Goal: Information Seeking & Learning: Check status

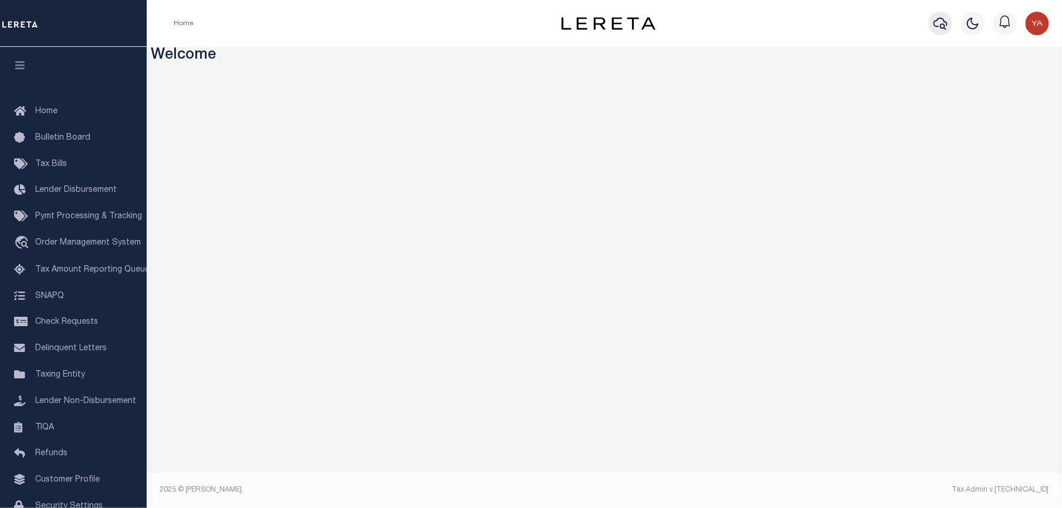
click at [942, 29] on icon "button" at bounding box center [940, 23] width 14 height 14
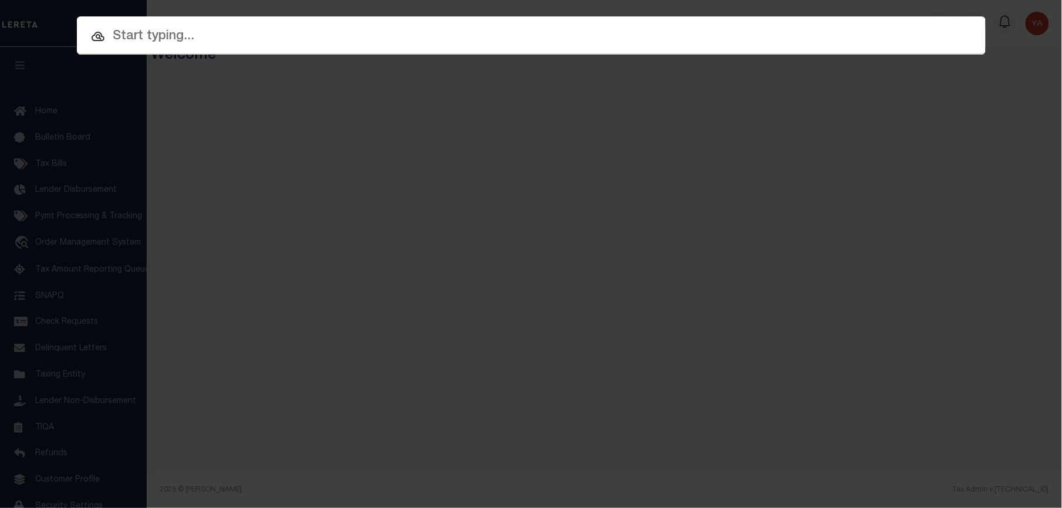
click at [937, 26] on input "text" at bounding box center [531, 36] width 909 height 21
paste input "4160003850"
type input "4160003850"
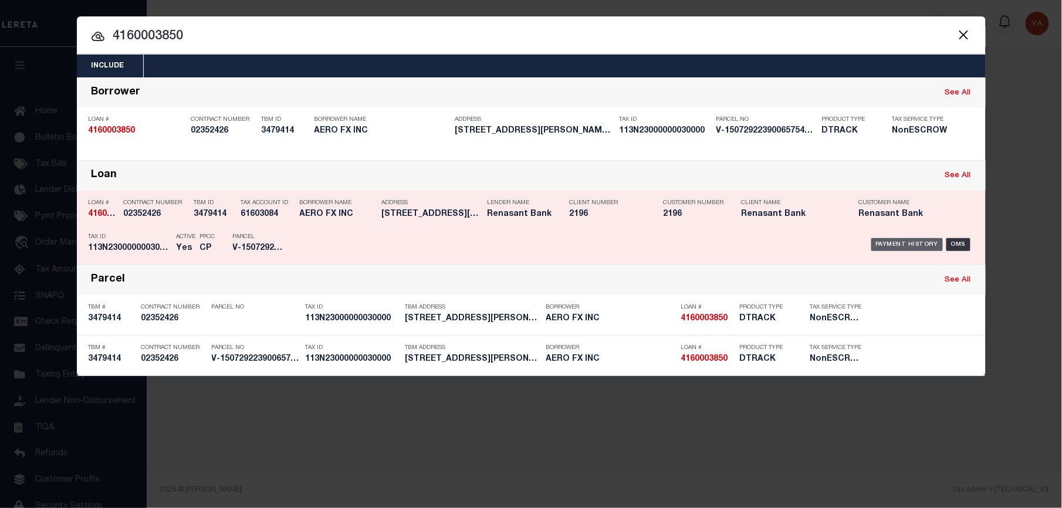
click at [908, 242] on div "Payment History" at bounding box center [907, 244] width 72 height 13
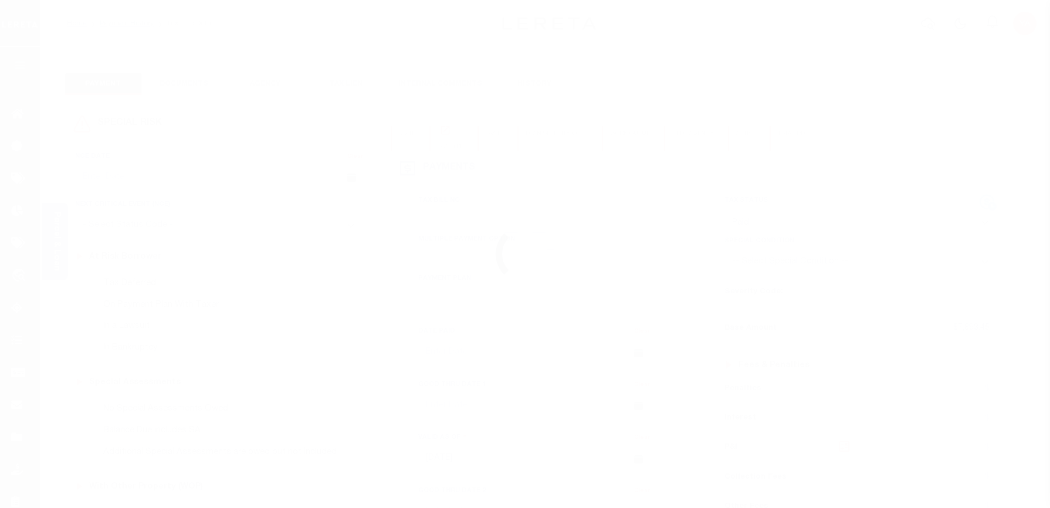
select select "PYD"
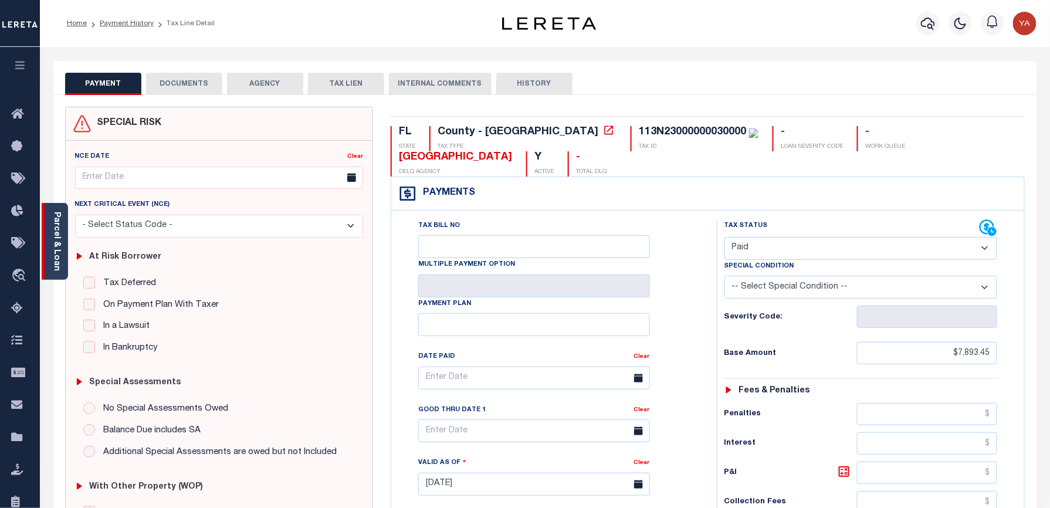
click at [56, 253] on link "Parcel & Loan" at bounding box center [56, 241] width 8 height 59
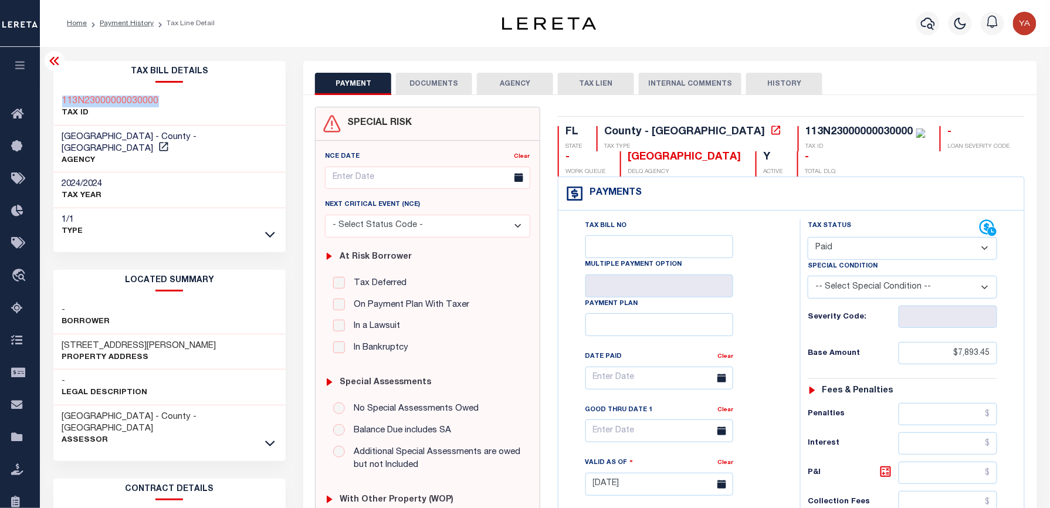
drag, startPoint x: 168, startPoint y: 96, endPoint x: 61, endPoint y: 89, distance: 107.0
click at [61, 90] on div "113N23000000030000 TAX ID" at bounding box center [169, 108] width 233 height 36
copy h3 "113N23000000030000"
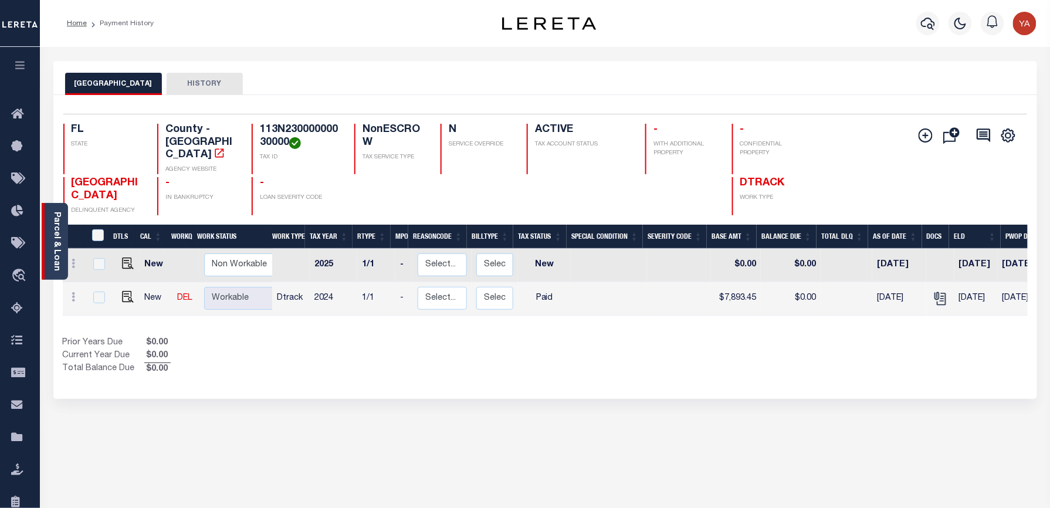
click at [60, 246] on link "Parcel & Loan" at bounding box center [56, 241] width 8 height 59
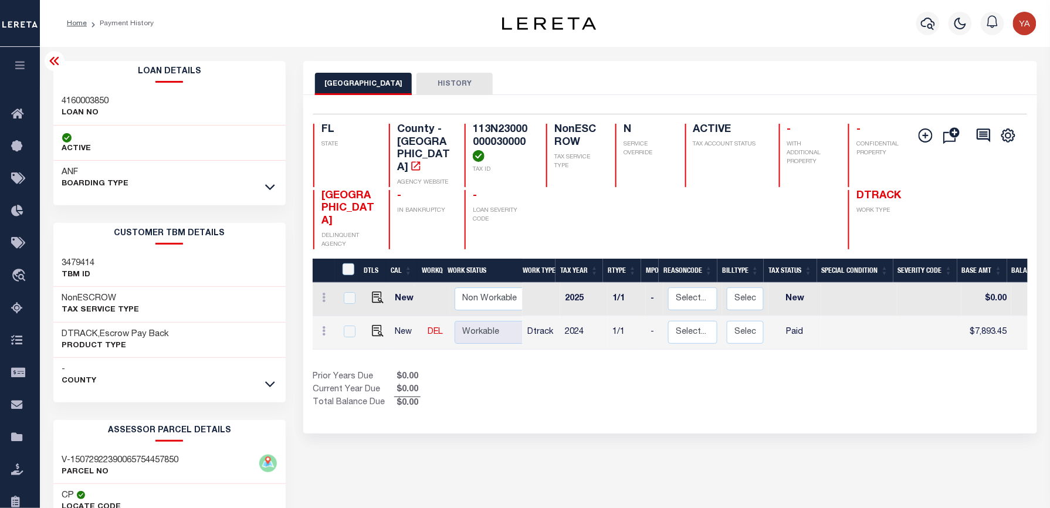
click at [86, 93] on div "4160003850 LOAN NO" at bounding box center [169, 108] width 233 height 36
copy h3 "4160003850"
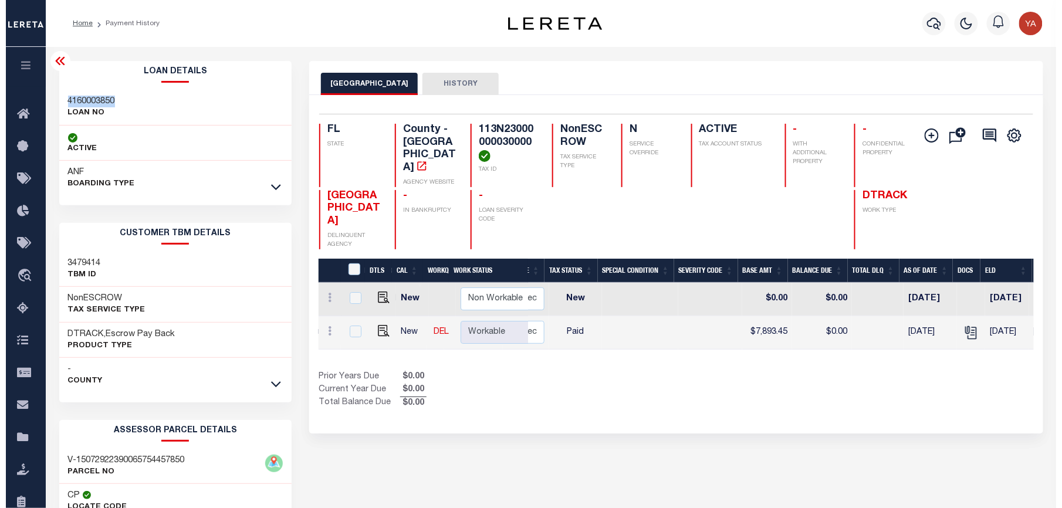
scroll to position [0, 270]
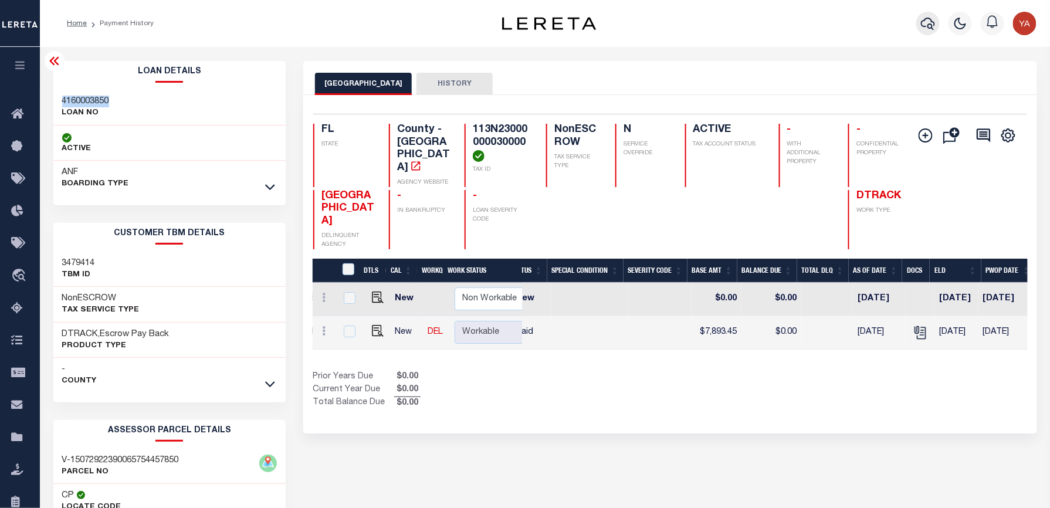
click at [928, 22] on icon "button" at bounding box center [928, 23] width 14 height 14
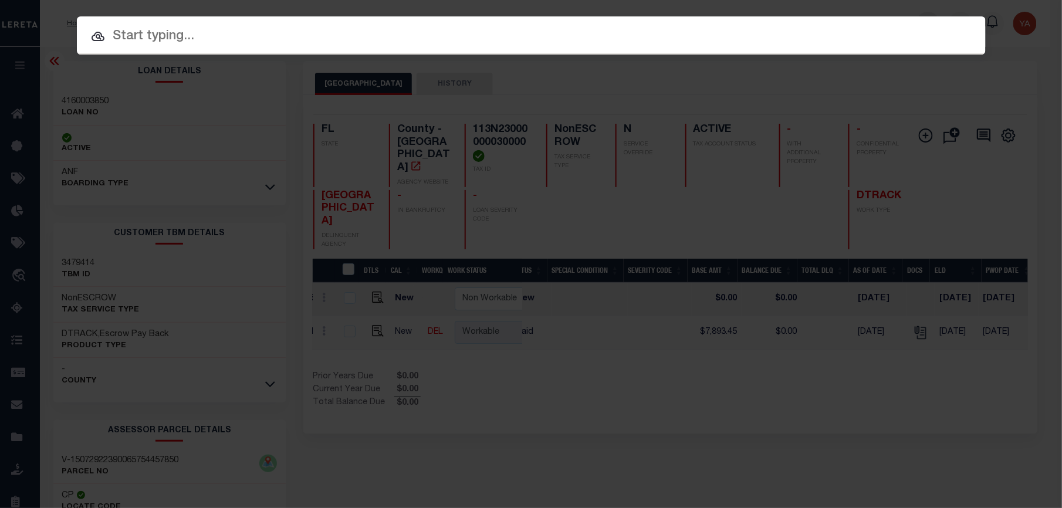
click at [921, 16] on div "Include Loans TBM Customers Borrowers Payments (Lender Non-Disb) Payments (Lend…" at bounding box center [531, 35] width 909 height 38
paste input "4160005624"
type input "4160005624"
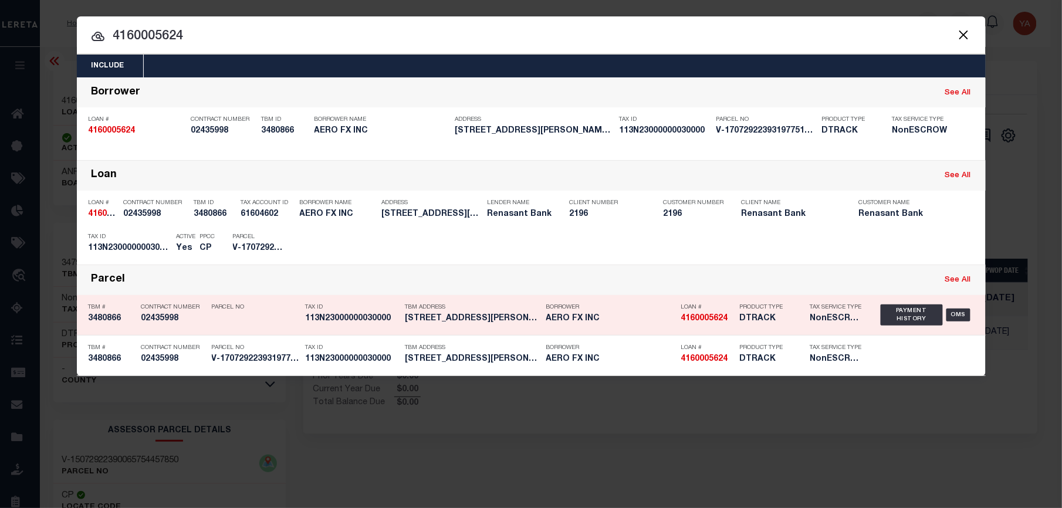
drag, startPoint x: 913, startPoint y: 247, endPoint x: 967, endPoint y: 279, distance: 62.9
click at [913, 247] on div "Payment History" at bounding box center [907, 244] width 72 height 13
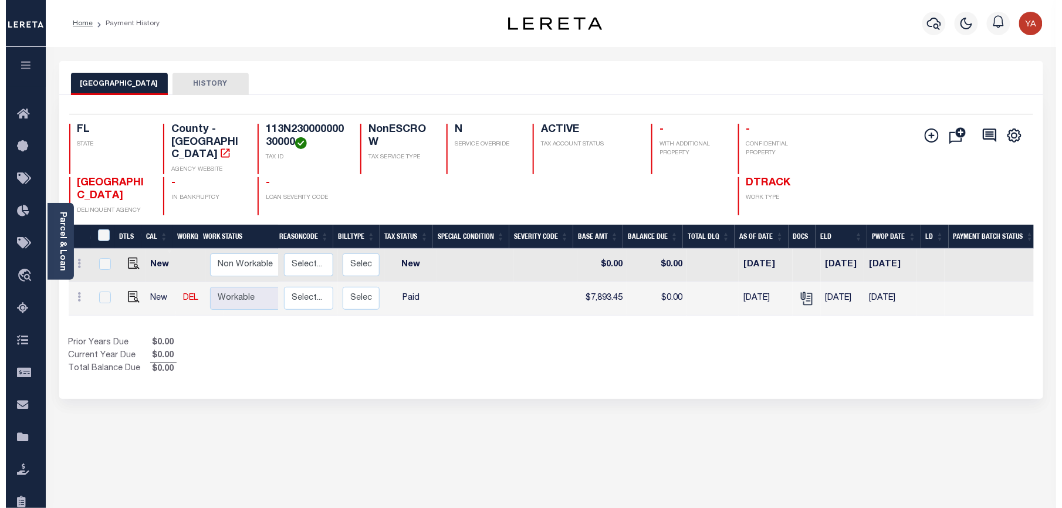
scroll to position [0, 179]
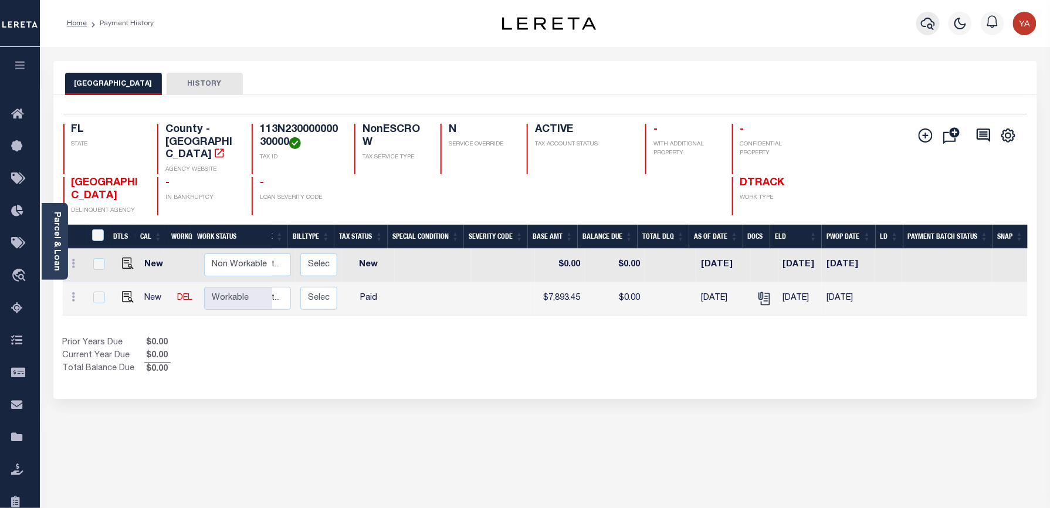
click at [932, 25] on icon "button" at bounding box center [928, 24] width 14 height 12
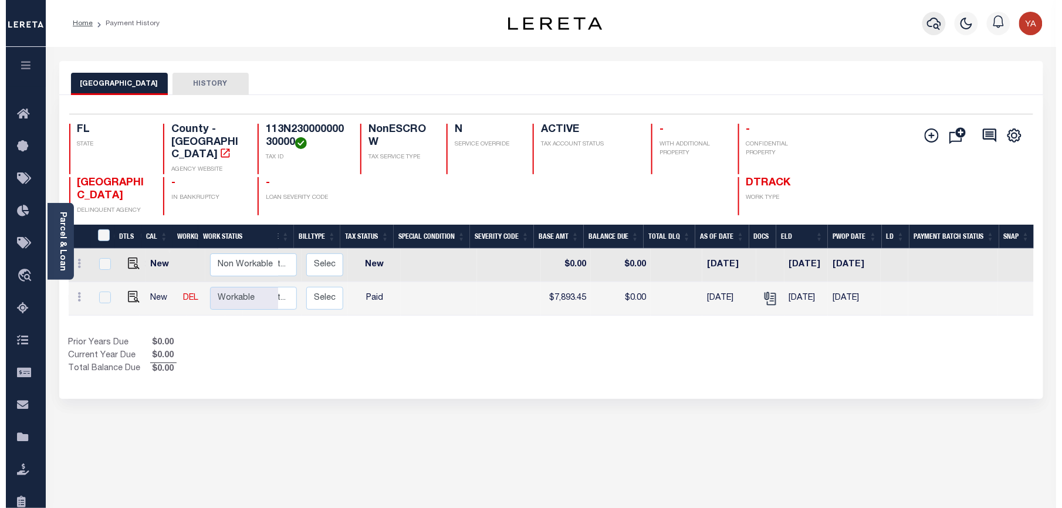
scroll to position [0, 168]
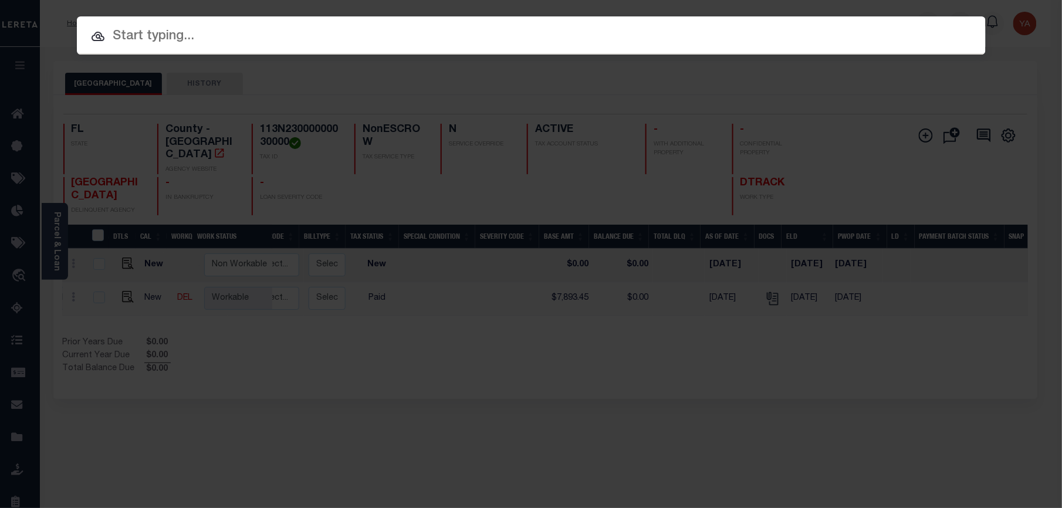
click at [897, 31] on input "text" at bounding box center [531, 36] width 909 height 21
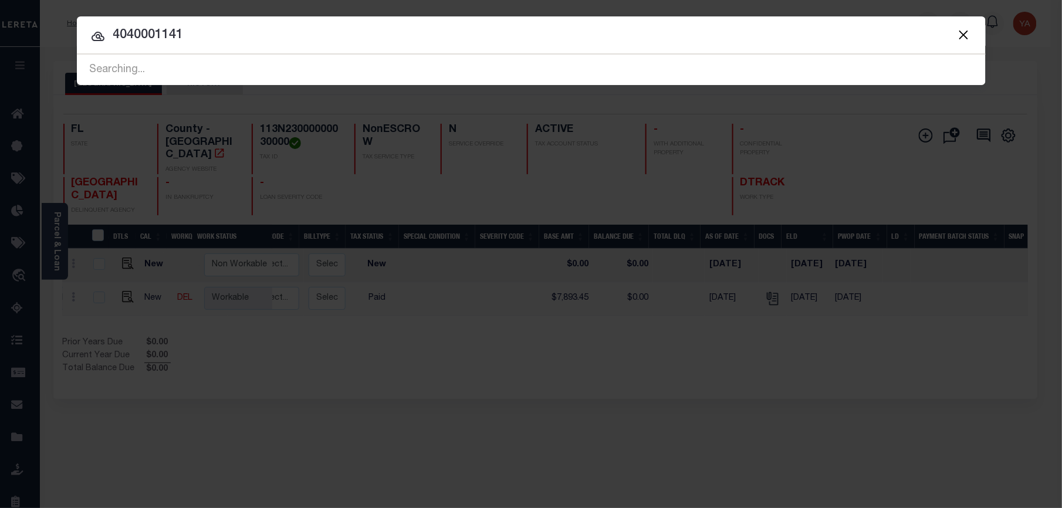
type input "4040001141"
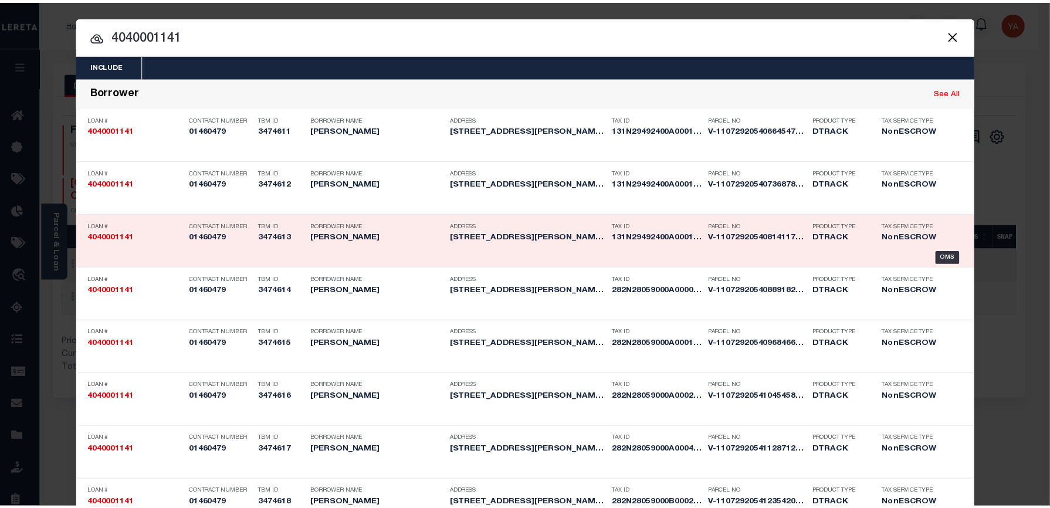
scroll to position [817, 0]
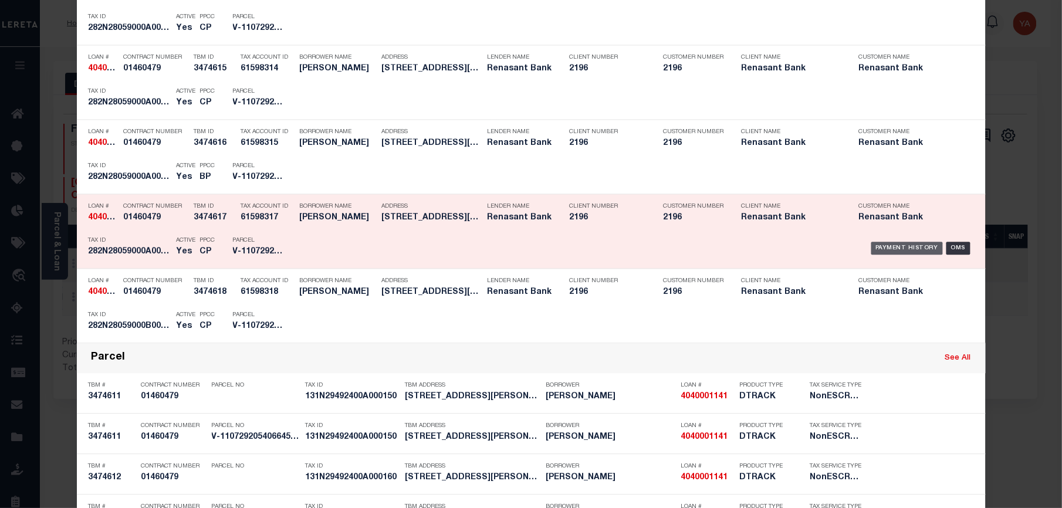
click at [911, 247] on div "Payment History" at bounding box center [907, 248] width 72 height 13
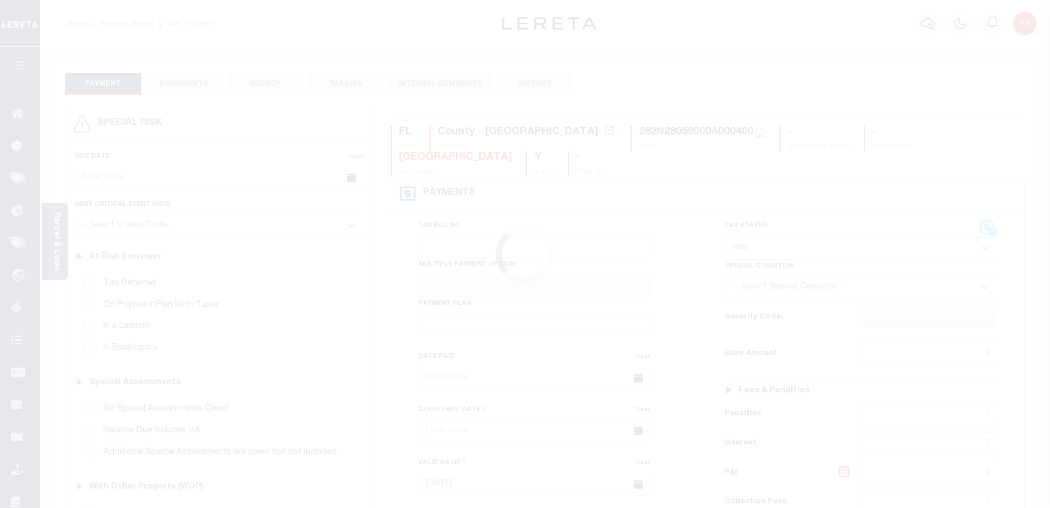
select select "NW2"
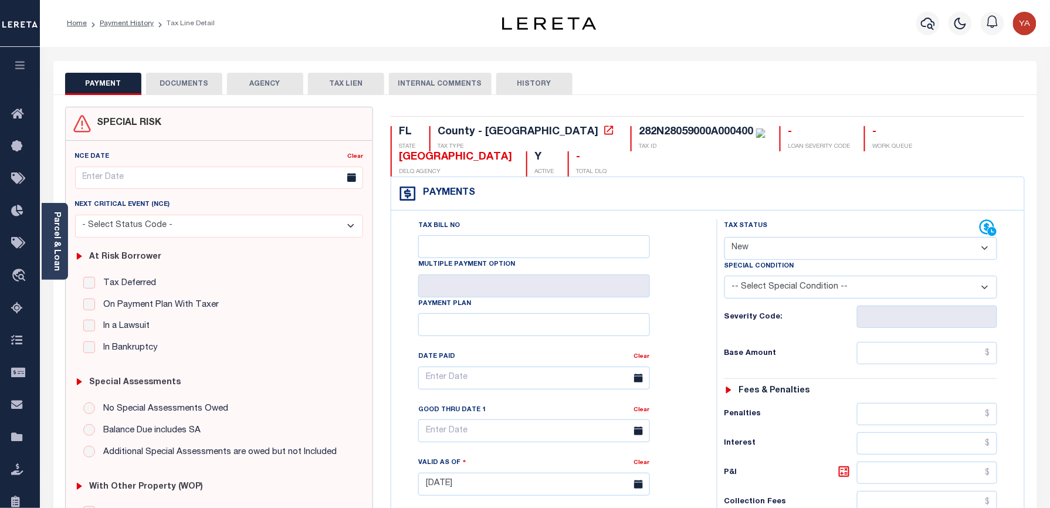
drag, startPoint x: 49, startPoint y: 257, endPoint x: 70, endPoint y: 263, distance: 21.9
click at [49, 257] on div "Parcel & Loan" at bounding box center [55, 241] width 26 height 77
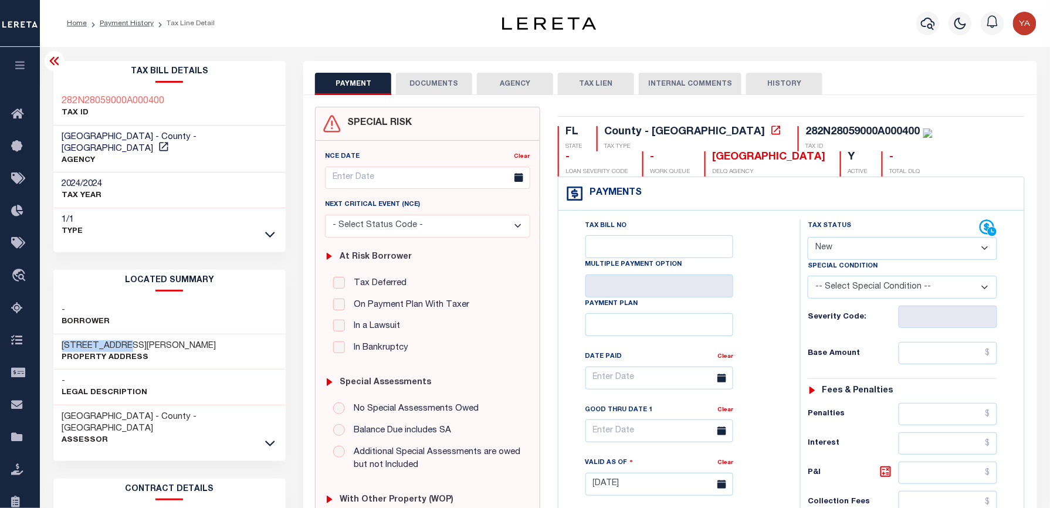
drag, startPoint x: 55, startPoint y: 330, endPoint x: 123, endPoint y: 326, distance: 68.1
click at [123, 334] on div "4233 CASTILLE AVE Property Address" at bounding box center [169, 352] width 233 height 36
copy h3 "4233 CASTILLE"
click at [806, 130] on div "282N28059000A000400" at bounding box center [863, 132] width 114 height 11
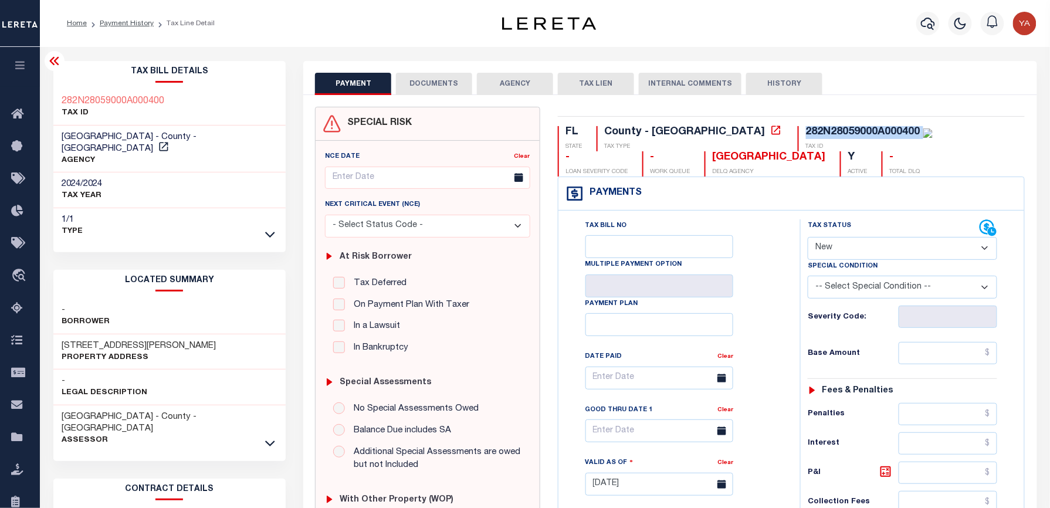
copy div "282N28059000A000400"
click at [806, 133] on div "282N28059000A000400" at bounding box center [863, 132] width 114 height 11
click at [697, 32] on div "Profile Sign out" at bounding box center [836, 23] width 410 height 41
click at [841, 249] on select "- Select Status Code - Open Due/Unpaid Paid Incomplete No Tax Due Internal Refu…" at bounding box center [903, 248] width 190 height 23
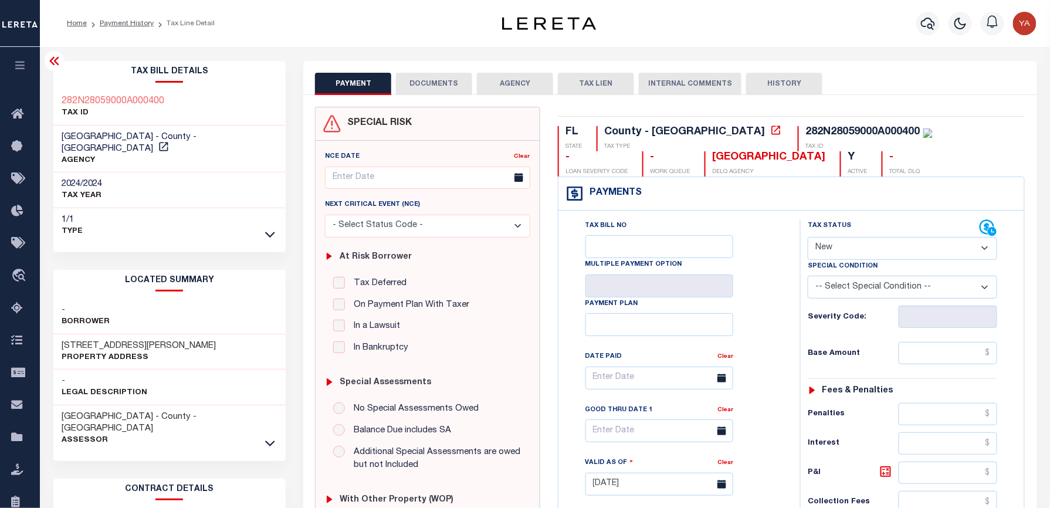
click at [806, 128] on div "282N28059000A000400" at bounding box center [863, 132] width 114 height 11
copy div "282N28059000A000400"
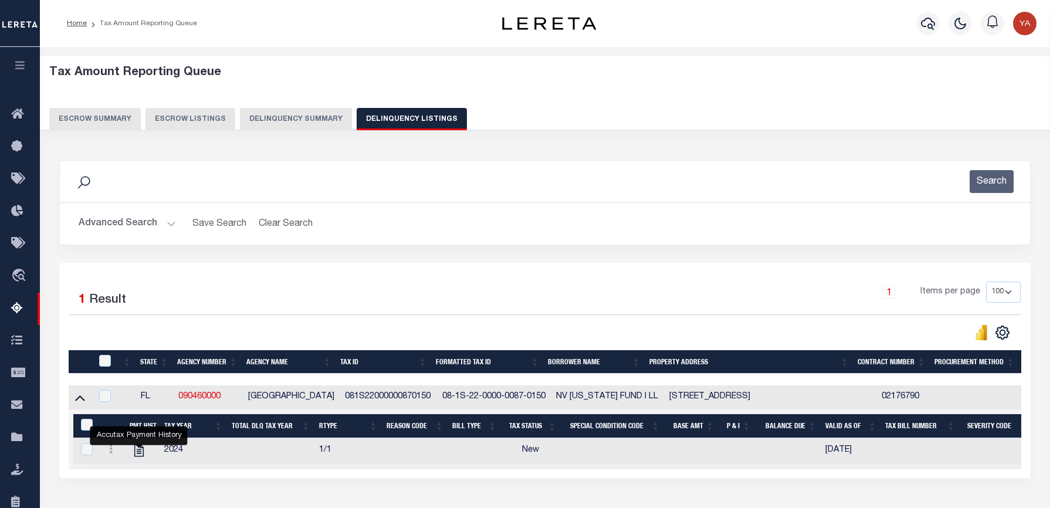
select select "FL"
select select "100"
click at [164, 219] on button "Advanced Search" at bounding box center [127, 223] width 97 height 23
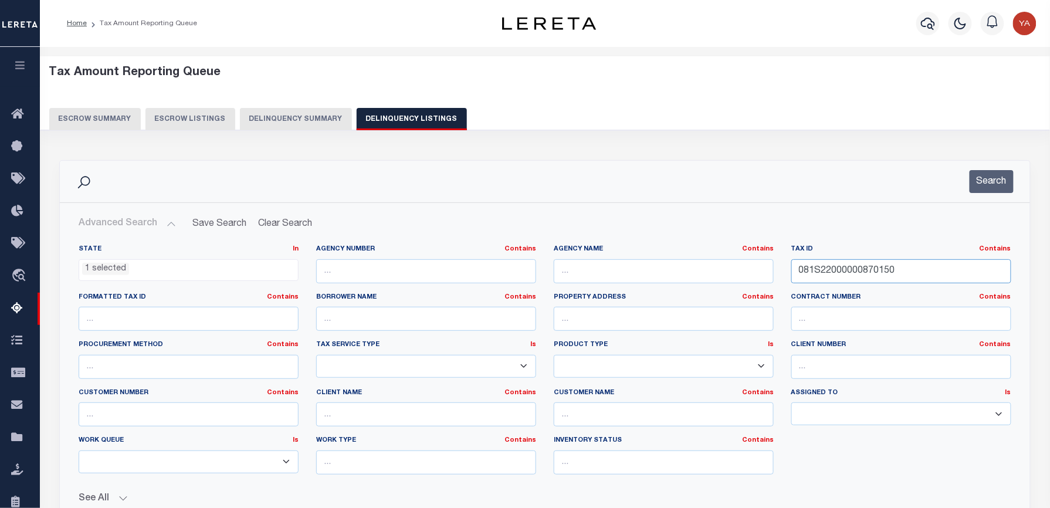
drag, startPoint x: 822, startPoint y: 271, endPoint x: 986, endPoint y: 205, distance: 176.4
click at [676, 270] on div "State In In AK AL AR AZ CA CO CT DC DE FL GA GU HI IA ID IL IN KS KY LA MA MD M…" at bounding box center [545, 364] width 950 height 239
paste input "282N28059000A000400"
type input "282N28059000A000400"
click at [996, 182] on button "Search" at bounding box center [992, 181] width 44 height 23
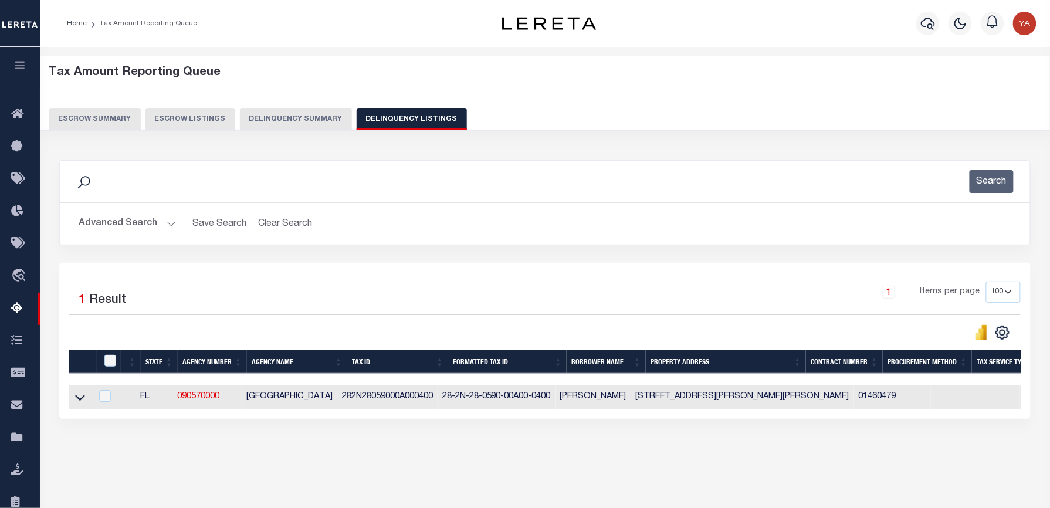
scroll to position [113, 0]
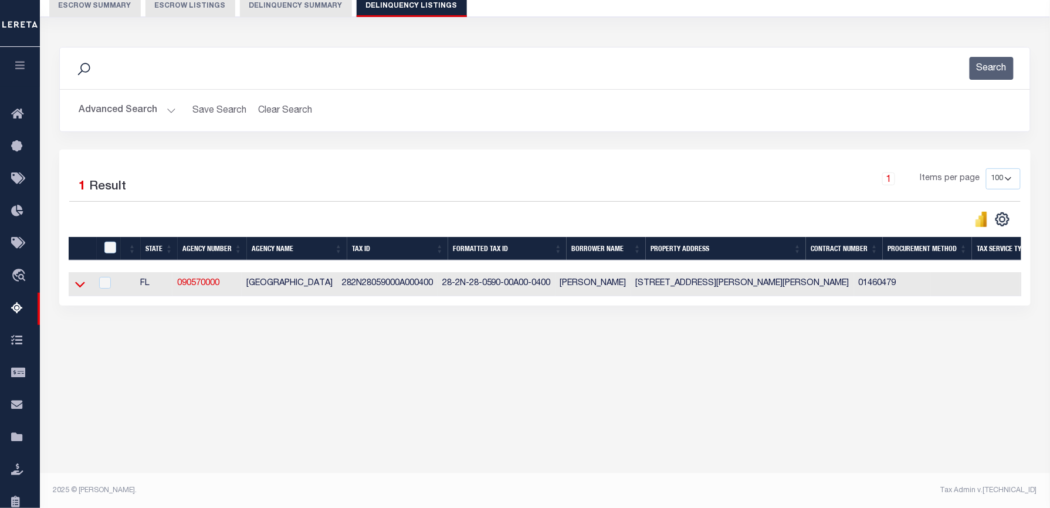
click at [80, 283] on icon at bounding box center [80, 284] width 10 height 12
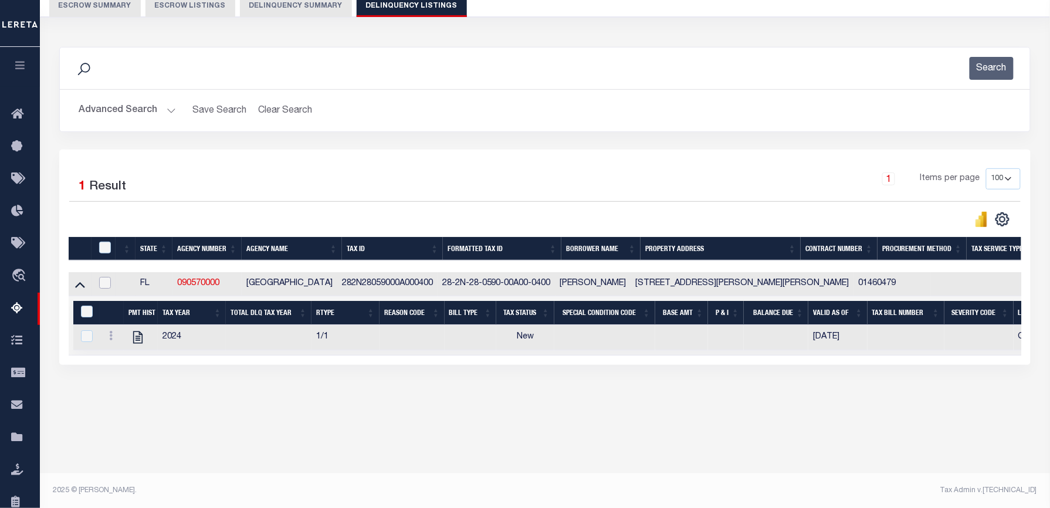
click at [103, 289] on input "checkbox" at bounding box center [105, 283] width 12 height 12
checkbox input "true"
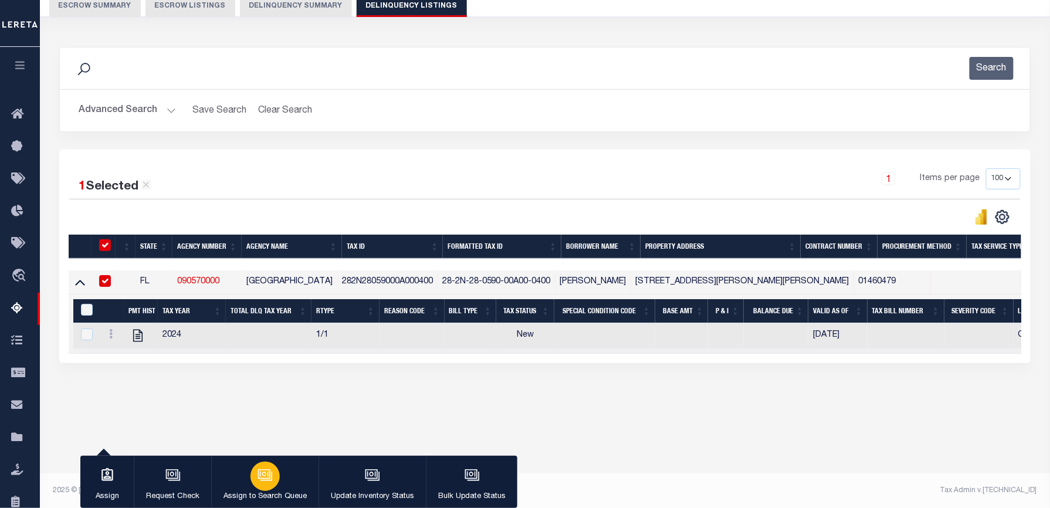
click at [272, 475] on div "button" at bounding box center [265, 476] width 29 height 29
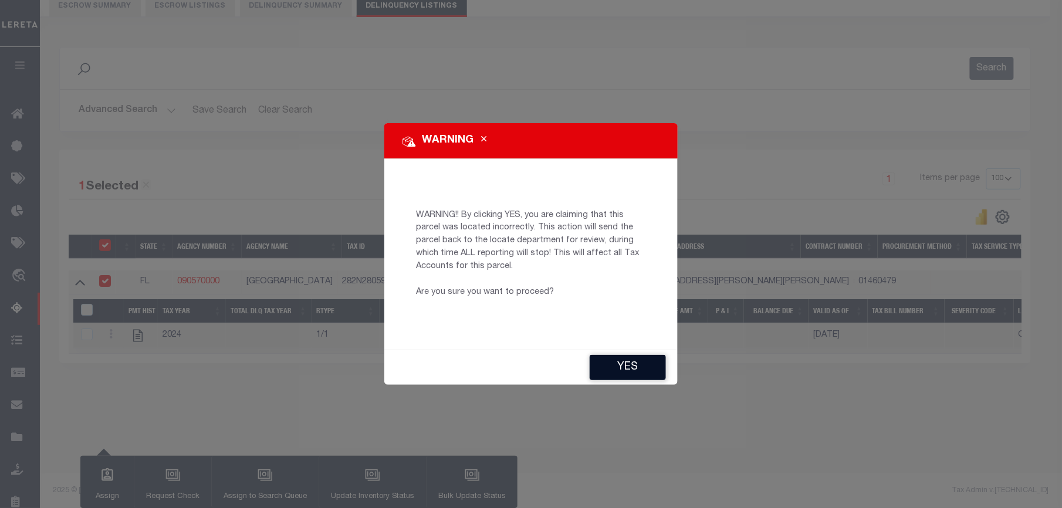
click at [614, 375] on button "YES" at bounding box center [628, 367] width 76 height 25
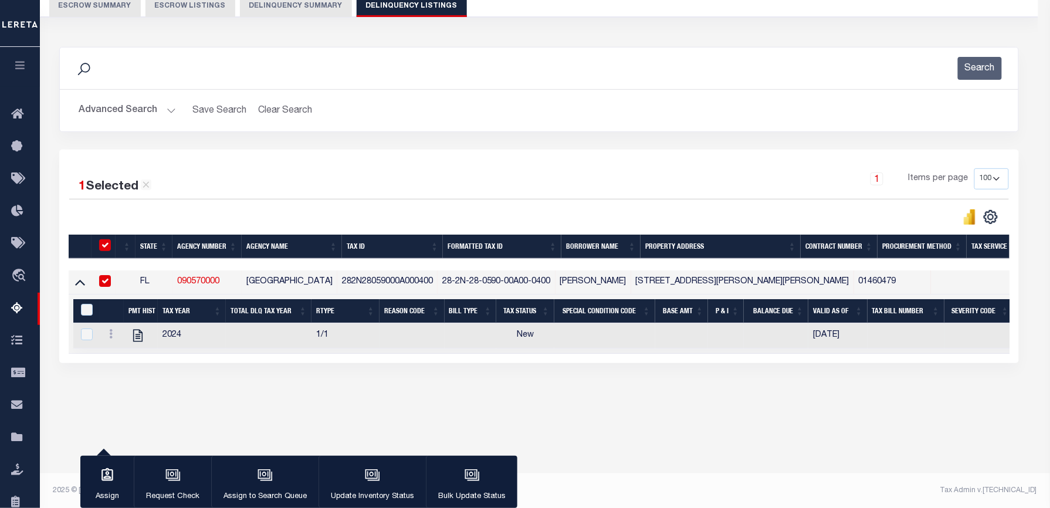
type input "CP"
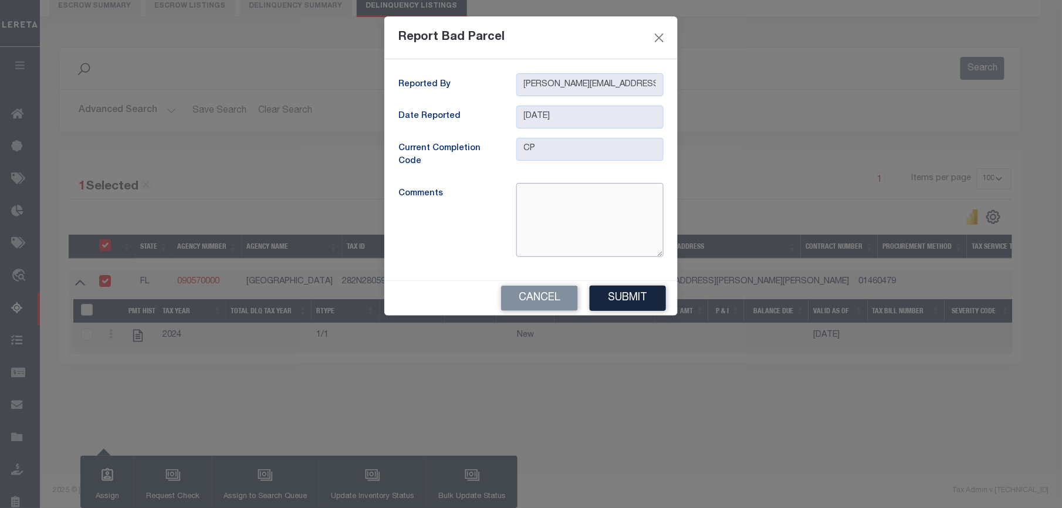
click at [570, 205] on textarea at bounding box center [589, 220] width 147 height 74
paste textarea "Incorrect Parcel Given parcel goes to the address 6056 SAVANNAH MILTON 32570"
type textarea "Incorrect Parcel Given parcel goes to the address 6056 SAVANNAH MILTON 32570"
click at [622, 302] on button "Submit" at bounding box center [628, 298] width 76 height 25
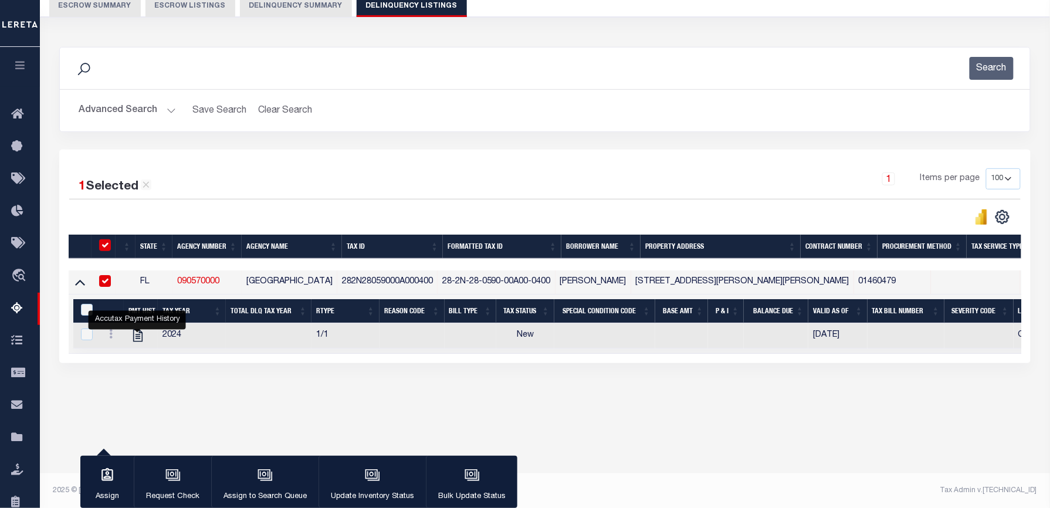
scroll to position [0, 0]
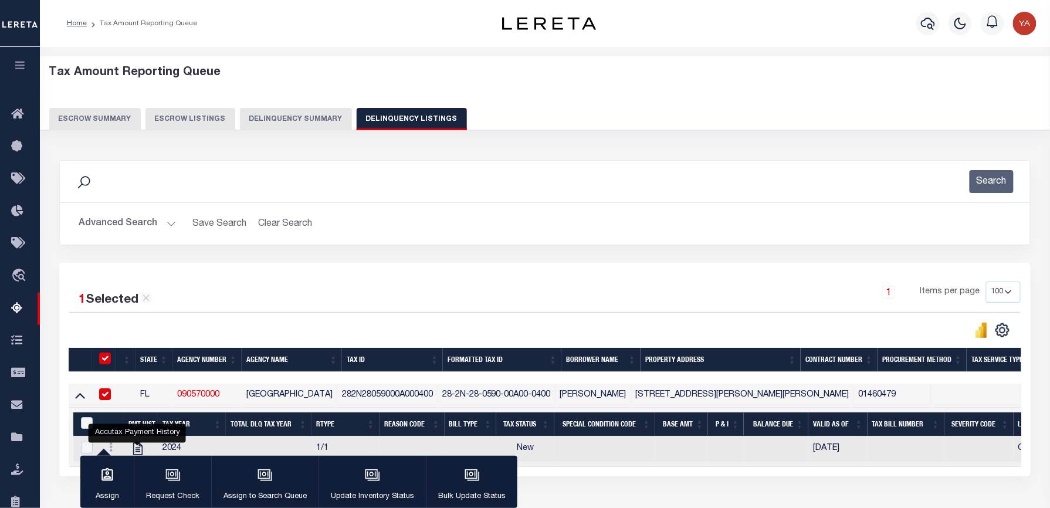
click at [172, 222] on button "Advanced Search" at bounding box center [127, 223] width 97 height 23
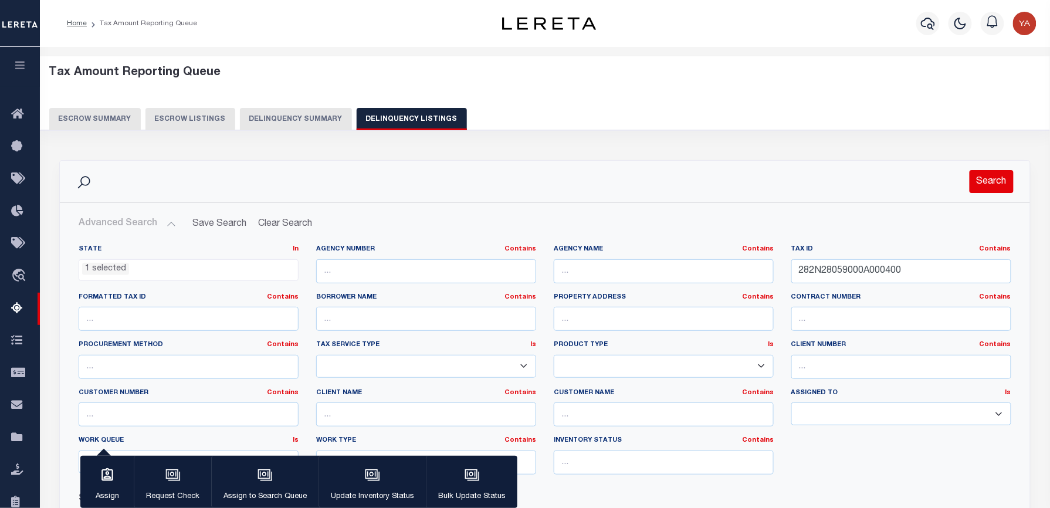
click at [977, 188] on button "Search" at bounding box center [992, 181] width 44 height 23
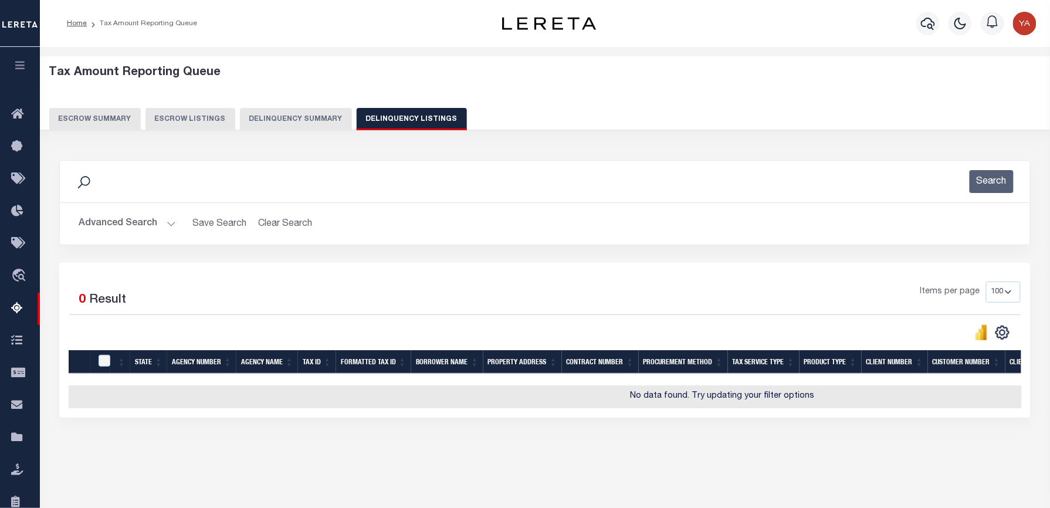
drag, startPoint x: 167, startPoint y: 224, endPoint x: 167, endPoint y: 234, distance: 9.4
click at [167, 224] on button "Advanced Search" at bounding box center [127, 223] width 97 height 23
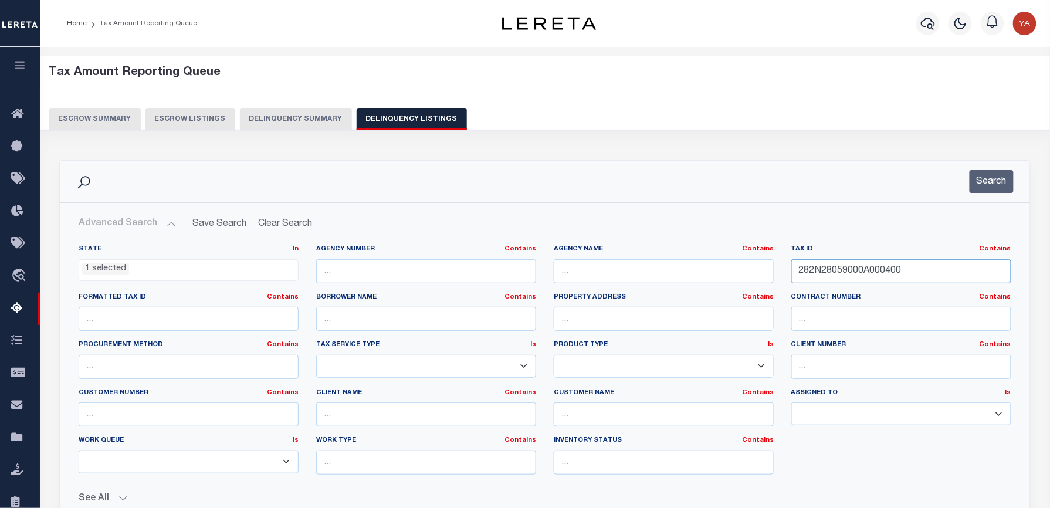
drag, startPoint x: 911, startPoint y: 275, endPoint x: 736, endPoint y: 257, distance: 175.7
click at [736, 257] on div "State In In AK AL AR AZ CA CO CT DC DE FL GA GU HI IA ID IL IN KS KY LA MA MD M…" at bounding box center [545, 364] width 950 height 239
paste input "S2610150030040"
type input "282S261015003004000"
click at [984, 185] on button "Search" at bounding box center [992, 181] width 44 height 23
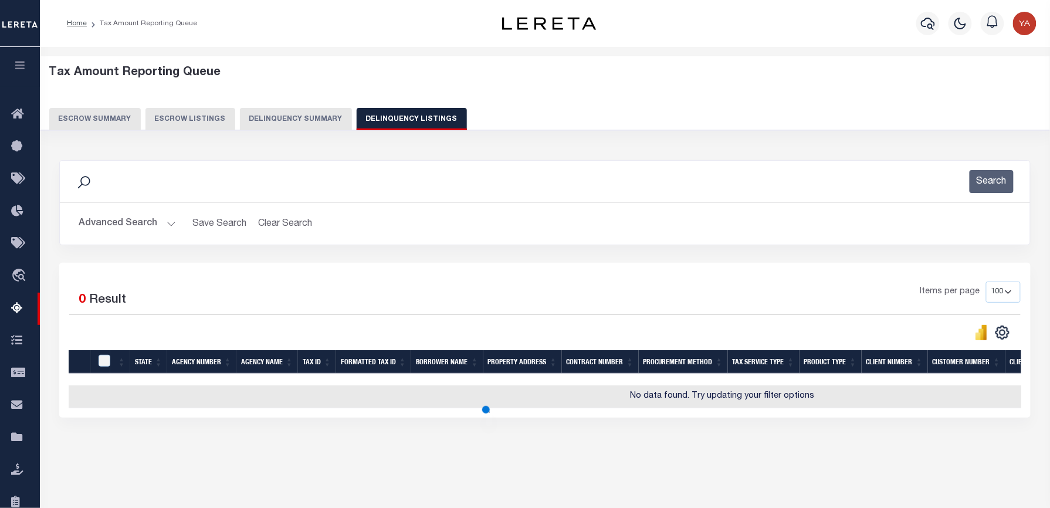
scroll to position [113, 0]
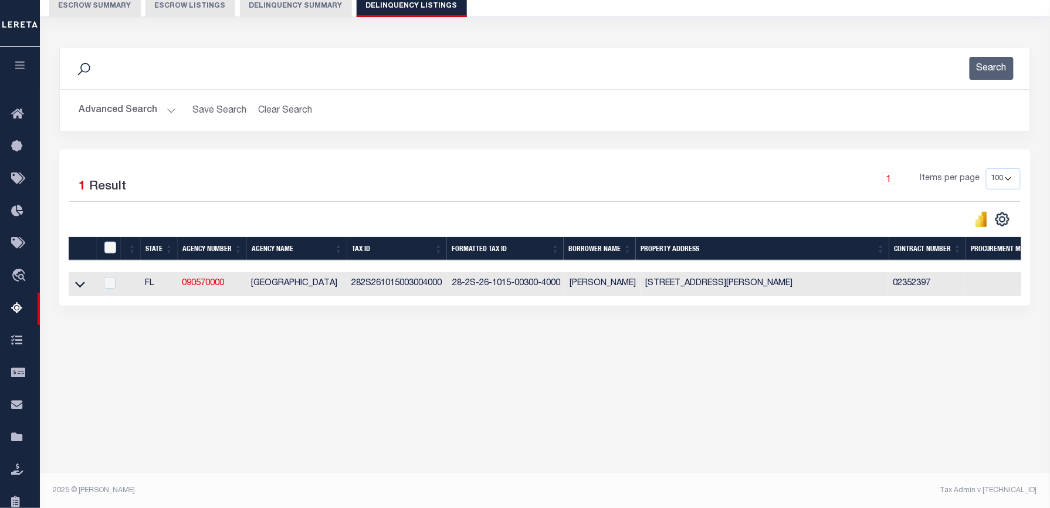
click at [519, 141] on div "Search Advanced Search Save Search Clear Search tblassign_wrapper_dynamictable_…" at bounding box center [544, 98] width 989 height 103
click at [83, 286] on icon at bounding box center [80, 284] width 10 height 12
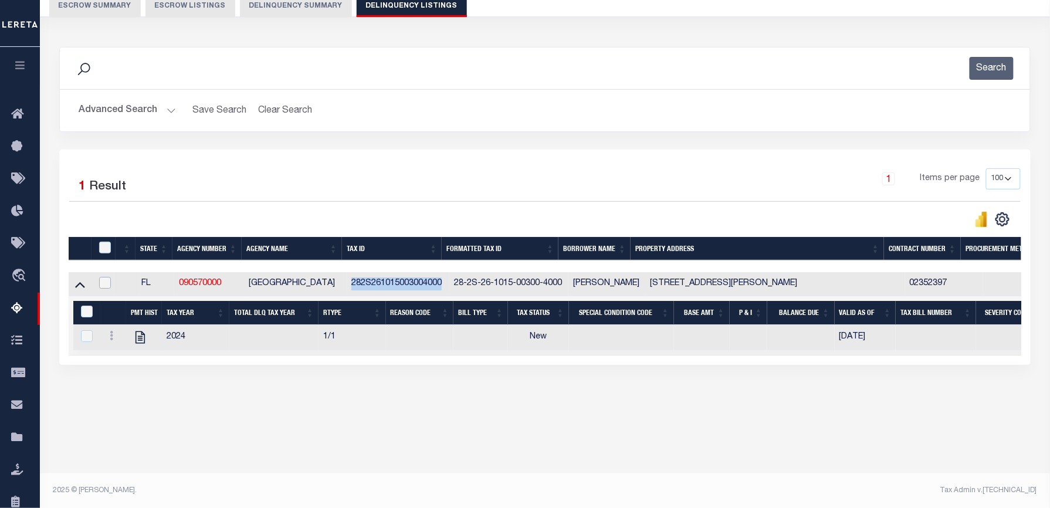
click at [102, 283] on input "checkbox" at bounding box center [105, 283] width 12 height 12
checkbox input "true"
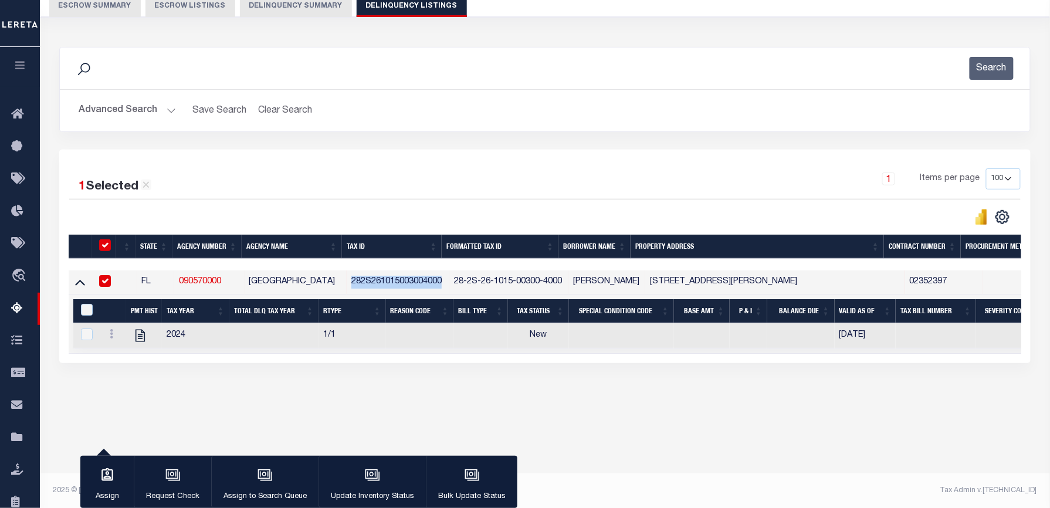
checkbox input "true"
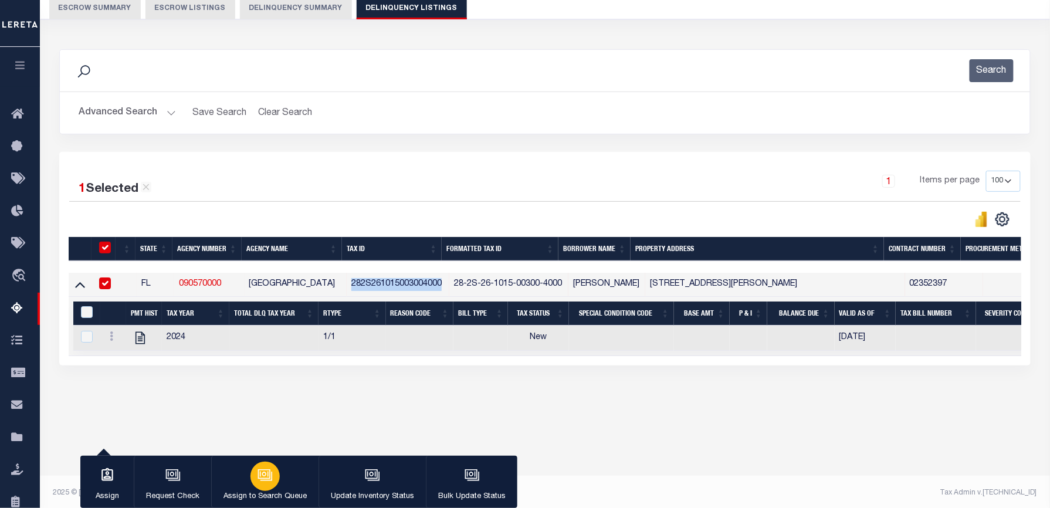
click at [263, 479] on icon "button" at bounding box center [265, 475] width 15 height 15
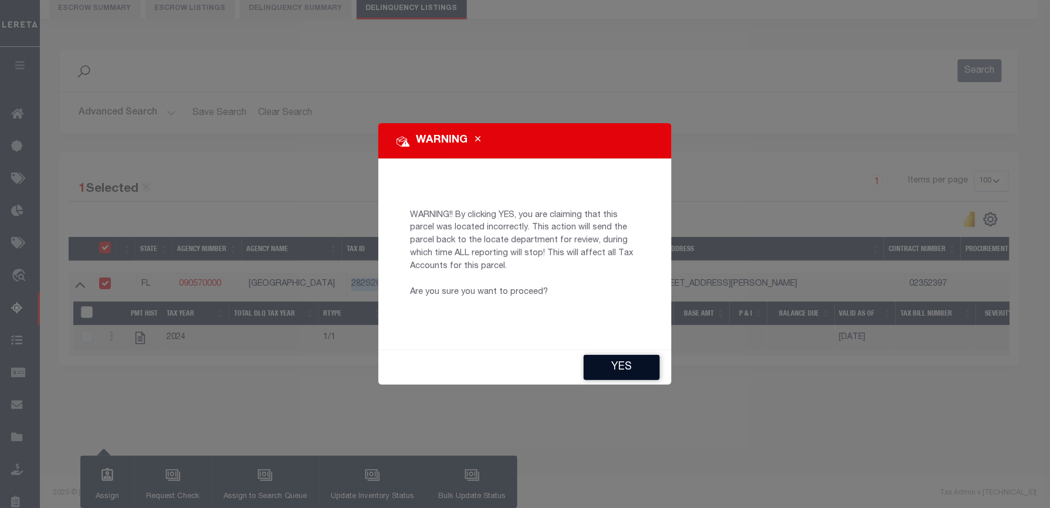
click at [652, 367] on button "YES" at bounding box center [622, 367] width 76 height 25
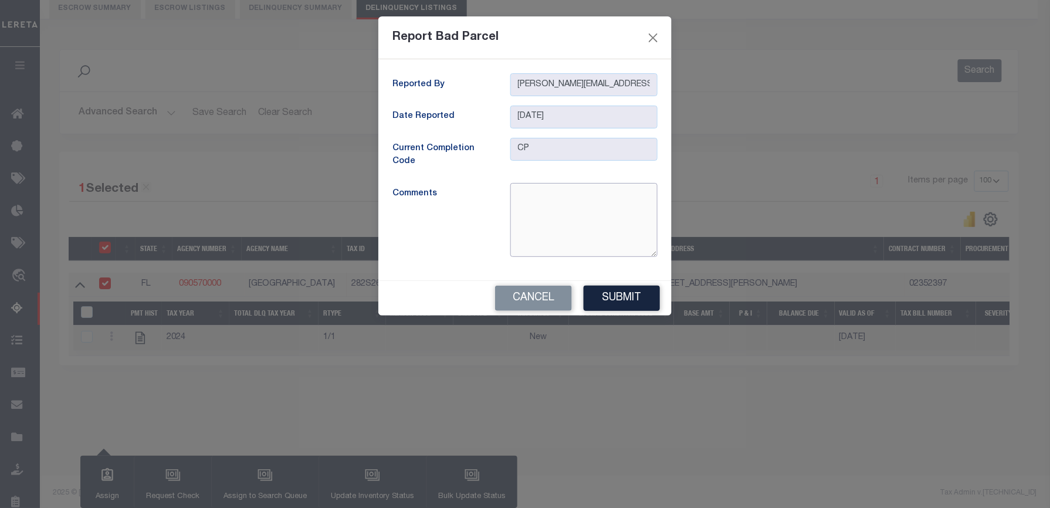
click at [584, 212] on textarea at bounding box center [583, 220] width 147 height 74
drag, startPoint x: 552, startPoint y: 224, endPoint x: 564, endPoint y: 212, distance: 16.2
click at [564, 212] on textarea "Incorrect Agency Given Address, Owner name and Parcel has match in Escambia Cou…" at bounding box center [583, 220] width 147 height 74
click at [599, 229] on textarea "Incorrect Agency Given Address, Owner name and Parcel number has match in Escam…" at bounding box center [583, 220] width 147 height 74
type textarea "Incorrect Agency Given Address, Owner name and Parcel number has match in Escam…"
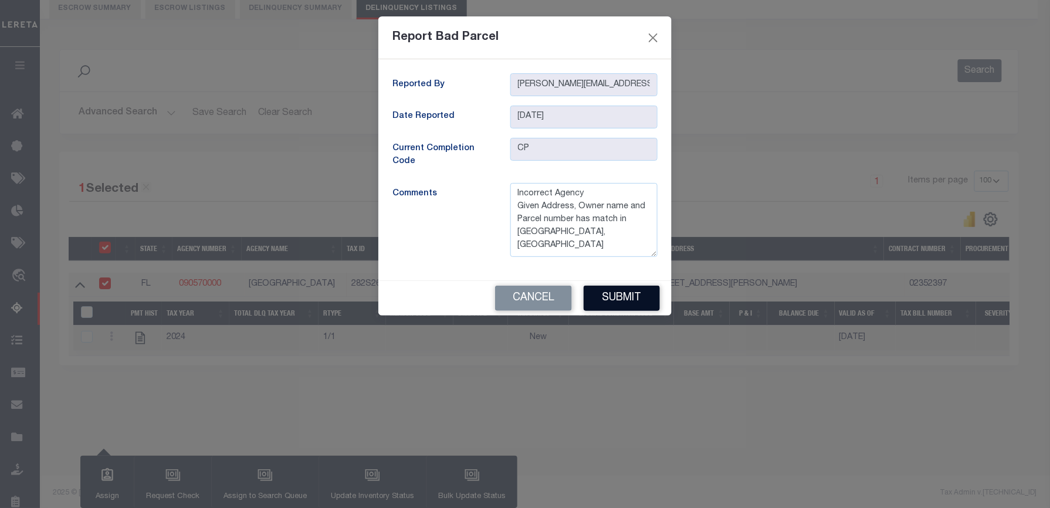
click at [631, 300] on button "Submit" at bounding box center [622, 298] width 76 height 25
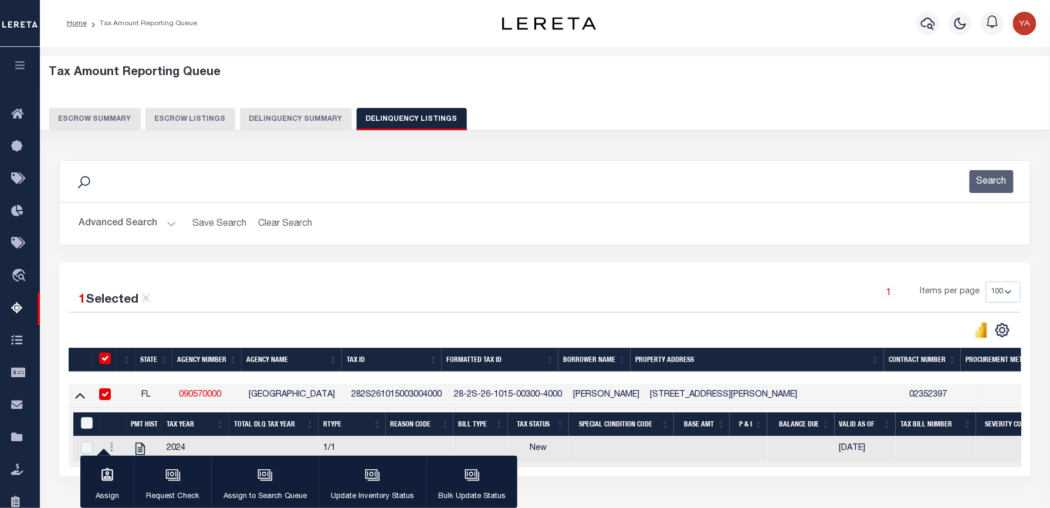
click at [641, 156] on div "Search Advanced Search Save Search Clear Search tblassign_wrapper_dynamictable_…" at bounding box center [545, 329] width 987 height 363
click at [999, 177] on button "Search" at bounding box center [992, 181] width 44 height 23
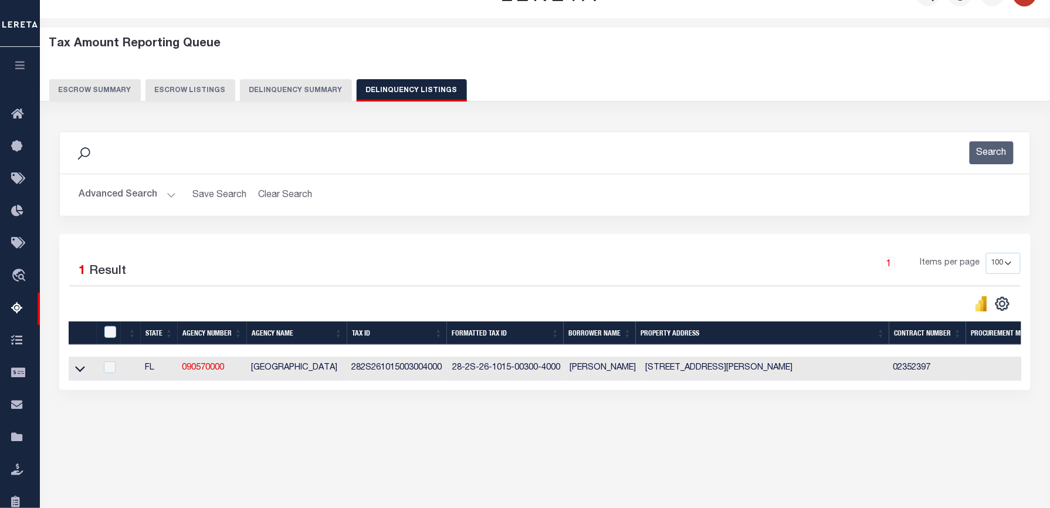
scroll to position [113, 0]
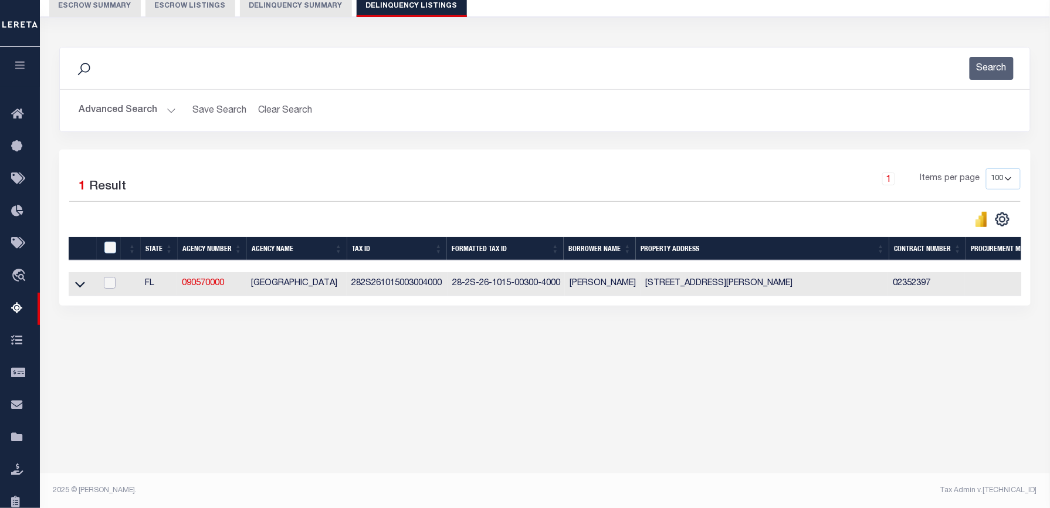
click at [107, 284] on input "checkbox" at bounding box center [110, 283] width 12 height 12
checkbox input "true"
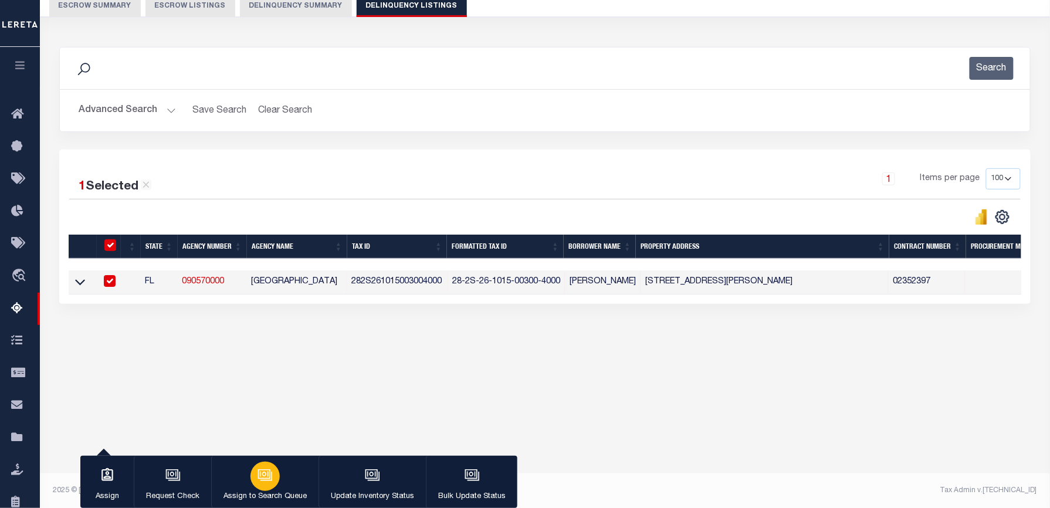
click at [265, 481] on icon "button" at bounding box center [266, 476] width 12 height 9
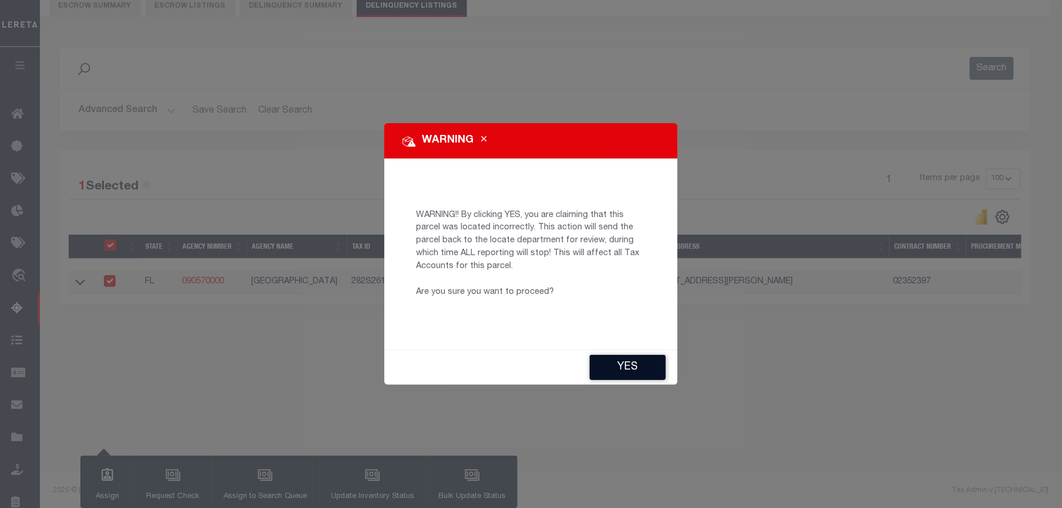
click at [651, 367] on button "YES" at bounding box center [628, 367] width 76 height 25
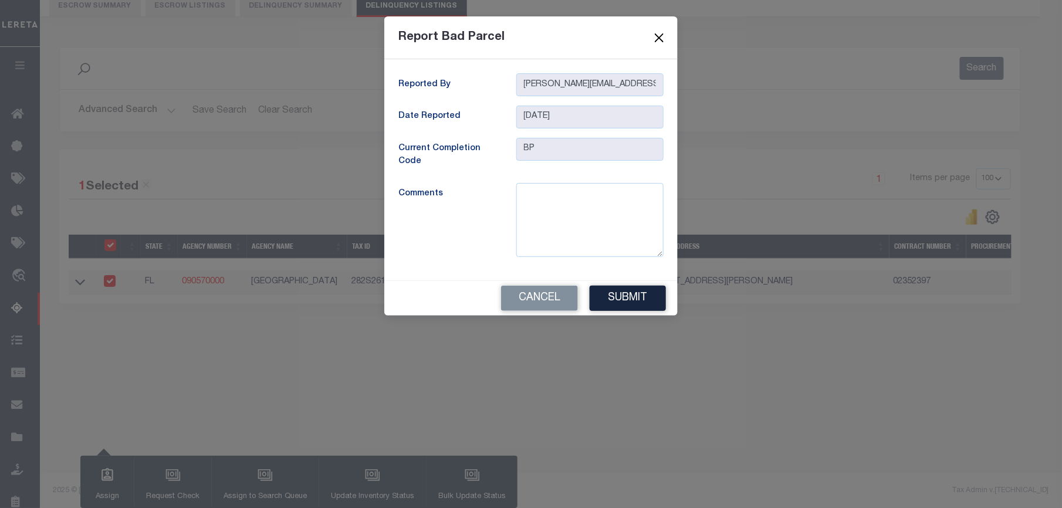
click at [664, 30] on button "Close" at bounding box center [659, 37] width 15 height 15
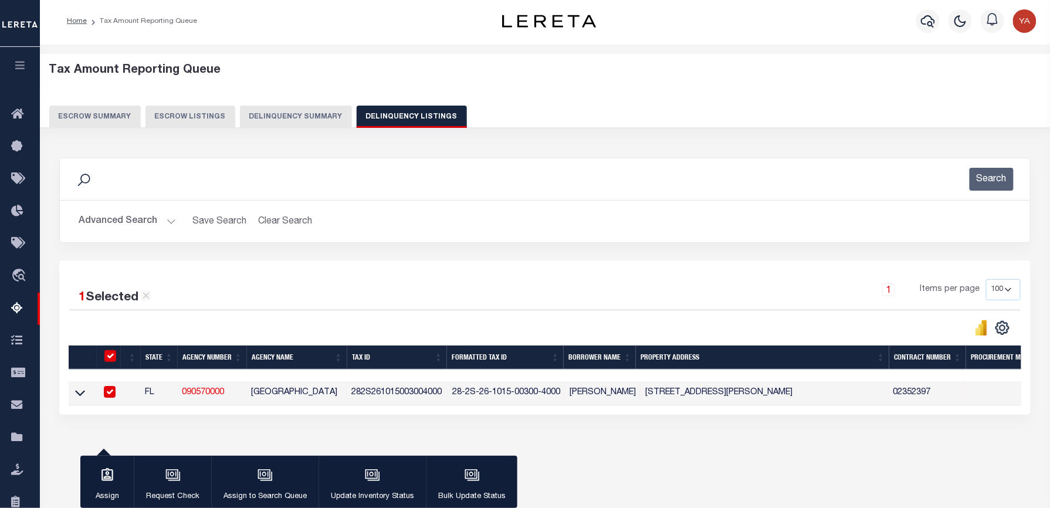
scroll to position [0, 0]
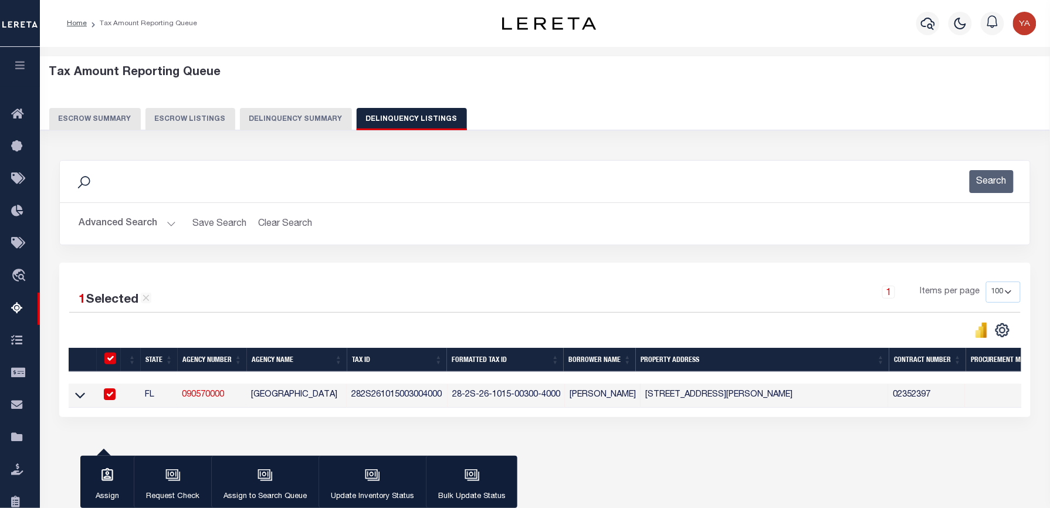
click at [171, 219] on button "Advanced Search" at bounding box center [127, 223] width 97 height 23
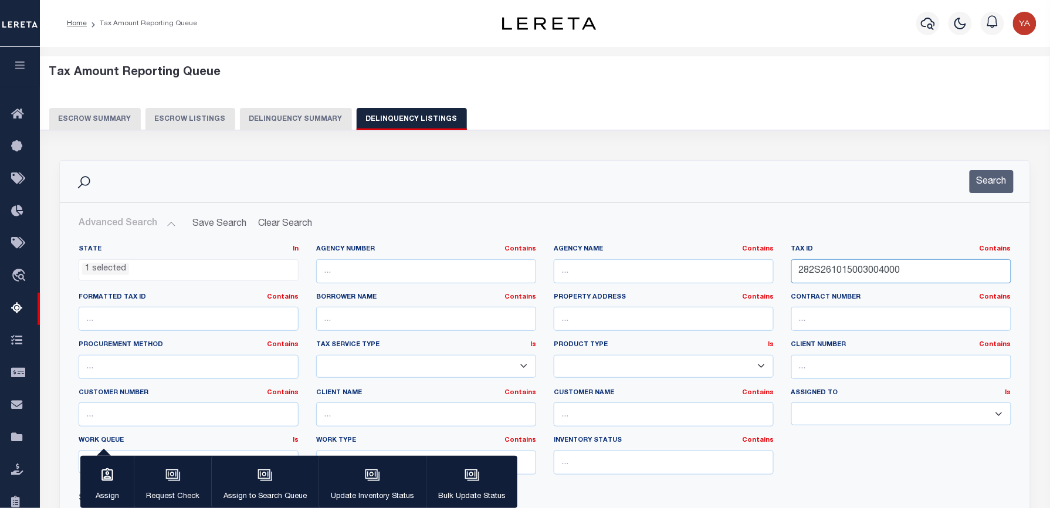
drag, startPoint x: 921, startPoint y: 271, endPoint x: 737, endPoint y: 254, distance: 183.8
click at [737, 254] on div "State In In AK AL AR AZ CA CO CT DC DE FL GA GU HI IA ID IL IN KS KY LA MA MD M…" at bounding box center [545, 364] width 950 height 239
paste input "N28059000B000270"
type input "282N28059000B000270"
click at [995, 184] on button "Search" at bounding box center [992, 181] width 44 height 23
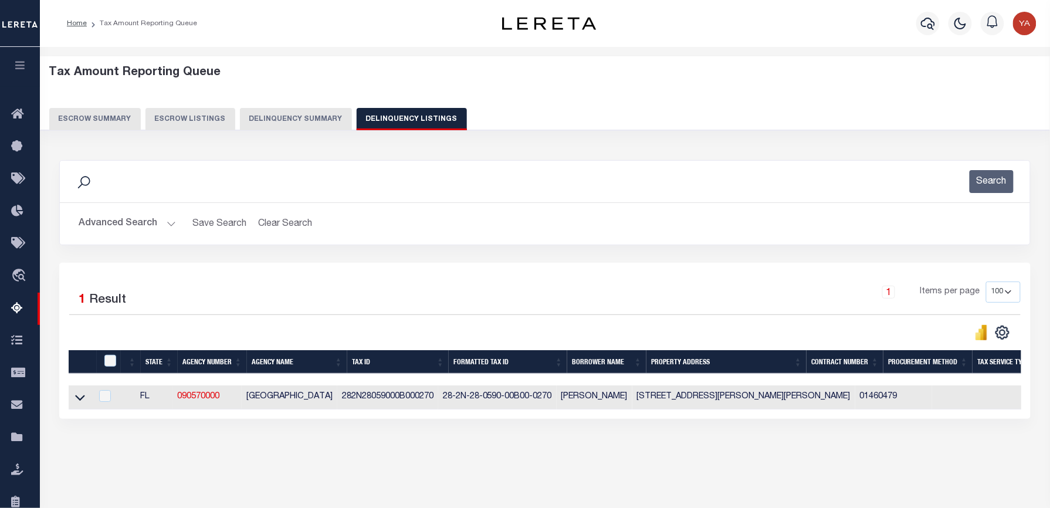
scroll to position [78, 0]
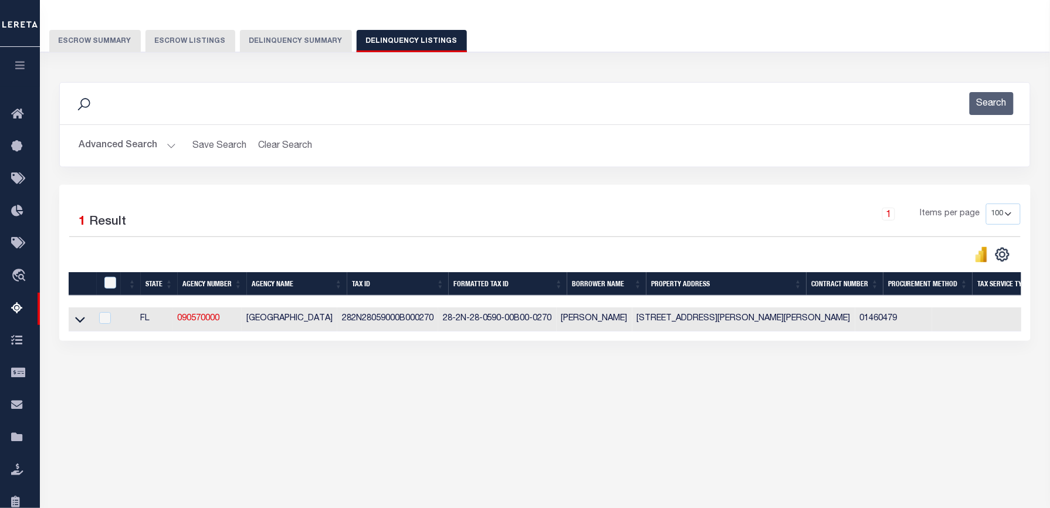
click at [317, 431] on div "Tax Amount Reporting Queue Escrow Summary Escrow Listings" at bounding box center [545, 208] width 1010 height 478
click at [80, 322] on icon at bounding box center [80, 319] width 10 height 12
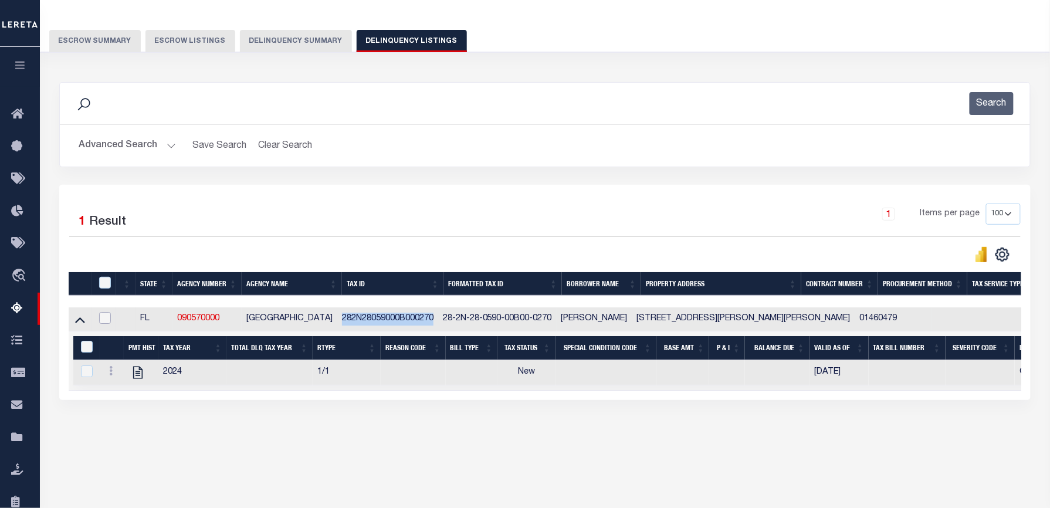
click at [108, 320] on input "checkbox" at bounding box center [105, 318] width 12 height 12
checkbox input "true"
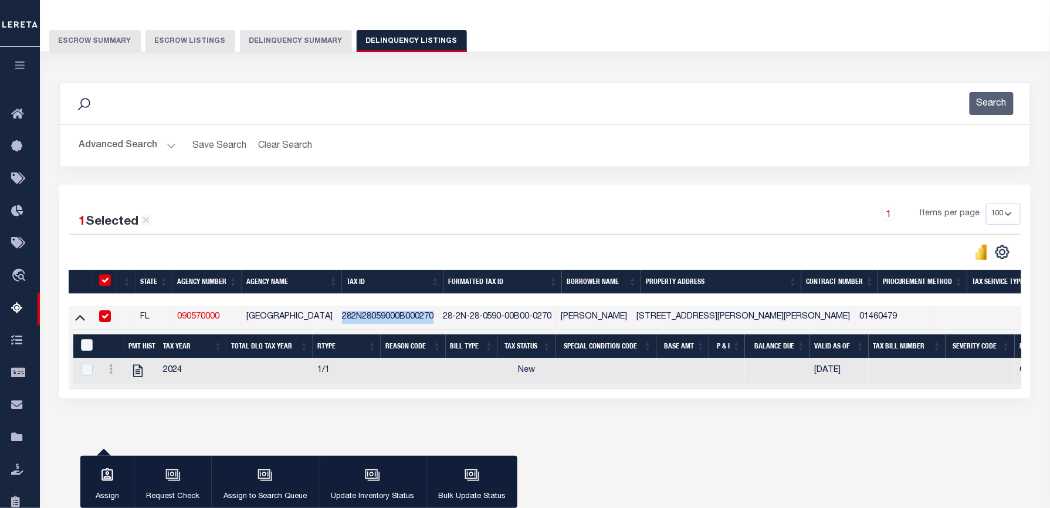
scroll to position [76, 0]
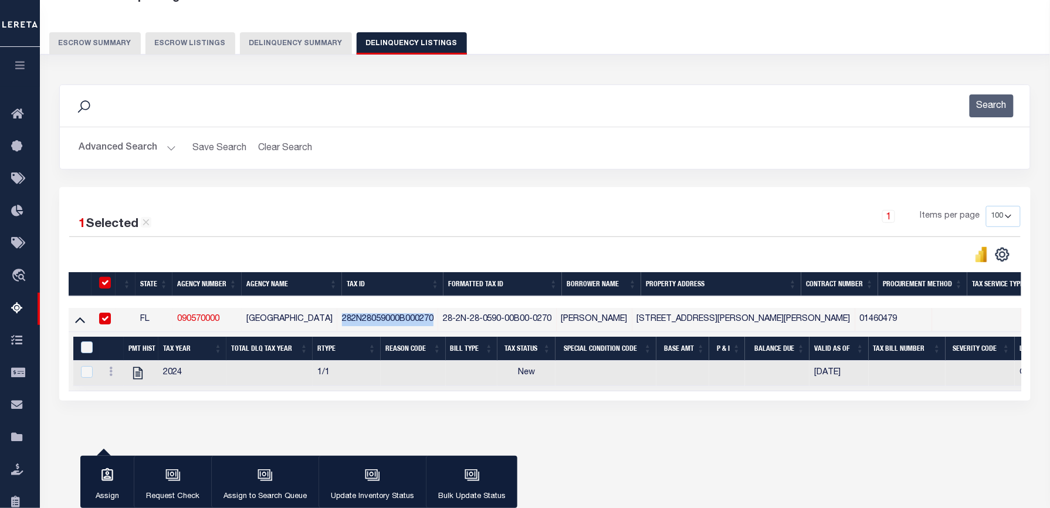
click at [377, 477] on icon "button" at bounding box center [372, 475] width 15 height 15
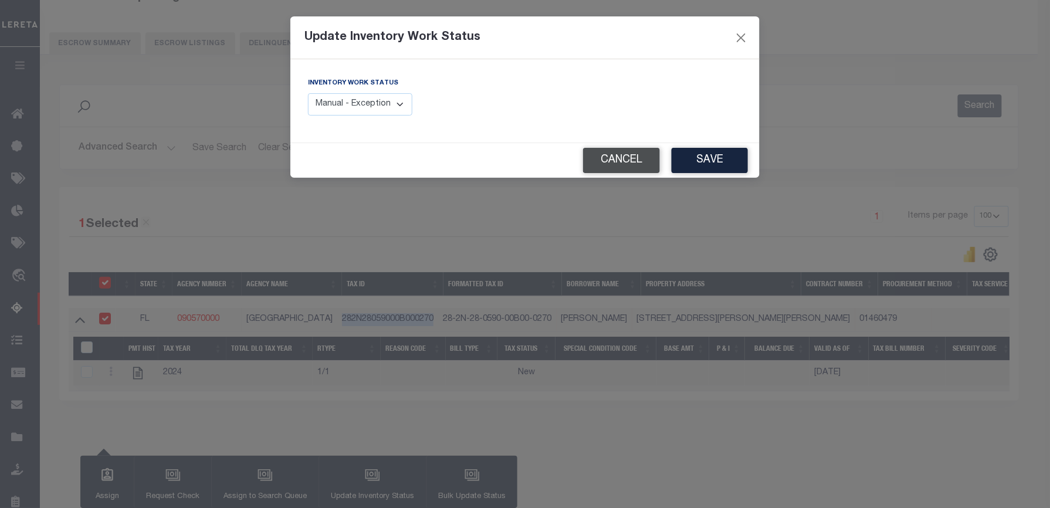
click at [639, 163] on button "Cancel" at bounding box center [621, 160] width 77 height 25
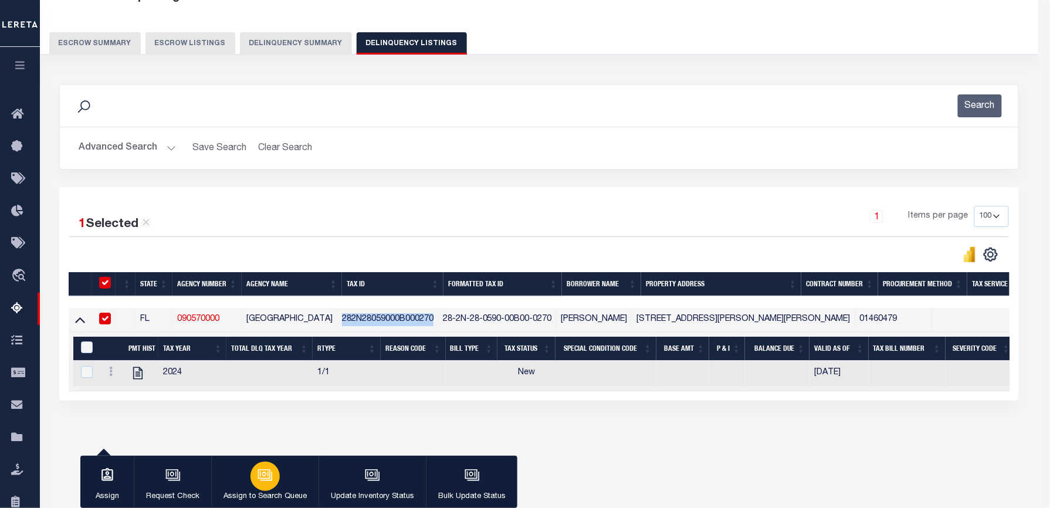
click at [266, 467] on div "button" at bounding box center [265, 476] width 29 height 29
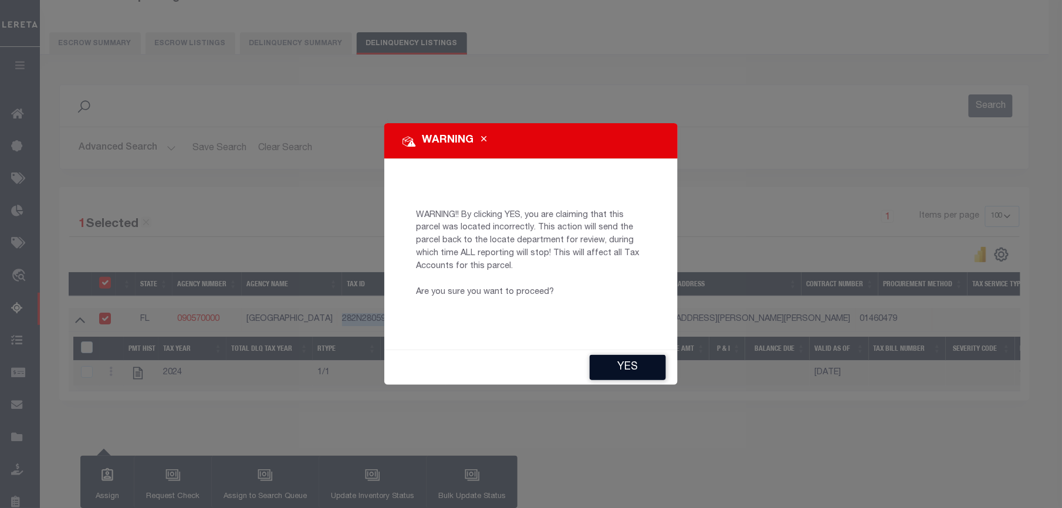
click at [621, 364] on button "YES" at bounding box center [628, 367] width 76 height 25
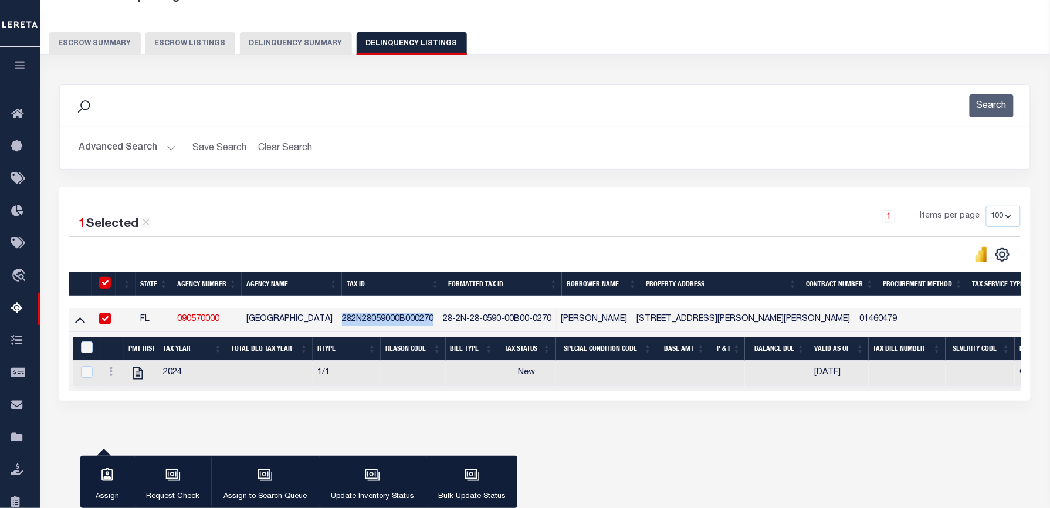
type input "CP"
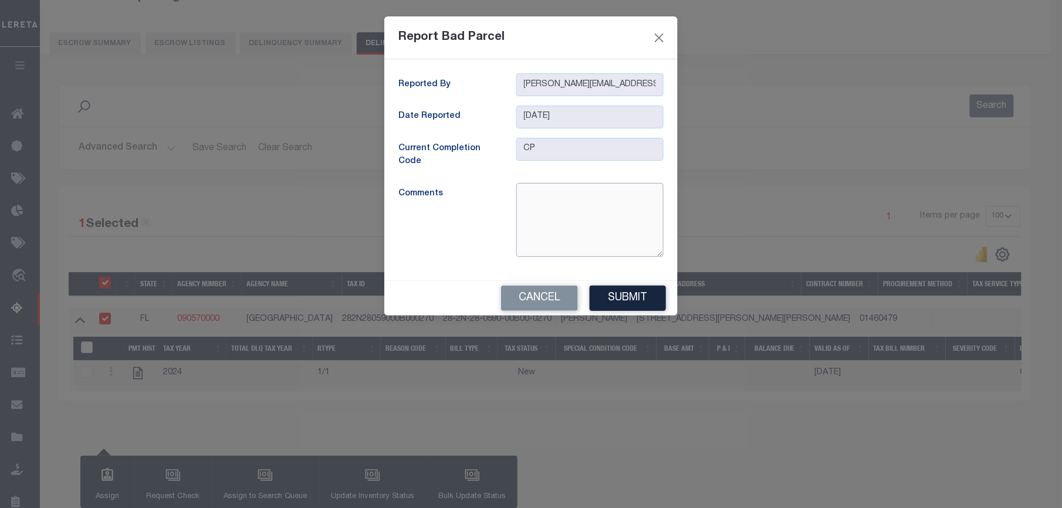
click at [556, 200] on textarea at bounding box center [589, 220] width 147 height 74
paste textarea "Incorrect Parcel Given parcel goes to the address 6056 SAVANNAH MILTON 32570"
drag, startPoint x: 592, startPoint y: 232, endPoint x: 526, endPoint y: 222, distance: 66.6
click at [526, 222] on textarea "Incorrect Parcel Given parcel goes to the address 6056 SAVANNAH MILTON 32570" at bounding box center [589, 220] width 147 height 74
click at [625, 216] on textarea "Incorrect Parcel Given parcel goes to the address" at bounding box center [589, 220] width 147 height 74
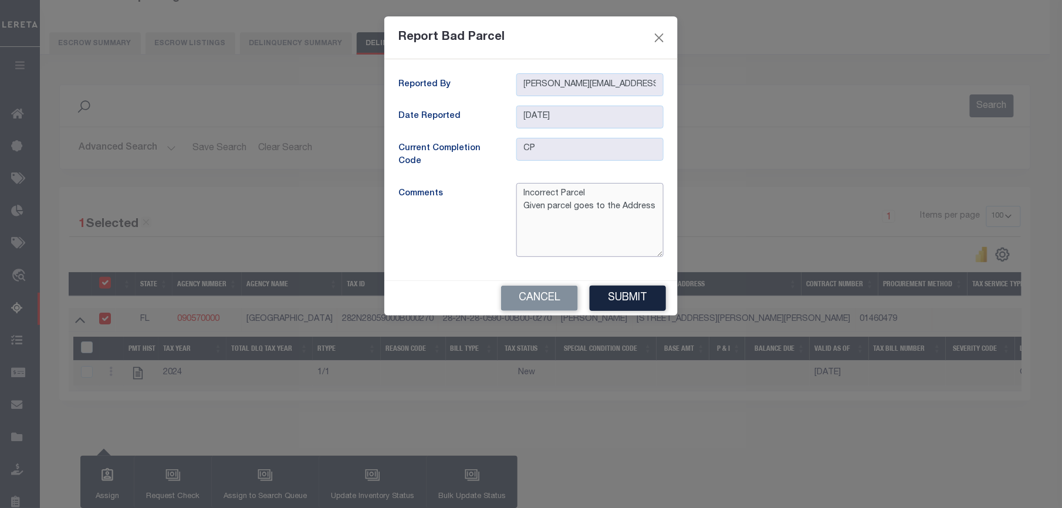
click at [653, 205] on textarea "Incorrect Parcel Given parcel goes to the Address" at bounding box center [589, 220] width 147 height 74
click at [533, 226] on textarea "Incorrect Parcel Given parcel goes to the Address" at bounding box center [589, 220] width 147 height 74
click at [652, 209] on textarea "Incorrect Parcel Given parcel goes to the Address" at bounding box center [589, 220] width 147 height 74
paste textarea "6043 SAVANNAH MILTON 32570"
type textarea "Incorrect Parcel Given parcel goes to the Address 6043 SAVANNAH MILTON 32570"
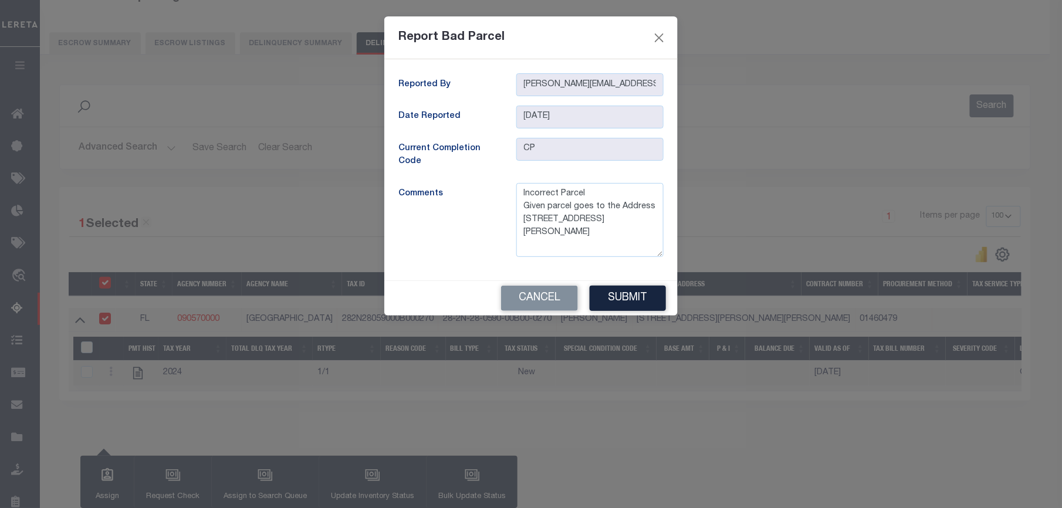
drag, startPoint x: 622, startPoint y: 294, endPoint x: 585, endPoint y: 287, distance: 38.2
click at [622, 294] on button "Submit" at bounding box center [628, 298] width 76 height 25
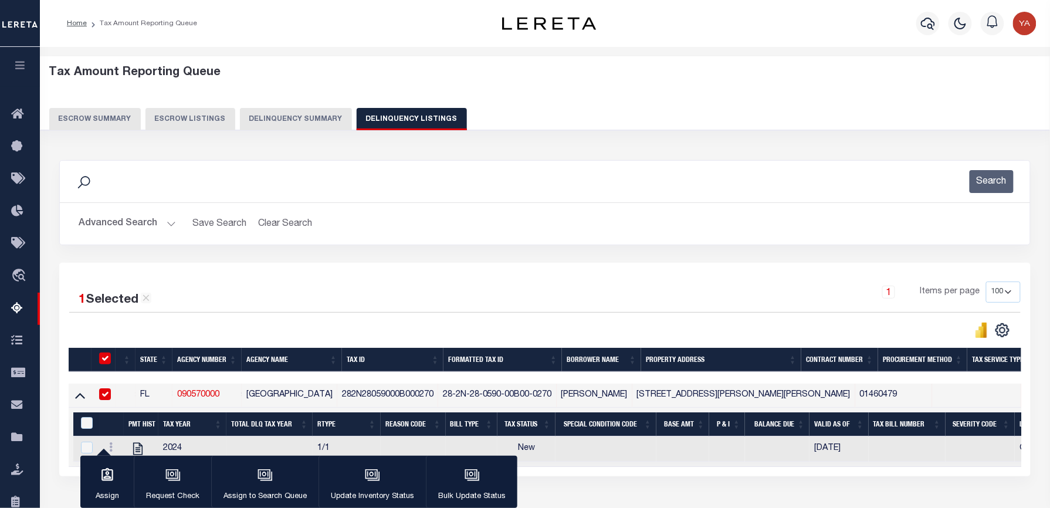
scroll to position [113, 0]
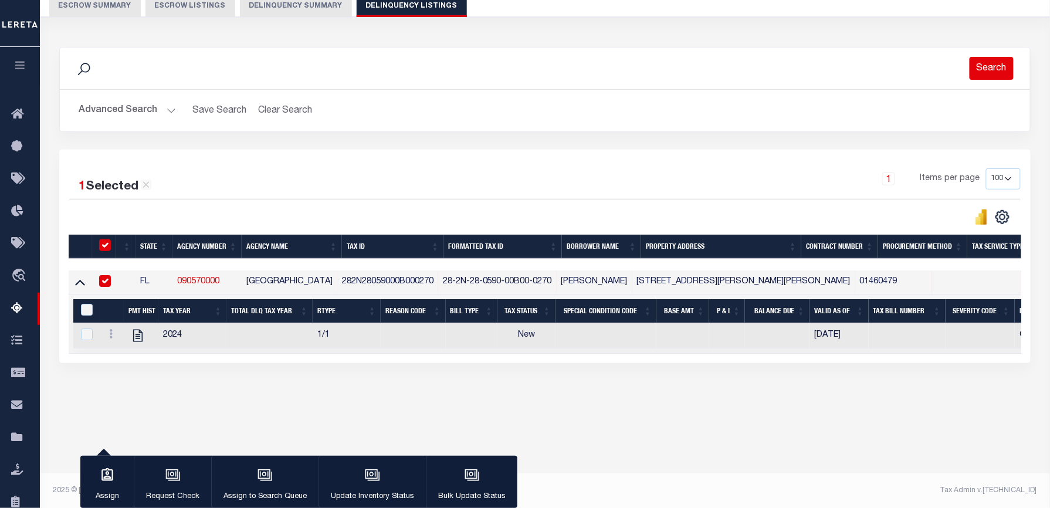
click at [984, 64] on button "Search" at bounding box center [992, 68] width 44 height 23
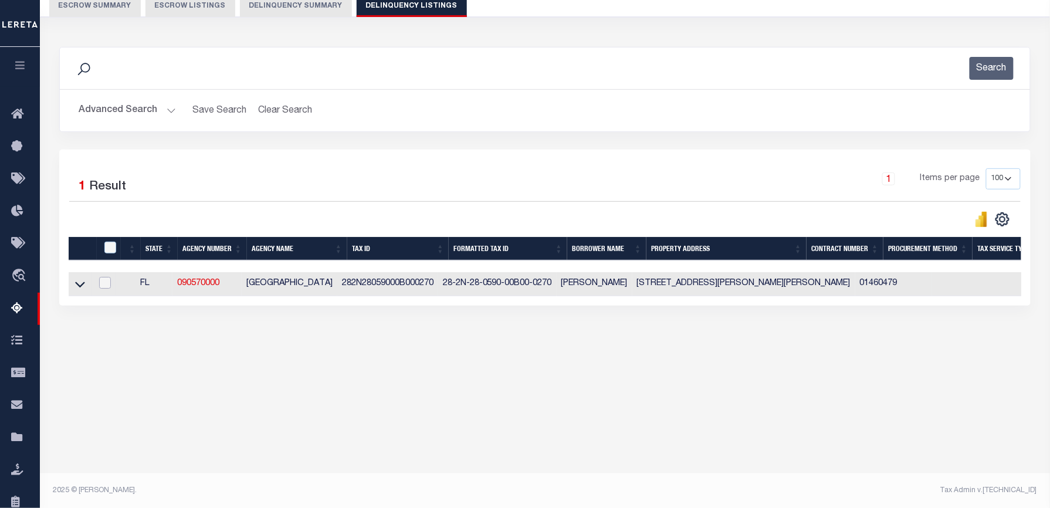
click at [106, 285] on input "checkbox" at bounding box center [105, 283] width 12 height 12
checkbox input "true"
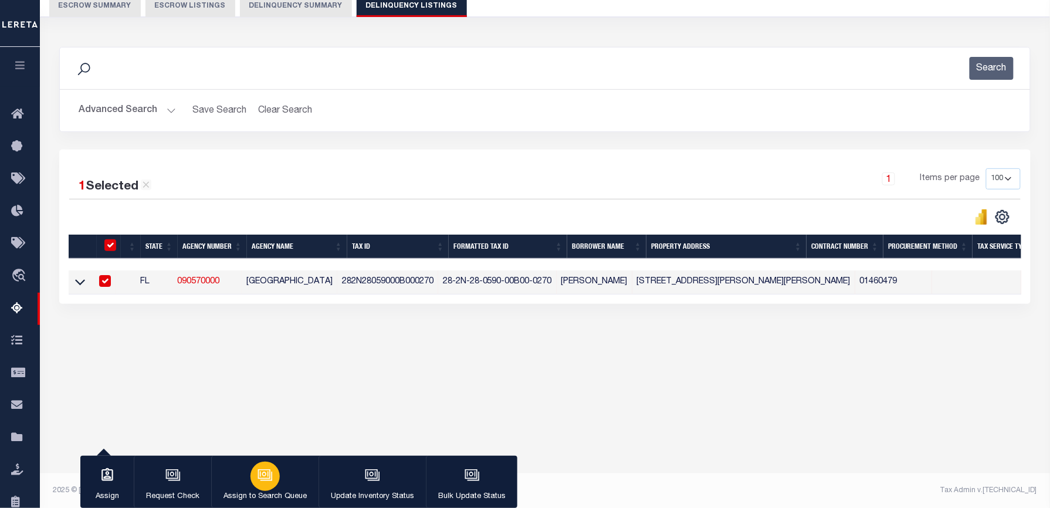
click at [258, 476] on icon "button" at bounding box center [264, 473] width 12 height 9
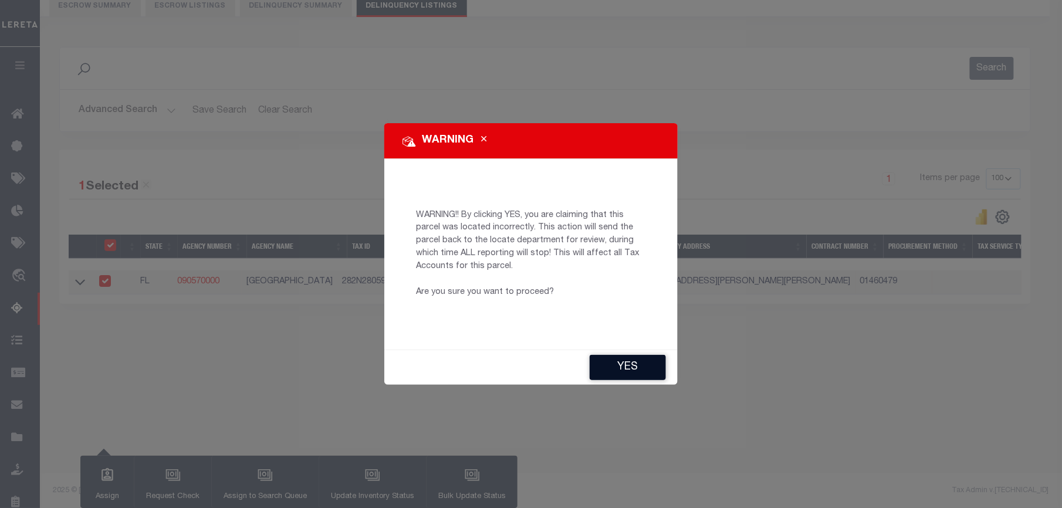
click at [593, 366] on button "YES" at bounding box center [628, 367] width 76 height 25
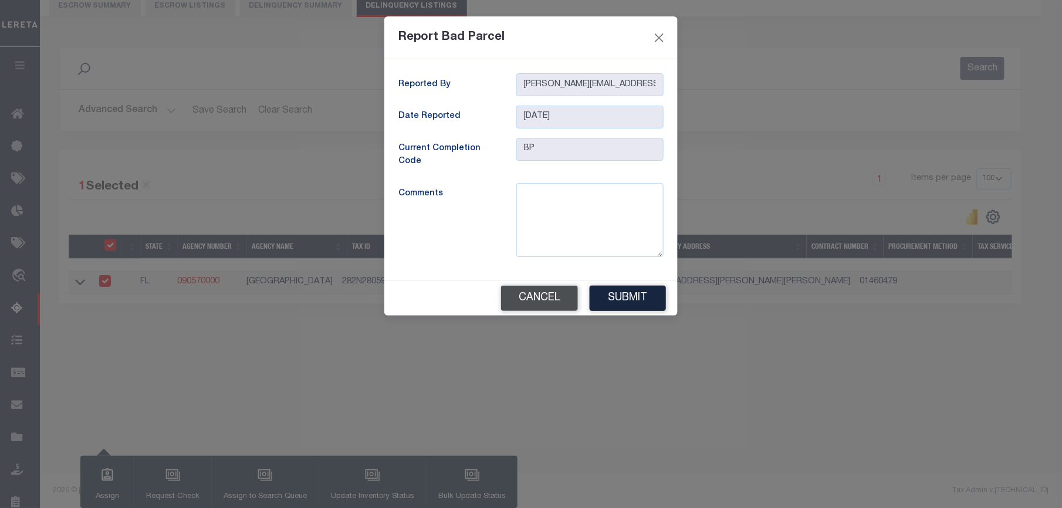
click at [551, 300] on button "Cancel" at bounding box center [539, 298] width 77 height 25
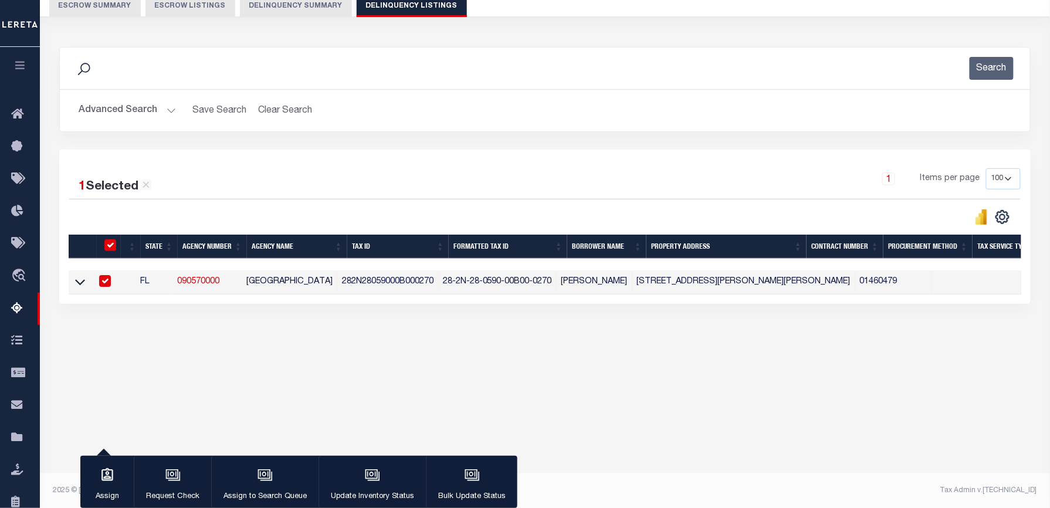
click at [111, 284] on input "checkbox" at bounding box center [105, 281] width 12 height 12
checkbox input "false"
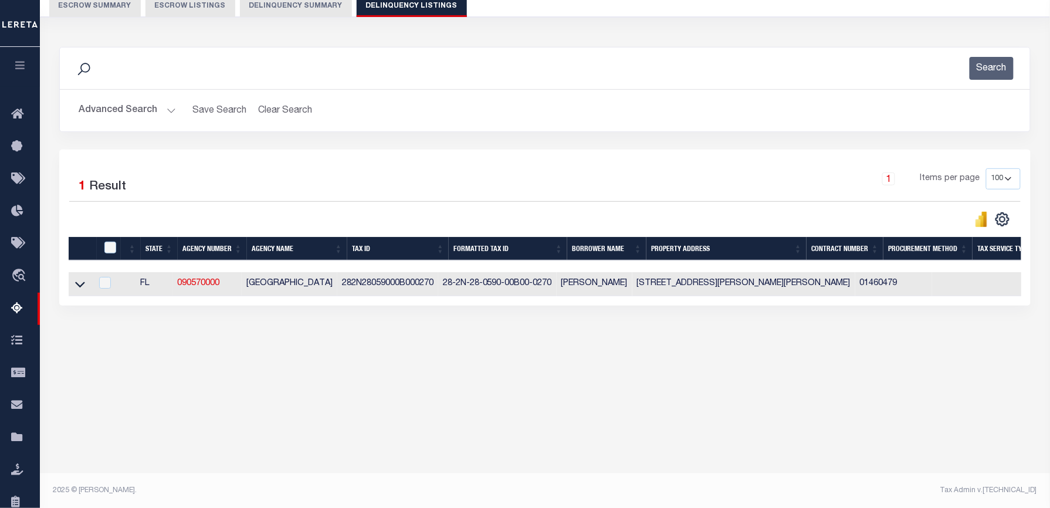
click at [387, 160] on div "1 Selected 1 Result 1 Items per page 10 25 50 100 500" at bounding box center [545, 228] width 972 height 156
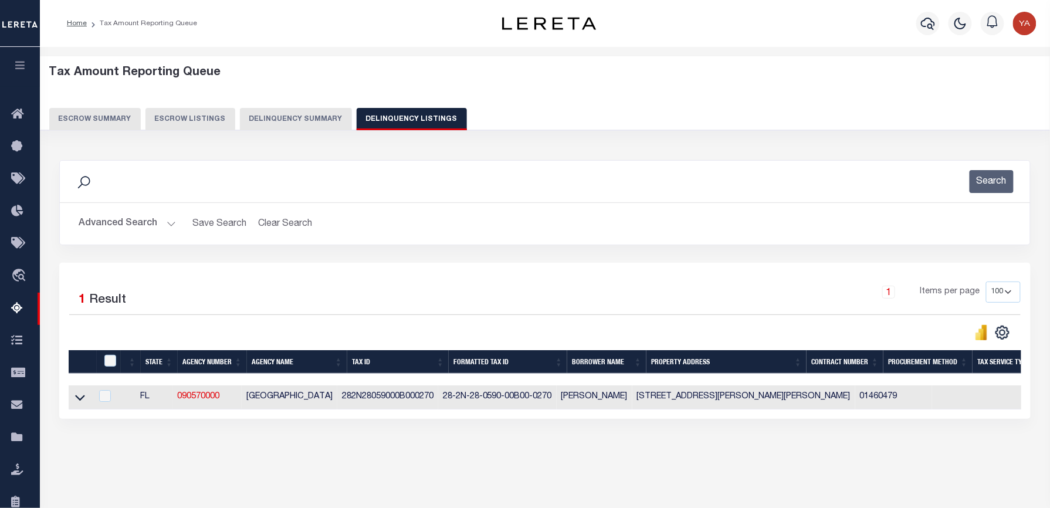
drag, startPoint x: 165, startPoint y: 222, endPoint x: 493, endPoint y: 257, distance: 329.8
click at [165, 222] on button "Advanced Search" at bounding box center [127, 223] width 97 height 23
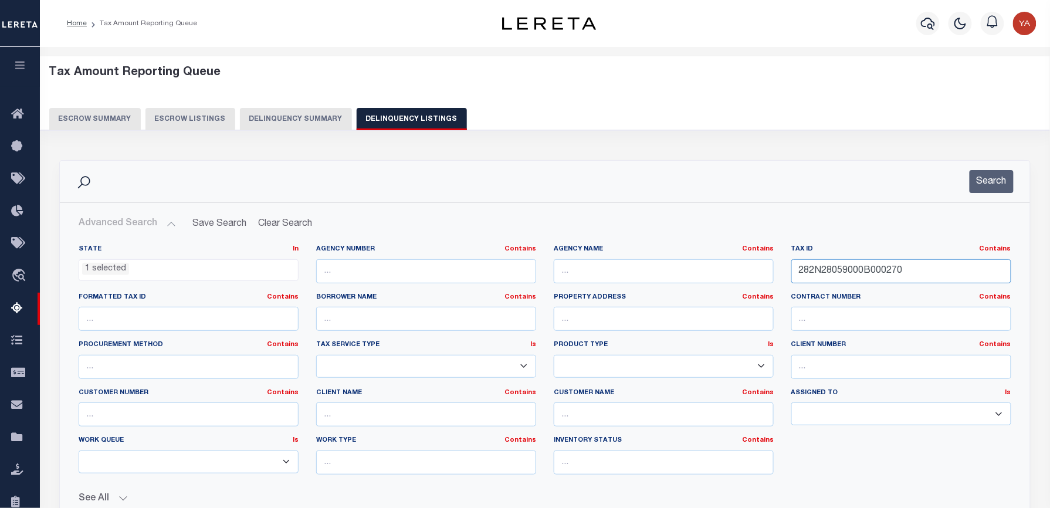
drag, startPoint x: 908, startPoint y: 268, endPoint x: 693, endPoint y: 265, distance: 214.7
click at [693, 265] on div "State In In AK AL AR AZ CA CO CT DC DE FL GA GU HI IA ID IL IN KS KY LA MA MD M…" at bounding box center [545, 364] width 950 height 239
paste input "141925 Y016"
type input "141925 Y0160"
click at [982, 188] on button "Search" at bounding box center [992, 181] width 44 height 23
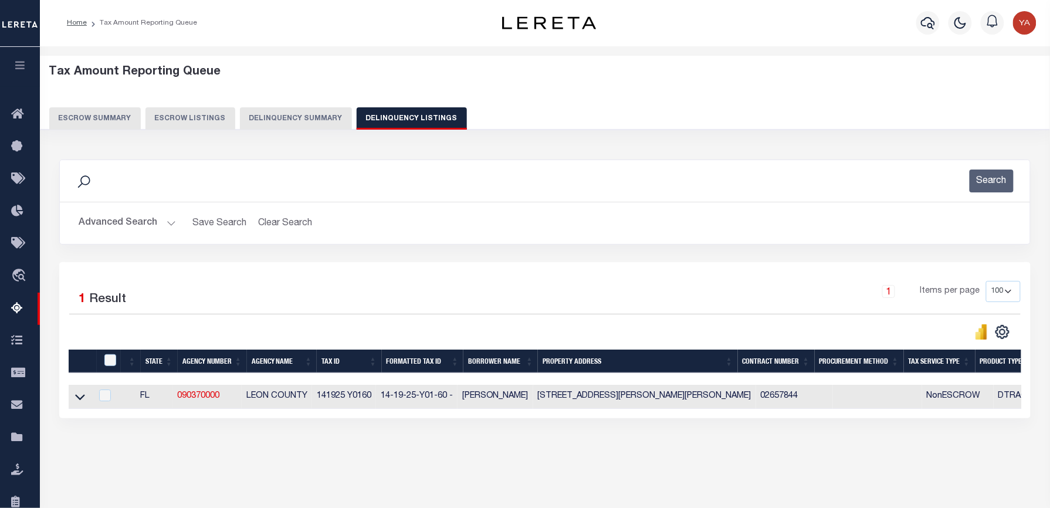
scroll to position [113, 0]
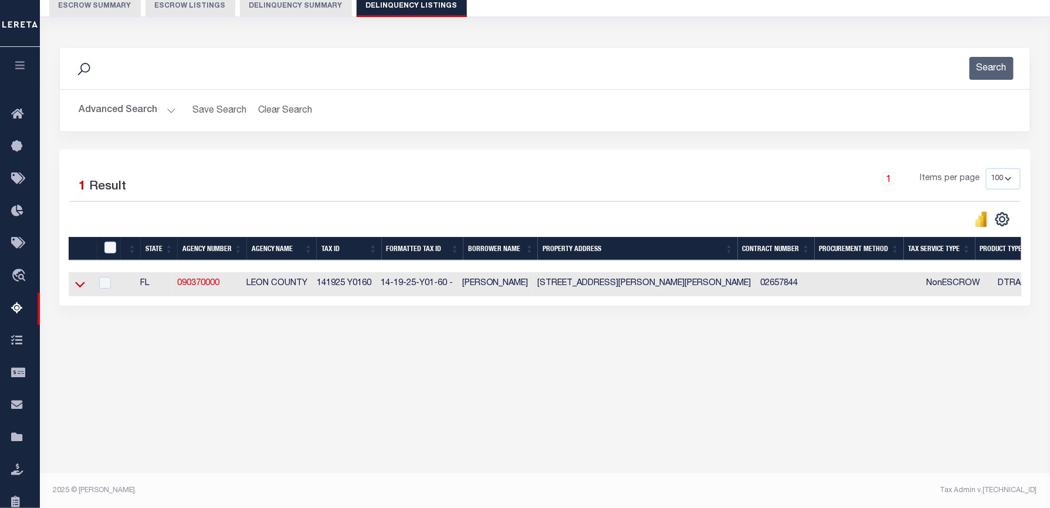
click at [80, 288] on icon at bounding box center [80, 285] width 10 height 6
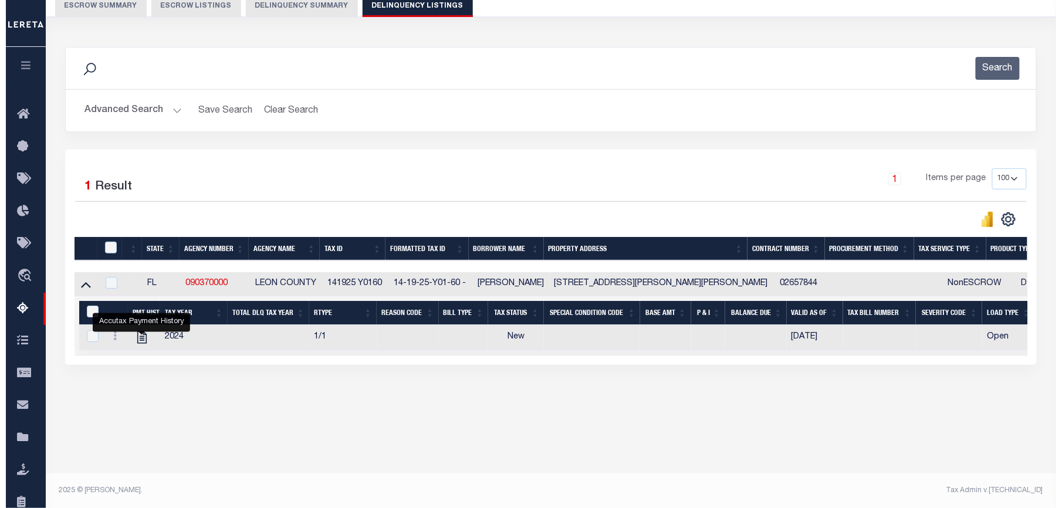
scroll to position [0, 0]
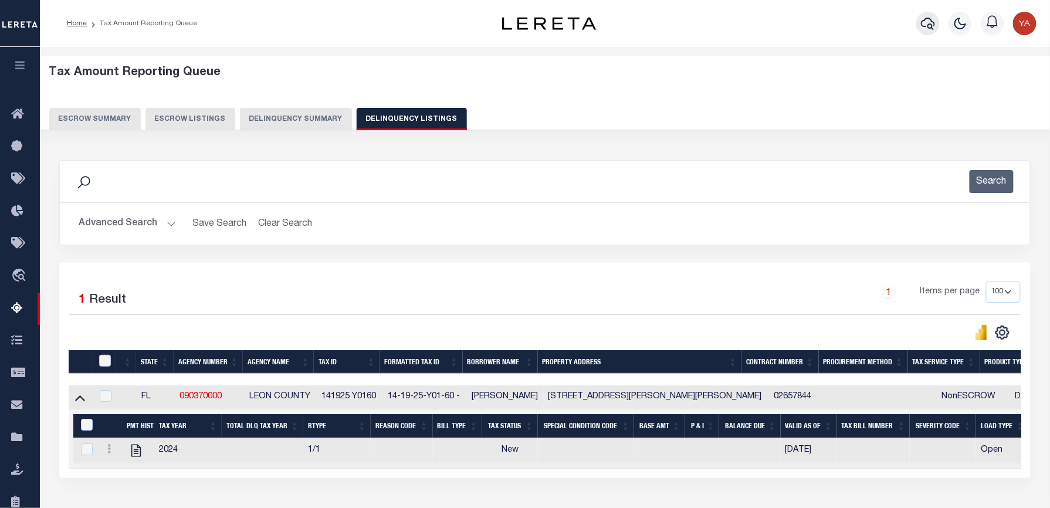
click at [925, 26] on icon "button" at bounding box center [928, 24] width 14 height 12
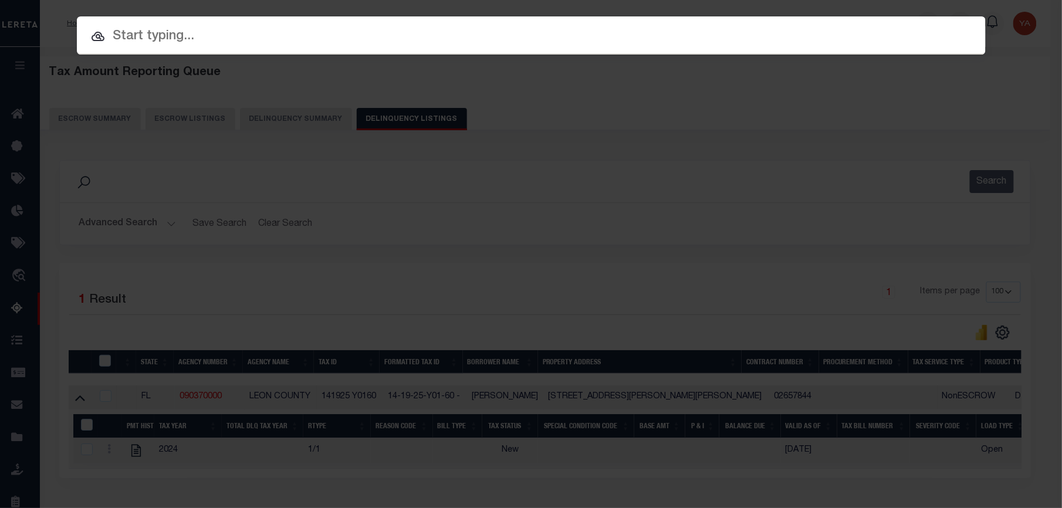
click at [738, 33] on input "text" at bounding box center [531, 36] width 909 height 21
paste input "7197761"
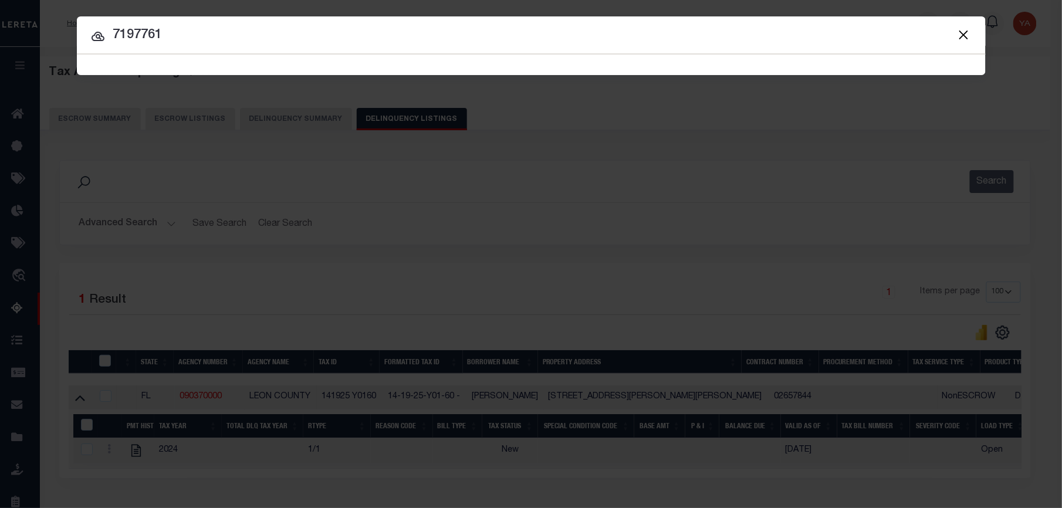
type input "7197761"
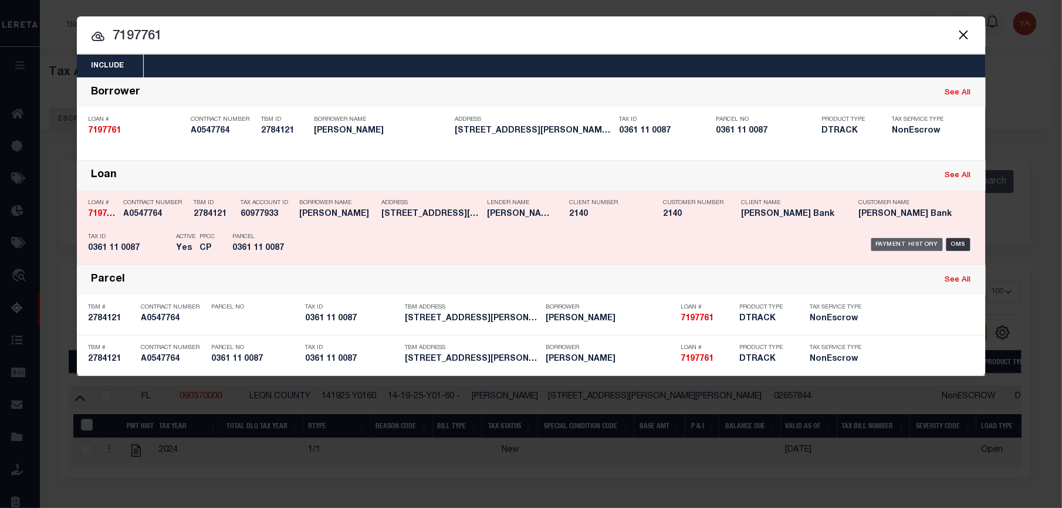
click at [874, 247] on div "Payment History" at bounding box center [907, 244] width 72 height 13
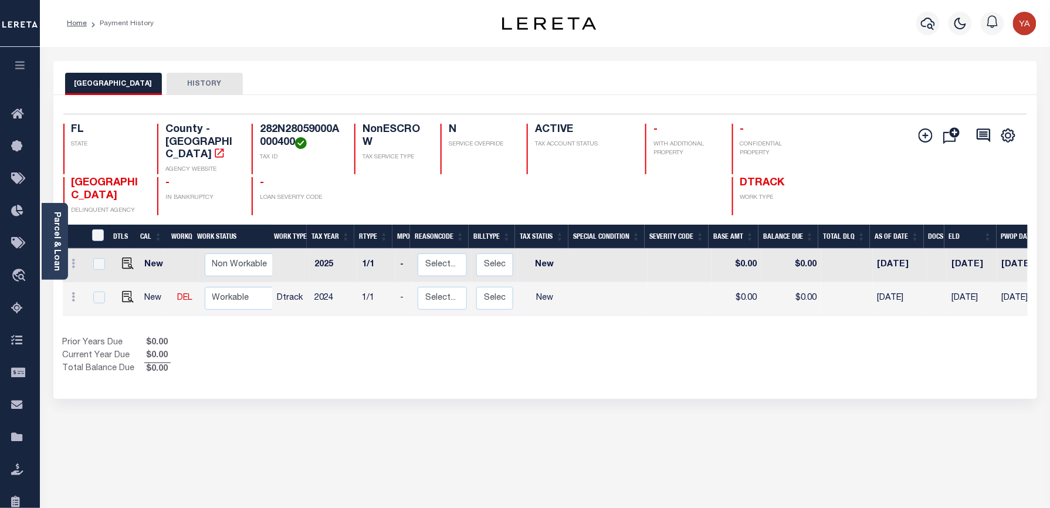
click at [394, 81] on div "SANTA ROSA COUNTY HISTORY" at bounding box center [545, 84] width 960 height 22
click at [304, 128] on h4 "282N28059000A000400" at bounding box center [300, 136] width 80 height 25
copy h4 "282N28059000A000400"
click at [62, 252] on div "Parcel & Loan" at bounding box center [55, 241] width 26 height 77
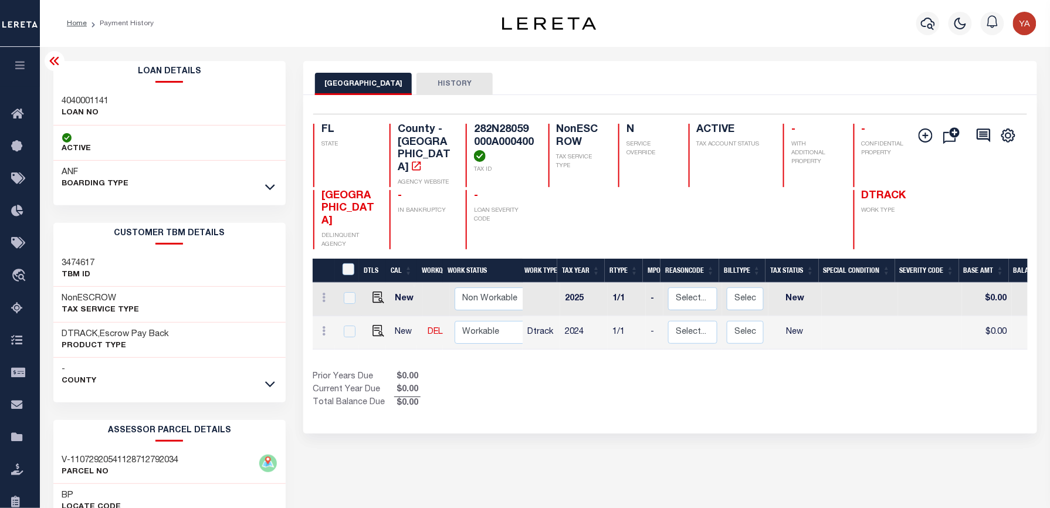
click at [80, 97] on h3 "4040001141" at bounding box center [85, 102] width 47 height 12
copy h3 "4040001141"
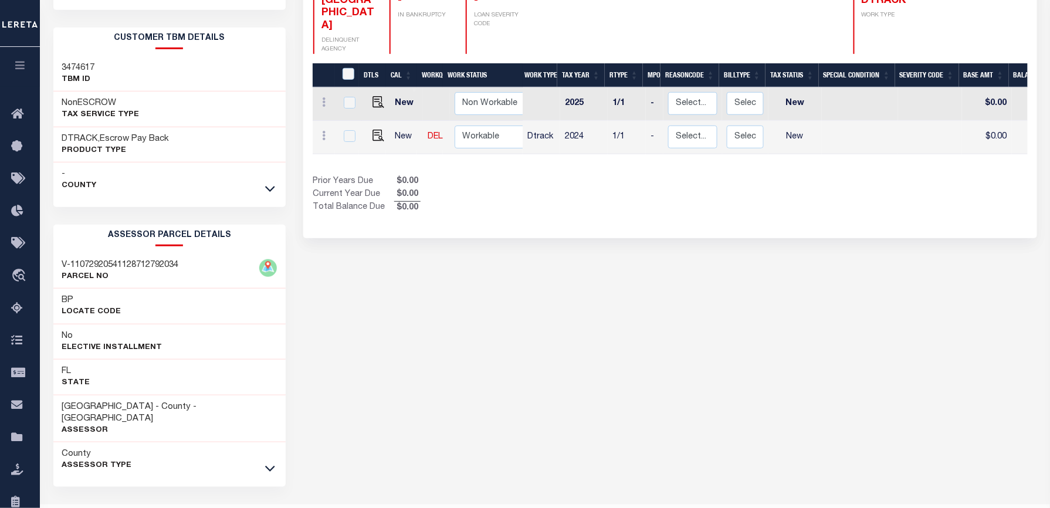
scroll to position [217, 0]
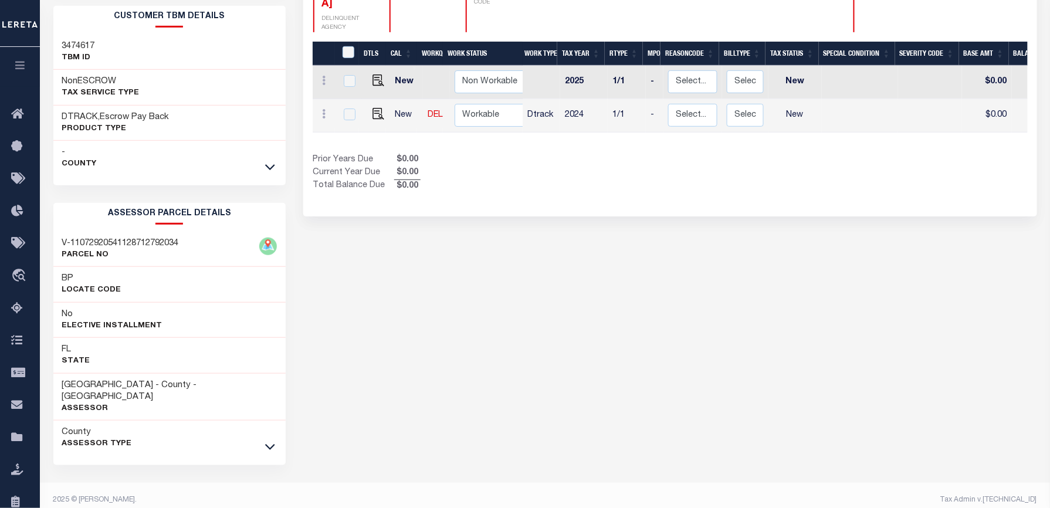
drag, startPoint x: 272, startPoint y: 439, endPoint x: 160, endPoint y: 439, distance: 112.1
click at [272, 445] on icon at bounding box center [270, 448] width 10 height 6
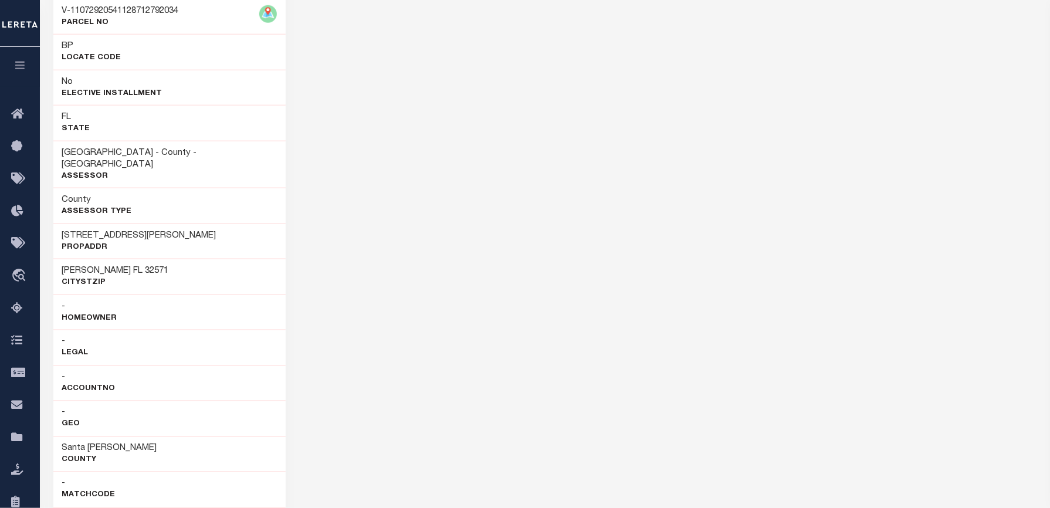
scroll to position [452, 0]
drag, startPoint x: 64, startPoint y: 435, endPoint x: 118, endPoint y: 435, distance: 54.0
click at [118, 435] on div "Santa Rosa County" at bounding box center [169, 452] width 233 height 36
copy h3 "Santa [PERSON_NAME]"
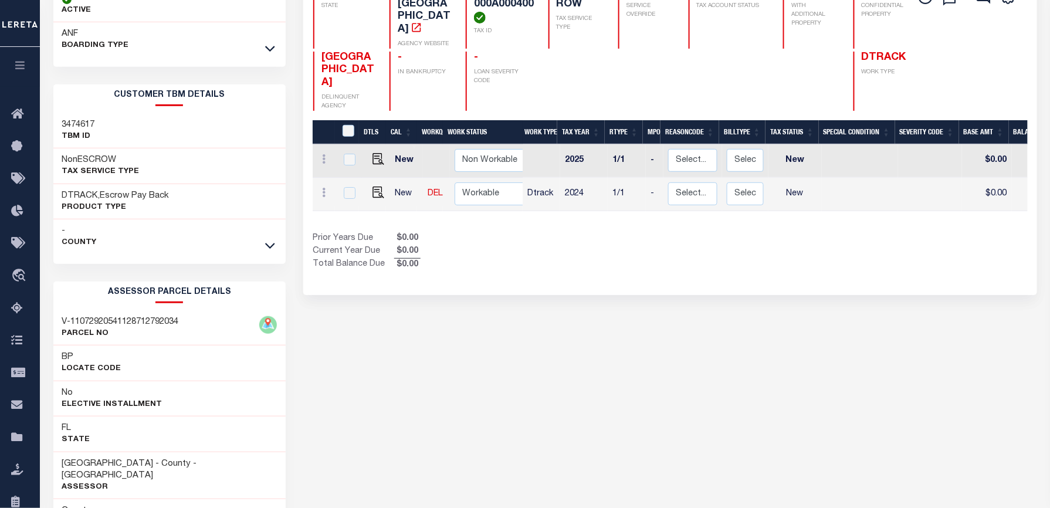
scroll to position [0, 0]
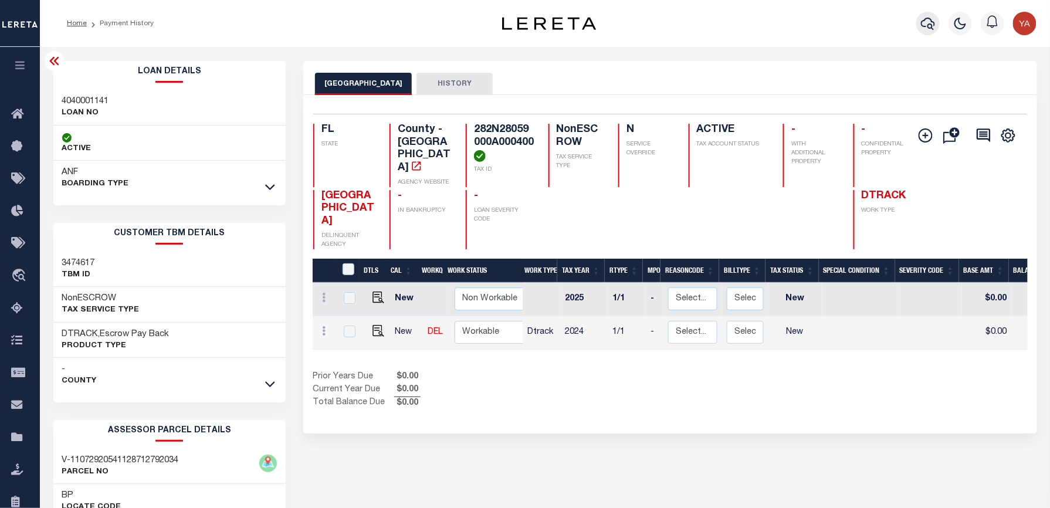
click at [928, 21] on icon "button" at bounding box center [928, 23] width 14 height 14
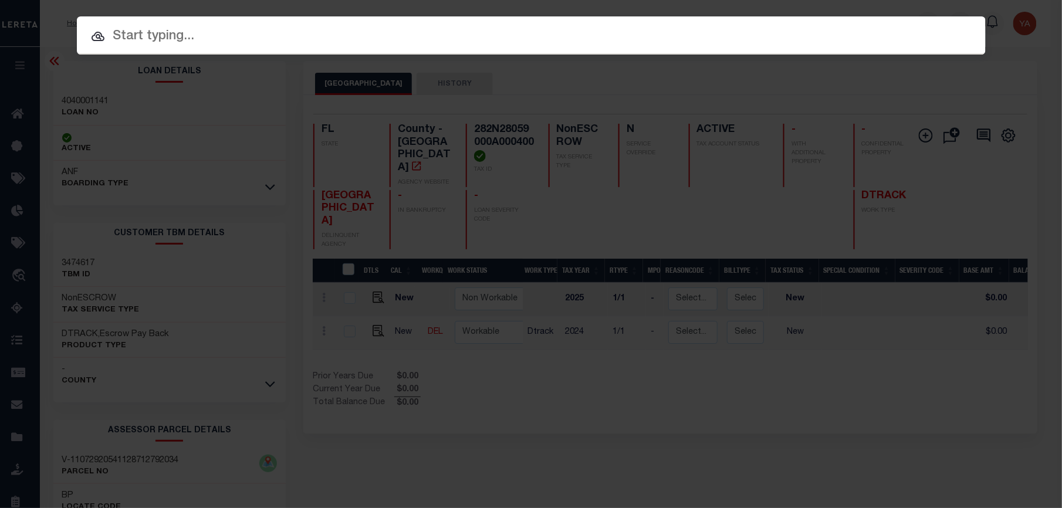
click at [862, 31] on input "text" at bounding box center [531, 36] width 909 height 21
paste input "4020000697"
type input "4020000697"
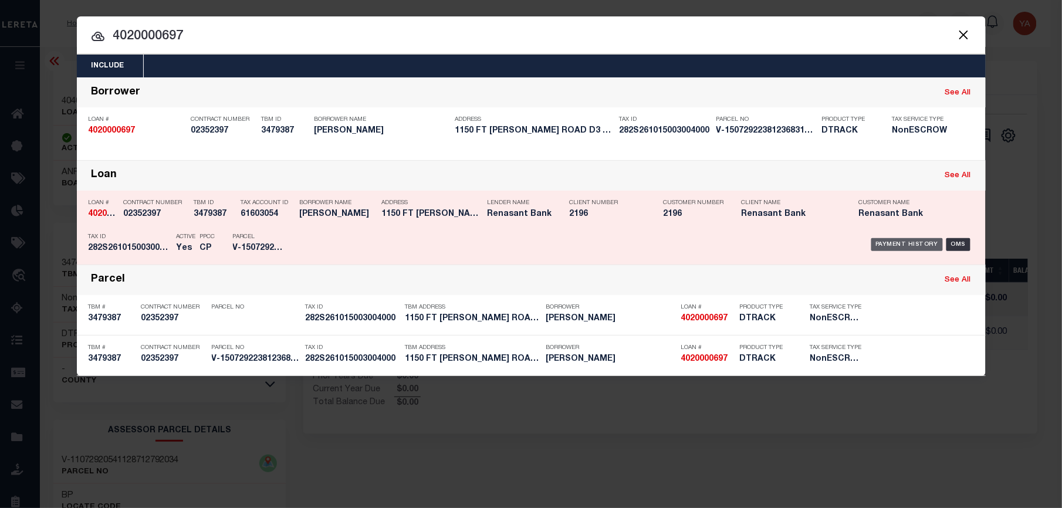
click at [918, 245] on div "Payment History" at bounding box center [907, 244] width 72 height 13
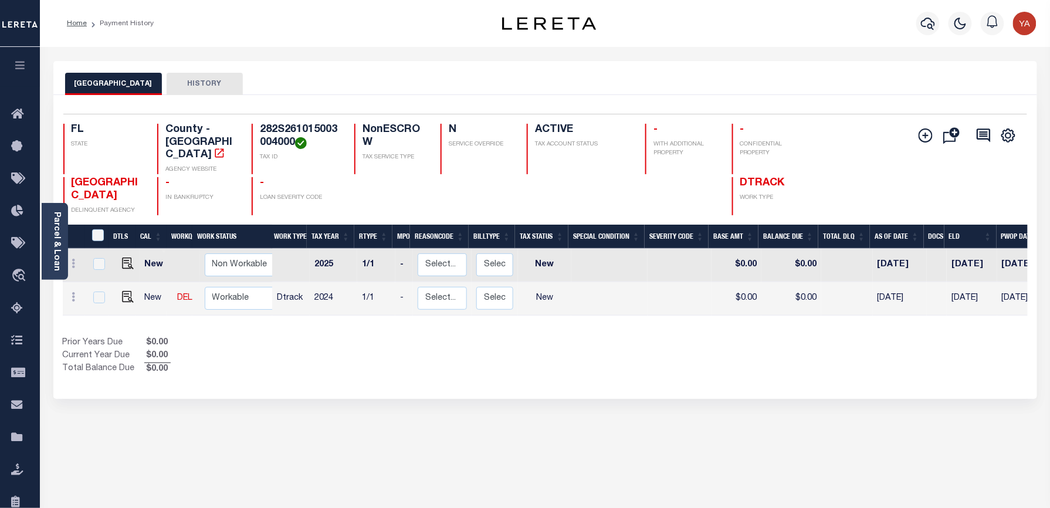
click at [272, 129] on h4 "282S261015003004000" at bounding box center [300, 136] width 80 height 25
copy h4 "282S261015003004000"
click at [126, 291] on img "" at bounding box center [128, 297] width 12 height 12
checkbox input "true"
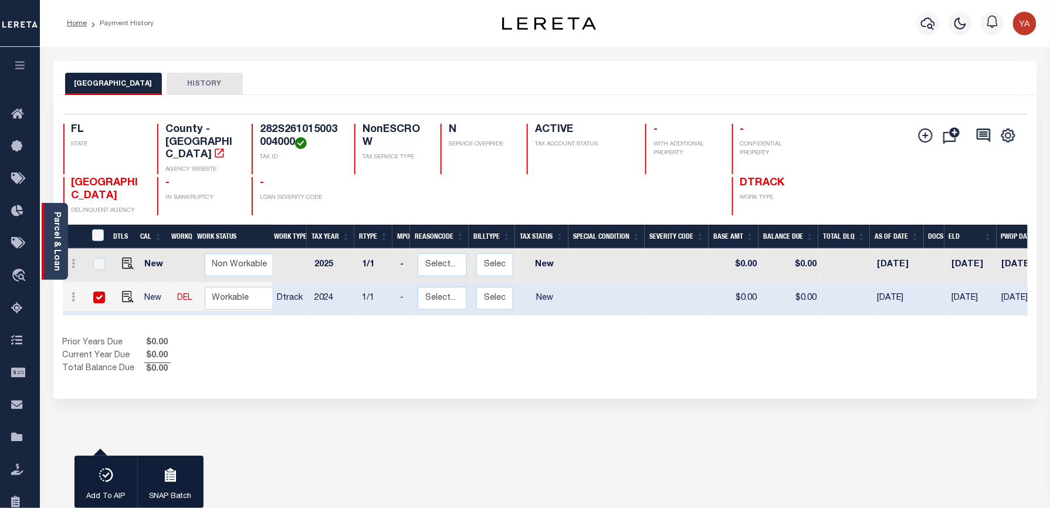
click at [52, 237] on link "Parcel & Loan" at bounding box center [56, 241] width 8 height 59
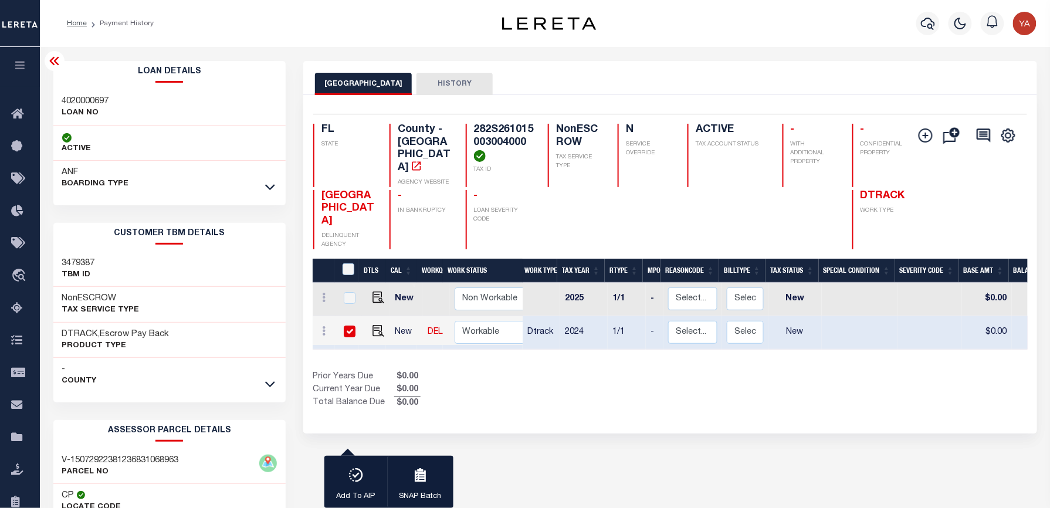
click at [523, 83] on div "SANTA ROSA COUNTY HISTORY" at bounding box center [670, 84] width 710 height 22
click at [84, 88] on div "Loan Details 4020000697 LOAN NO ANF" at bounding box center [169, 128] width 233 height 135
copy h3 "4020000697"
drag, startPoint x: 535, startPoint y: 64, endPoint x: 611, endPoint y: 81, distance: 77.6
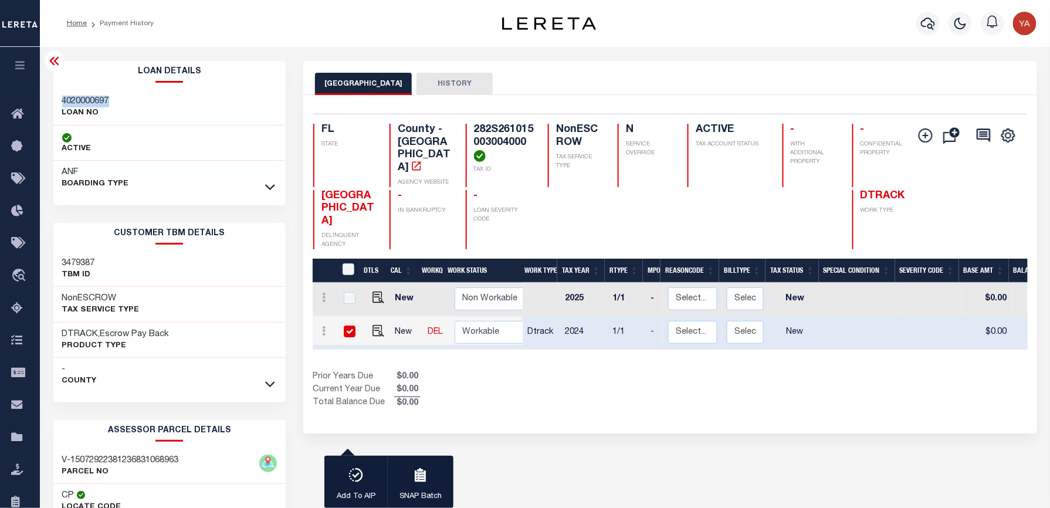
click at [535, 64] on div "SANTA ROSA COUNTY HISTORY" at bounding box center [669, 78] width 733 height 34
click at [616, 67] on div "SANTA ROSA COUNTY HISTORY" at bounding box center [669, 78] width 733 height 34
click at [344, 326] on input "checkbox" at bounding box center [350, 332] width 12 height 12
checkbox input "false"
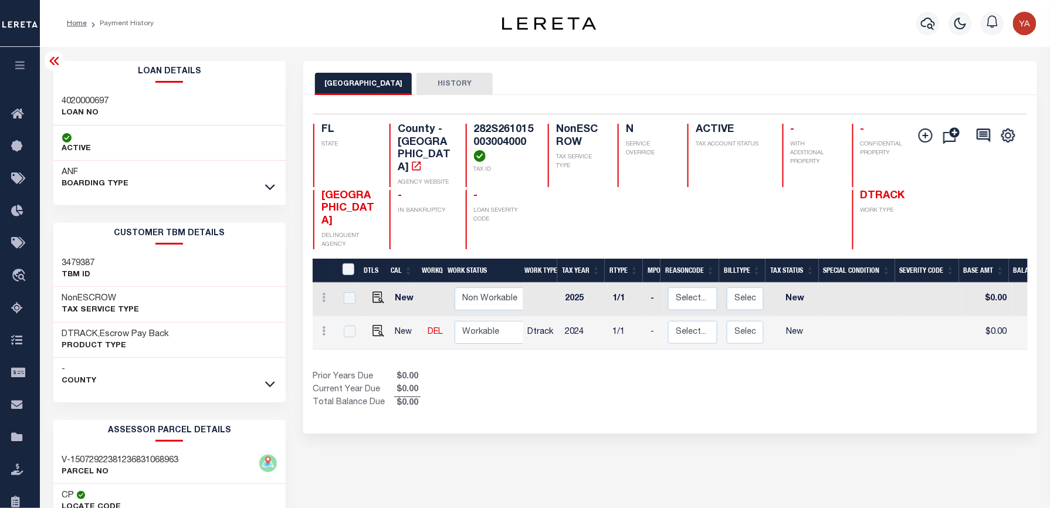
click at [490, 127] on h4 "282S261015003004000" at bounding box center [504, 143] width 60 height 38
copy h4 "282S261015003004000"
click at [927, 22] on icon "button" at bounding box center [928, 23] width 14 height 14
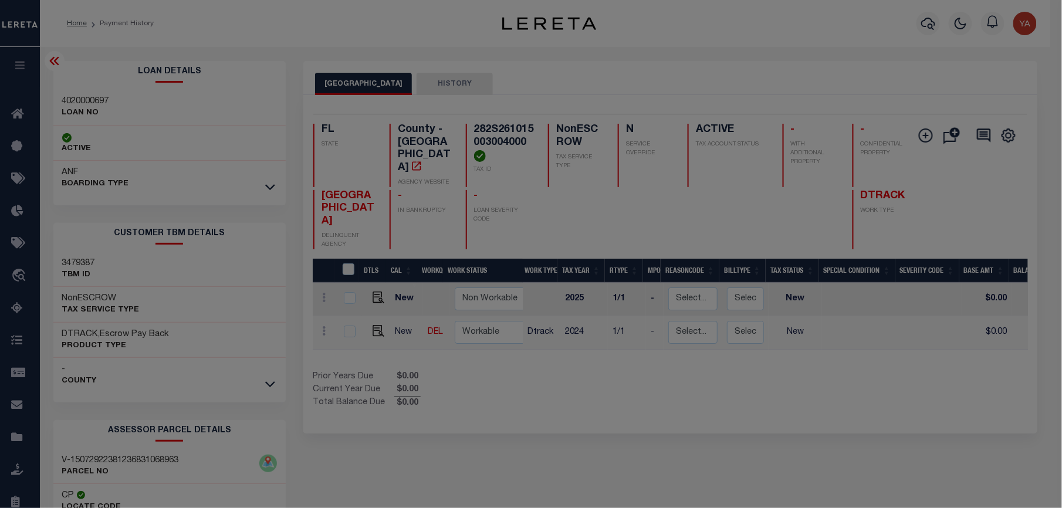
click at [0, 0] on input "text" at bounding box center [0, 0] width 0 height 0
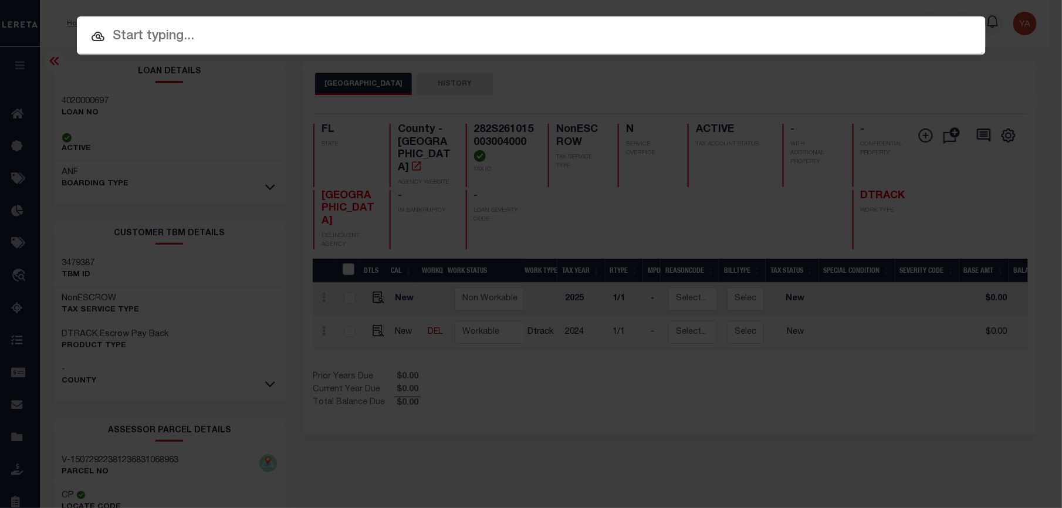
paste input "4040001141"
type input "4040001141"
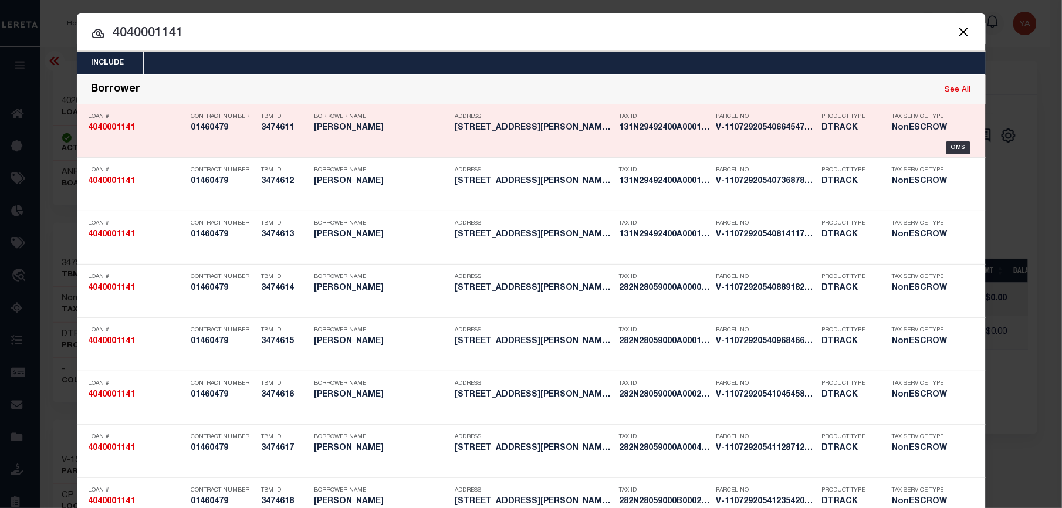
scroll to position [892, 0]
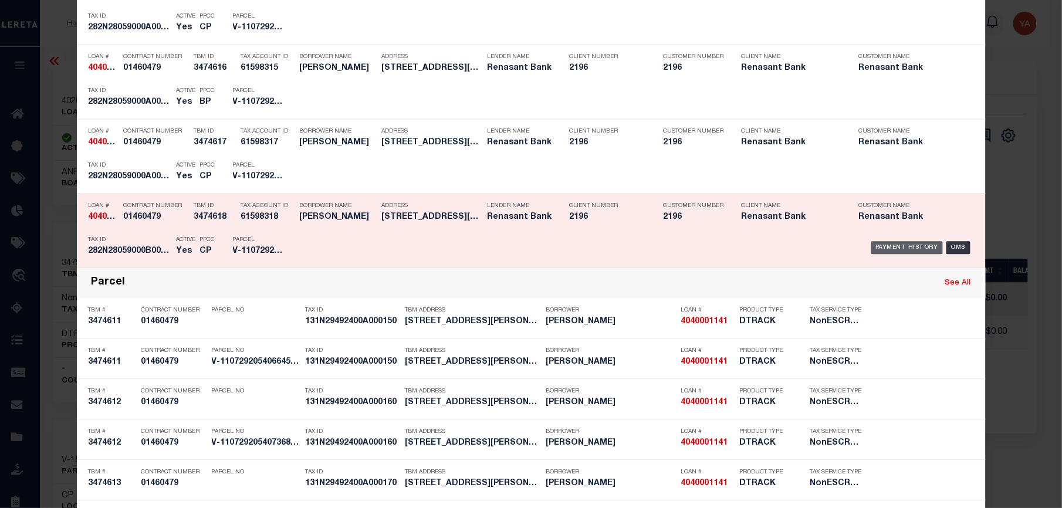
click at [889, 250] on div "Payment History" at bounding box center [907, 247] width 72 height 13
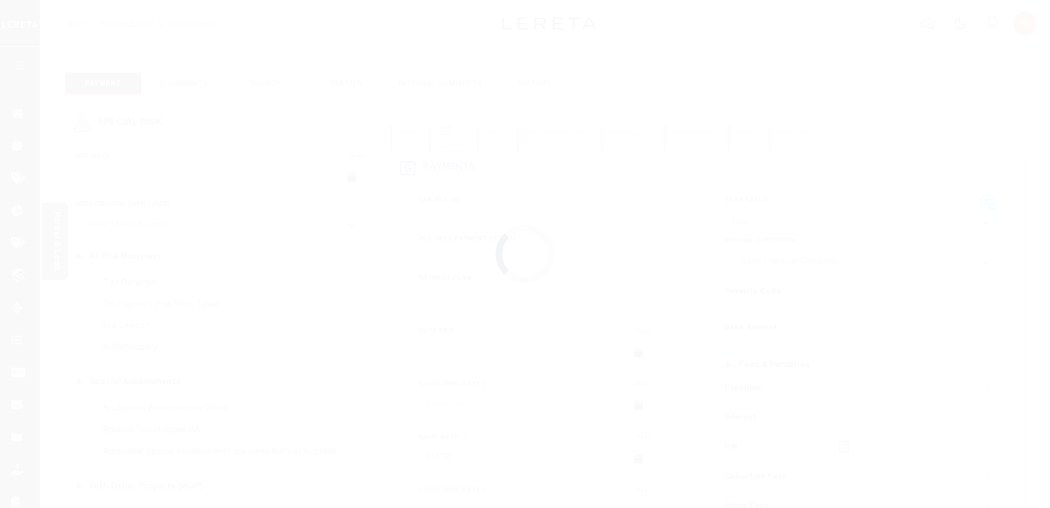
select select "NW2"
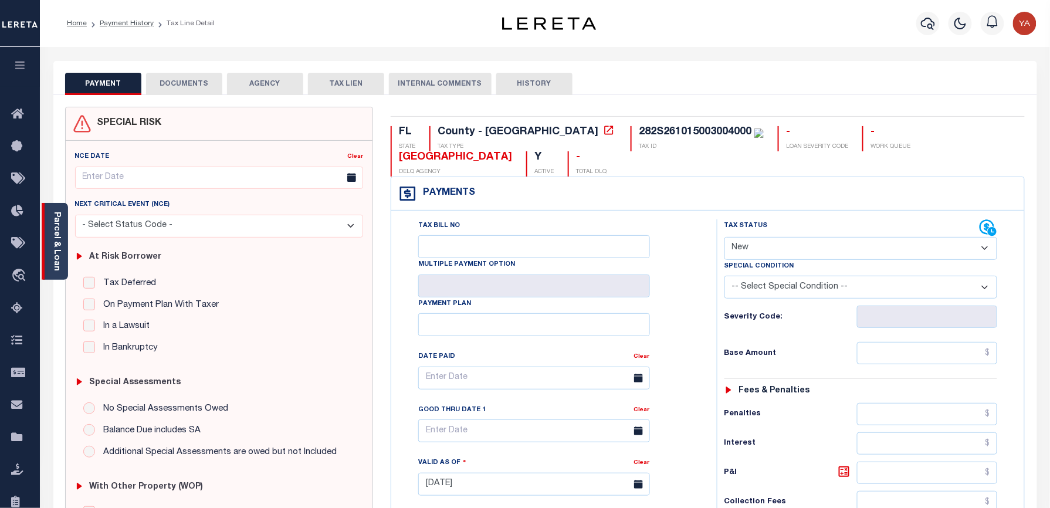
click at [50, 258] on div "Parcel & Loan" at bounding box center [55, 241] width 26 height 77
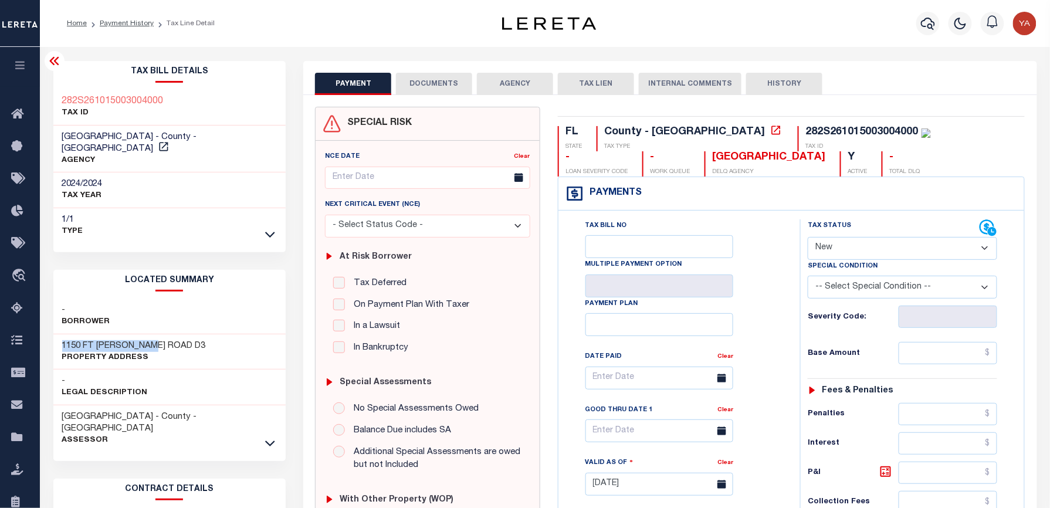
drag, startPoint x: 62, startPoint y: 334, endPoint x: 153, endPoint y: 331, distance: 91.6
click at [153, 340] on h3 "1150 FT PICKEN ROAD D3" at bounding box center [134, 346] width 144 height 12
copy h3 "1150 FT PICKEN ROAD"
click at [806, 134] on div "282S261015003004000" at bounding box center [862, 132] width 113 height 11
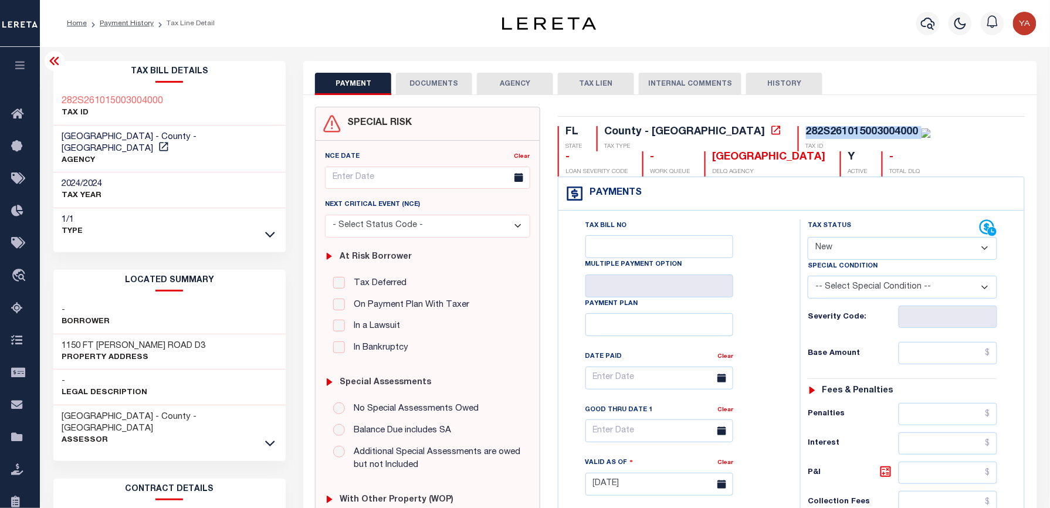
copy div "282S261015003004000"
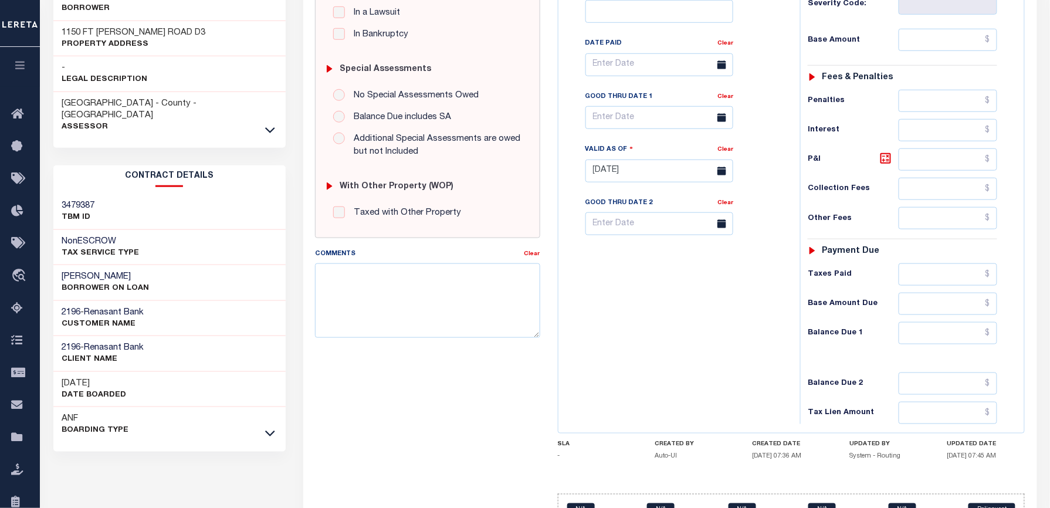
scroll to position [388, 0]
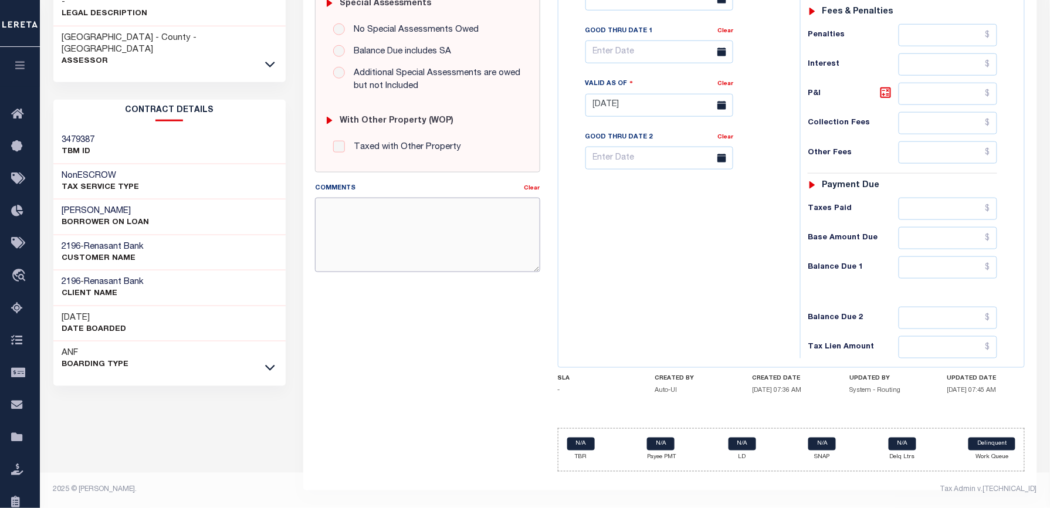
click at [399, 231] on textarea "Comments" at bounding box center [427, 235] width 225 height 74
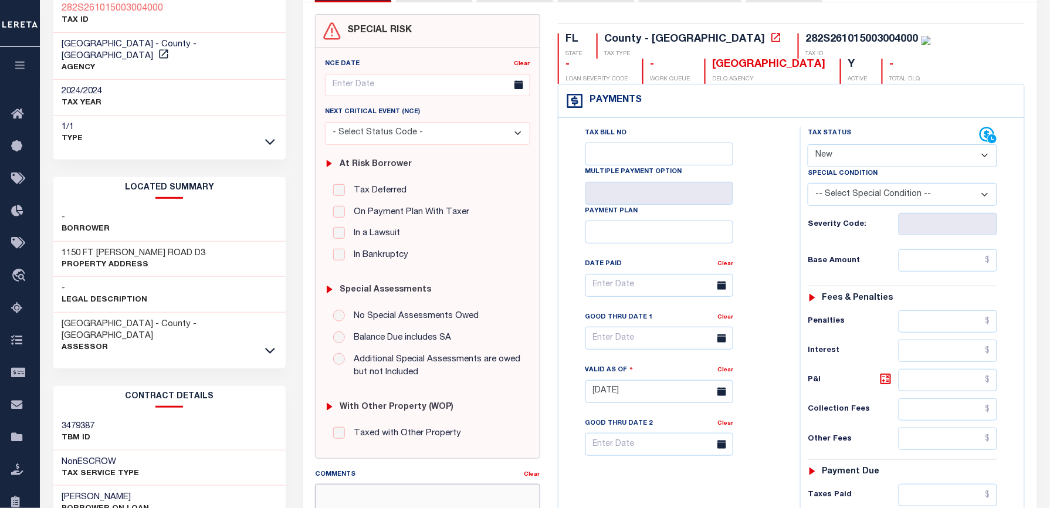
scroll to position [0, 0]
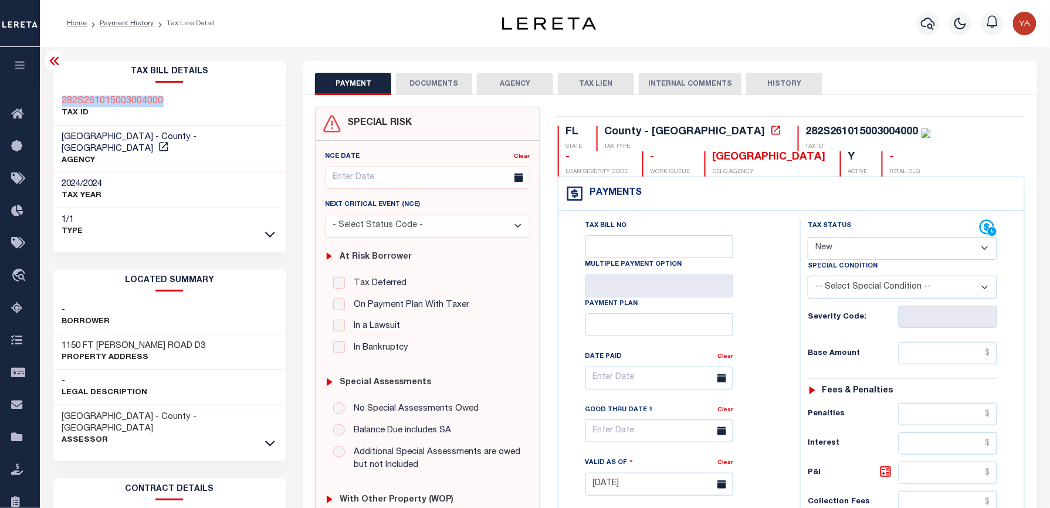
drag, startPoint x: 175, startPoint y: 94, endPoint x: 62, endPoint y: 90, distance: 113.3
click at [62, 90] on div "282S261015003004000 TAX ID" at bounding box center [169, 108] width 233 height 36
copy h3 "282S261015003004000"
click at [806, 135] on div "282S261015003004000" at bounding box center [862, 132] width 113 height 11
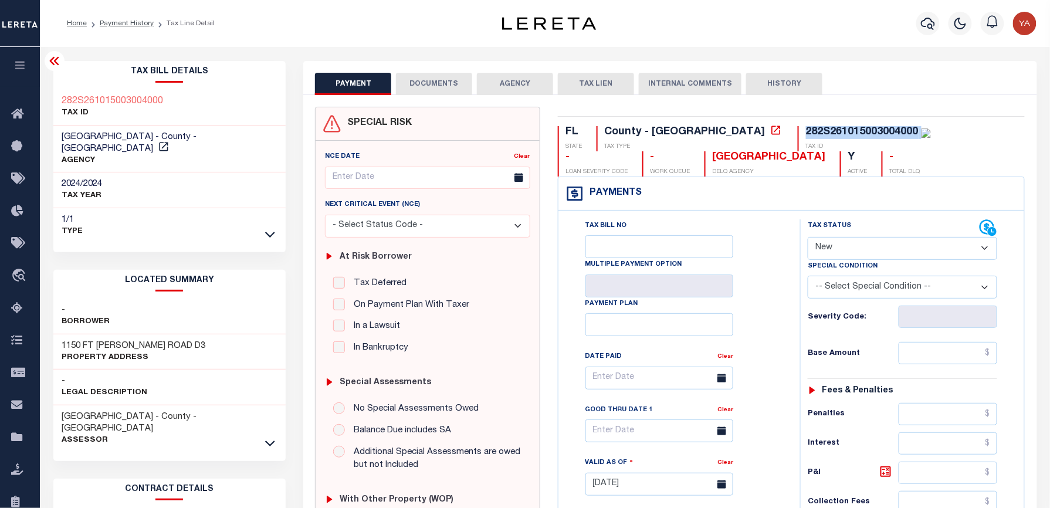
copy div "282S261015003004000"
click at [740, 42] on div "Profile Sign out" at bounding box center [836, 23] width 410 height 41
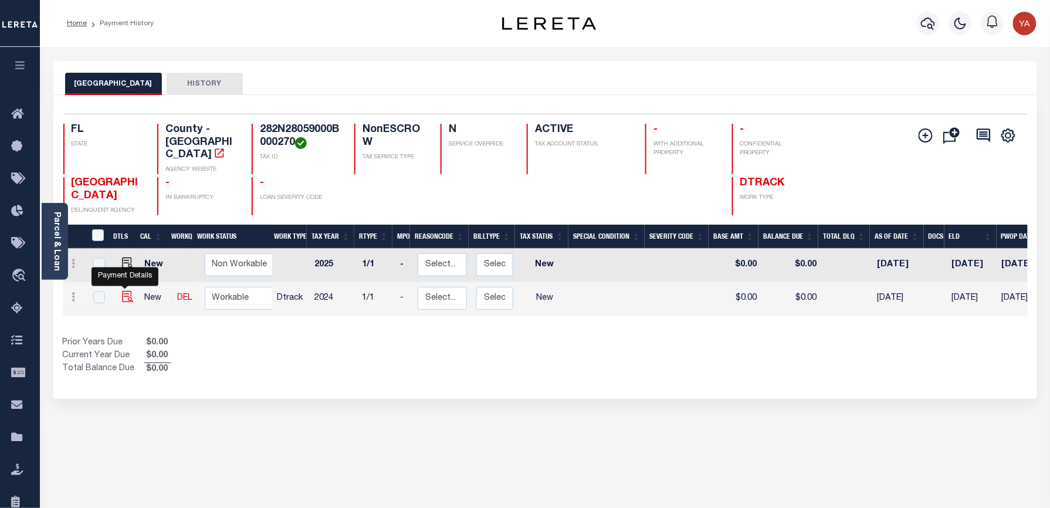
click at [124, 291] on img "" at bounding box center [128, 297] width 12 height 12
checkbox input "true"
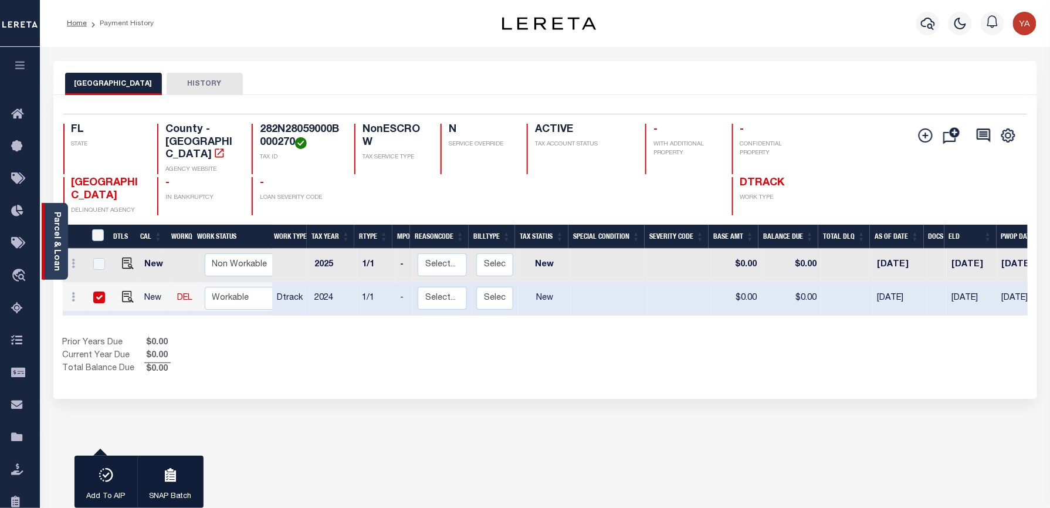
click at [57, 249] on link "Parcel & Loan" at bounding box center [56, 241] width 8 height 59
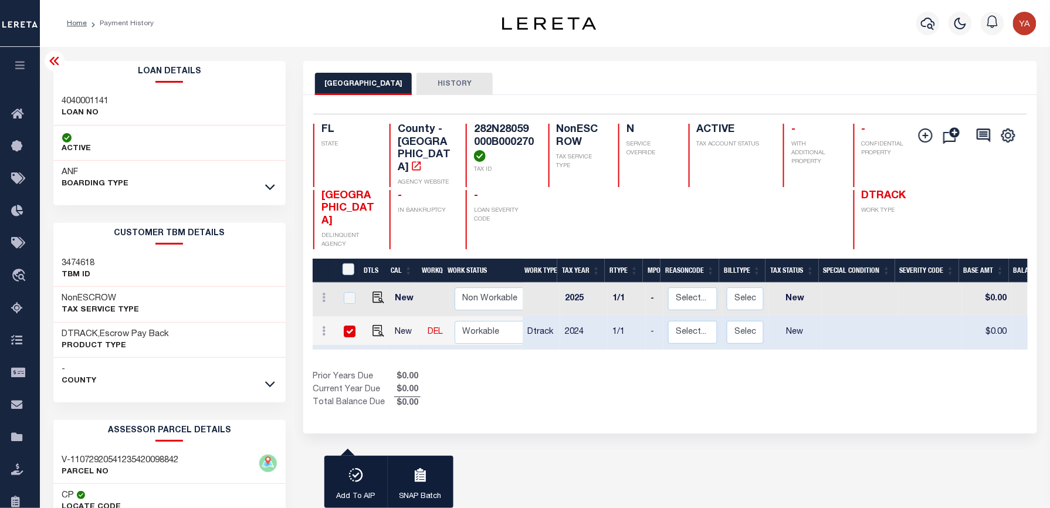
click at [87, 100] on h3 "4040001141" at bounding box center [85, 102] width 47 height 12
copy h3 "4040001141"
click at [508, 134] on h4 "282N28059000B000270" at bounding box center [504, 143] width 60 height 38
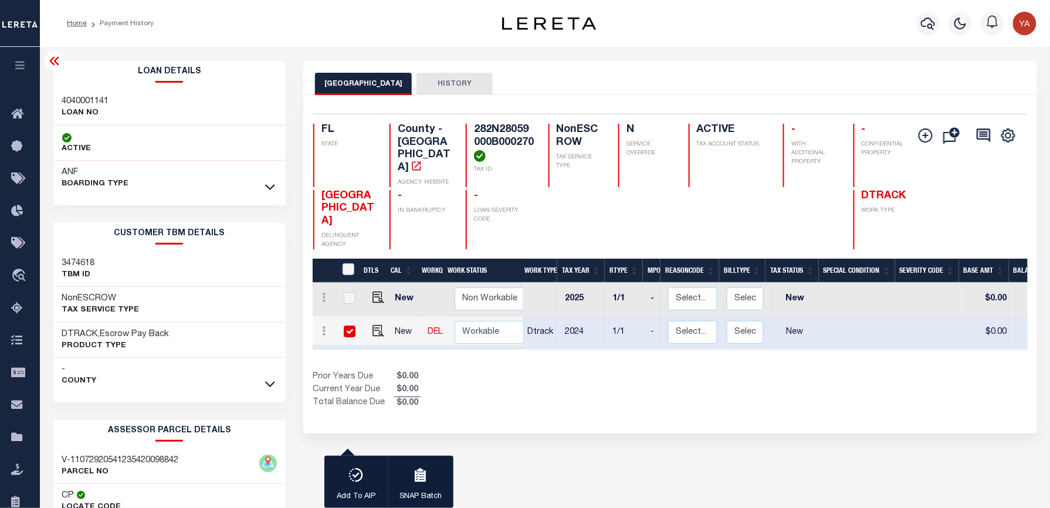
copy h4 "282N28059000B000270"
click at [499, 128] on h4 "282N28059000B000270" at bounding box center [504, 143] width 60 height 38
click at [345, 326] on input "checkbox" at bounding box center [350, 332] width 12 height 12
checkbox input "false"
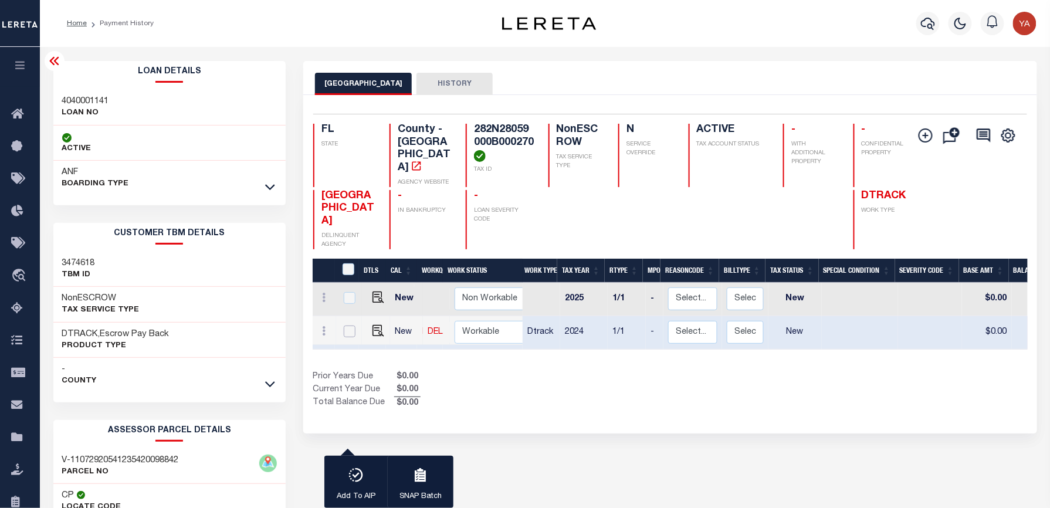
checkbox input "false"
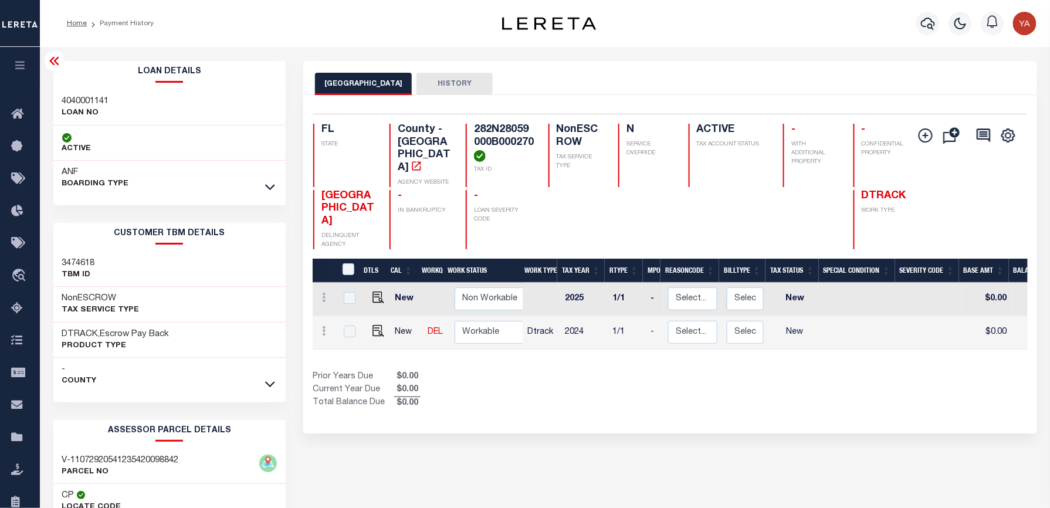
click at [492, 127] on h4 "282N28059000B000270" at bounding box center [504, 143] width 60 height 38
click at [481, 127] on h4 "282N28059000B000270" at bounding box center [504, 143] width 60 height 38
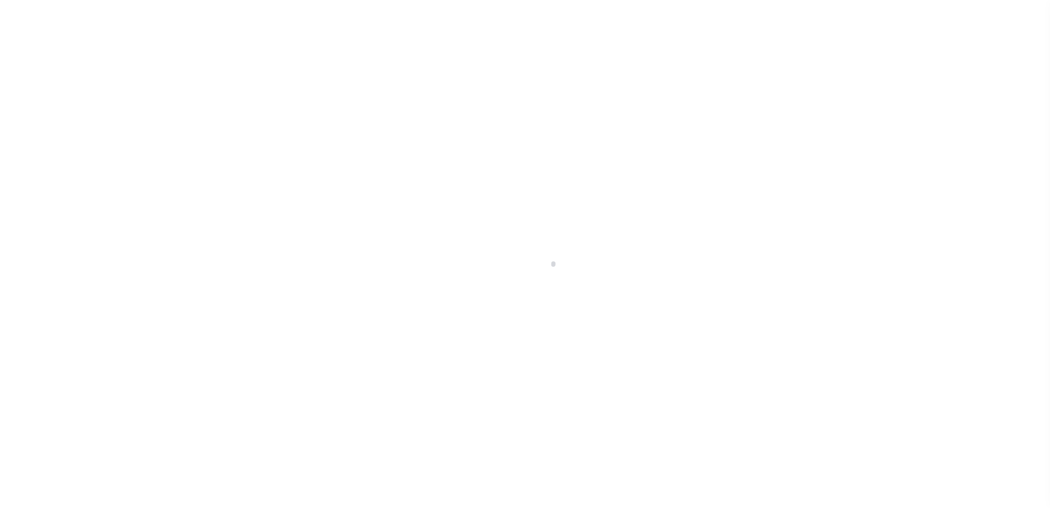
checkbox input "false"
type input "[DATE]"
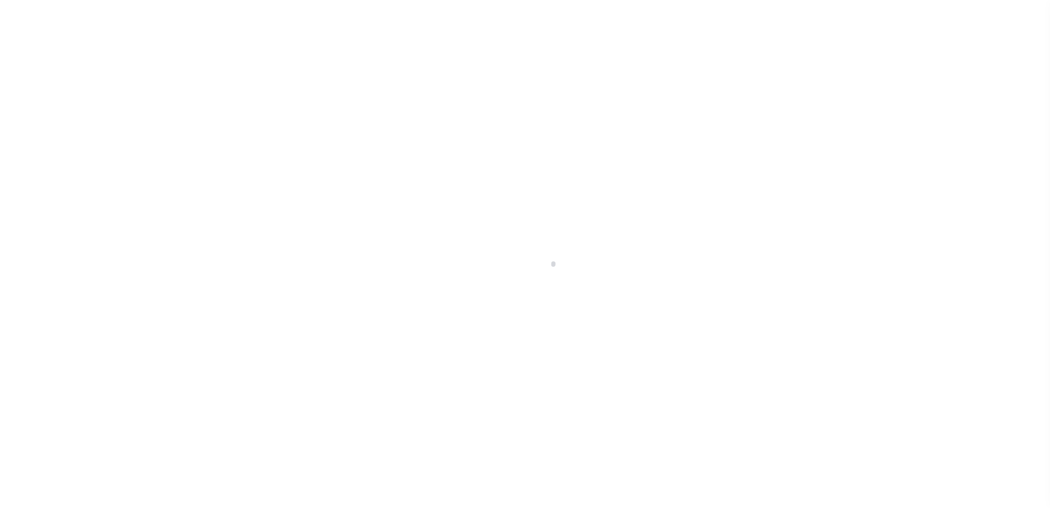
select select "NW2"
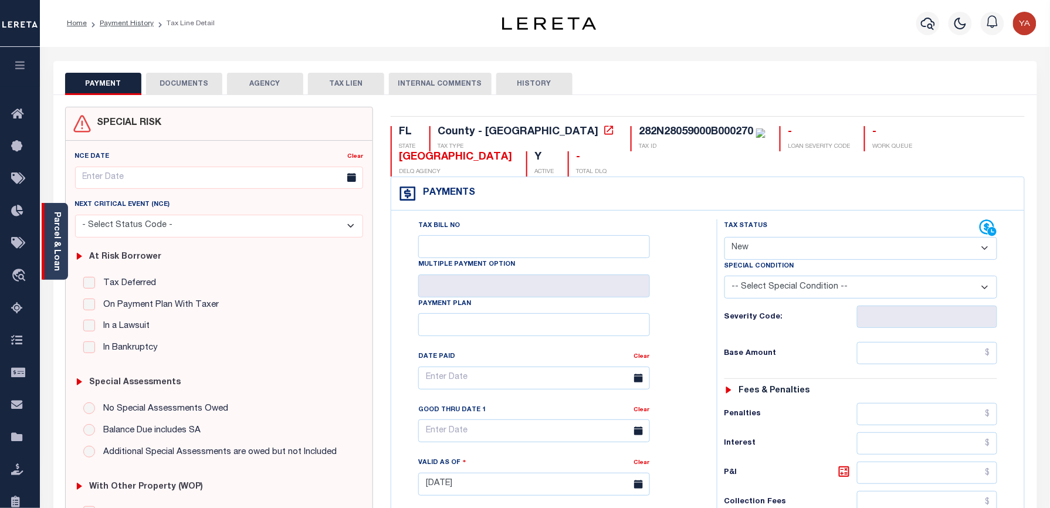
click at [59, 252] on link "Parcel & Loan" at bounding box center [56, 241] width 8 height 59
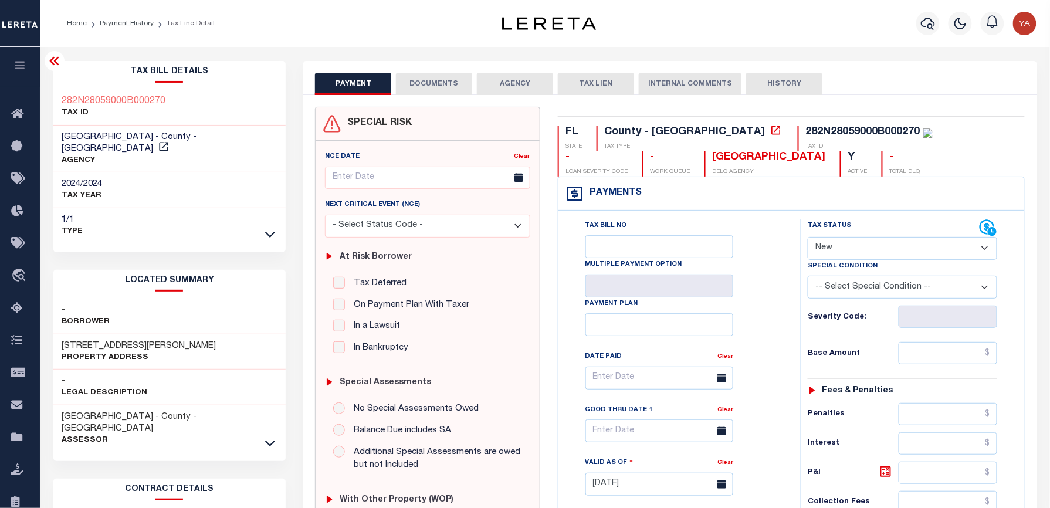
click at [806, 131] on div "282N28059000B000270" at bounding box center [863, 132] width 114 height 11
copy div "282N28059000B000270"
click at [744, 29] on div "Profile Sign out" at bounding box center [836, 23] width 410 height 41
click at [806, 133] on div "282N28059000B000270" at bounding box center [863, 132] width 114 height 11
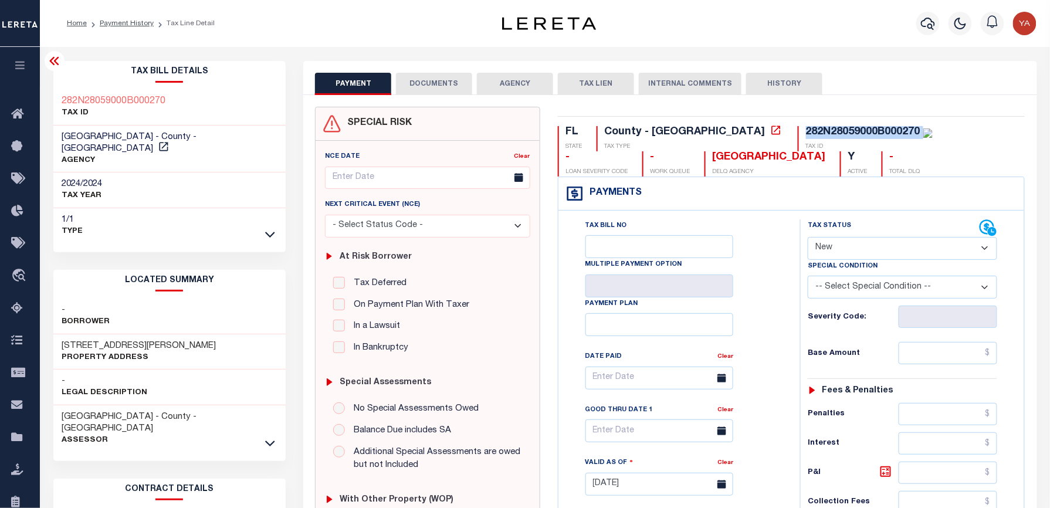
click at [806, 133] on div "282N28059000B000270" at bounding box center [863, 132] width 114 height 11
copy div "282N28059000B000270"
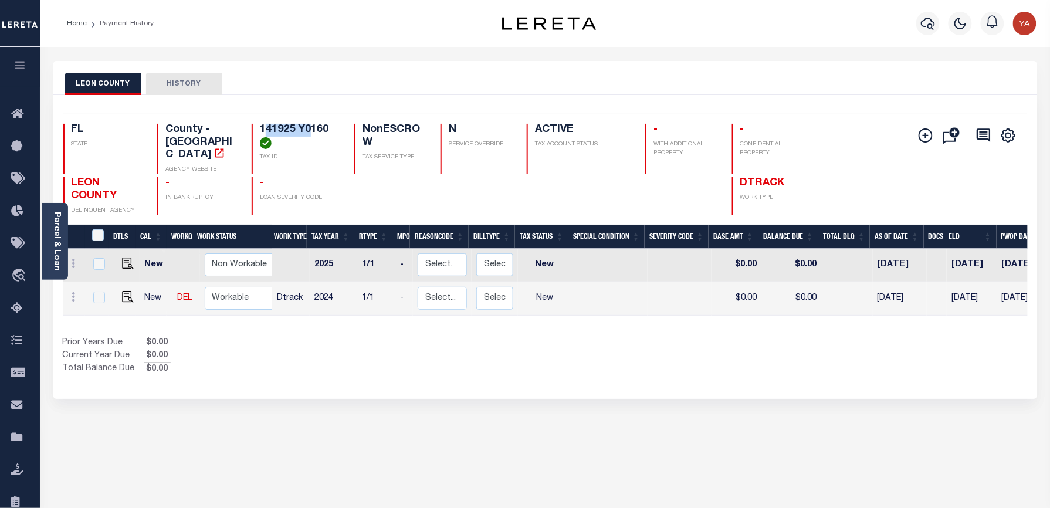
drag, startPoint x: 263, startPoint y: 122, endPoint x: 324, endPoint y: 117, distance: 61.2
click at [317, 120] on div "Selected 2 Results 1 Items per page 25 50 100 FL STATE County - FL AGENCY WEBSI…" at bounding box center [545, 164] width 983 height 101
drag, startPoint x: 324, startPoint y: 92, endPoint x: 270, endPoint y: 119, distance: 60.1
click at [323, 92] on div "LEON COUNTY HISTORY" at bounding box center [545, 84] width 960 height 22
drag, startPoint x: 254, startPoint y: 121, endPoint x: 334, endPoint y: 123, distance: 80.4
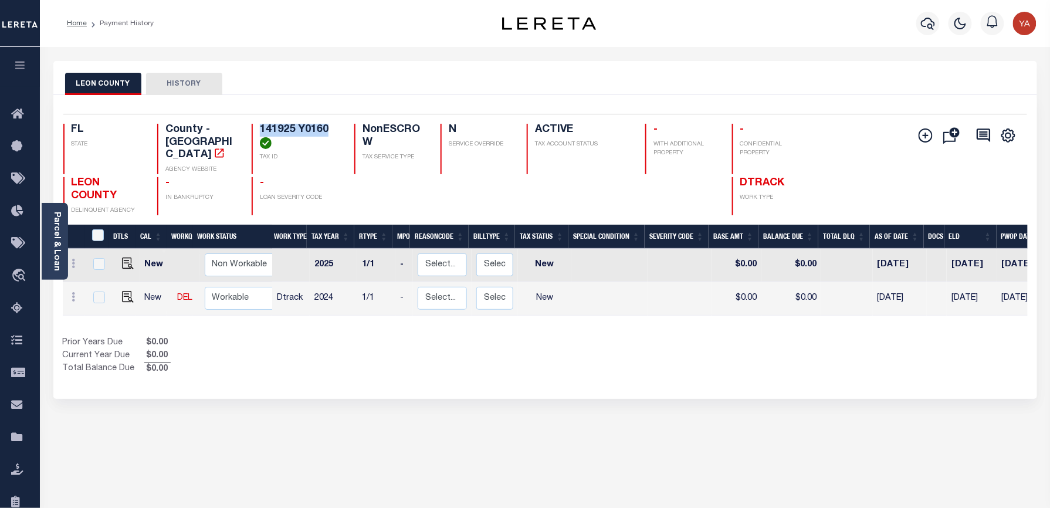
click at [334, 123] on div "Selected 2 Results 1 Items per page 25 50 100 FL STATE County - FL AGENCY WEBSI…" at bounding box center [545, 164] width 983 height 101
copy h4 "141925 Y0160"
click at [127, 291] on img "" at bounding box center [128, 297] width 12 height 12
checkbox input "true"
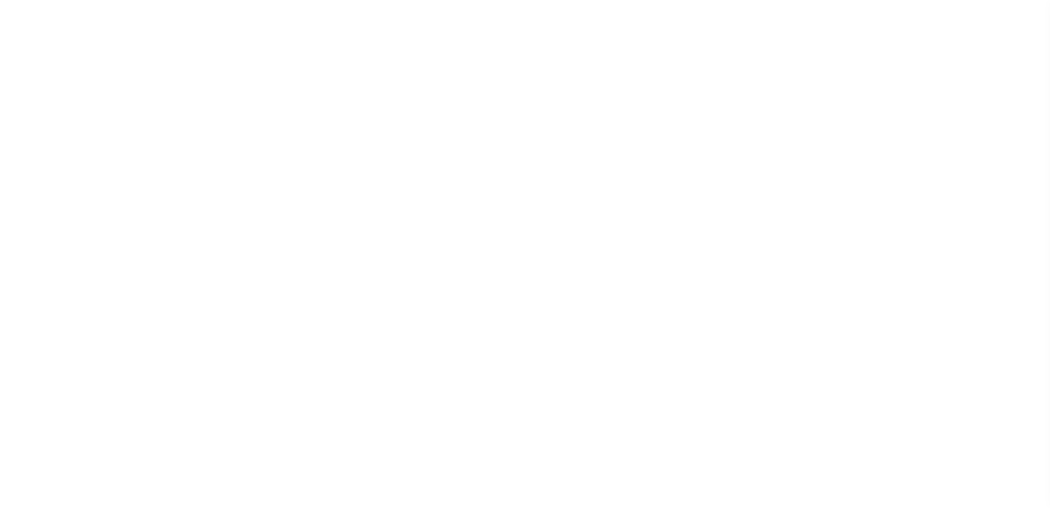
select select "NW2"
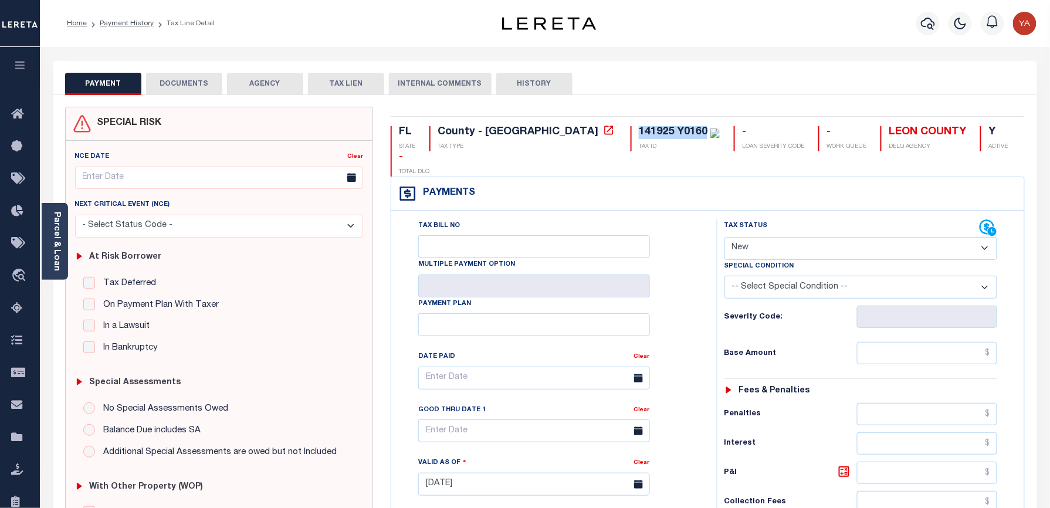
drag, startPoint x: 531, startPoint y: 124, endPoint x: 603, endPoint y: 125, distance: 72.2
click at [603, 125] on div "FL STATE County - FL TAX TYPE 141925 Y0160 TAX ID - LOAN SEVERITY CODE - WORK Q…" at bounding box center [708, 483] width 652 height 753
copy div "141925 Y0160"
click at [50, 248] on div "Parcel & Loan" at bounding box center [55, 241] width 26 height 77
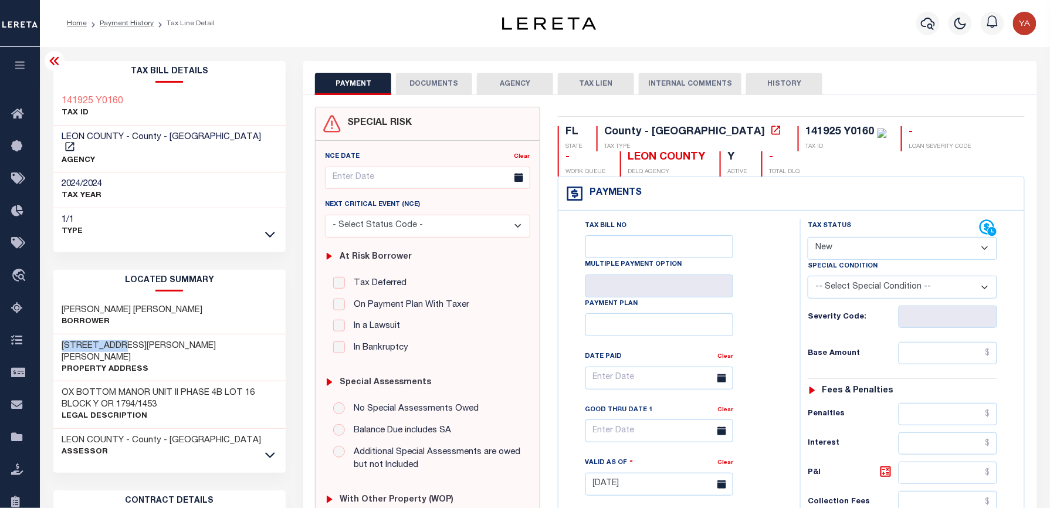
drag, startPoint x: 57, startPoint y: 336, endPoint x: 120, endPoint y: 333, distance: 62.8
click at [120, 334] on div "6348 PICKNEY HILL RD Property Address" at bounding box center [169, 358] width 233 height 48
copy h3 "6348 PICKNEY"
drag, startPoint x: 703, startPoint y: 130, endPoint x: 773, endPoint y: 130, distance: 70.4
click at [798, 130] on div "141925 Y0160 TAX ID" at bounding box center [842, 138] width 89 height 25
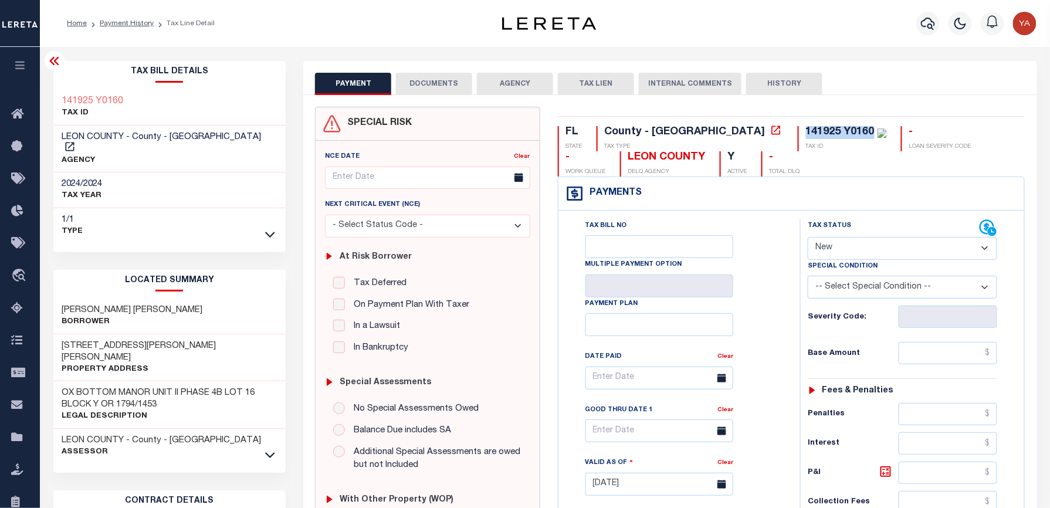
copy div "141925 Y0160"
click at [925, 22] on icon "button" at bounding box center [928, 23] width 14 height 14
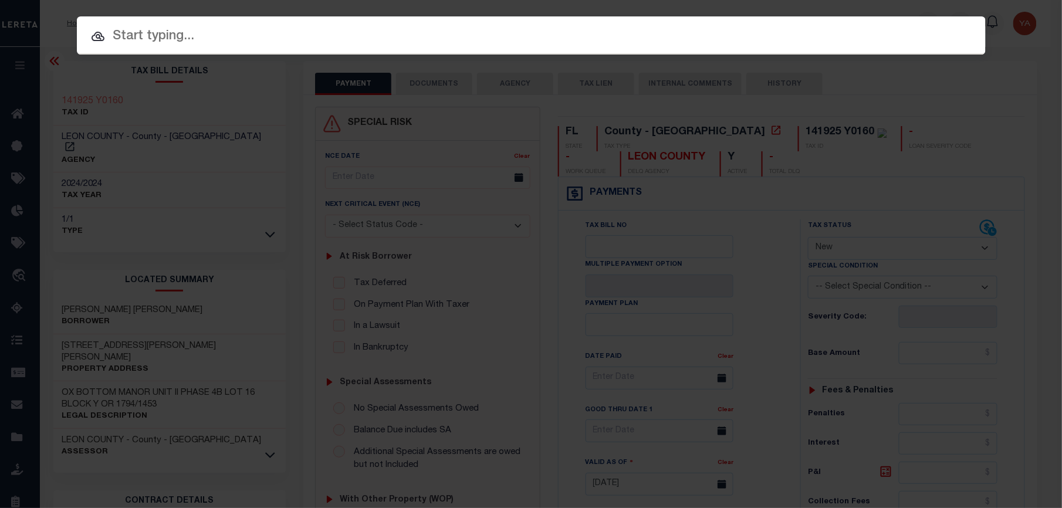
click at [911, 16] on div "Include Loans TBM Customers Borrowers Payments (Lender Non-Disb) Payments (Lend…" at bounding box center [531, 35] width 909 height 38
paste input "4140002824"
type input "4140002824"
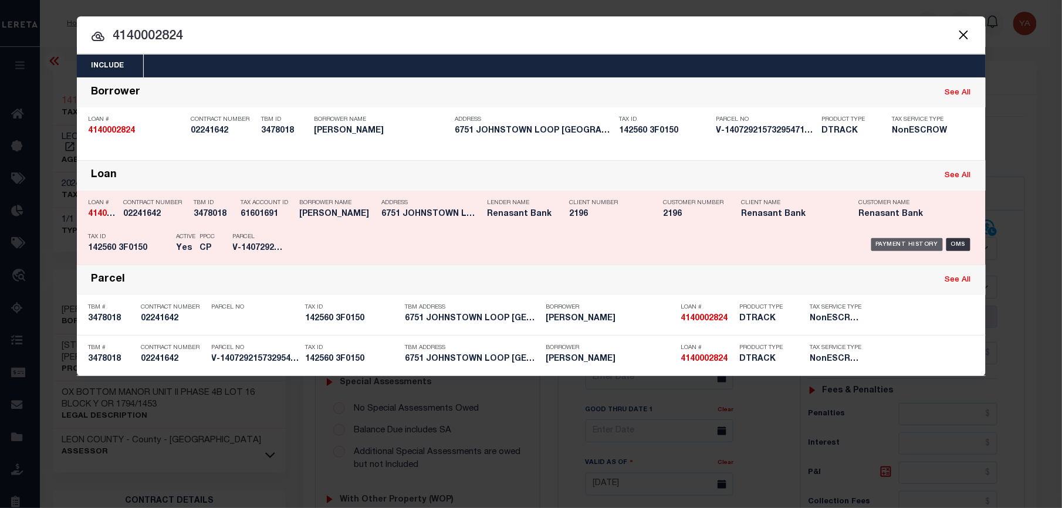
click at [887, 248] on div "Payment History" at bounding box center [907, 244] width 72 height 13
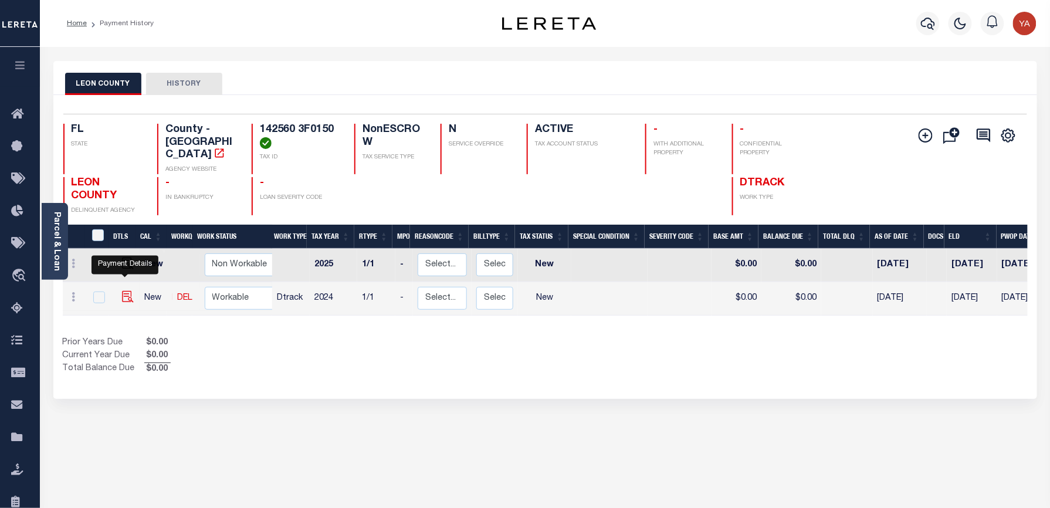
click at [122, 291] on img "" at bounding box center [128, 297] width 12 height 12
checkbox input "true"
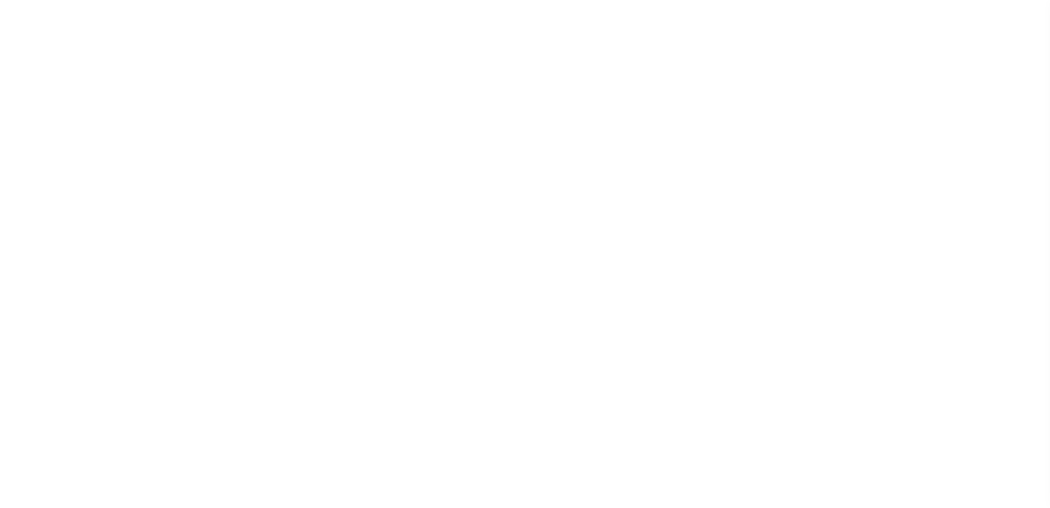
select select "NW2"
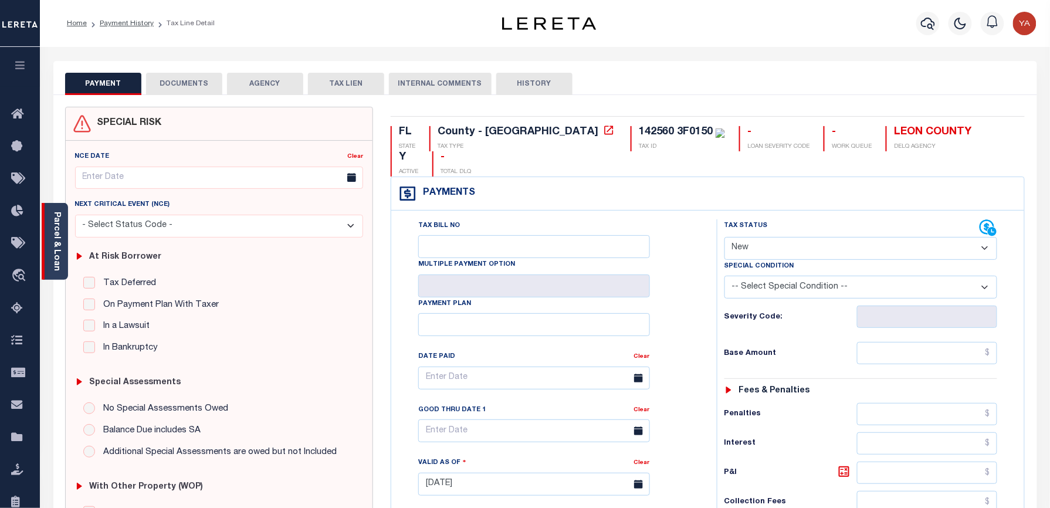
click at [55, 256] on link "Parcel & Loan" at bounding box center [56, 241] width 8 height 59
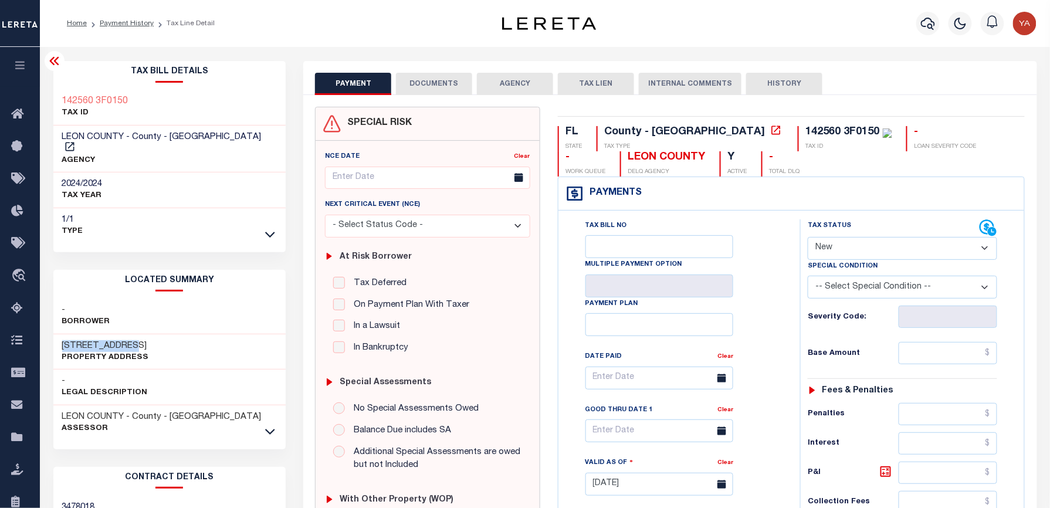
drag, startPoint x: 57, startPoint y: 331, endPoint x: 138, endPoint y: 332, distance: 81.6
click at [138, 334] on div "[GEOGRAPHIC_DATA] Property Address" at bounding box center [169, 352] width 233 height 36
copy h3 "6751 [GEOGRAPHIC_DATA]"
click at [204, 310] on div "- Borrower" at bounding box center [169, 317] width 233 height 36
drag, startPoint x: 84, startPoint y: 336, endPoint x: 138, endPoint y: 329, distance: 54.4
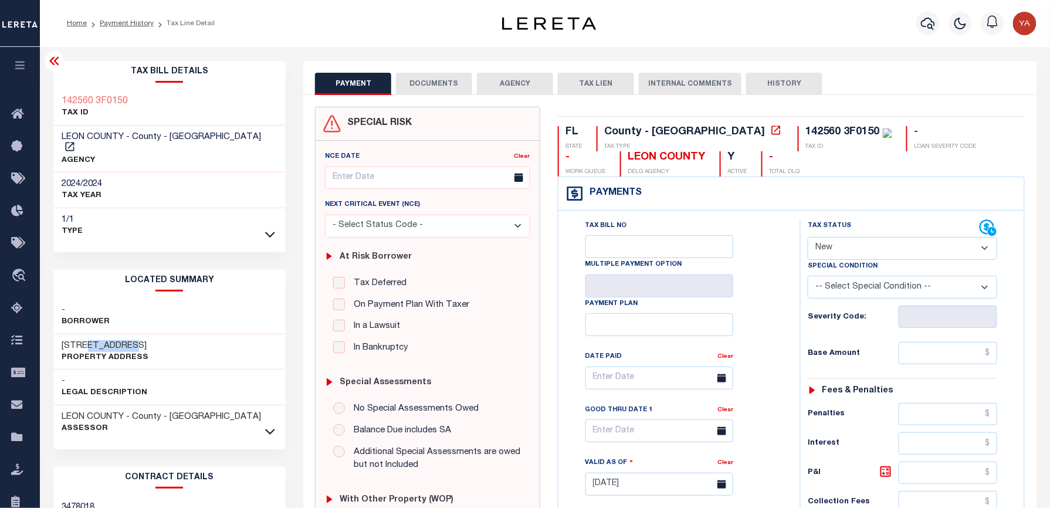
click at [138, 340] on h3 "6751 JOHNSTOWN LOOP" at bounding box center [105, 346] width 87 height 12
copy h3 "JOHNSTOWN"
drag, startPoint x: 57, startPoint y: 332, endPoint x: 80, endPoint y: 330, distance: 23.6
click at [80, 334] on div "6751 JOHNSTOWN LOOP Property Address" at bounding box center [169, 352] width 233 height 36
copy h3 "6751"
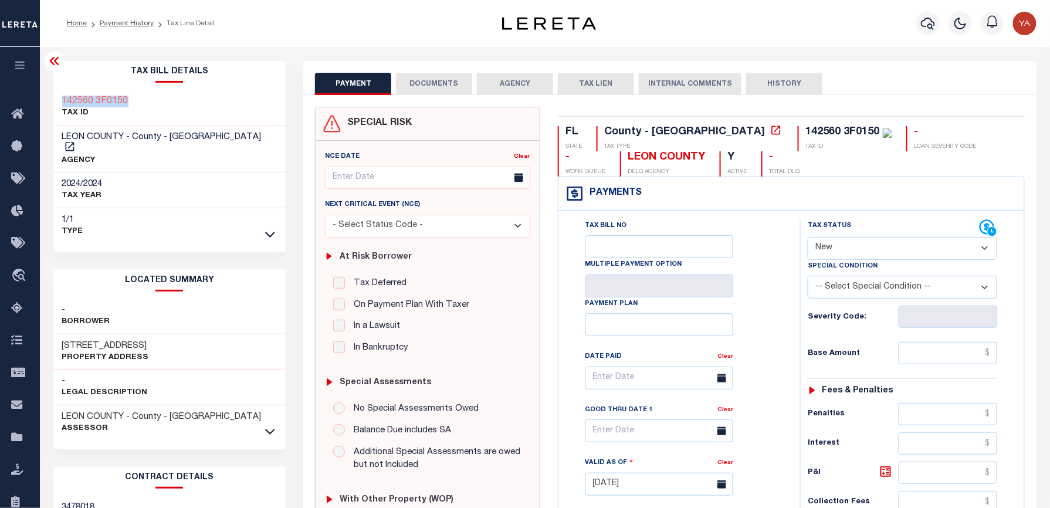
drag, startPoint x: 136, startPoint y: 101, endPoint x: 63, endPoint y: 101, distance: 72.8
click at [63, 101] on div "142560 3F0150 TAX ID" at bounding box center [169, 108] width 233 height 36
copy h3 "142560 3F0150"
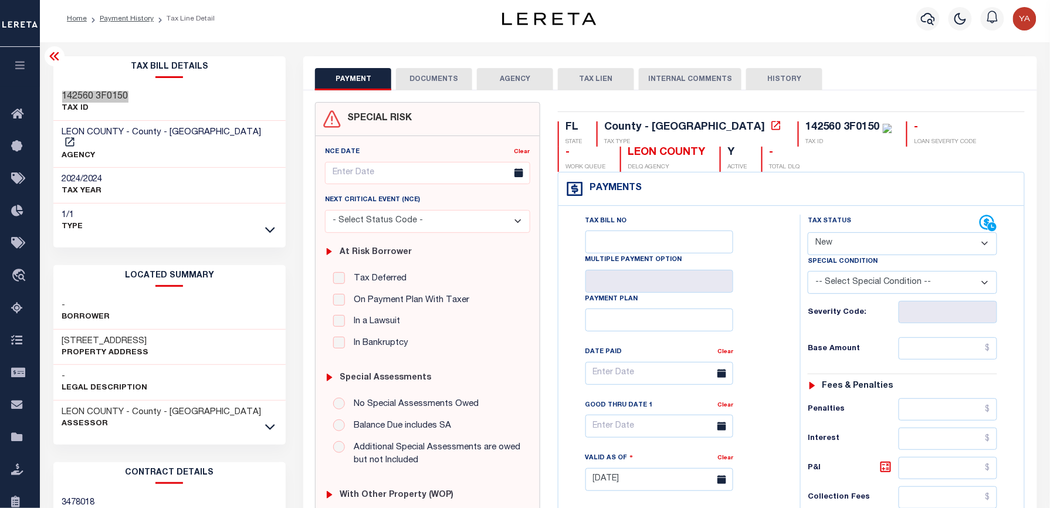
scroll to position [156, 0]
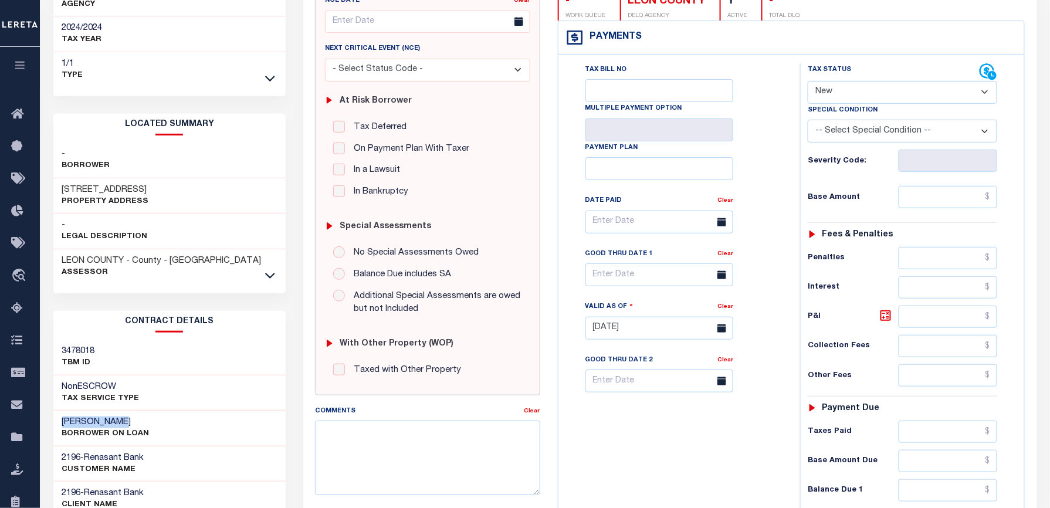
drag, startPoint x: 55, startPoint y: 411, endPoint x: 122, endPoint y: 410, distance: 67.5
click at [122, 411] on div "JESSICA JOAN YEARY BORROWER ON LOAN" at bounding box center [169, 429] width 233 height 36
copy h3 "JESSICA JOAN"
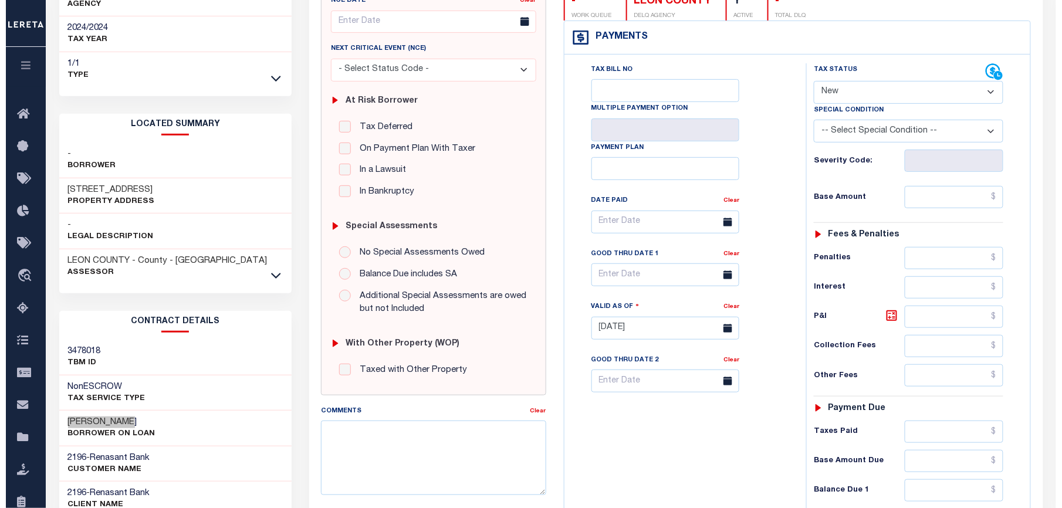
scroll to position [0, 0]
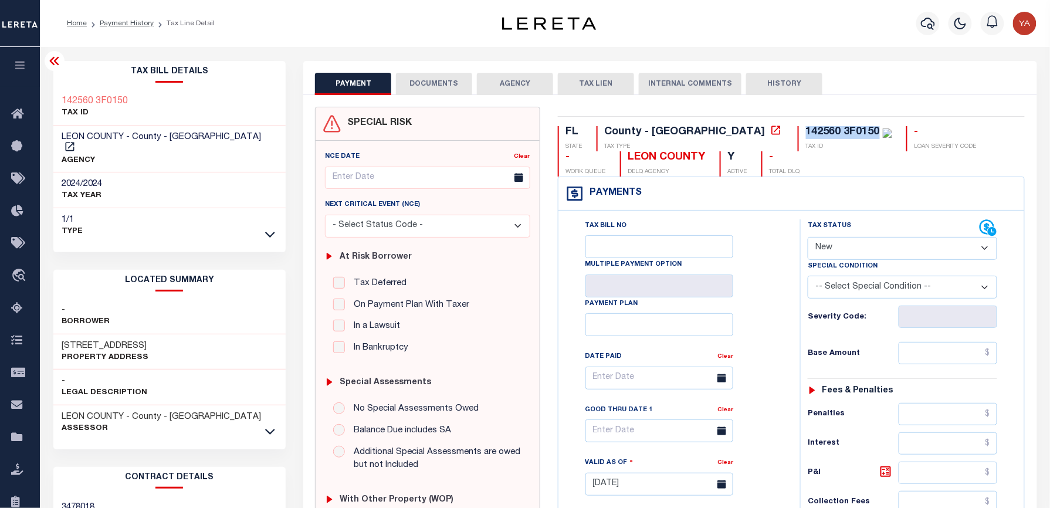
drag, startPoint x: 702, startPoint y: 130, endPoint x: 779, endPoint y: 130, distance: 77.4
click at [798, 130] on div "142560 3F0150 TAX ID" at bounding box center [845, 138] width 94 height 25
copy div "142560 3F0150"
click at [932, 27] on icon "button" at bounding box center [928, 24] width 14 height 12
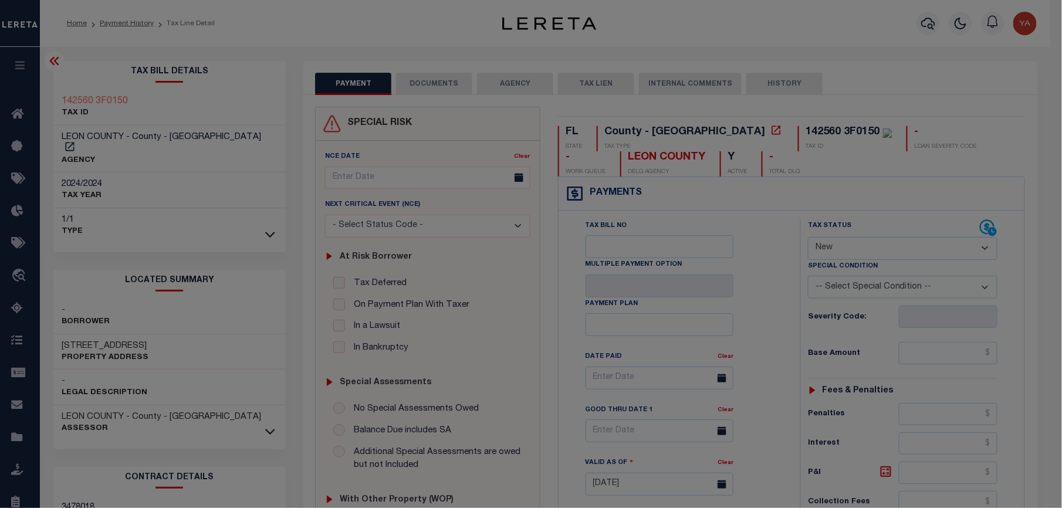
click at [0, 0] on input "text" at bounding box center [0, 0] width 0 height 0
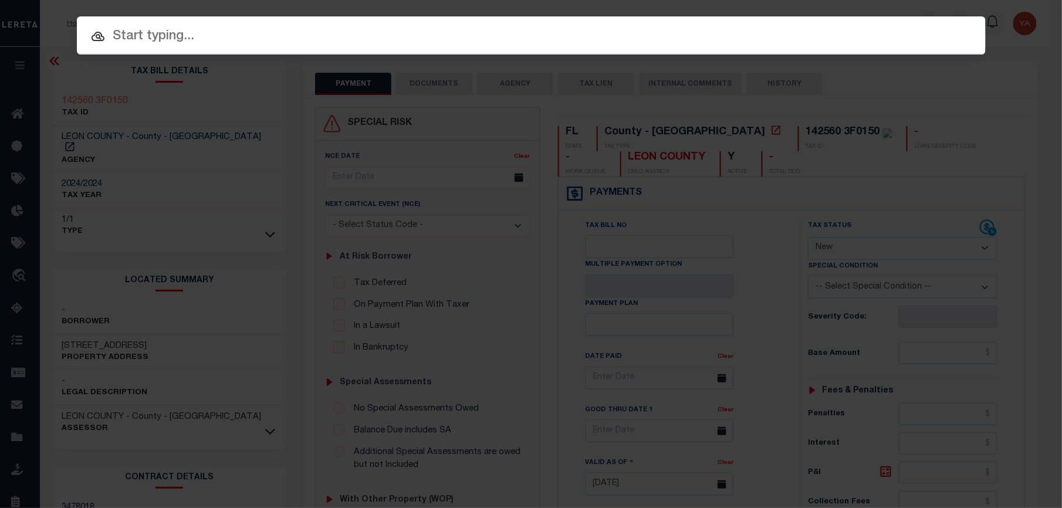
paste input "5000016347"
type input "5000016347"
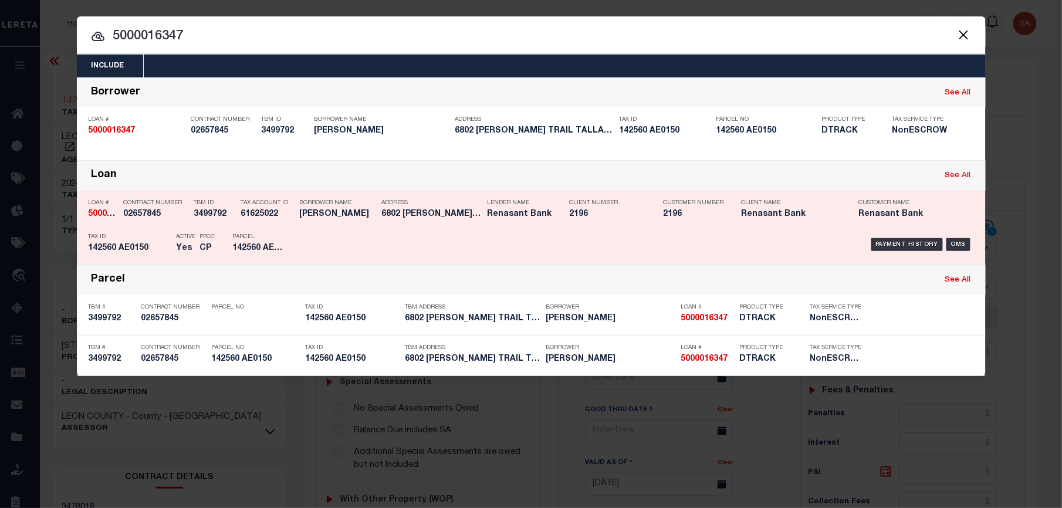
click at [900, 236] on div "Payment History OMS" at bounding box center [638, 245] width 671 height 34
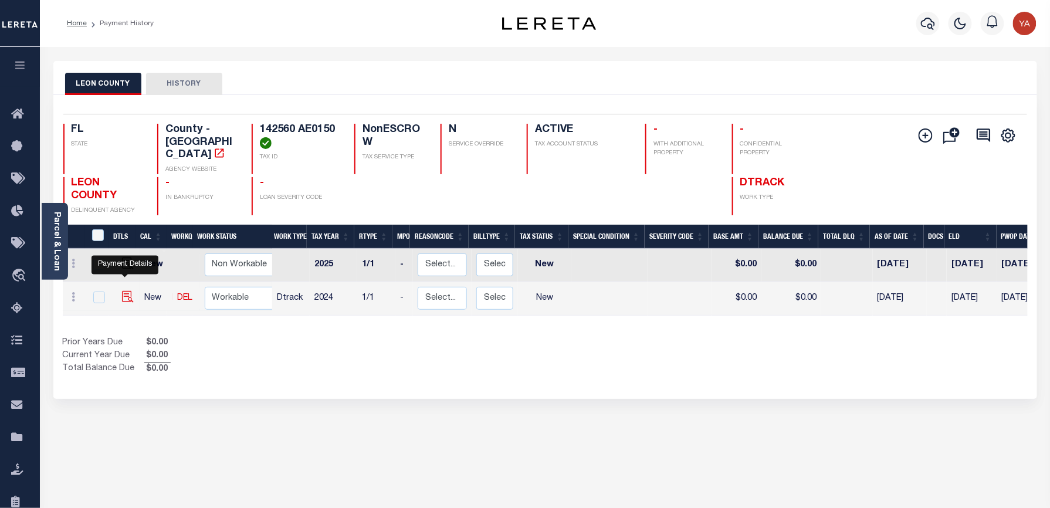
click at [123, 291] on img "" at bounding box center [128, 297] width 12 height 12
checkbox input "true"
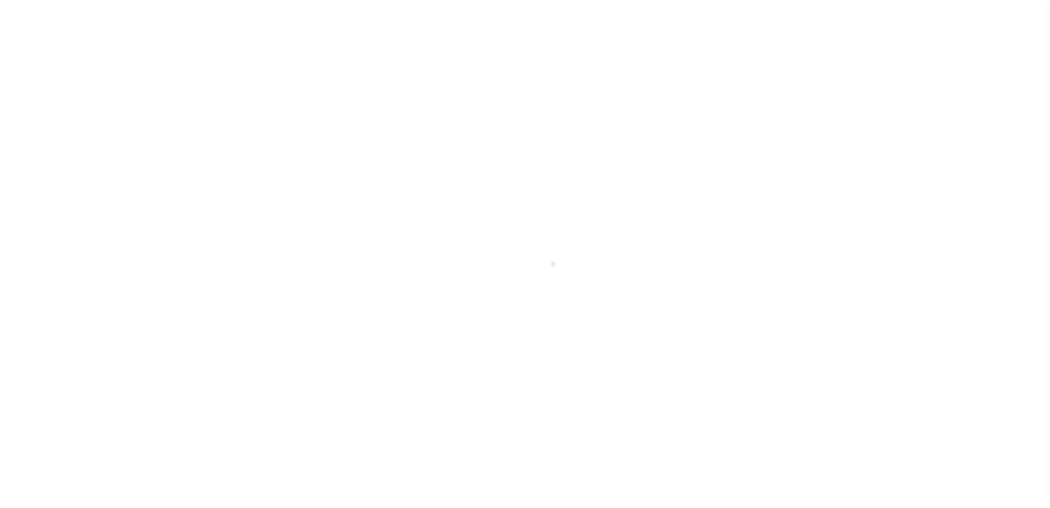
select select "NW2"
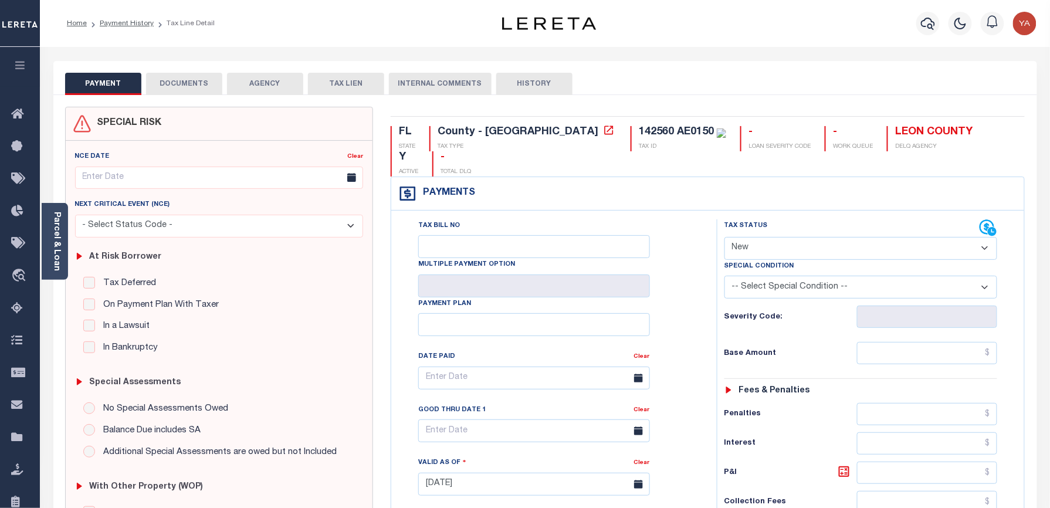
click at [48, 253] on body "Home Payment History Tax Line Detail" at bounding box center [525, 443] width 1050 height 887
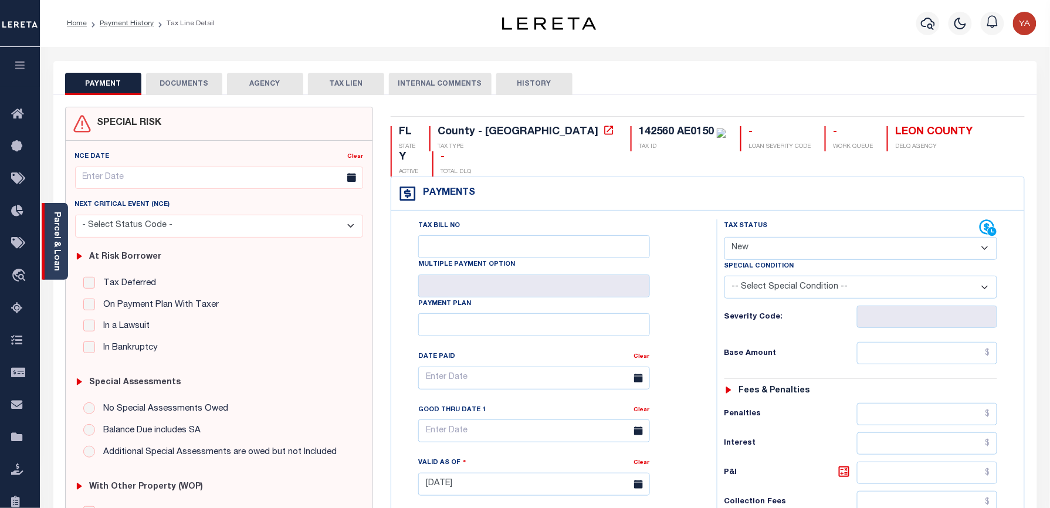
click at [59, 252] on link "Parcel & Loan" at bounding box center [56, 241] width 8 height 59
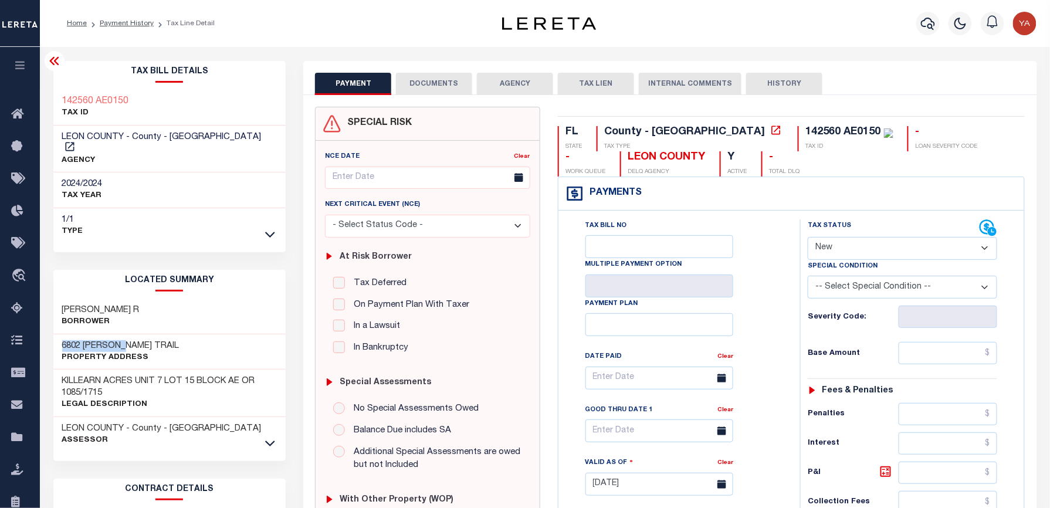
drag, startPoint x: 56, startPoint y: 329, endPoint x: 125, endPoint y: 330, distance: 68.6
click at [125, 334] on div "6802 [PERSON_NAME] TRAIL Property Address" at bounding box center [169, 352] width 233 height 36
copy h3 "6802 [PERSON_NAME]"
drag, startPoint x: 703, startPoint y: 127, endPoint x: 779, endPoint y: 127, distance: 76.3
click at [798, 127] on div "142560 AE0150 TAX ID" at bounding box center [846, 138] width 96 height 25
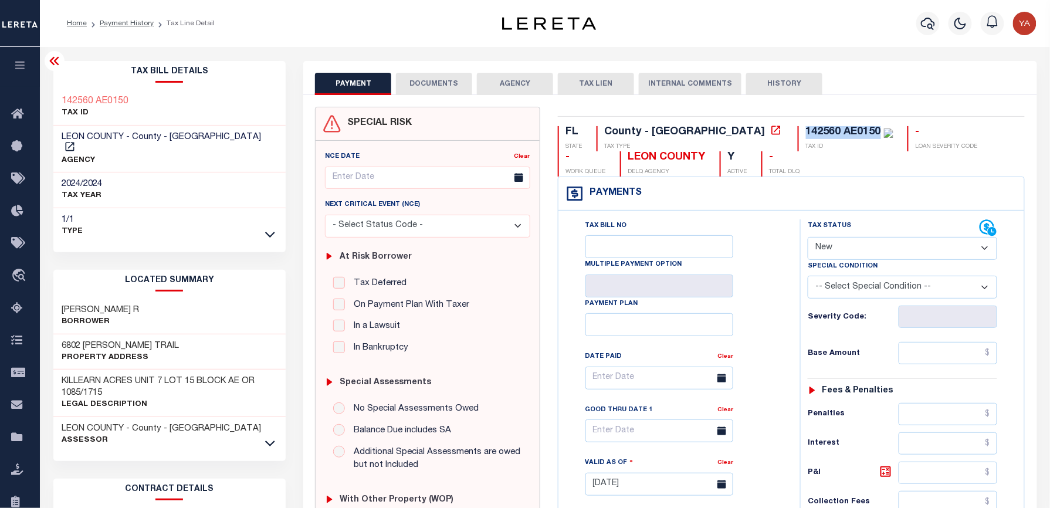
copy div "142560 AE0150"
click at [707, 125] on div "FL STATE County - FL TAX TYPE 142560 AE0150 TAX ID - LOAN SEVERITY CODE - WORK …" at bounding box center [791, 483] width 485 height 753
drag, startPoint x: 702, startPoint y: 127, endPoint x: 778, endPoint y: 131, distance: 76.4
click at [798, 131] on div "142560 AE0150 TAX ID" at bounding box center [846, 138] width 96 height 25
copy div "142560 AE0150"
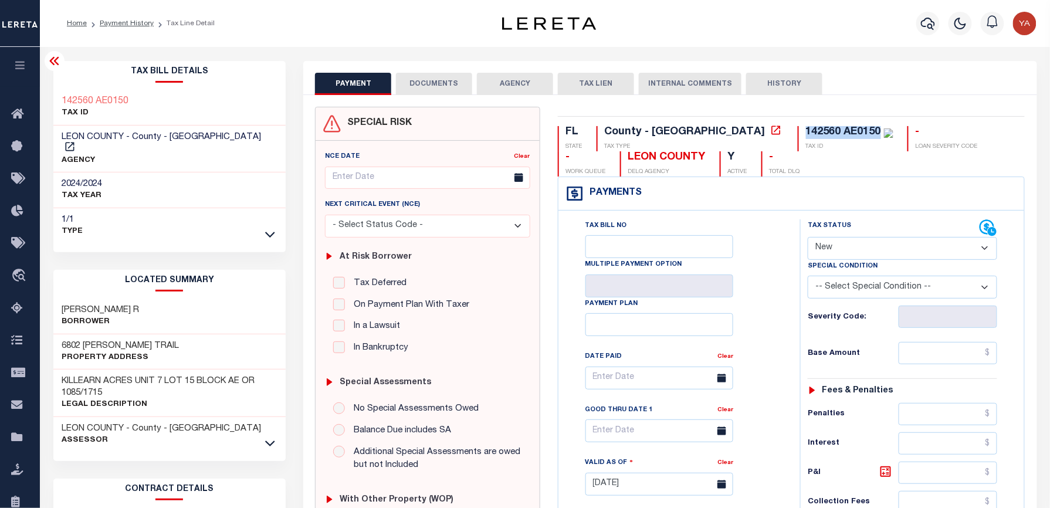
click at [806, 134] on div "142560 AE0150" at bounding box center [843, 132] width 75 height 11
click at [921, 20] on icon "button" at bounding box center [928, 23] width 14 height 14
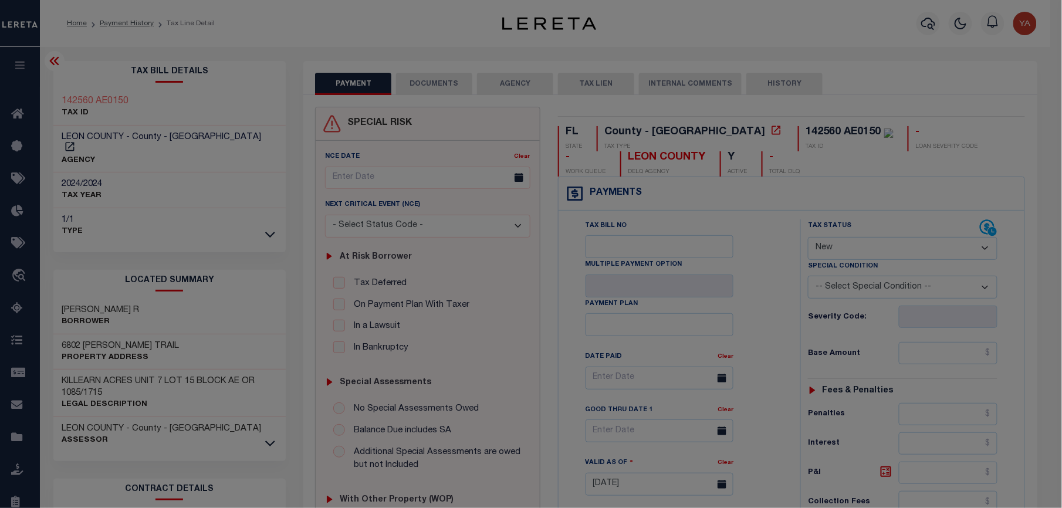
click at [0, 0] on input "text" at bounding box center [0, 0] width 0 height 0
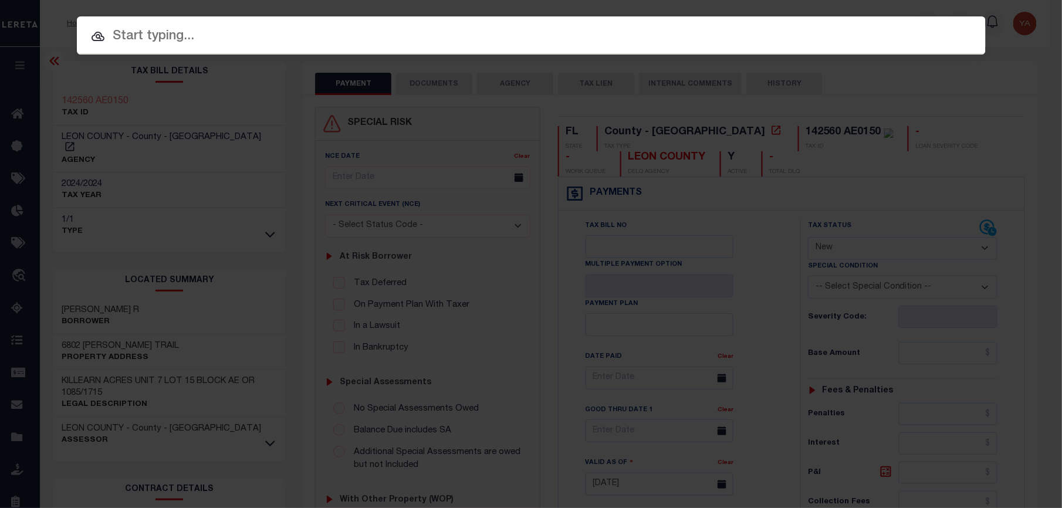
paste input "799265002"
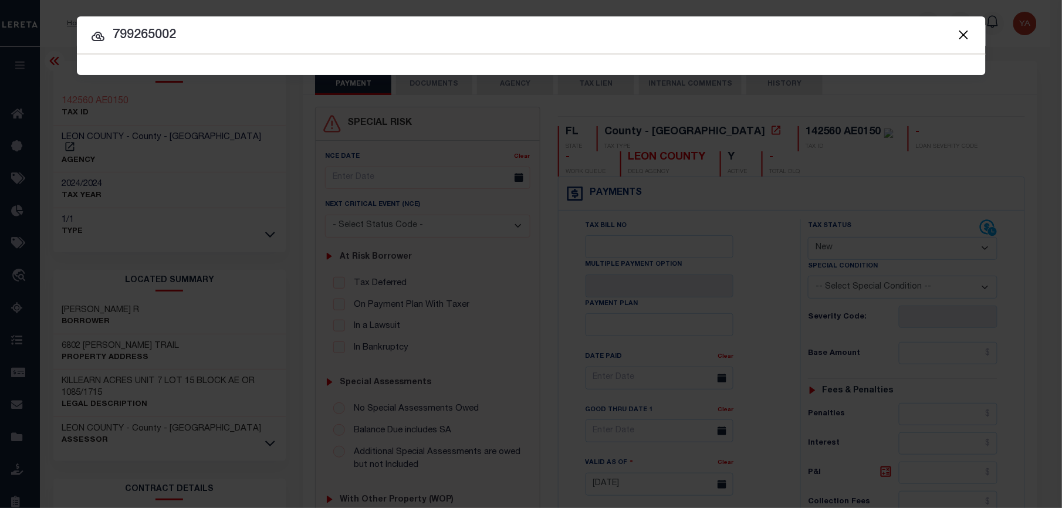
type input "799265002"
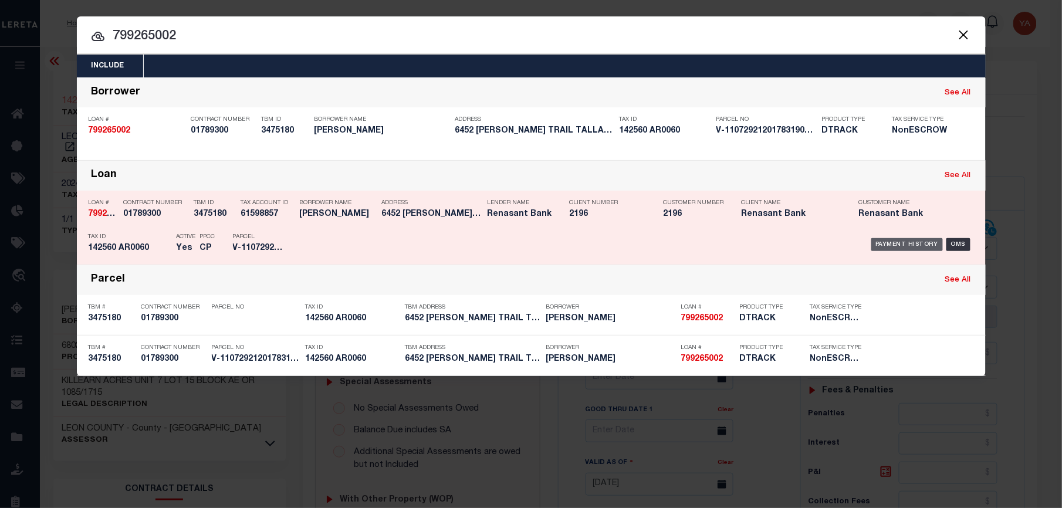
click at [906, 241] on div "Payment History" at bounding box center [907, 244] width 72 height 13
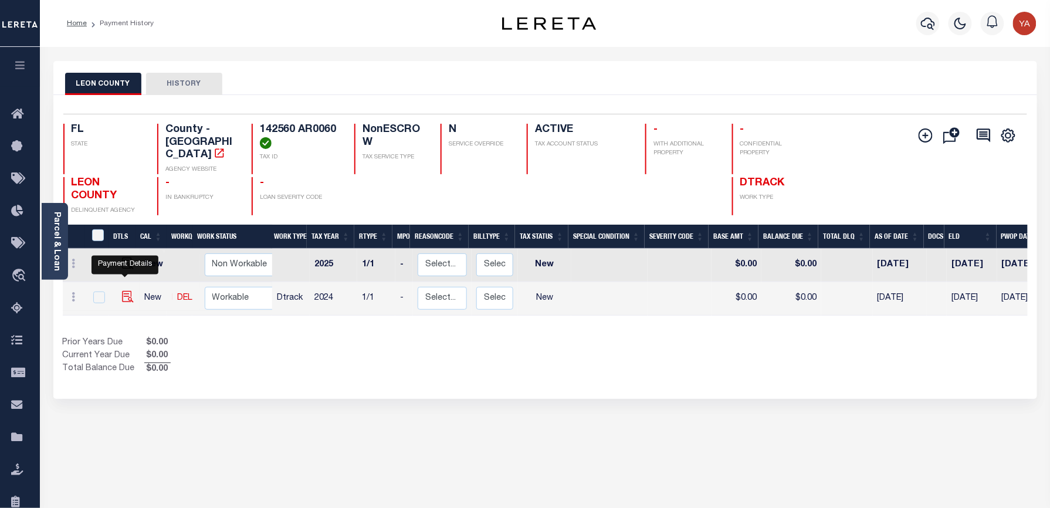
click at [128, 291] on img "" at bounding box center [128, 297] width 12 height 12
checkbox input "true"
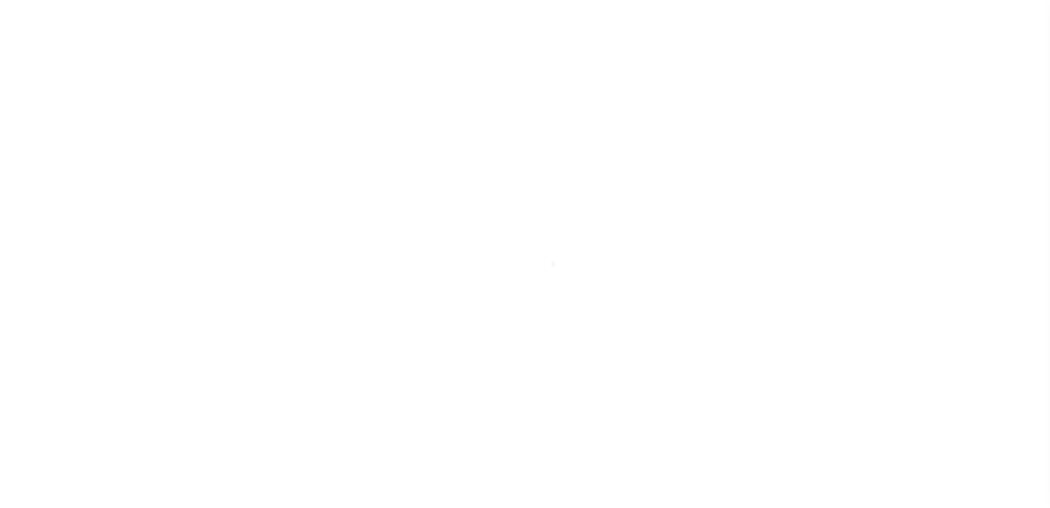
select select "NW2"
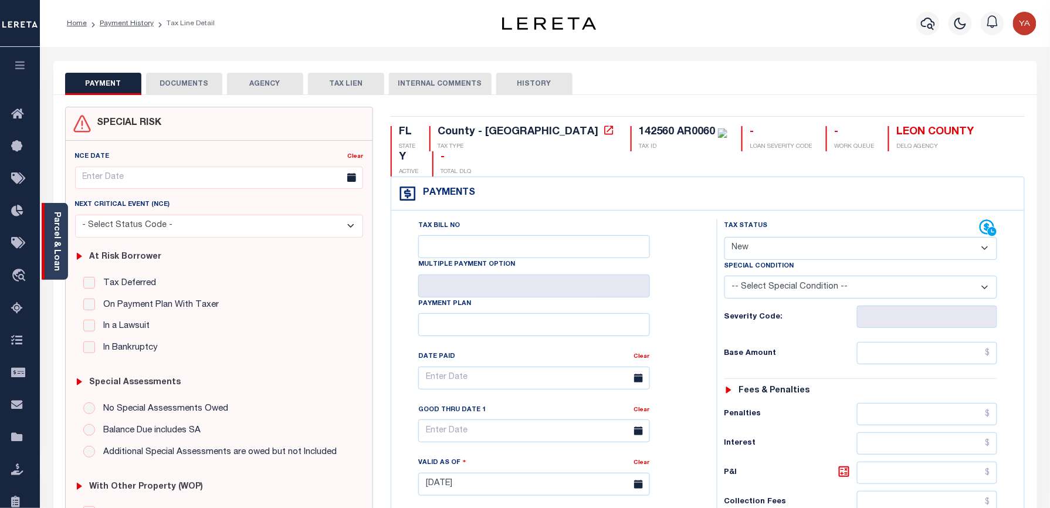
click at [53, 252] on link "Parcel & Loan" at bounding box center [56, 241] width 8 height 59
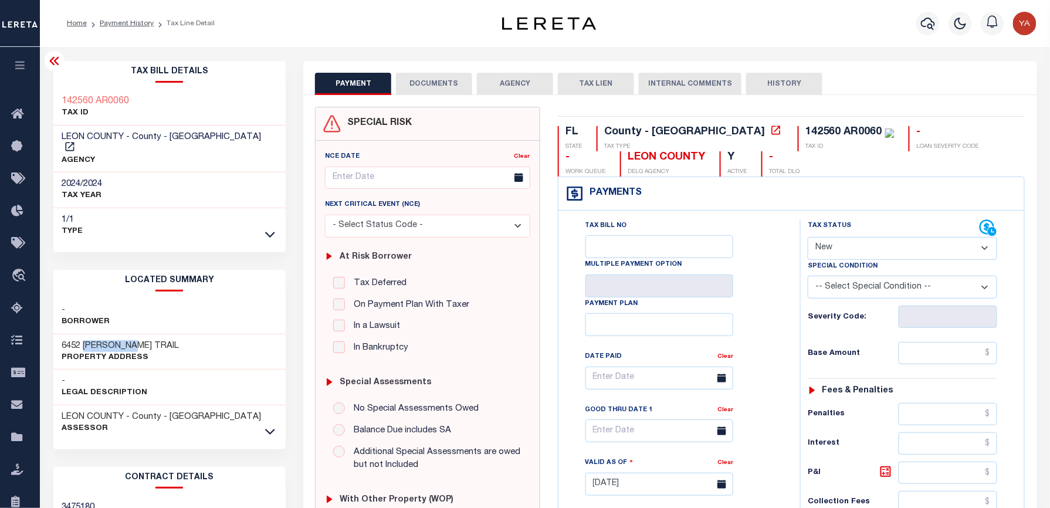
drag, startPoint x: 83, startPoint y: 334, endPoint x: 136, endPoint y: 334, distance: 53.4
click at [136, 340] on h3 "6452 [PERSON_NAME] TRAIL" at bounding box center [120, 346] width 117 height 12
copy h3 "[PERSON_NAME]"
drag, startPoint x: 698, startPoint y: 127, endPoint x: 780, endPoint y: 125, distance: 81.6
click at [780, 125] on div "FL STATE County - FL TAX TYPE 142560 AR0060 TAX ID - LOAN SEVERITY CODE - WORK …" at bounding box center [791, 483] width 485 height 753
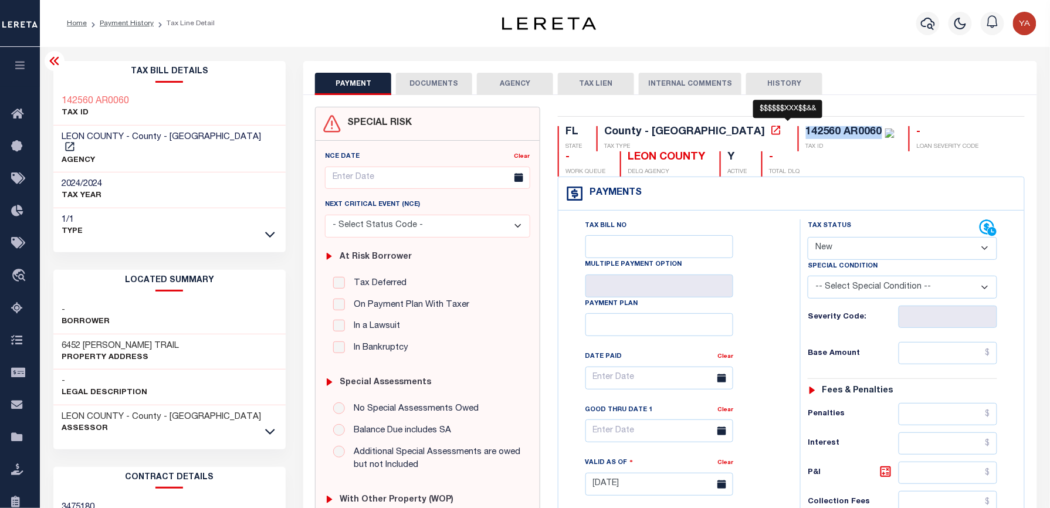
copy div "142560 AR0060"
click at [806, 134] on div "142560 AR0060" at bounding box center [844, 132] width 76 height 11
drag, startPoint x: 778, startPoint y: 133, endPoint x: 707, endPoint y: 133, distance: 71.0
click at [806, 133] on div "142560 AR0060" at bounding box center [844, 132] width 76 height 11
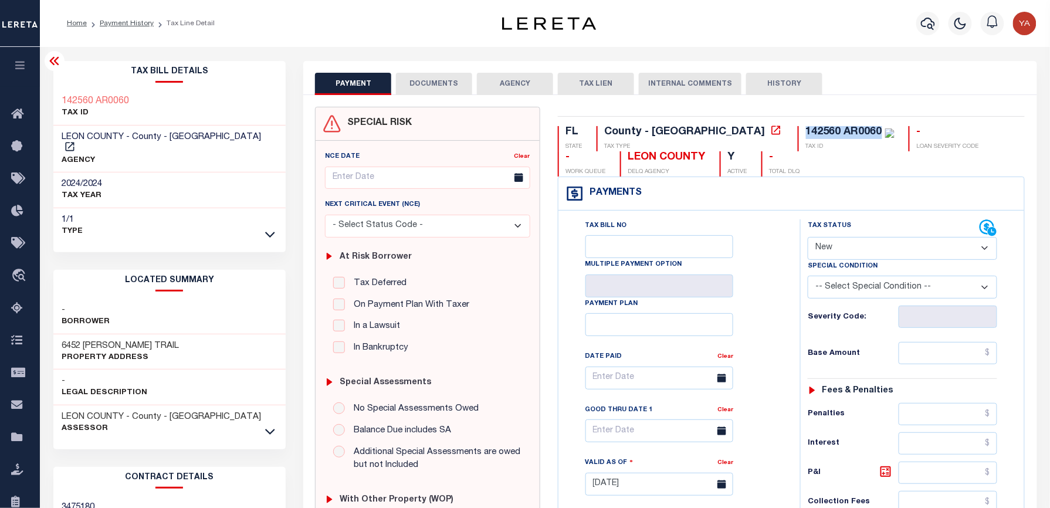
copy div "142560 AR0060"
click at [923, 15] on button "button" at bounding box center [927, 23] width 23 height 23
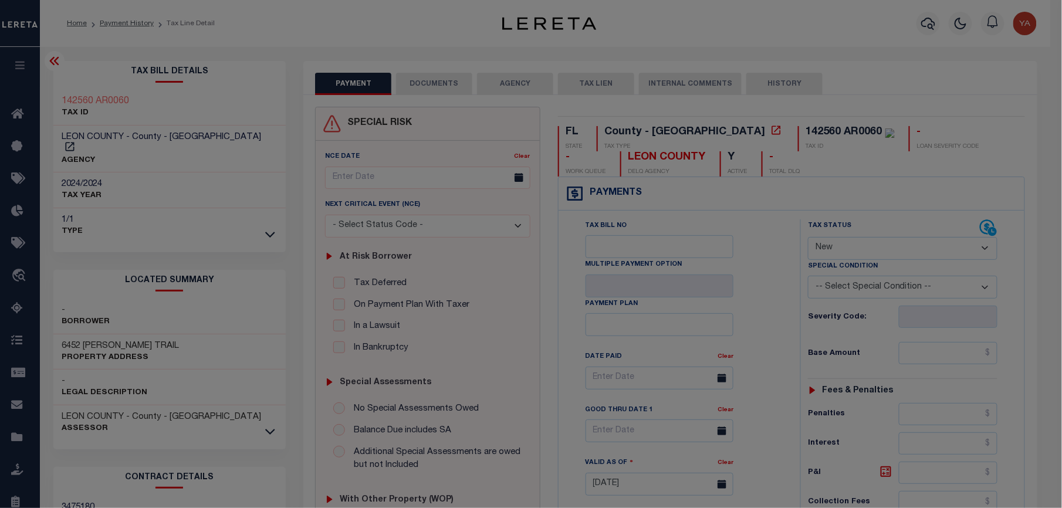
click at [0, 0] on div "Include Loans TBM Customers Borrowers Payments (Lender Non-Disb) Payments (Lend…" at bounding box center [0, 0] width 0 height 0
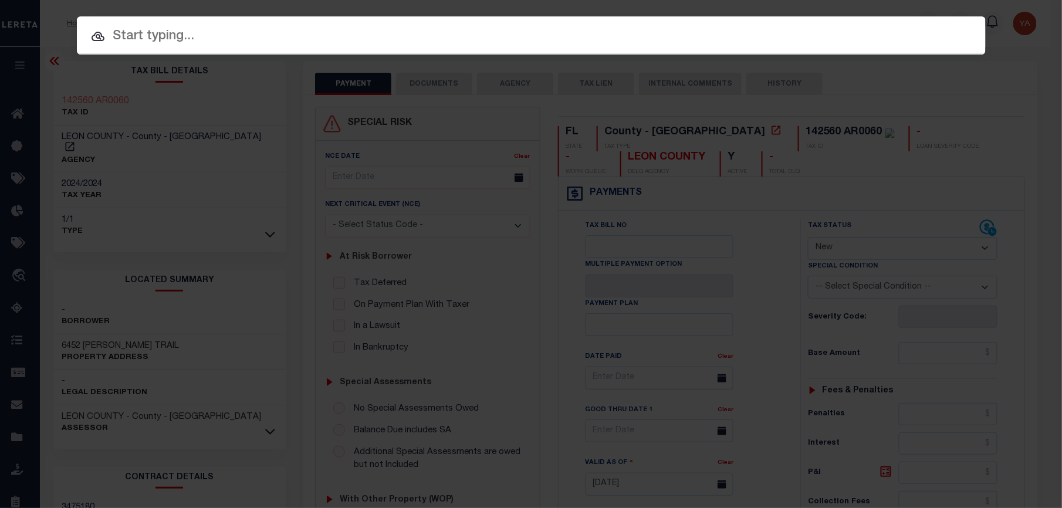
paste input "4140002824"
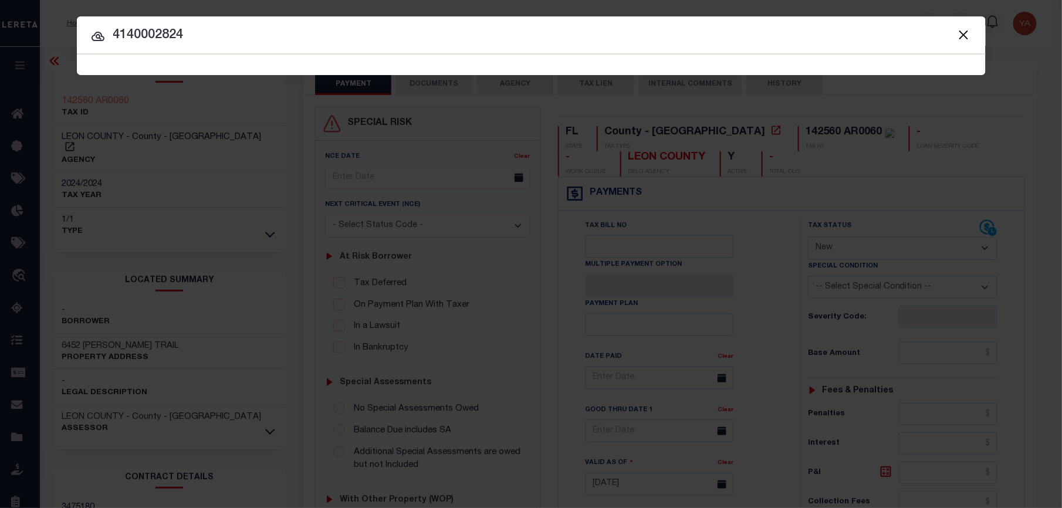
type input "4140002824"
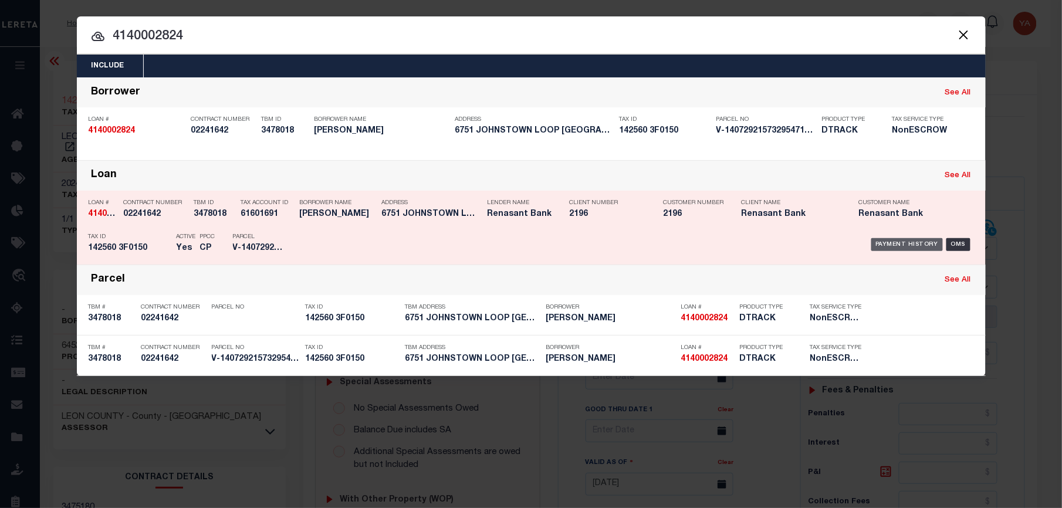
click at [926, 238] on div "Payment History" at bounding box center [907, 244] width 72 height 13
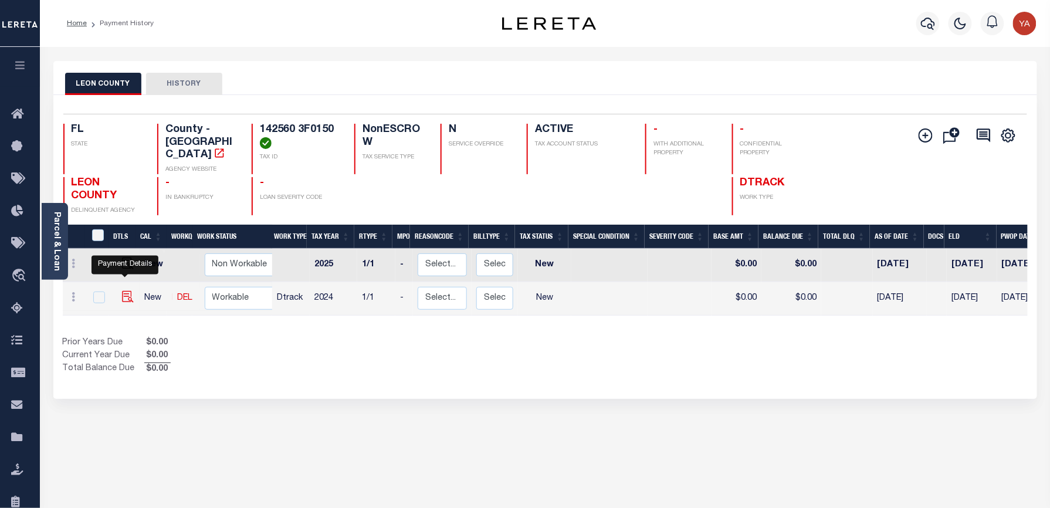
click at [124, 292] on img "" at bounding box center [128, 297] width 12 height 12
checkbox input "true"
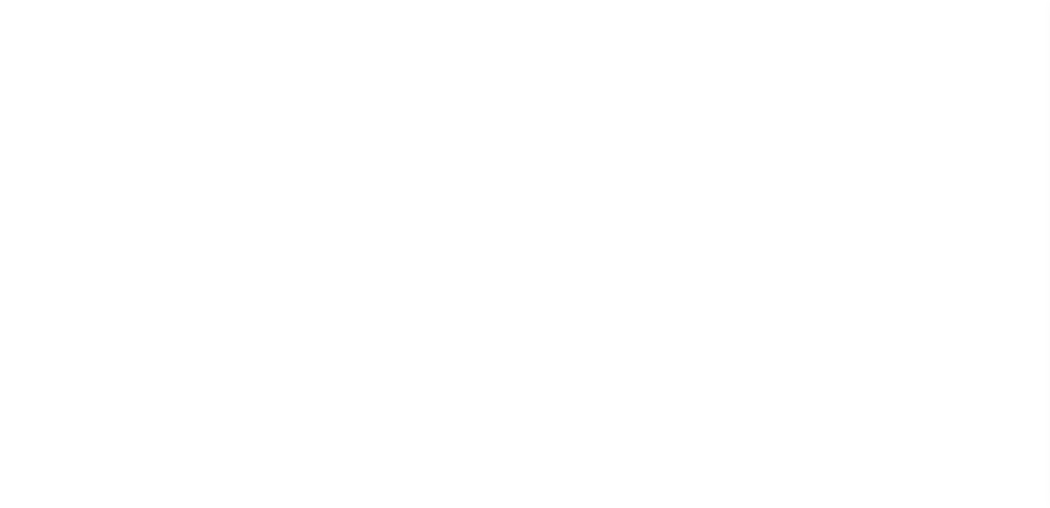
select select "NW2"
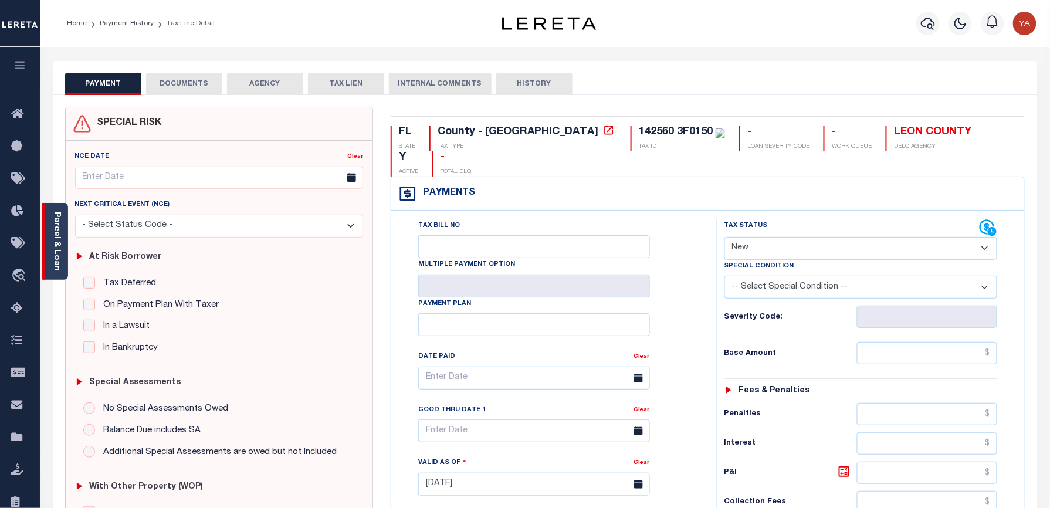
click at [55, 247] on link "Parcel & Loan" at bounding box center [56, 241] width 8 height 59
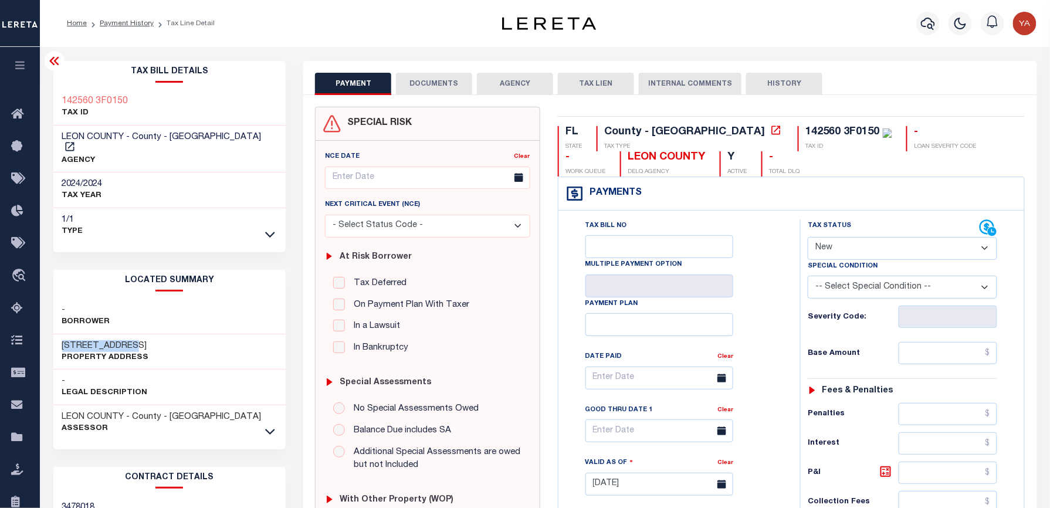
drag, startPoint x: 69, startPoint y: 334, endPoint x: 138, endPoint y: 332, distance: 69.8
click at [138, 334] on div "[GEOGRAPHIC_DATA] Property Address" at bounding box center [169, 352] width 233 height 36
copy h3 "6751 JOHNSTOWN"
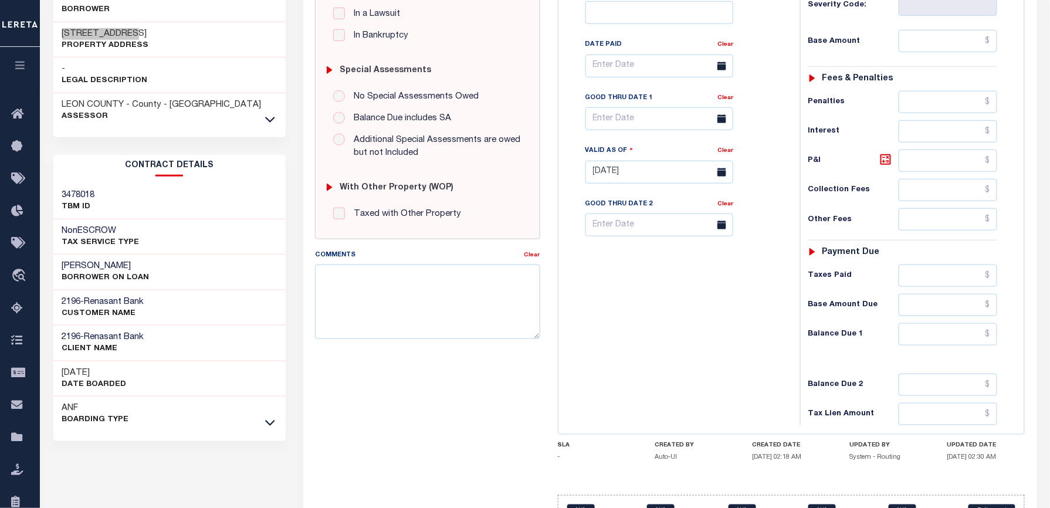
scroll to position [313, 0]
drag, startPoint x: 71, startPoint y: 252, endPoint x: 120, endPoint y: 249, distance: 49.4
click at [120, 260] on h3 "JESSICA JOAN YEARY" at bounding box center [105, 266] width 87 height 12
copy h3 "JESSICA JOAN"
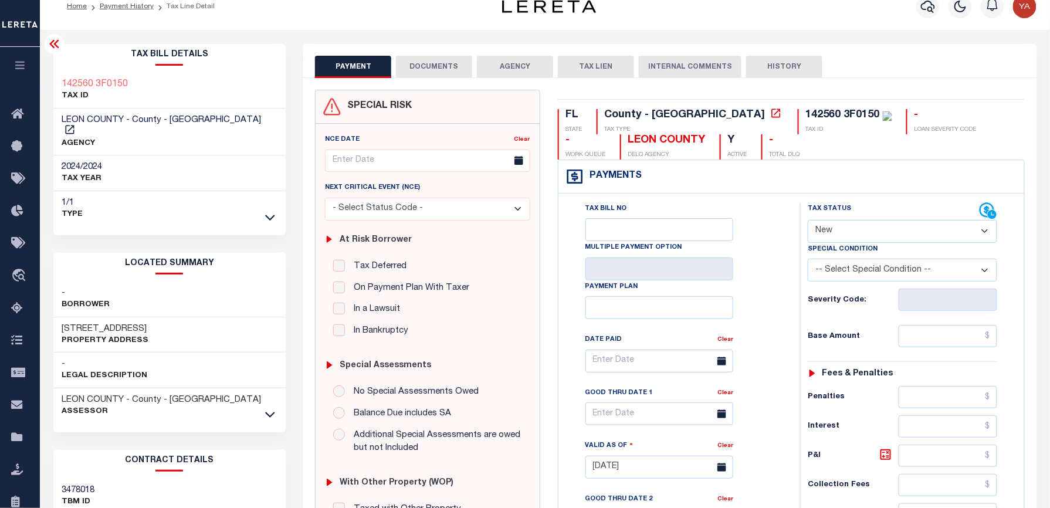
scroll to position [0, 0]
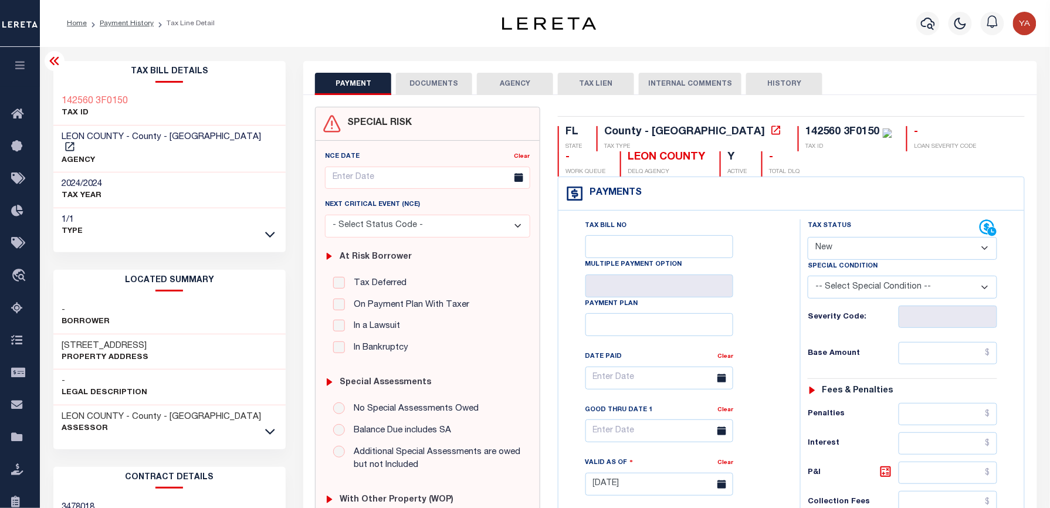
drag, startPoint x: 52, startPoint y: 330, endPoint x: 168, endPoint y: 322, distance: 116.4
click at [168, 322] on div "Tax Bill Details 142560 3F0150 TAX ID -" at bounding box center [170, 474] width 251 height 826
copy h3 "6751 JOHNSTOWN LOOP"
click at [923, 26] on icon "button" at bounding box center [928, 24] width 14 height 12
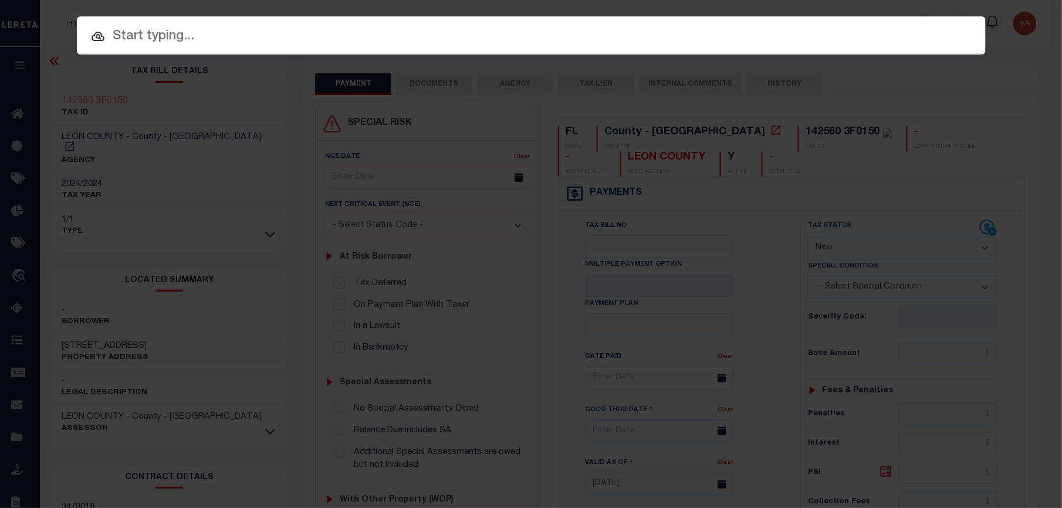
click at [911, 16] on div "Include Loans TBM Customers Borrowers Payments (Lender Non-Disb) Payments (Lend…" at bounding box center [531, 35] width 909 height 38
paste input "4020000697"
type input "4020000697"
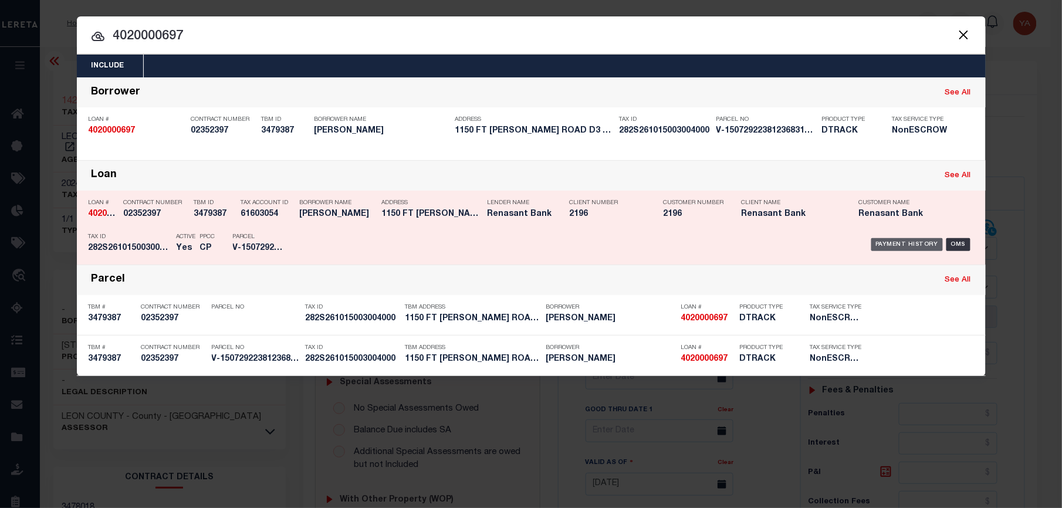
click at [890, 248] on div "Payment History" at bounding box center [907, 244] width 72 height 13
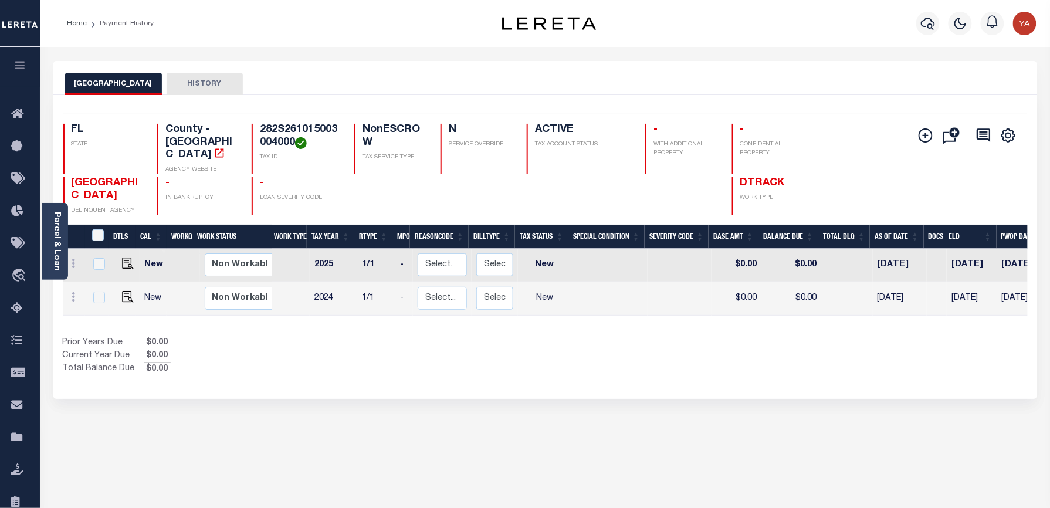
click at [383, 69] on div "SANTA ROSA COUNTY HISTORY" at bounding box center [545, 78] width 984 height 34
click at [127, 291] on img "" at bounding box center [128, 297] width 12 height 12
checkbox input "true"
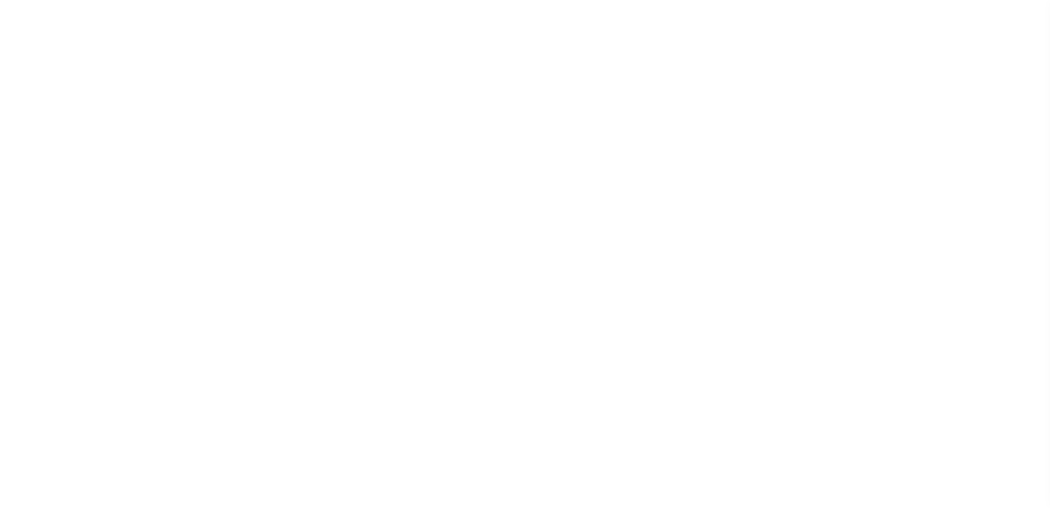
select select "NW2"
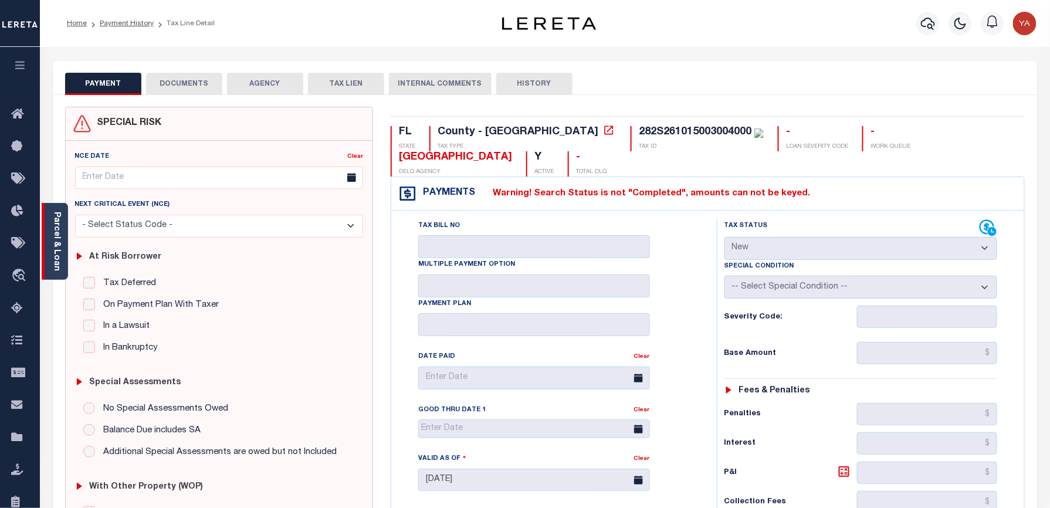
click at [62, 239] on div "Parcel & Loan" at bounding box center [55, 241] width 26 height 77
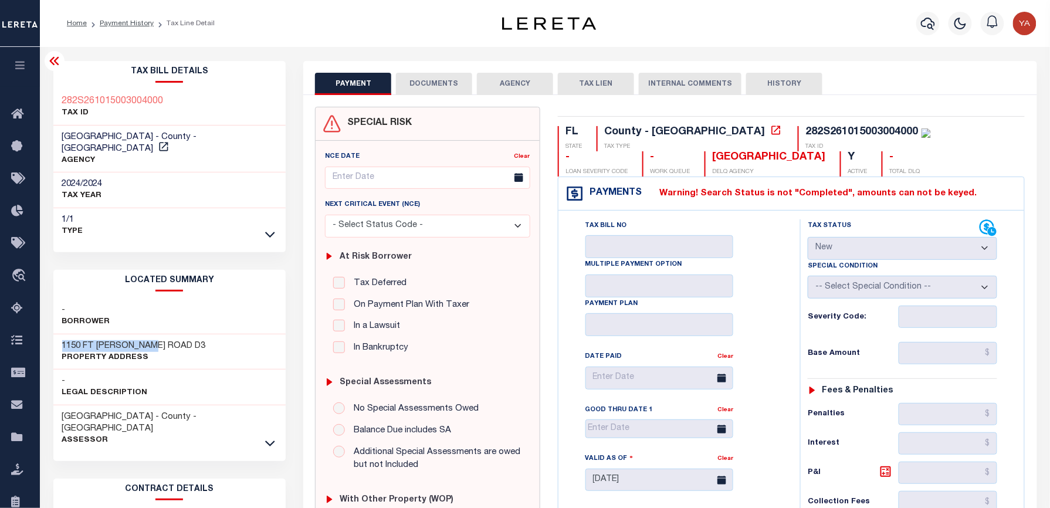
drag, startPoint x: 59, startPoint y: 330, endPoint x: 154, endPoint y: 327, distance: 94.5
click at [154, 334] on div "1150 FT [PERSON_NAME] ROAD D3 Property Address" at bounding box center [169, 352] width 233 height 36
copy h3 "1150 FT [PERSON_NAME] ROAD"
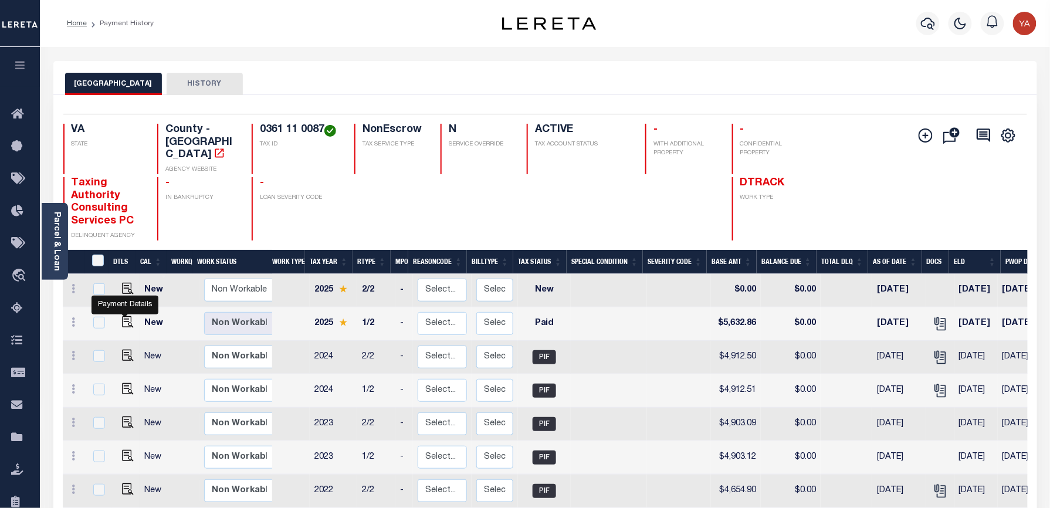
drag, startPoint x: 120, startPoint y: 309, endPoint x: 301, endPoint y: 341, distance: 184.1
click at [122, 316] on img "" at bounding box center [128, 322] width 12 height 12
checkbox input "true"
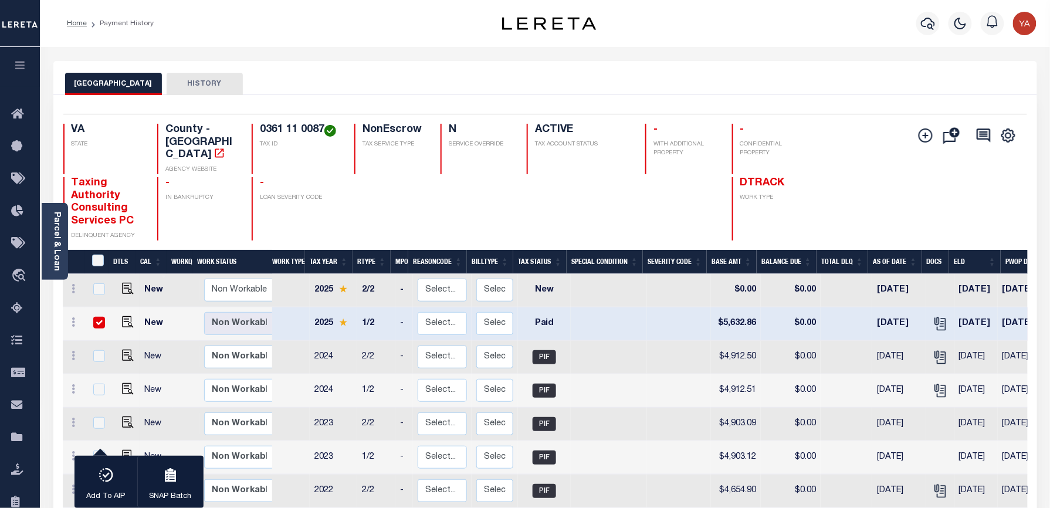
drag, startPoint x: 630, startPoint y: 82, endPoint x: 1035, endPoint y: 158, distance: 411.8
click at [630, 82] on div "FAIRFAX COUNTY HISTORY" at bounding box center [545, 84] width 960 height 22
drag, startPoint x: 125, startPoint y: 310, endPoint x: 235, endPoint y: 347, distance: 115.8
click at [125, 316] on img "" at bounding box center [128, 322] width 12 height 12
checkbox input "false"
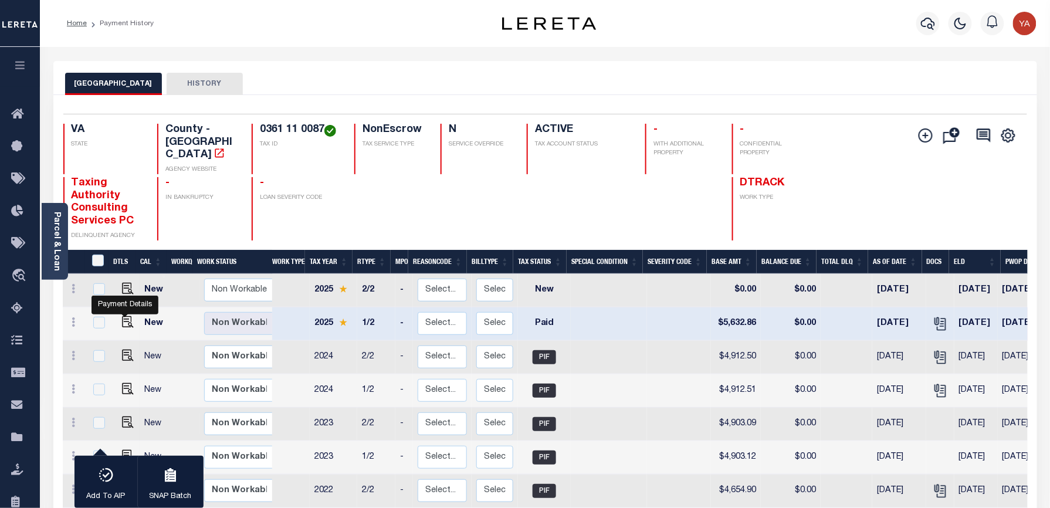
checkbox input "false"
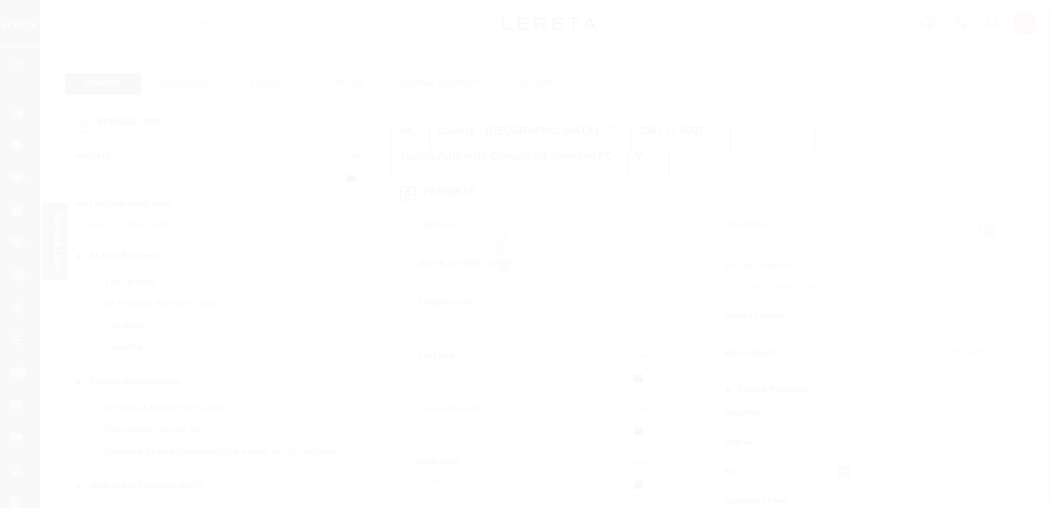
select select "PYD"
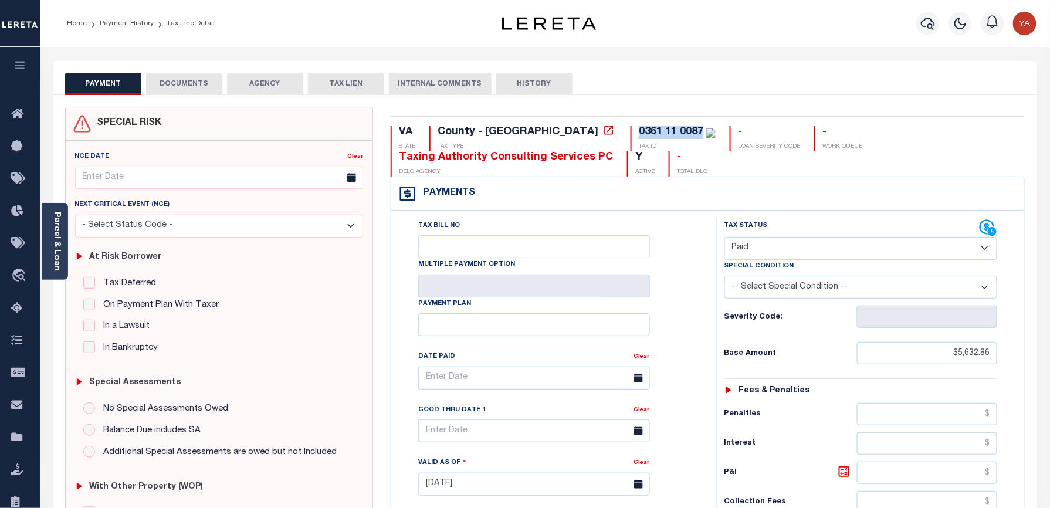
drag, startPoint x: 532, startPoint y: 134, endPoint x: 602, endPoint y: 130, distance: 70.5
click at [631, 130] on div "0361 11 0087 TAX ID" at bounding box center [673, 138] width 85 height 25
copy div "0361 11 0087"
drag, startPoint x: 590, startPoint y: 108, endPoint x: 560, endPoint y: 130, distance: 37.3
click at [590, 109] on div "VA STATE County - VA TAX TYPE 0361 11 0087 TAX ID - LOAN SEVERITY CODE - WORK Q…" at bounding box center [708, 488] width 652 height 762
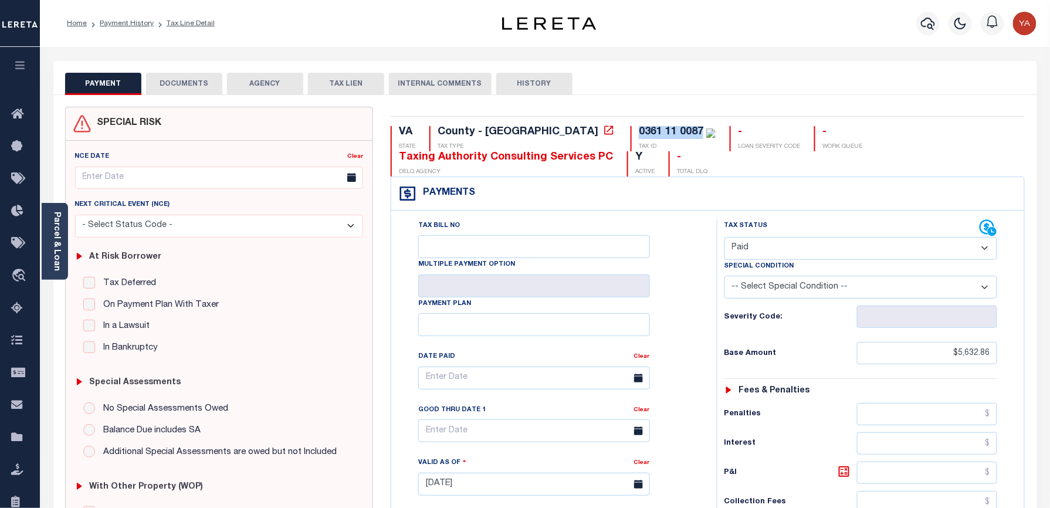
drag, startPoint x: 539, startPoint y: 130, endPoint x: 604, endPoint y: 130, distance: 65.7
click at [639, 130] on div "0361 11 0087" at bounding box center [677, 132] width 77 height 13
copy div "0361 11 0087"
drag, startPoint x: 50, startPoint y: 248, endPoint x: 155, endPoint y: 346, distance: 143.2
click at [50, 248] on div "Parcel & Loan" at bounding box center [55, 241] width 26 height 77
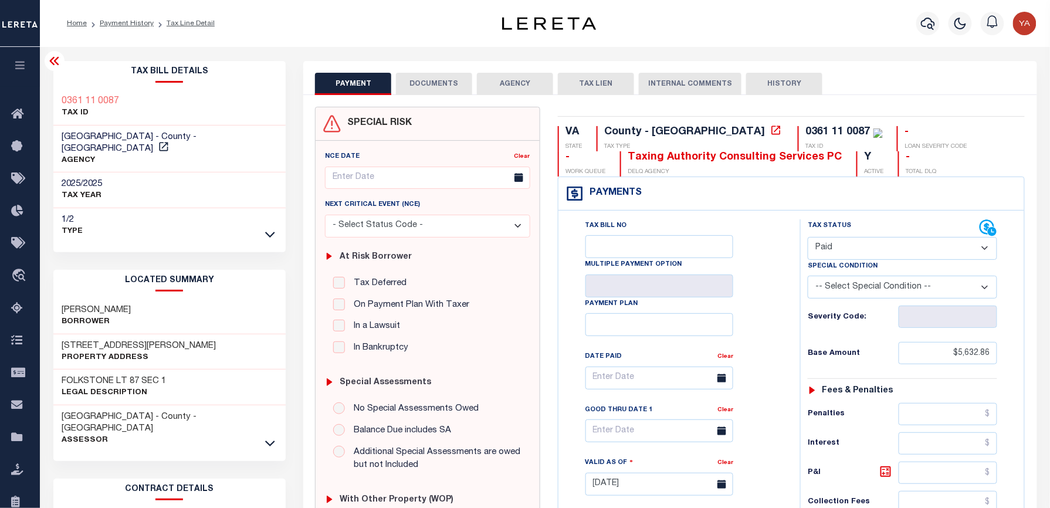
click at [429, 83] on button "DOCUMENTS" at bounding box center [434, 84] width 76 height 22
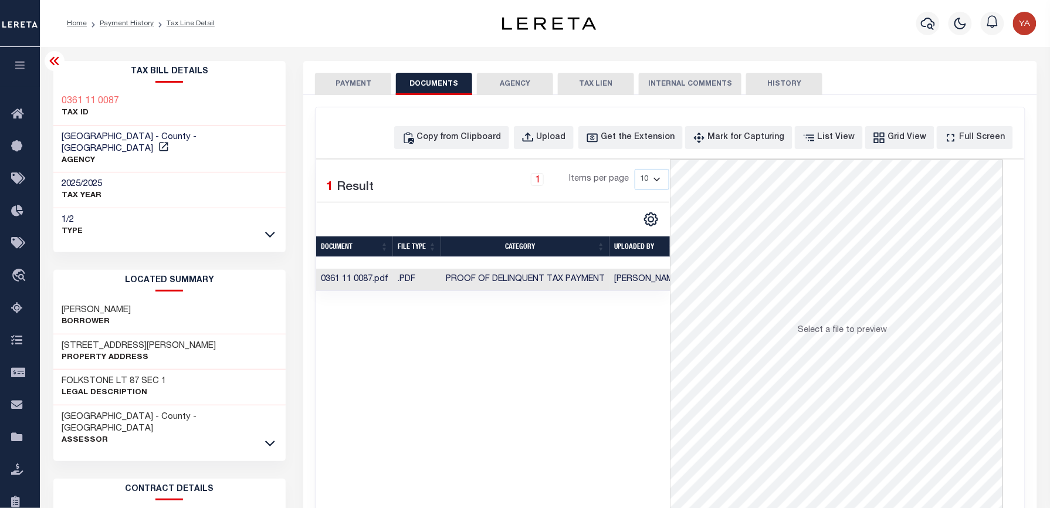
click at [632, 277] on td "[PERSON_NAME]" at bounding box center [648, 280] width 76 height 23
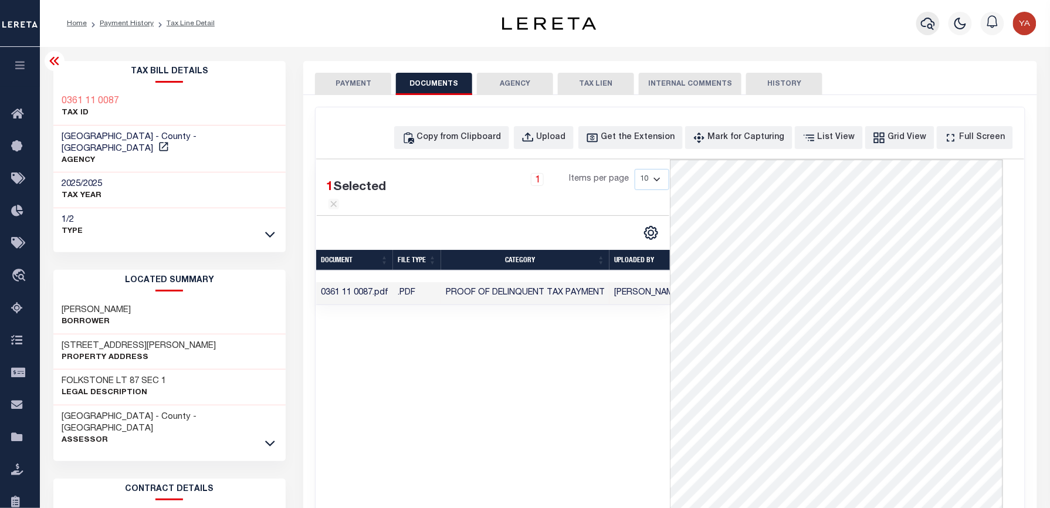
click at [930, 22] on icon "button" at bounding box center [928, 23] width 14 height 14
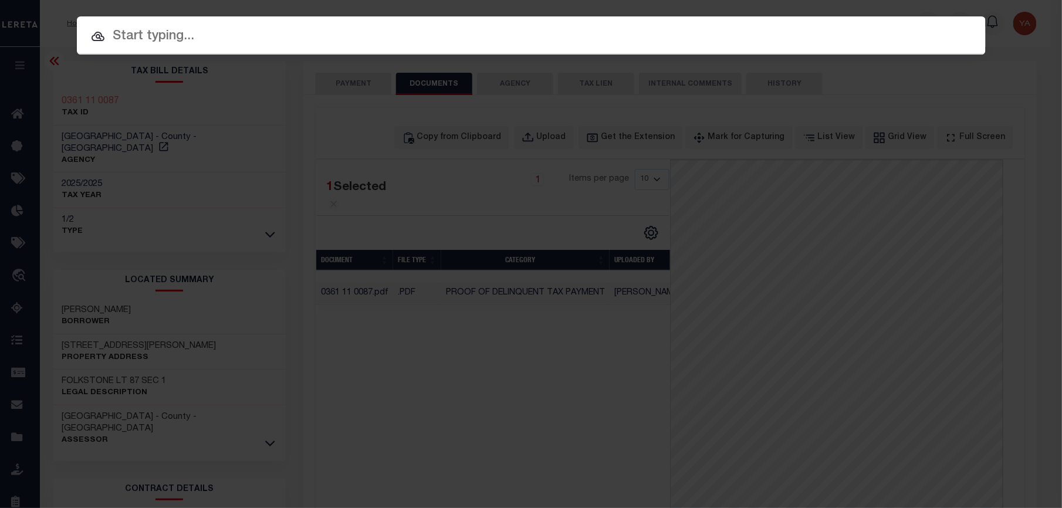
click at [584, 35] on input "text" at bounding box center [531, 36] width 909 height 21
paste input "7211859"
type input "7211859"
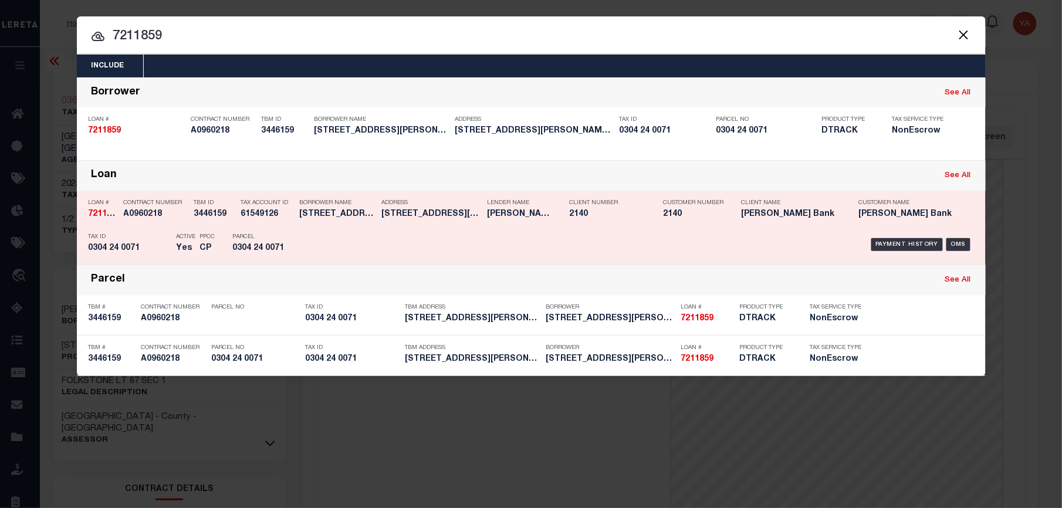
click at [876, 237] on div "Payment History OMS" at bounding box center [638, 245] width 671 height 34
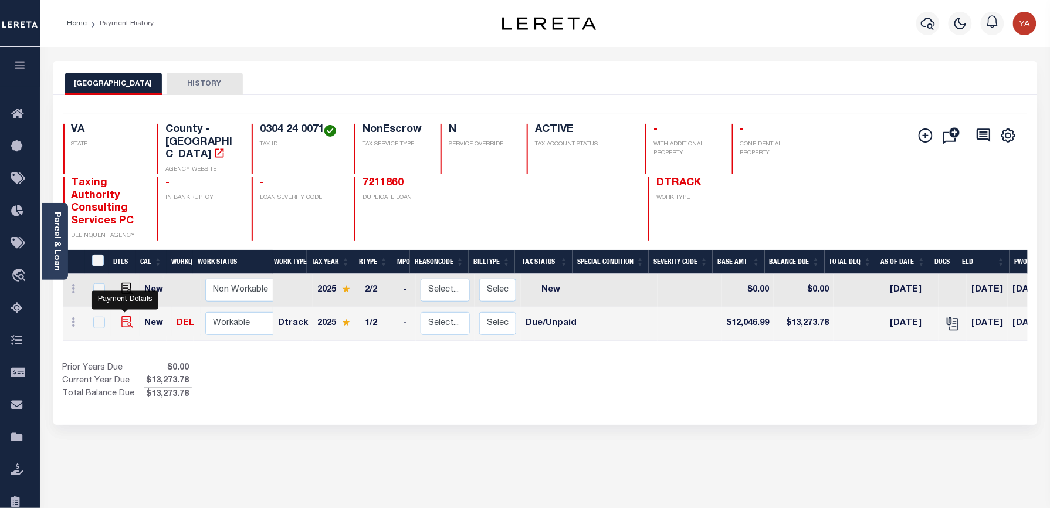
click at [121, 316] on img "" at bounding box center [127, 322] width 12 height 12
checkbox input "true"
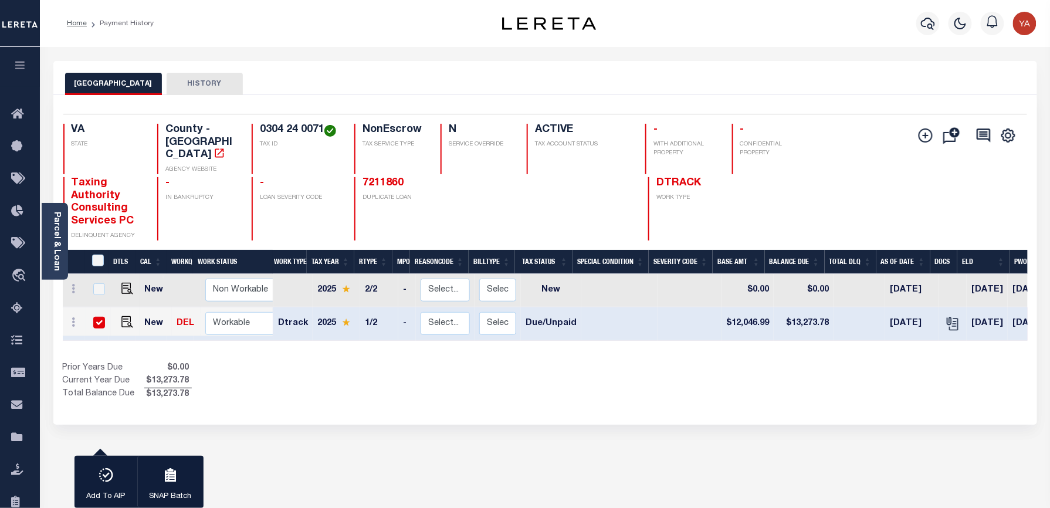
click at [99, 317] on input "checkbox" at bounding box center [99, 323] width 12 height 12
checkbox input "false"
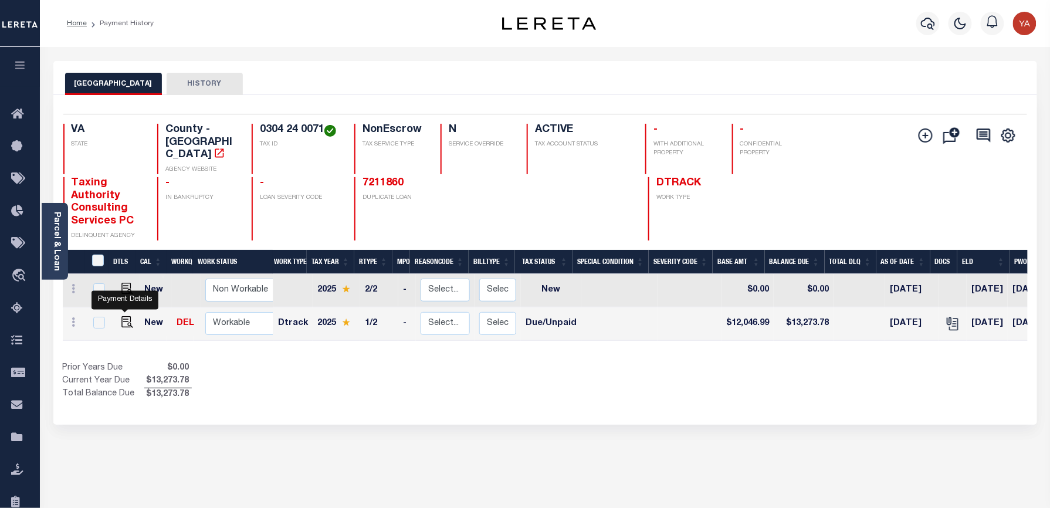
drag, startPoint x: 120, startPoint y: 307, endPoint x: 139, endPoint y: 294, distance: 23.1
click at [121, 316] on img "" at bounding box center [127, 322] width 12 height 12
checkbox input "true"
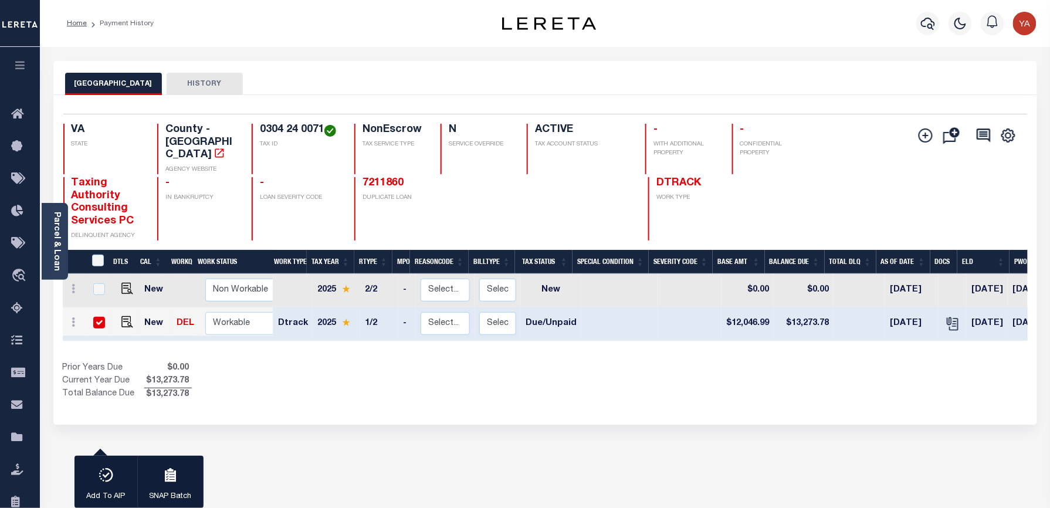
click at [101, 317] on input "checkbox" at bounding box center [99, 323] width 12 height 12
checkbox input "false"
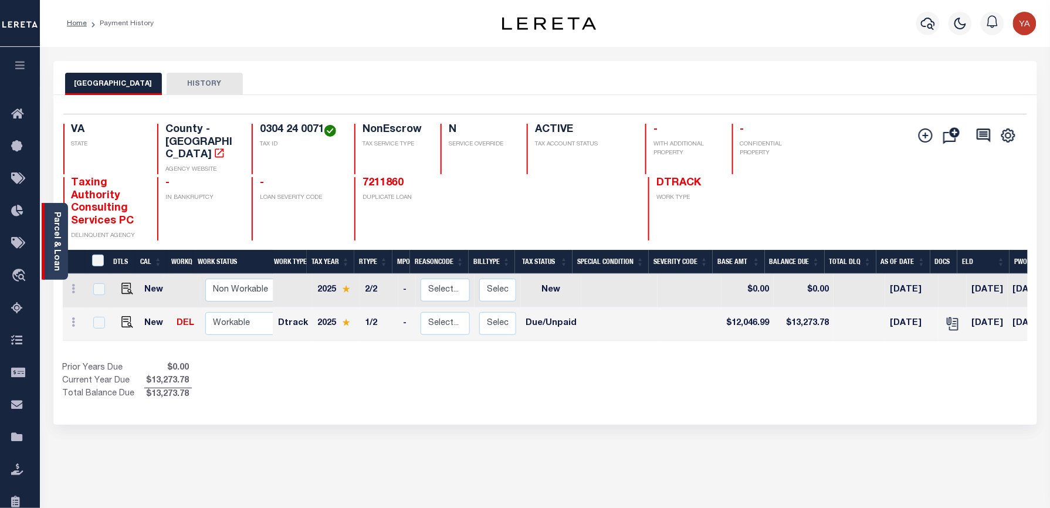
click at [59, 255] on link "Parcel & Loan" at bounding box center [56, 241] width 8 height 59
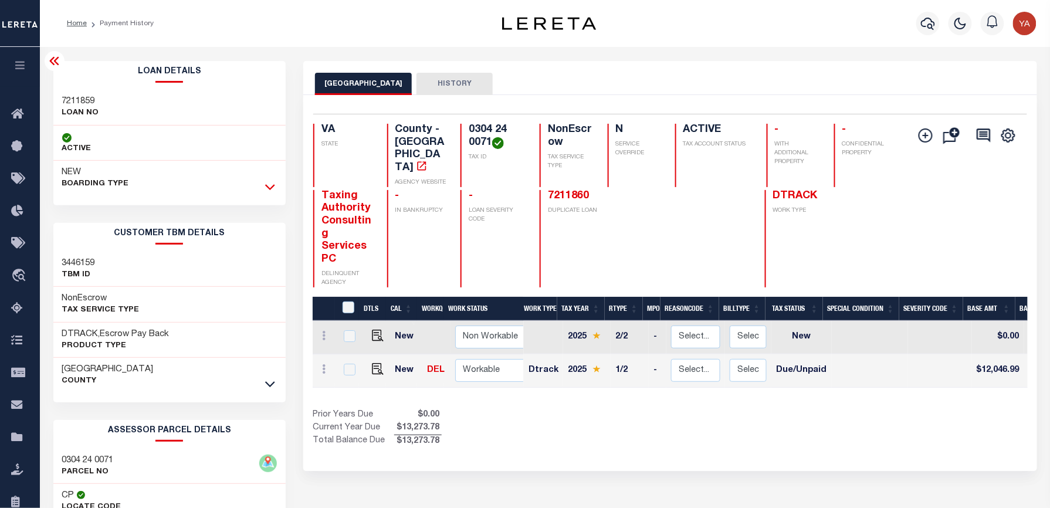
click at [266, 182] on icon at bounding box center [270, 187] width 10 height 12
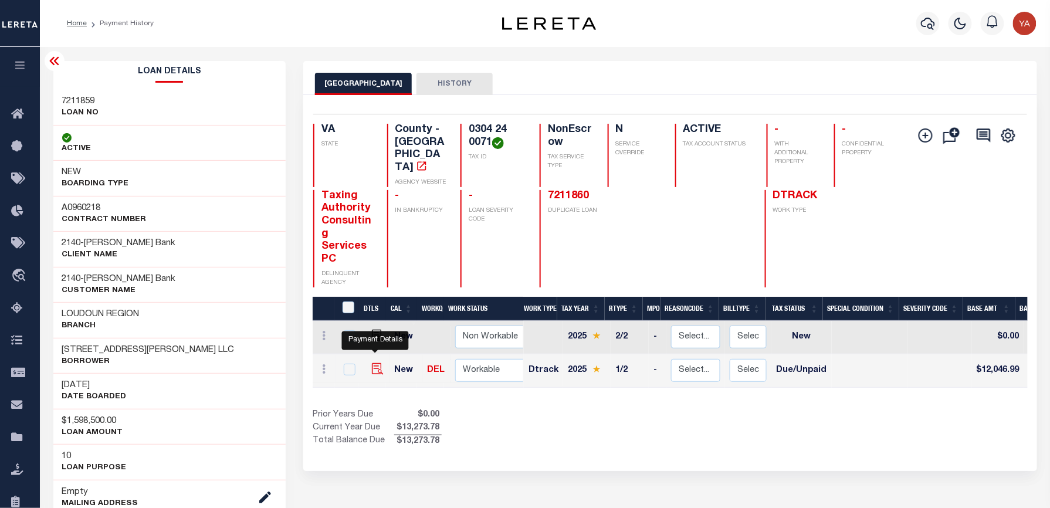
click at [377, 363] on img "" at bounding box center [378, 369] width 12 height 12
checkbox input "true"
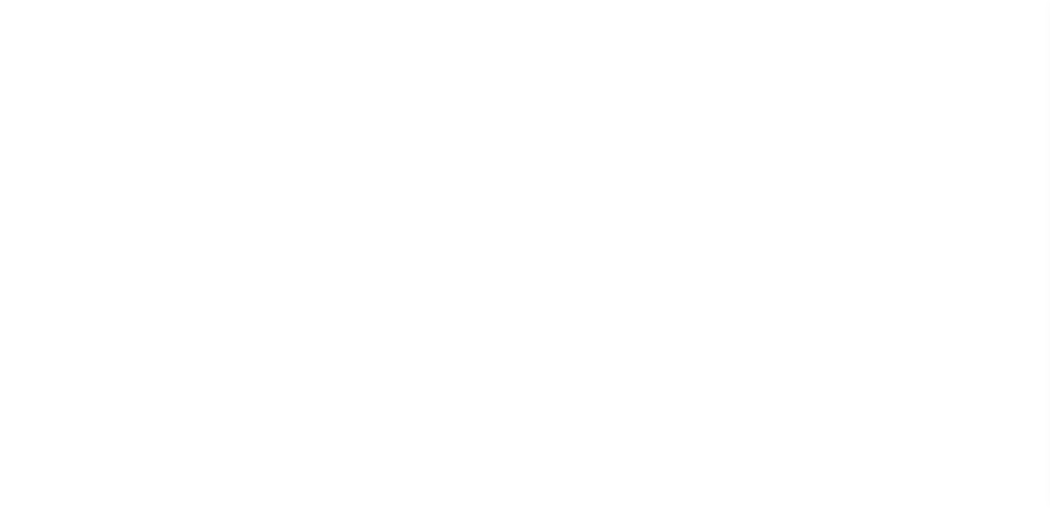
select select "DUE"
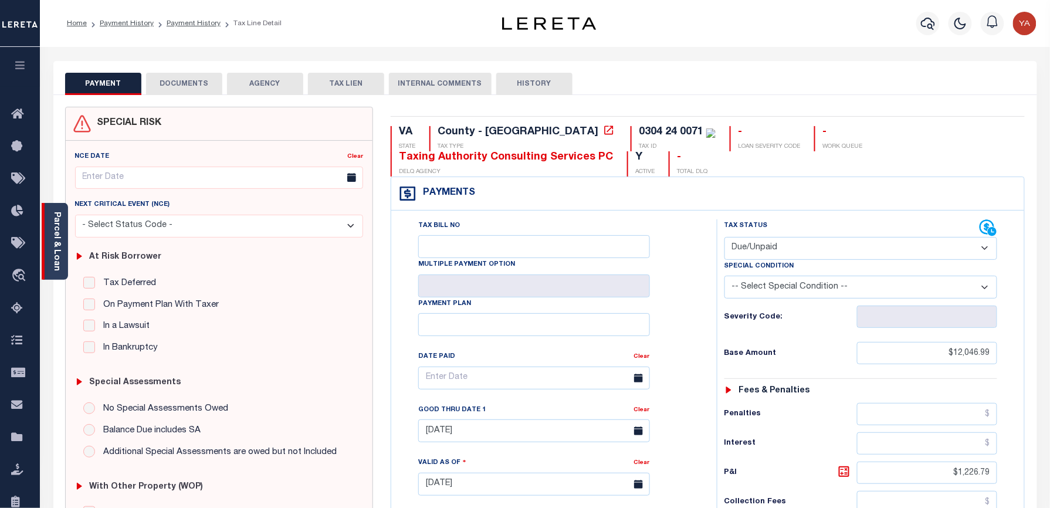
click at [57, 249] on link "Parcel & Loan" at bounding box center [56, 241] width 8 height 59
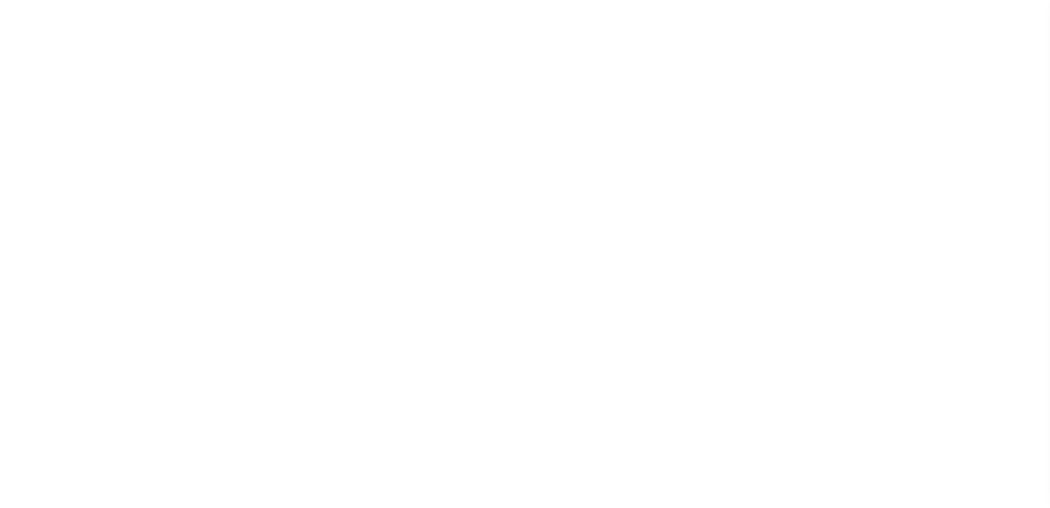
select select "DUE"
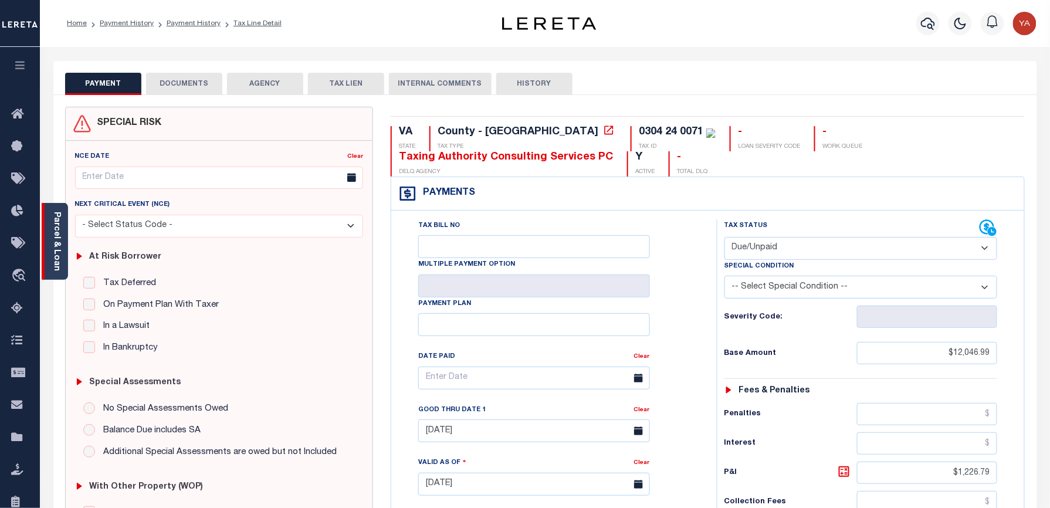
click at [57, 258] on link "Parcel & Loan" at bounding box center [56, 241] width 8 height 59
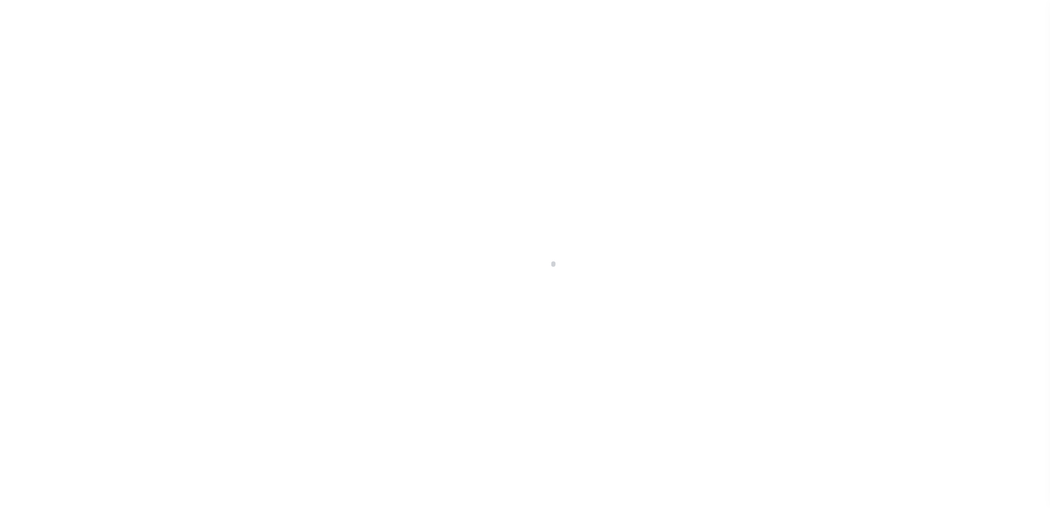
checkbox input "false"
type input "[DATE]"
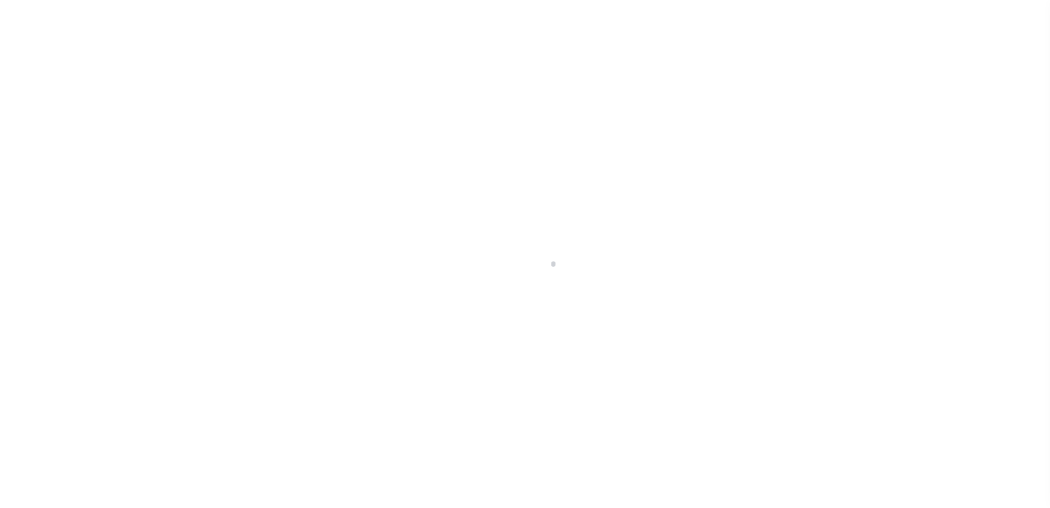
type input "[DATE]"
select select "DUE"
type input "$12,046.99"
type input "$1,226.79"
type input "$13,273.78"
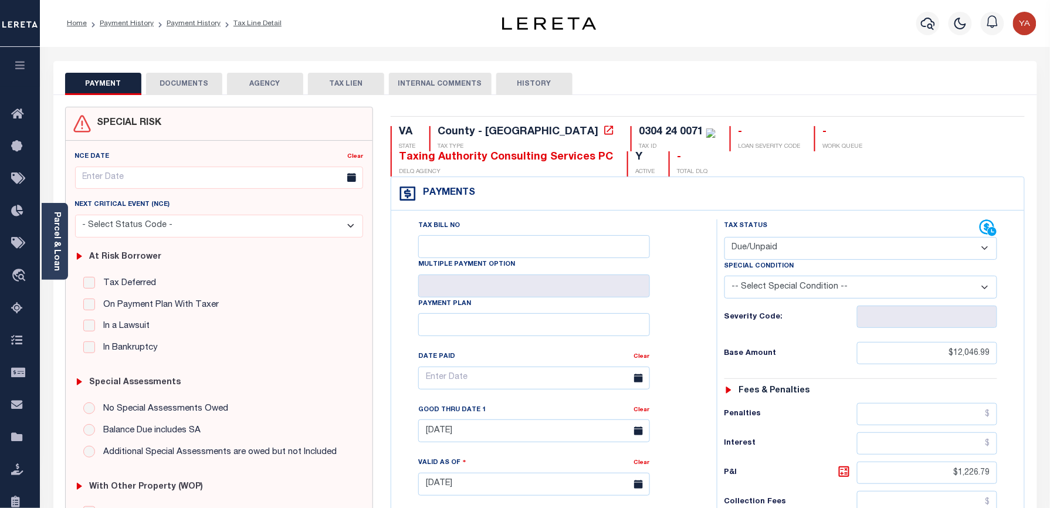
drag, startPoint x: 195, startPoint y: 83, endPoint x: 262, endPoint y: 85, distance: 66.9
click at [195, 83] on button "DOCUMENTS" at bounding box center [184, 84] width 76 height 22
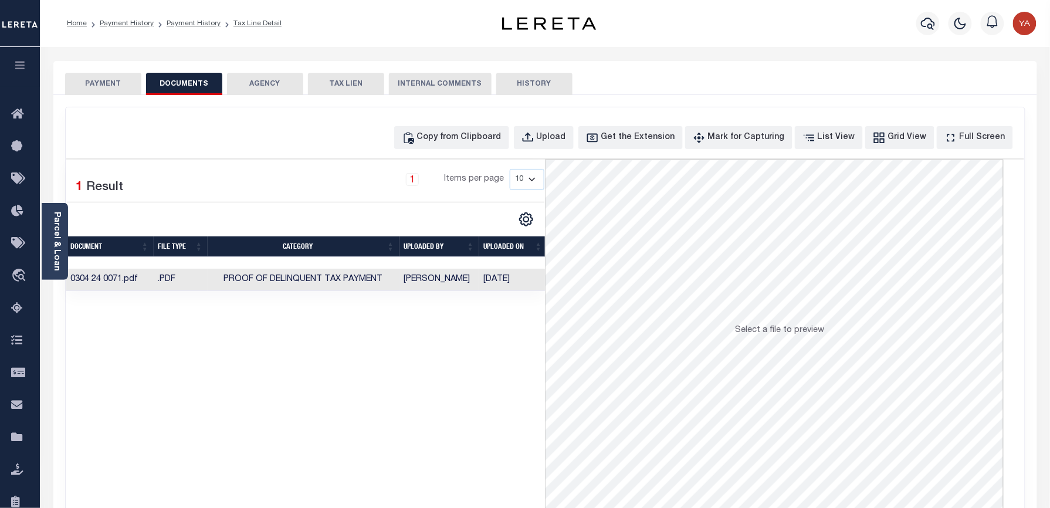
click at [437, 280] on td "Preethi Ramesh" at bounding box center [440, 280] width 80 height 23
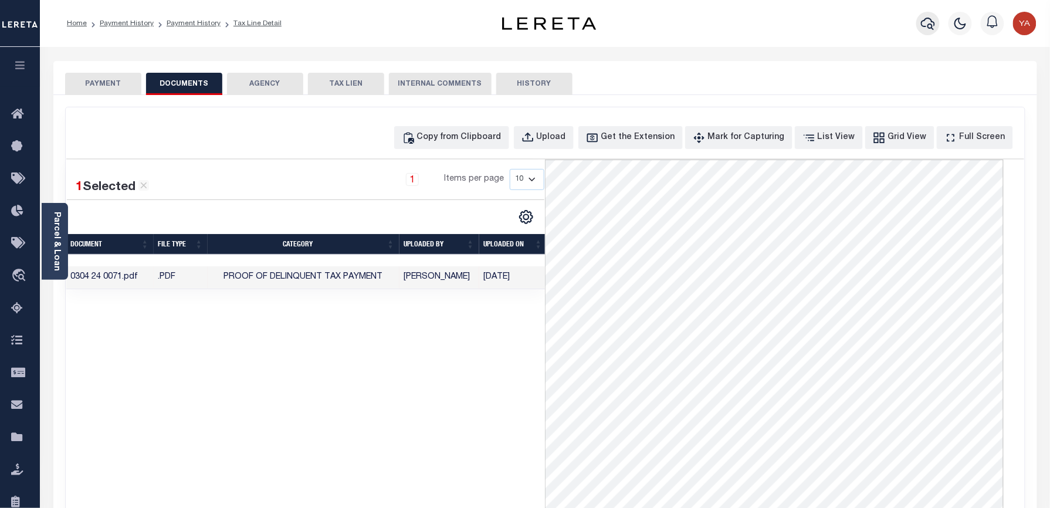
click at [923, 18] on icon "button" at bounding box center [928, 23] width 14 height 14
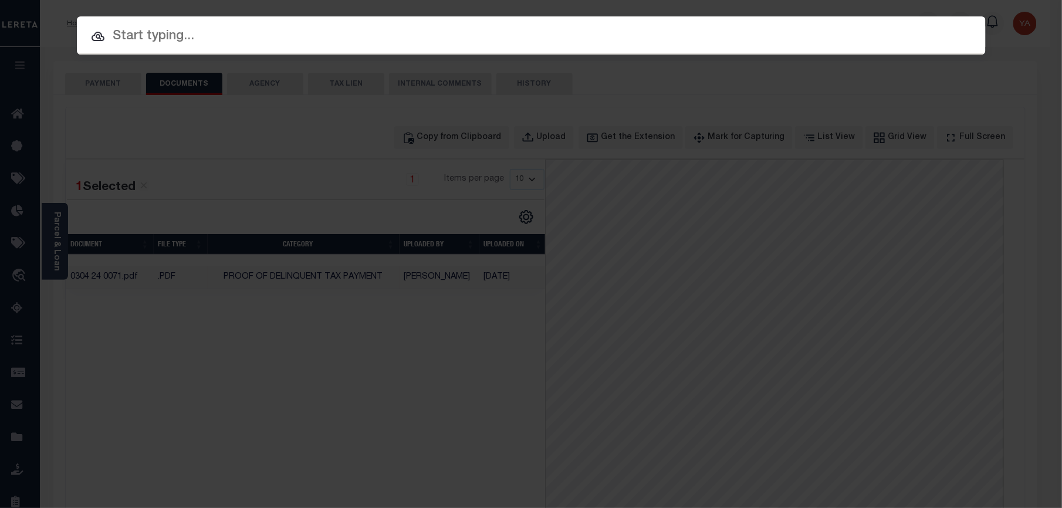
click at [566, 40] on input "text" at bounding box center [531, 36] width 909 height 21
paste input "7211860"
type input "7211860"
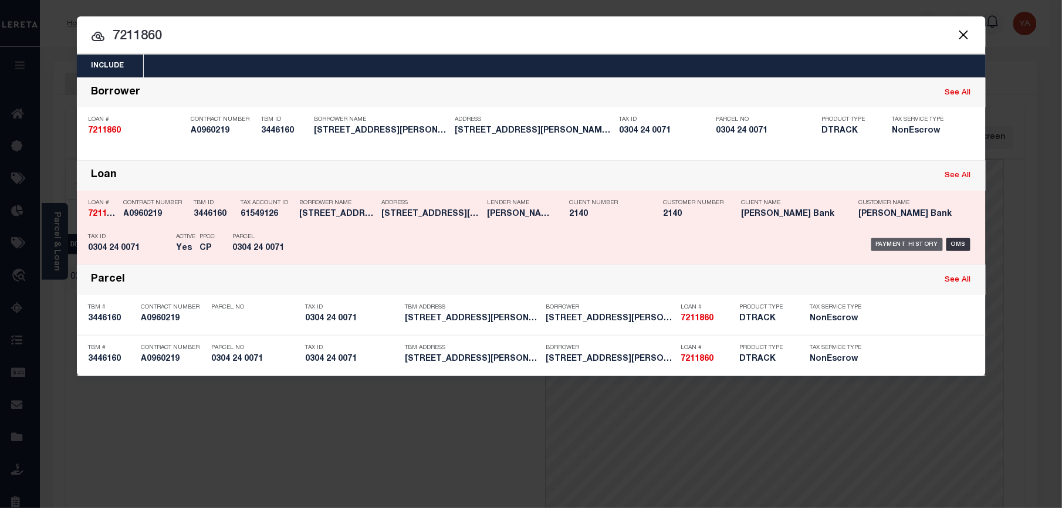
click at [902, 244] on div "Payment History" at bounding box center [907, 244] width 72 height 13
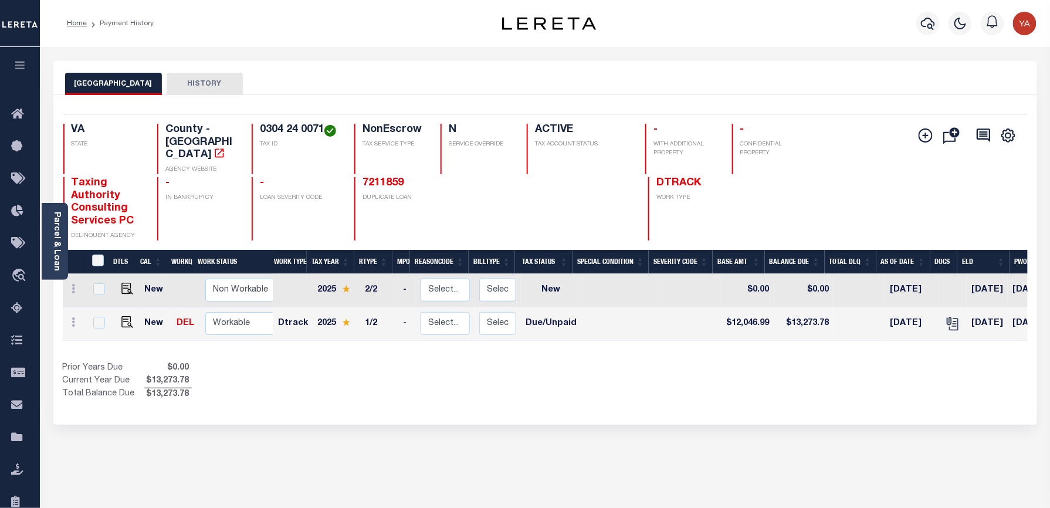
click at [500, 422] on div "FAIRFAX COUNTY HISTORY Selected 2 Results" at bounding box center [545, 398] width 1001 height 674
drag, startPoint x: 126, startPoint y: 312, endPoint x: 133, endPoint y: 317, distance: 8.5
click at [126, 316] on img "" at bounding box center [127, 322] width 12 height 12
checkbox input "true"
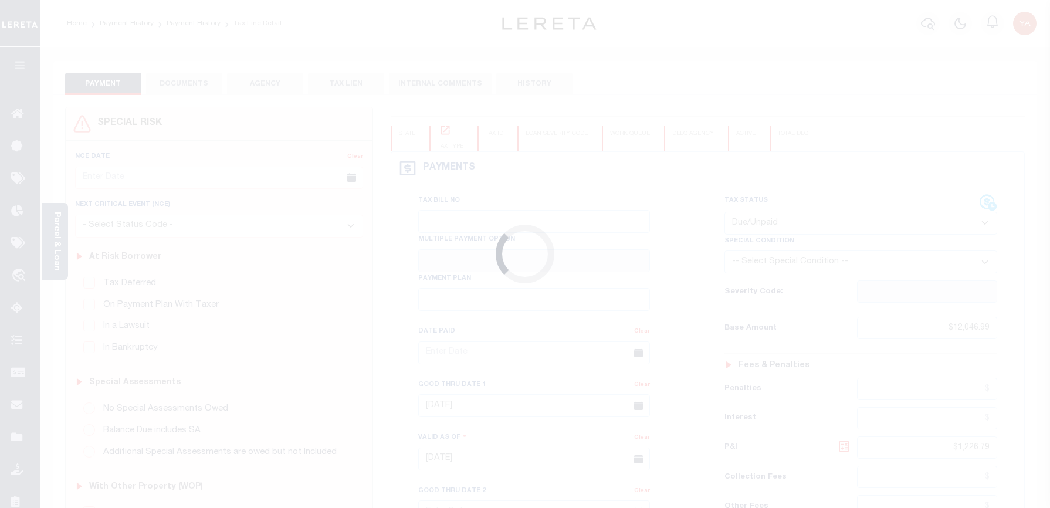
select select "DUE"
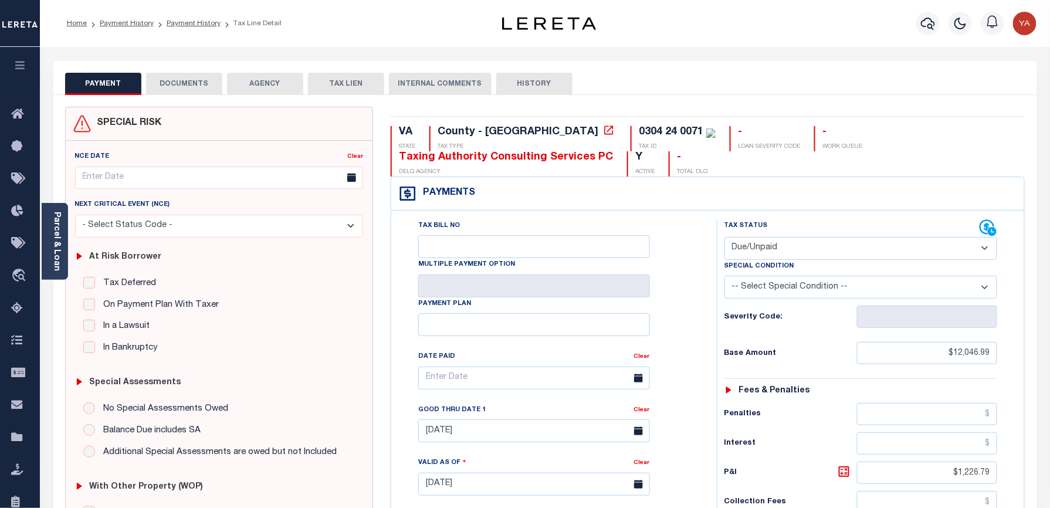
click at [192, 80] on button "DOCUMENTS" at bounding box center [184, 84] width 76 height 22
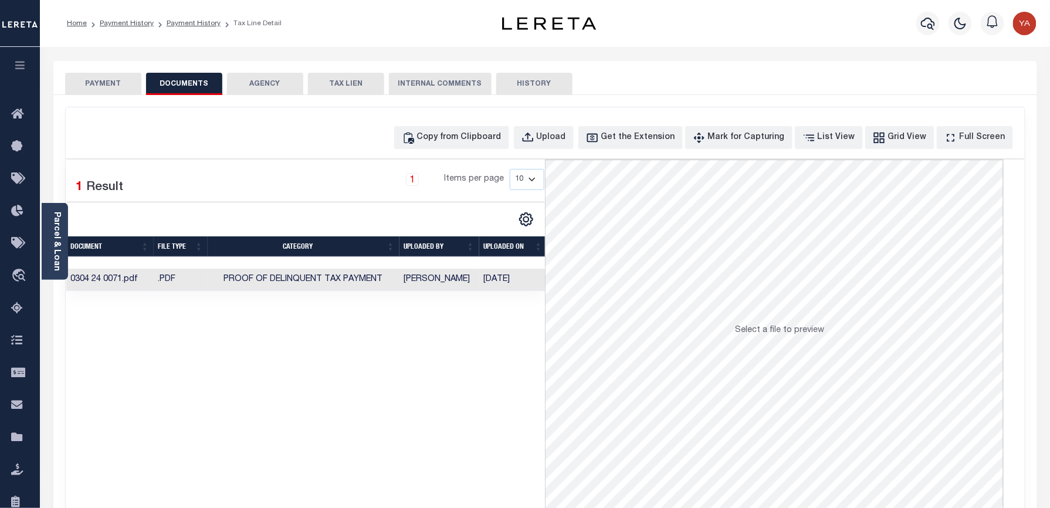
click at [493, 276] on td "[DATE]" at bounding box center [513, 280] width 68 height 23
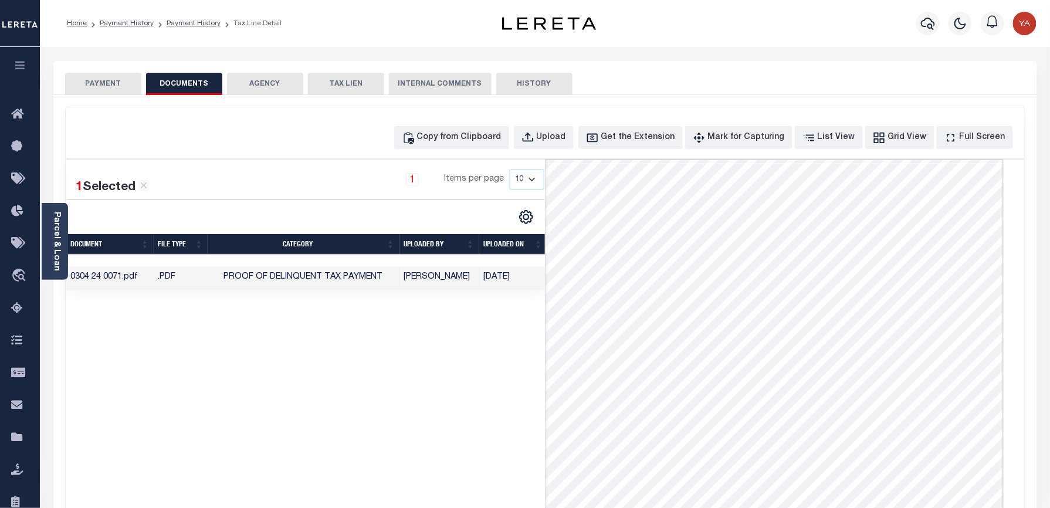
drag, startPoint x: 126, startPoint y: 87, endPoint x: 231, endPoint y: 244, distance: 188.9
click at [126, 88] on button "PAYMENT" at bounding box center [103, 84] width 76 height 22
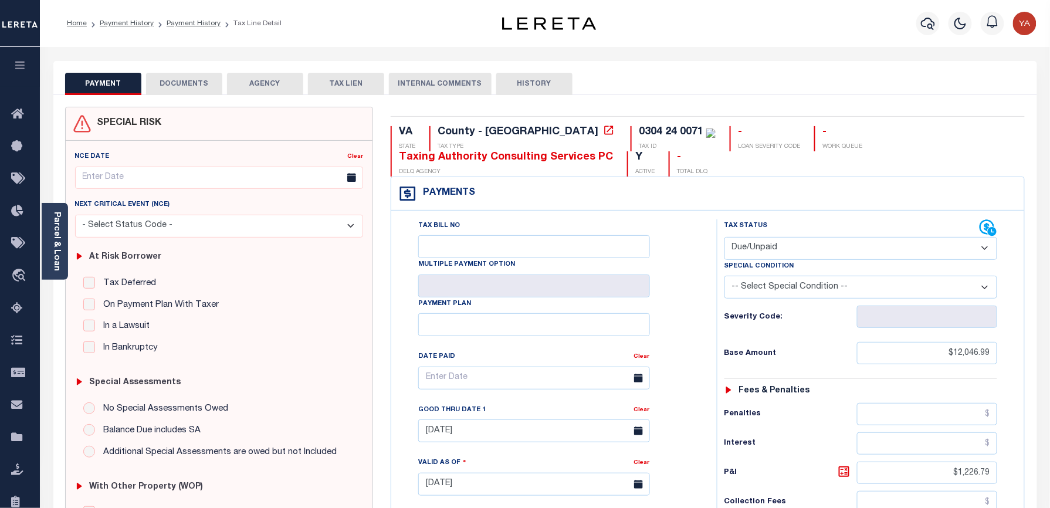
click at [698, 92] on div "PAYMENT DOCUMENTS AGENCY DELINQUENT PAYEE TAX LIEN HISTORY" at bounding box center [545, 84] width 960 height 22
click at [921, 24] on icon "button" at bounding box center [928, 23] width 14 height 14
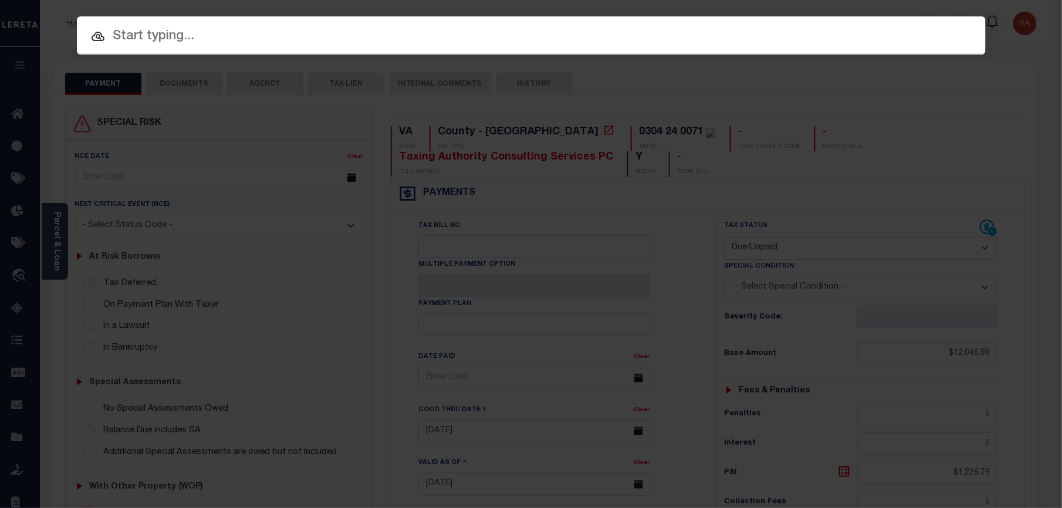
click at [536, 43] on input "text" at bounding box center [531, 36] width 909 height 21
paste input "7211890"
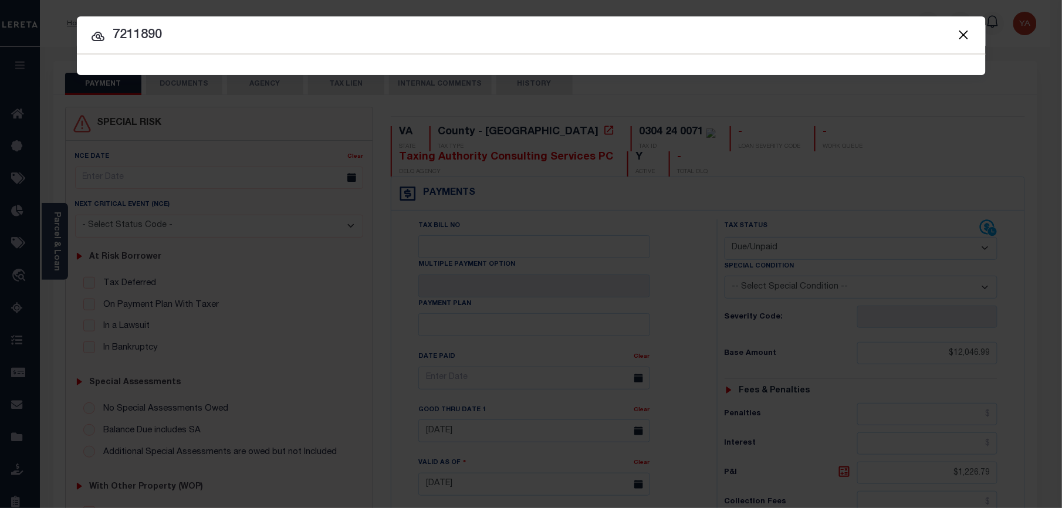
type input "7211890"
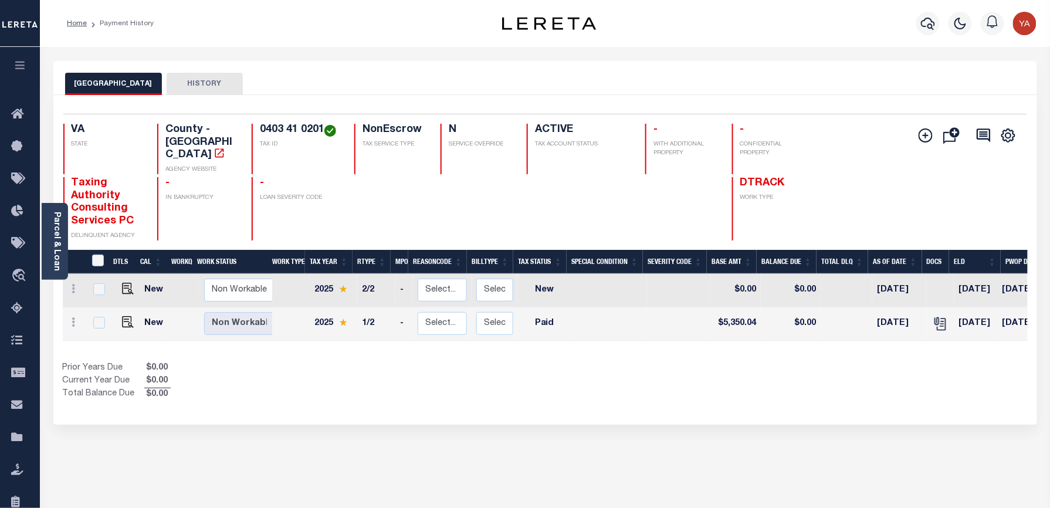
drag, startPoint x: 253, startPoint y: 128, endPoint x: 326, endPoint y: 128, distance: 72.8
click at [326, 128] on div "0403 41 0201 TAX ID" at bounding box center [296, 149] width 89 height 50
copy h4 "0403 41 0201"
click at [126, 316] on img "" at bounding box center [128, 322] width 12 height 12
checkbox input "true"
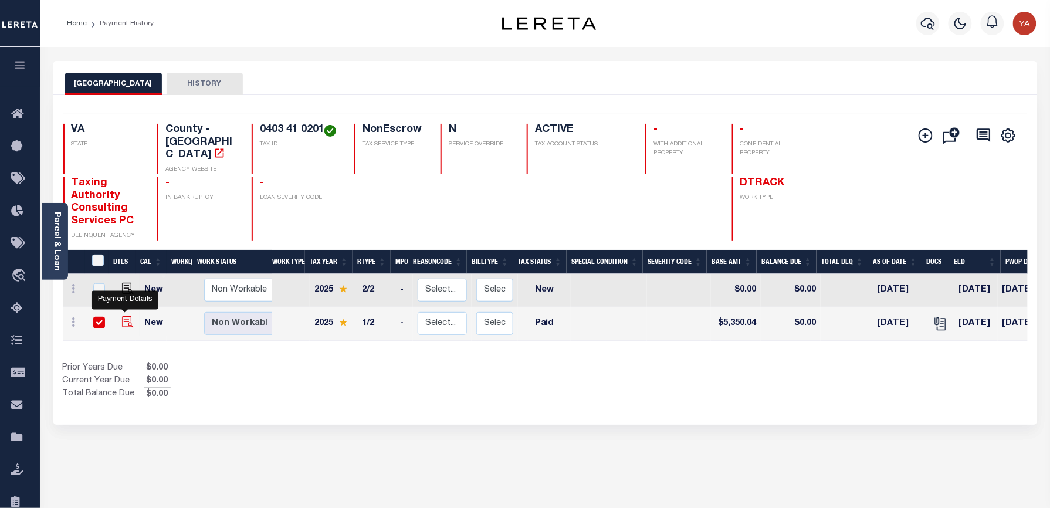
checkbox input "true"
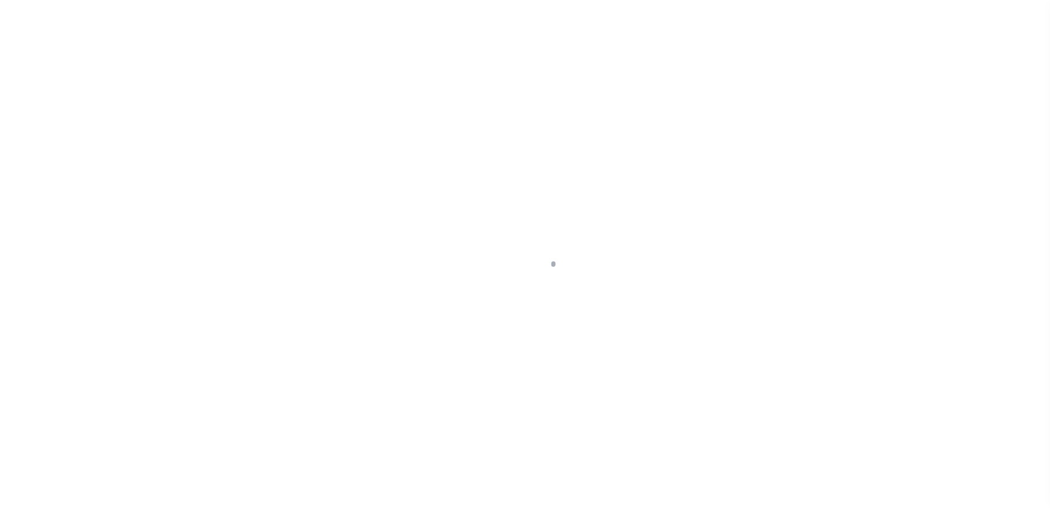
checkbox input "false"
type input "[DATE]"
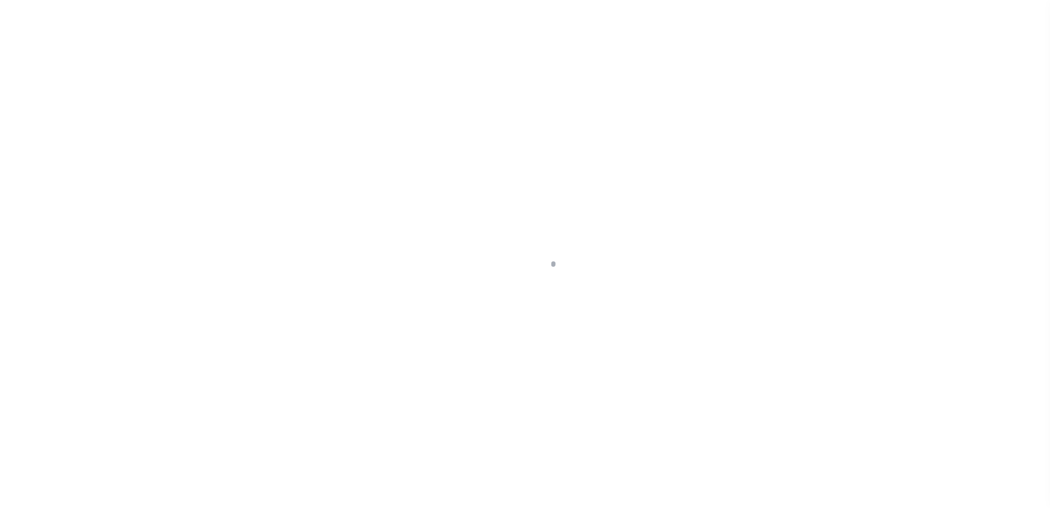
select select "PYD"
type input "$5,350.04"
type input "$0"
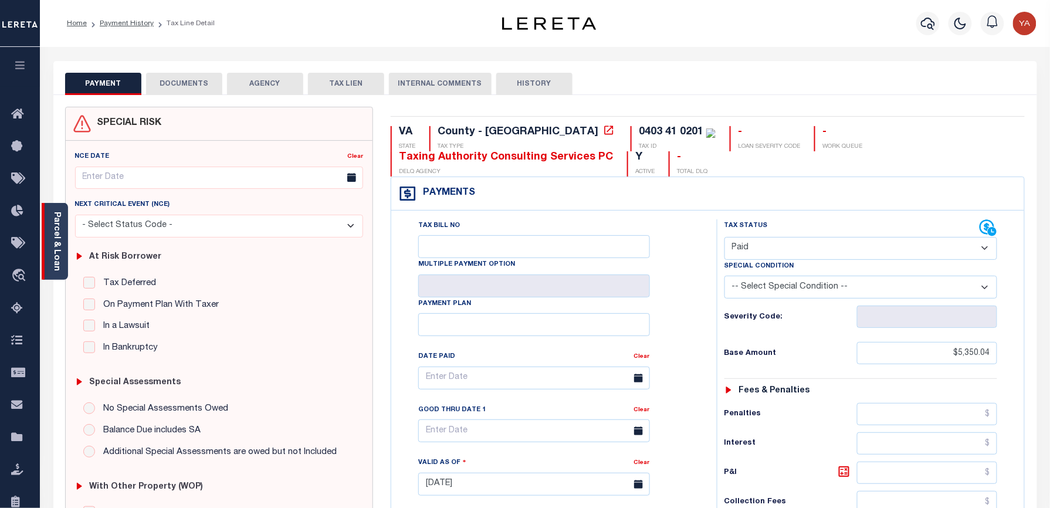
click at [50, 244] on div "Parcel & Loan" at bounding box center [55, 241] width 26 height 77
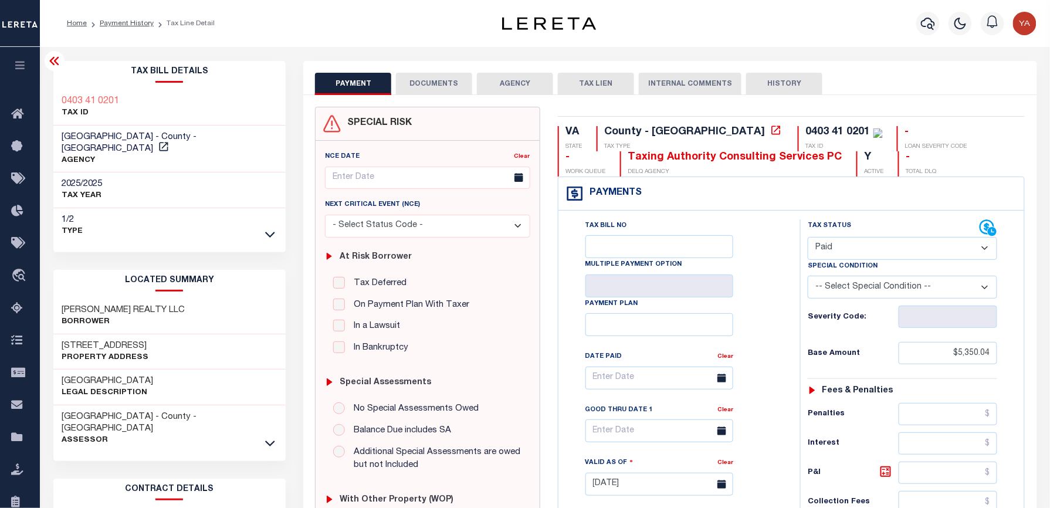
click at [423, 80] on button "DOCUMENTS" at bounding box center [434, 84] width 76 height 22
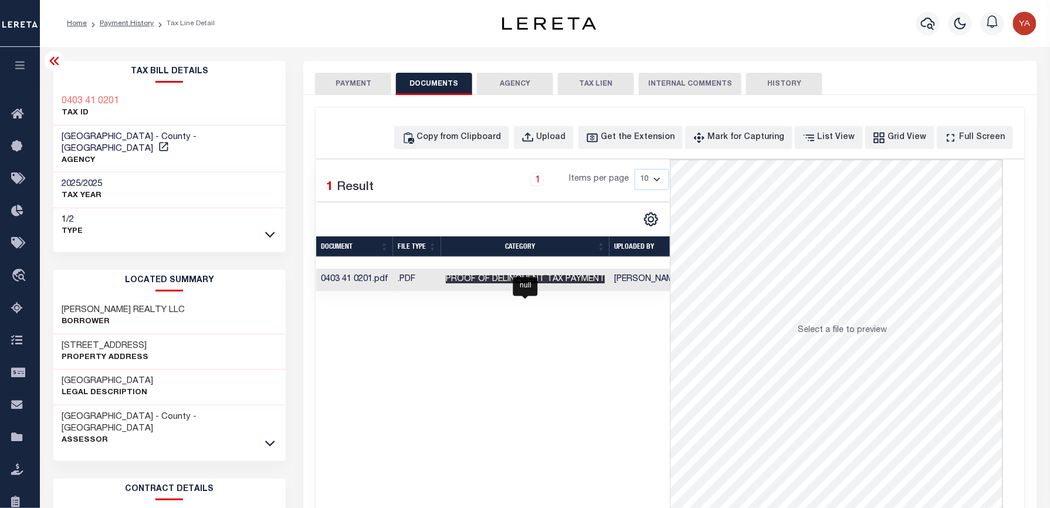
click at [541, 280] on span "Proof of Delinquent Tax Payment" at bounding box center [525, 279] width 159 height 8
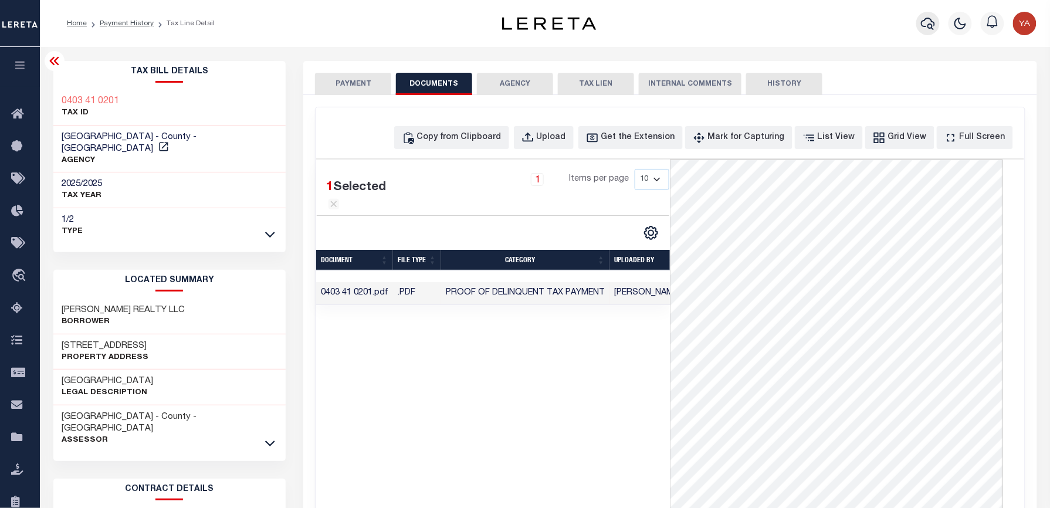
click at [932, 24] on icon "button" at bounding box center [928, 24] width 14 height 12
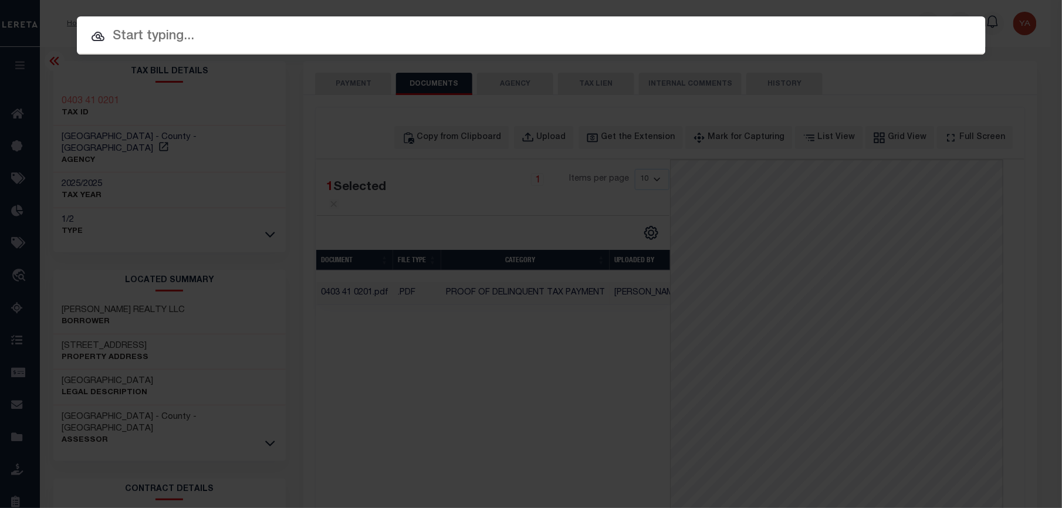
click at [669, 47] on input "text" at bounding box center [531, 36] width 909 height 21
paste input "7198203"
type input "7198203"
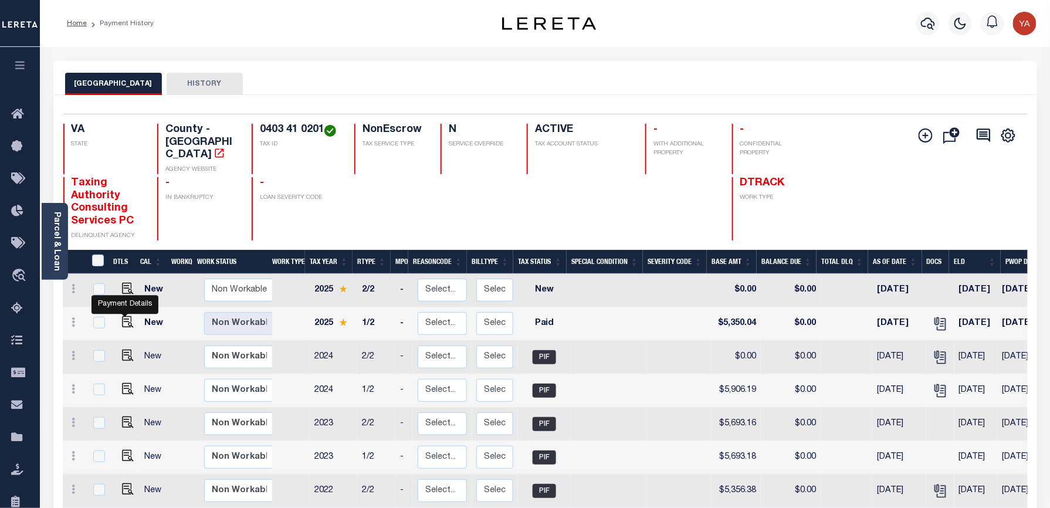
drag, startPoint x: 126, startPoint y: 314, endPoint x: 350, endPoint y: 282, distance: 226.4
click at [126, 316] on img "" at bounding box center [128, 322] width 12 height 12
checkbox input "true"
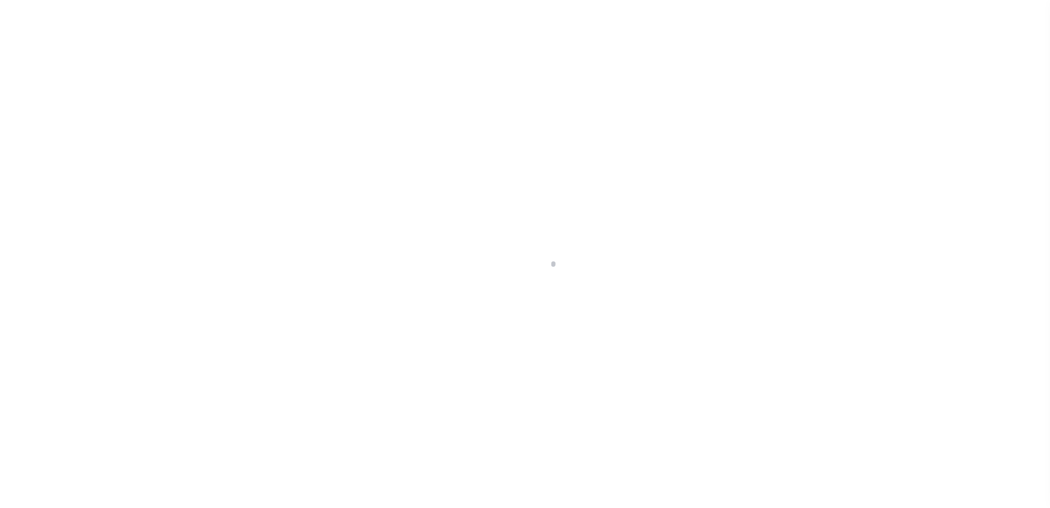
checkbox input "false"
type input "[DATE]"
select select "PYD"
type input "$5,350.04"
type input "$0"
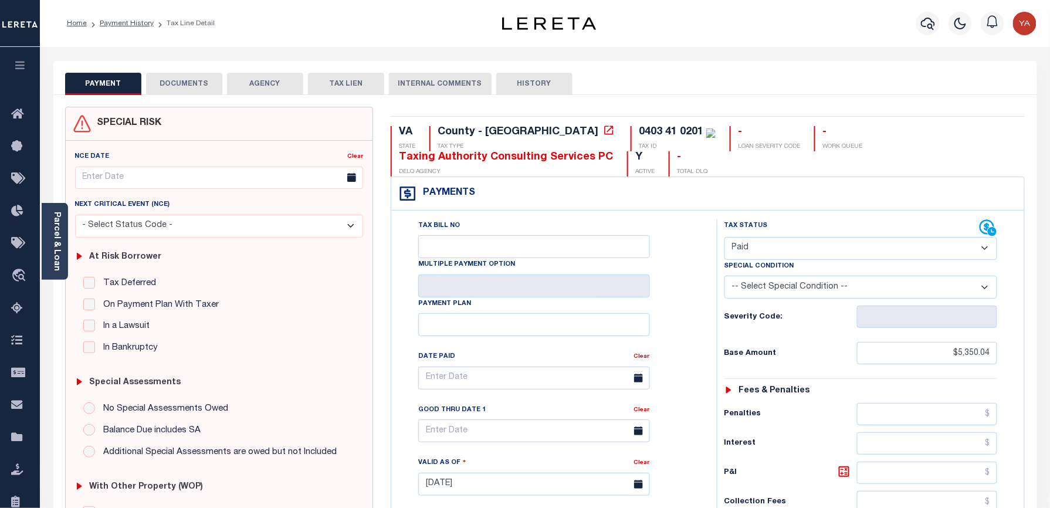
drag, startPoint x: 191, startPoint y: 81, endPoint x: 214, endPoint y: 88, distance: 23.9
click at [191, 81] on button "DOCUMENTS" at bounding box center [184, 84] width 76 height 22
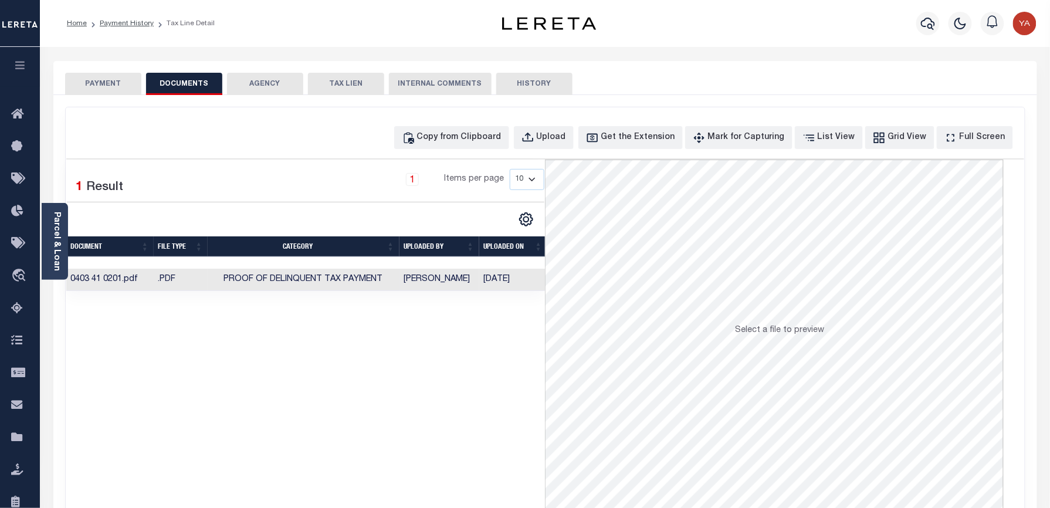
click at [486, 280] on td "[DATE]" at bounding box center [513, 280] width 68 height 23
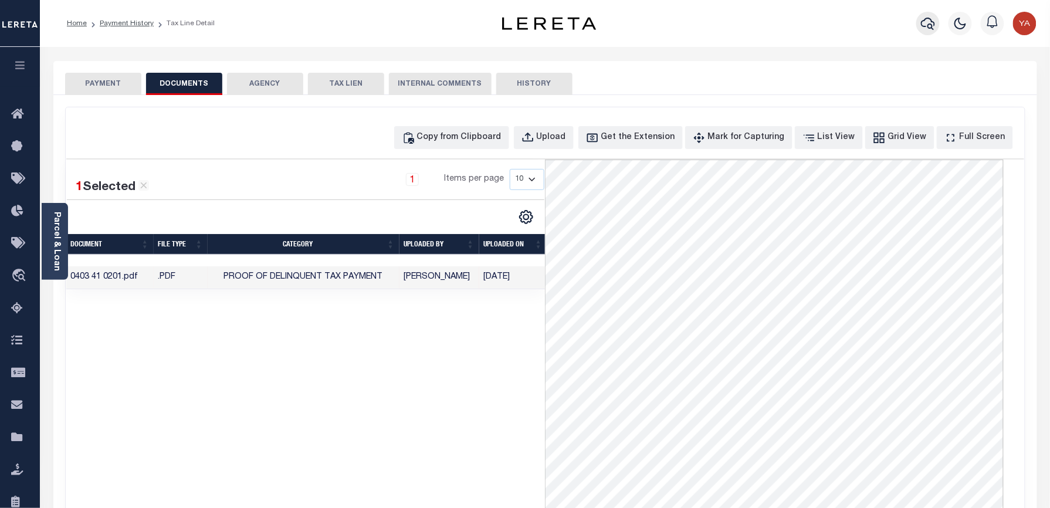
click at [928, 27] on icon "button" at bounding box center [928, 24] width 14 height 12
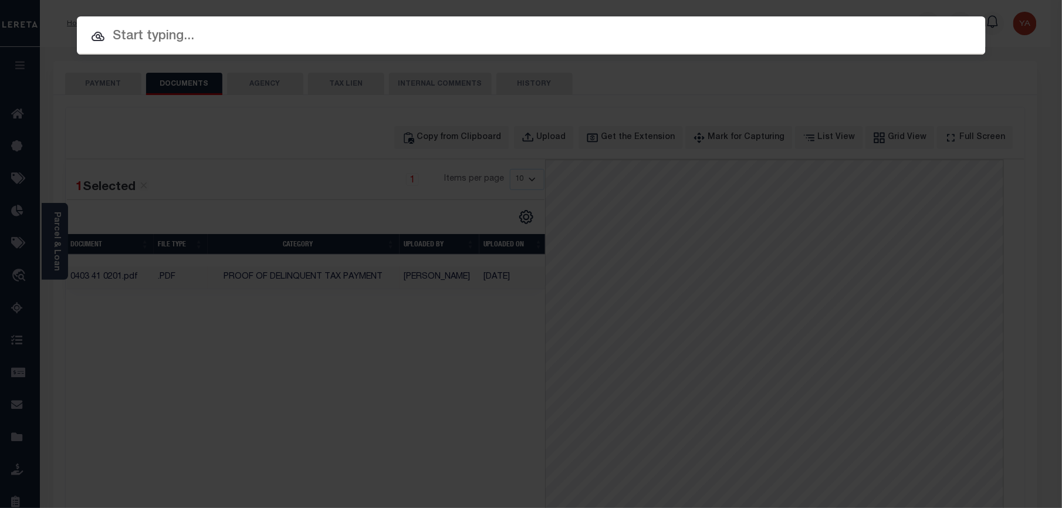
click at [662, 33] on input "text" at bounding box center [531, 36] width 909 height 21
paste input "2120339"
type input "2120339"
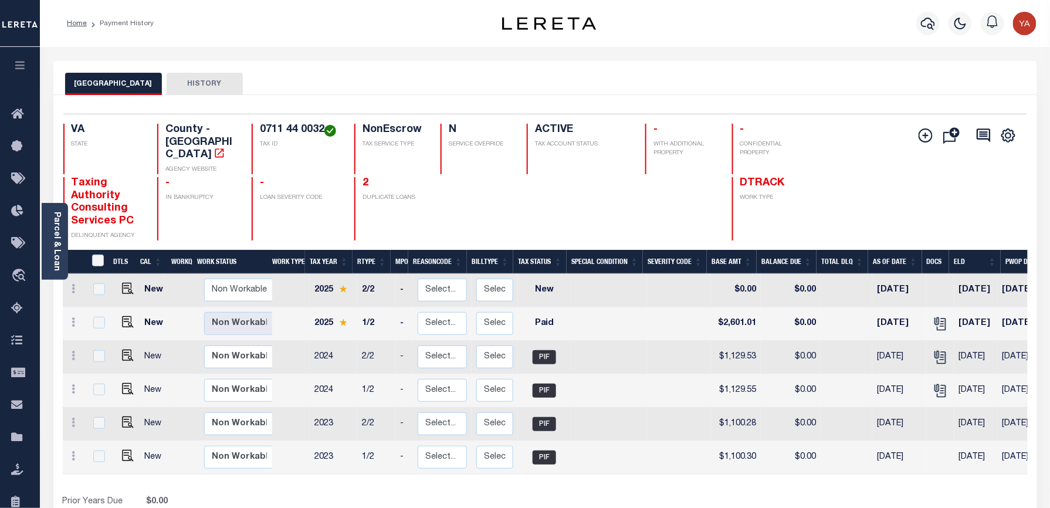
drag, startPoint x: 256, startPoint y: 126, endPoint x: 326, endPoint y: 129, distance: 70.5
click at [326, 129] on div "0711 44 0032 TAX ID" at bounding box center [296, 149] width 89 height 50
drag, startPoint x: 126, startPoint y: 310, endPoint x: 175, endPoint y: 341, distance: 58.3
click at [126, 316] on img "" at bounding box center [128, 322] width 12 height 12
checkbox input "true"
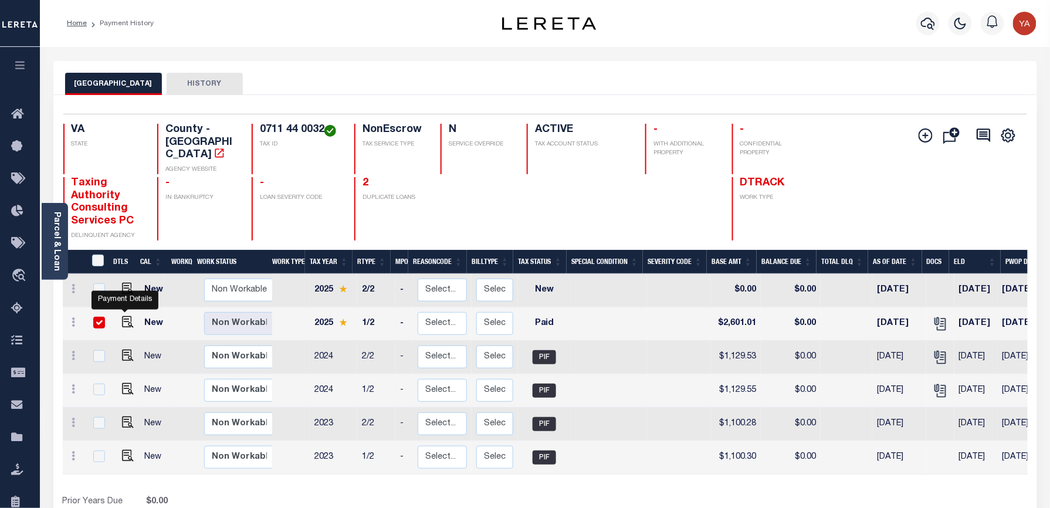
checkbox input "true"
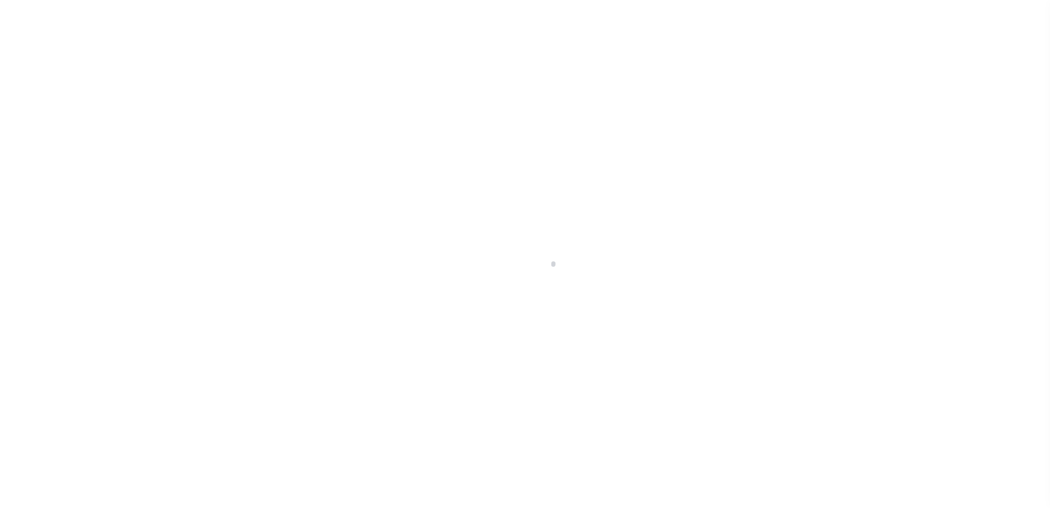
checkbox input "false"
type input "[DATE]"
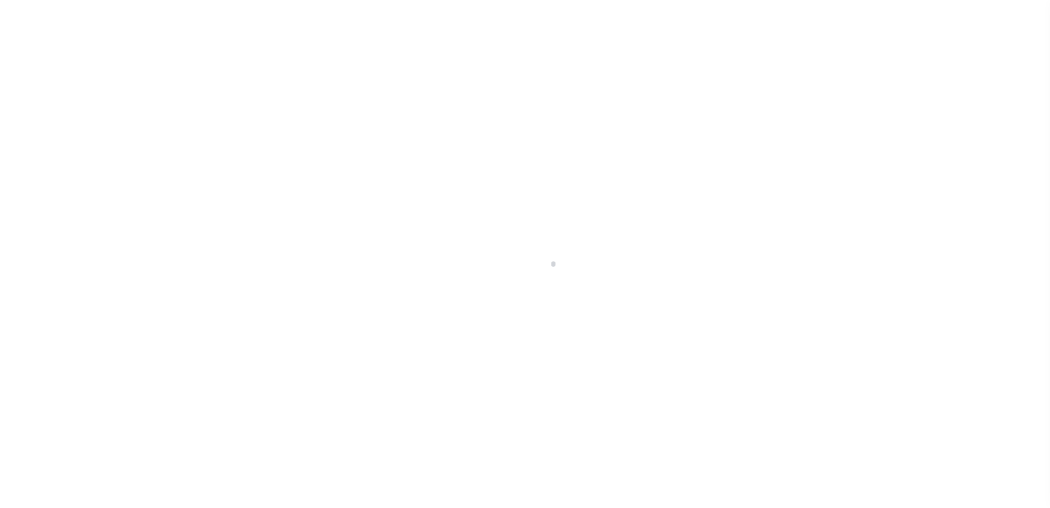
select select "PYD"
type input "$2,601.01"
type input "$0"
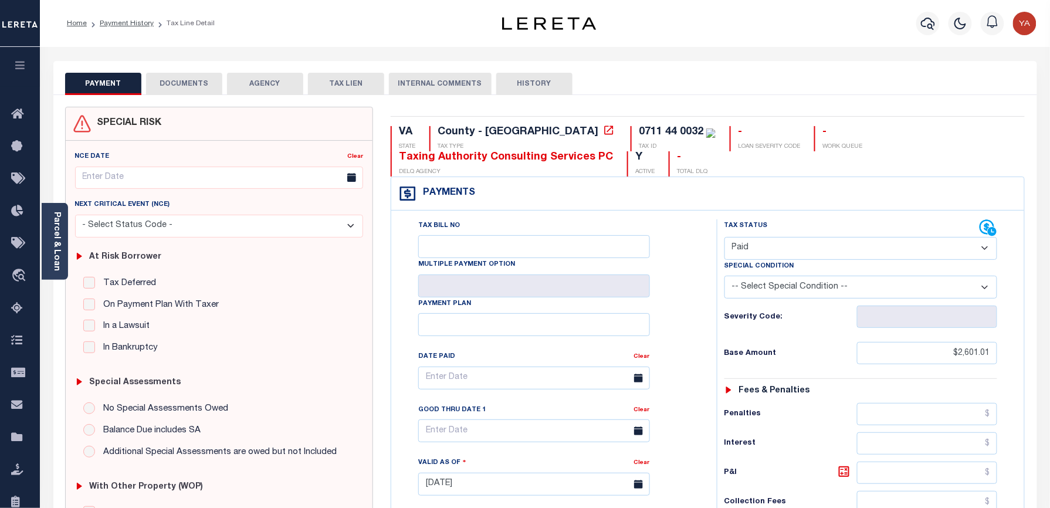
click at [181, 84] on button "DOCUMENTS" at bounding box center [184, 84] width 76 height 22
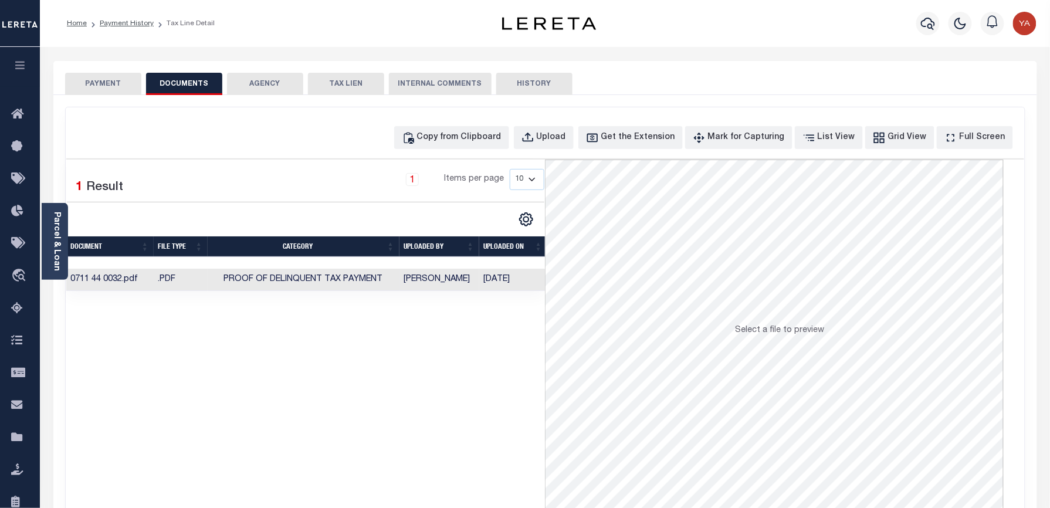
click at [503, 283] on td "08/29/2025" at bounding box center [513, 280] width 68 height 23
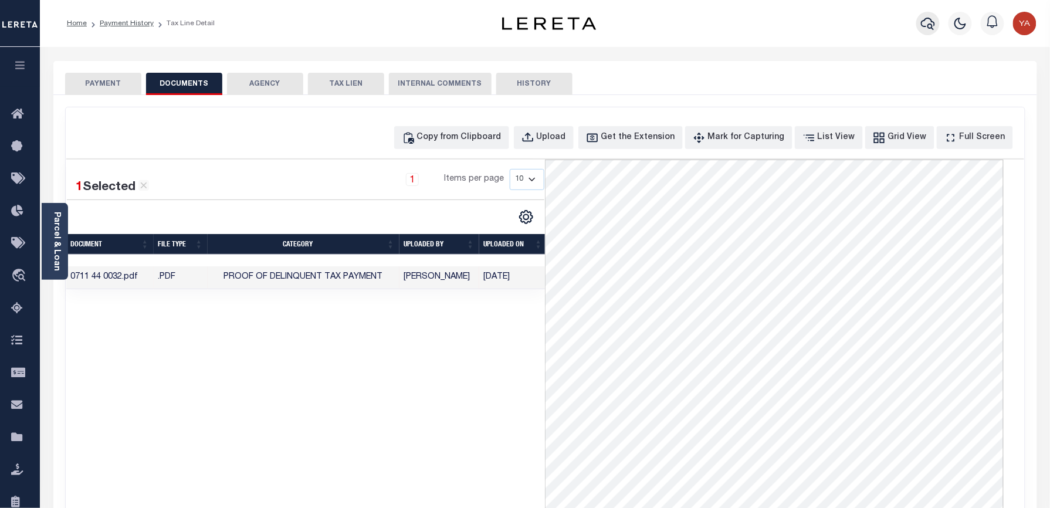
click at [923, 27] on icon "button" at bounding box center [928, 23] width 14 height 14
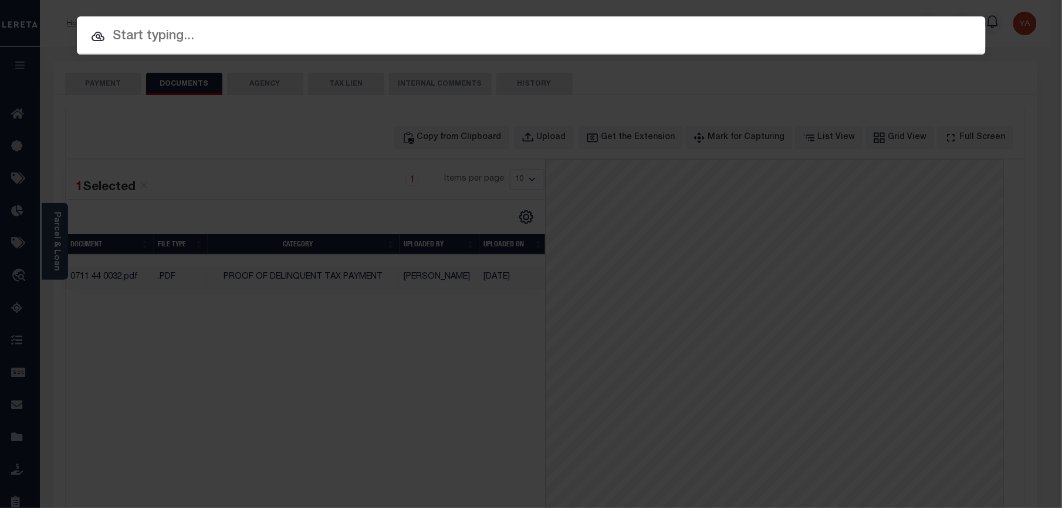
click at [661, 33] on input "text" at bounding box center [531, 36] width 909 height 21
paste input "7198802"
type input "7198802"
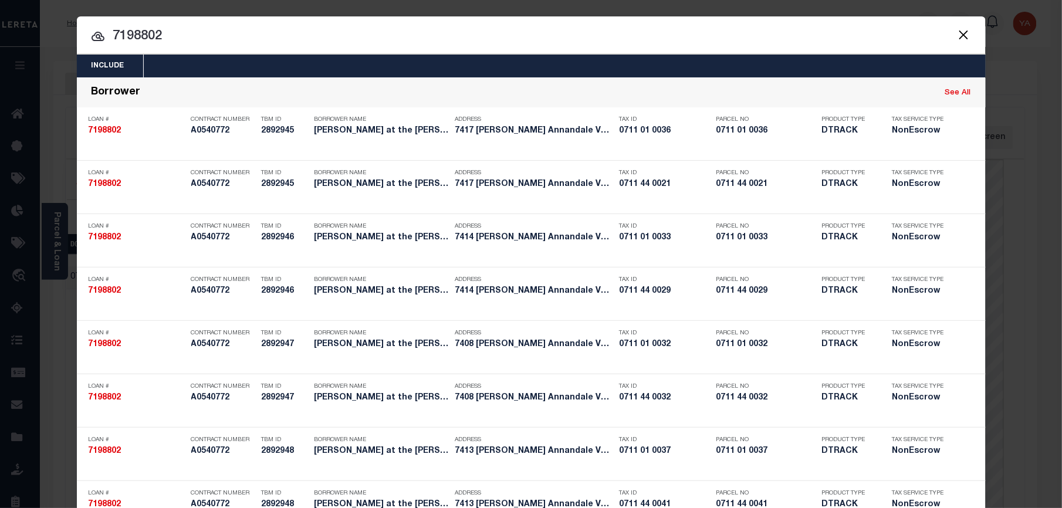
scroll to position [1010, 0]
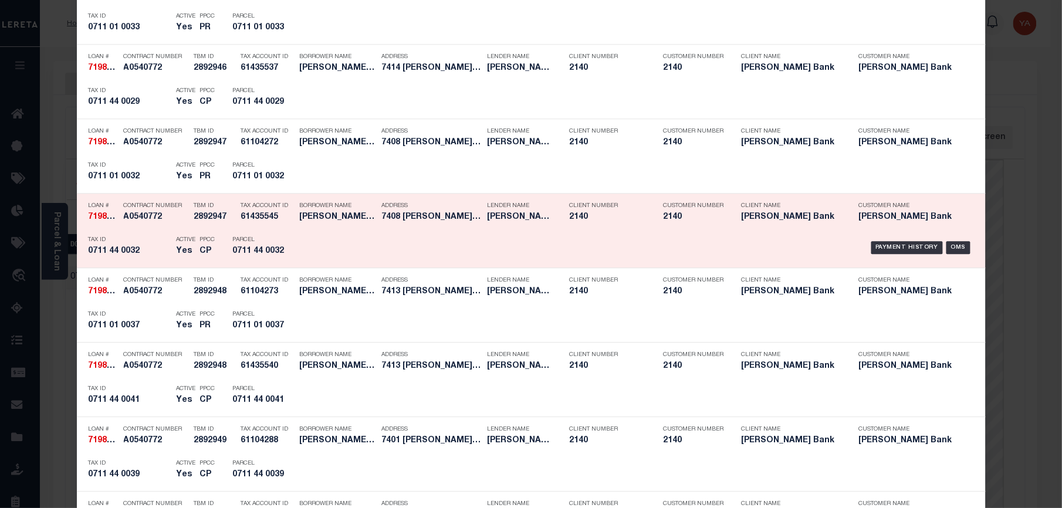
click at [892, 239] on div "Payment History OMS" at bounding box center [638, 248] width 671 height 34
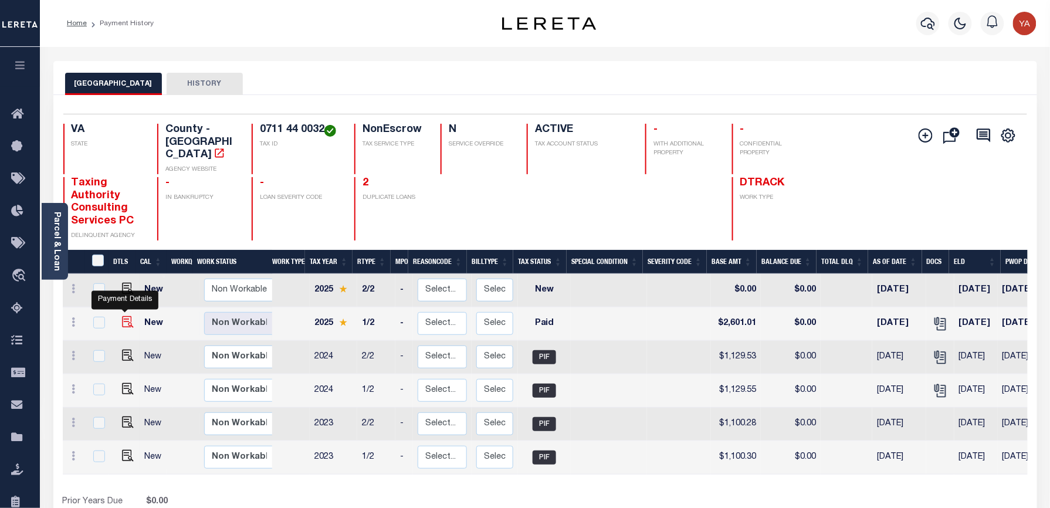
click at [123, 316] on img "" at bounding box center [128, 322] width 12 height 12
checkbox input "true"
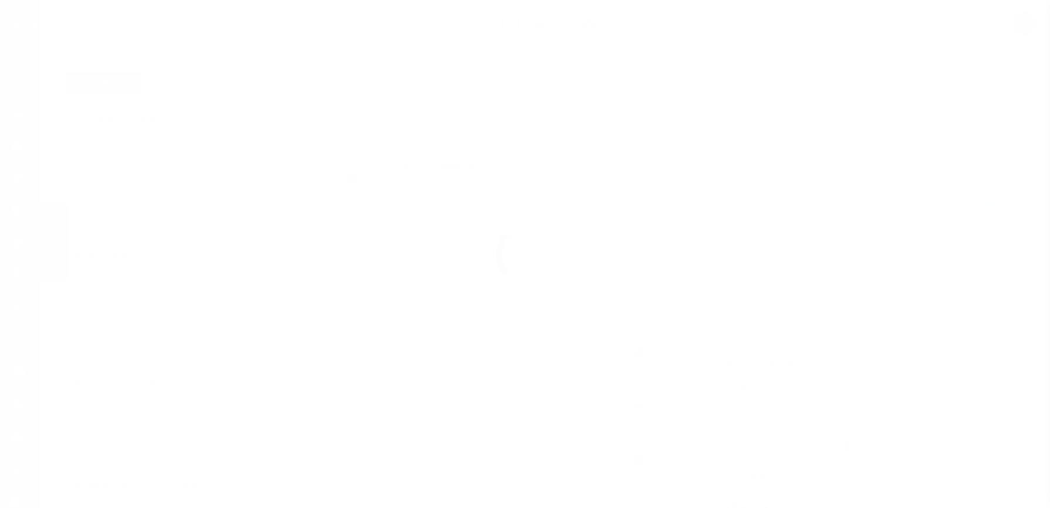
select select "PYD"
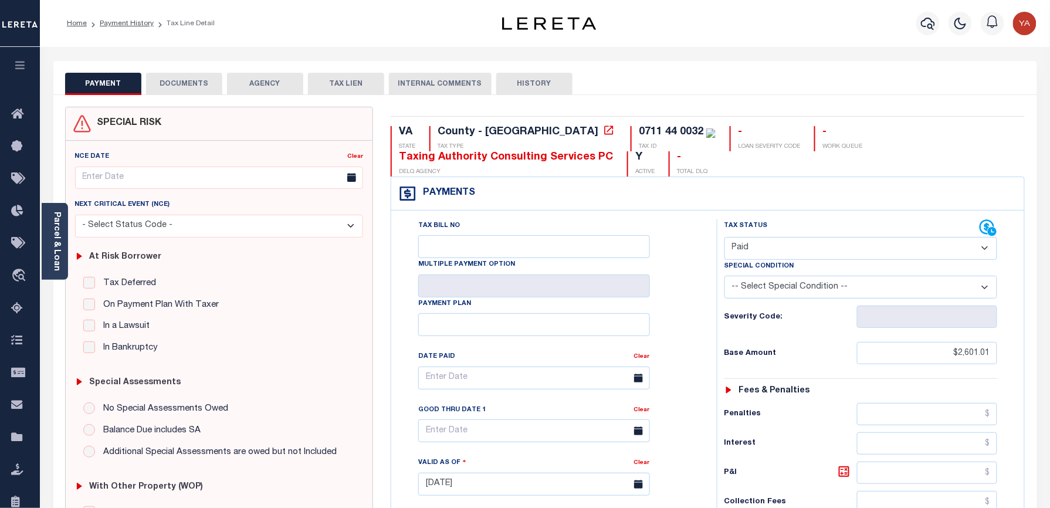
drag, startPoint x: 197, startPoint y: 89, endPoint x: 229, endPoint y: 92, distance: 31.8
click at [197, 89] on button "DOCUMENTS" at bounding box center [184, 84] width 76 height 22
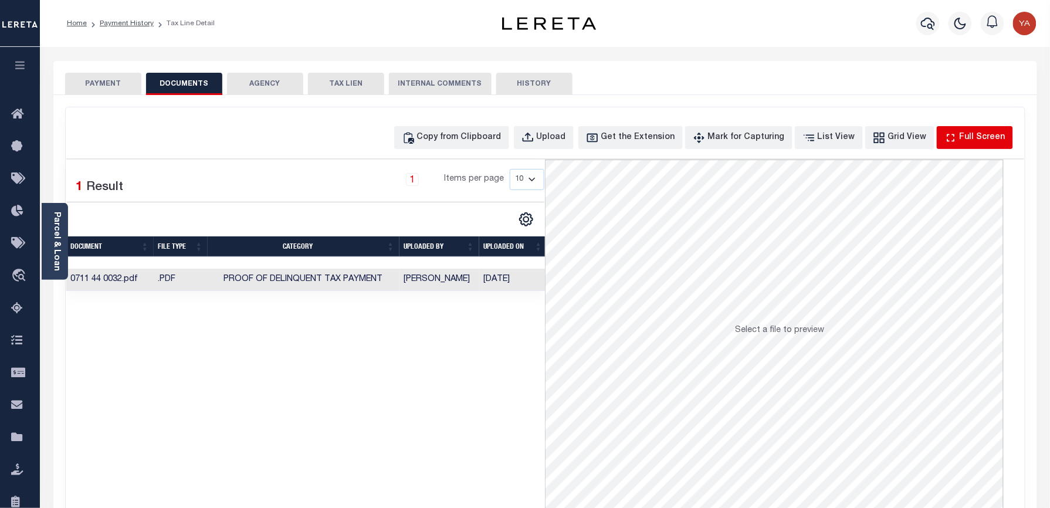
click at [962, 144] on button "Full Screen" at bounding box center [975, 137] width 76 height 23
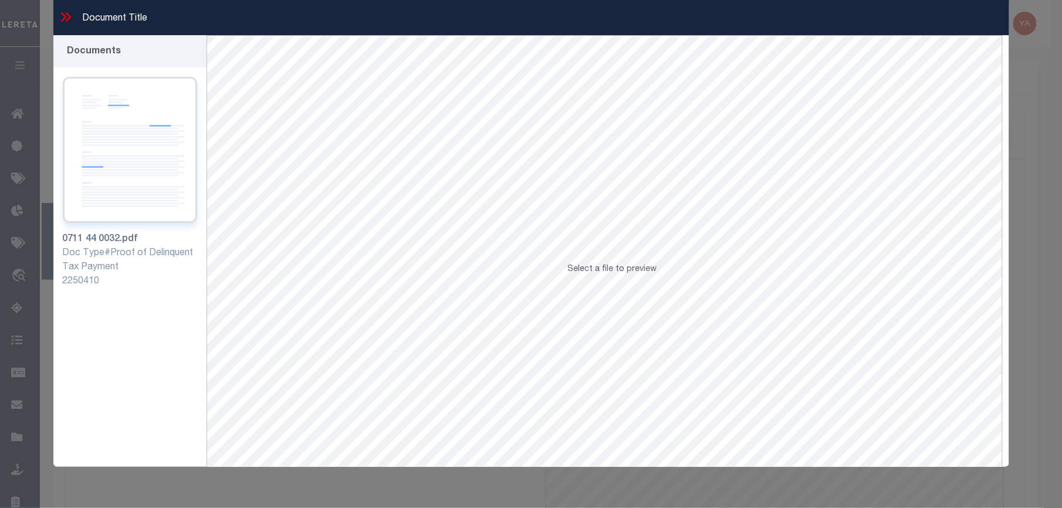
click at [119, 153] on img at bounding box center [130, 150] width 134 height 146
click at [66, 14] on icon at bounding box center [67, 16] width 5 height 9
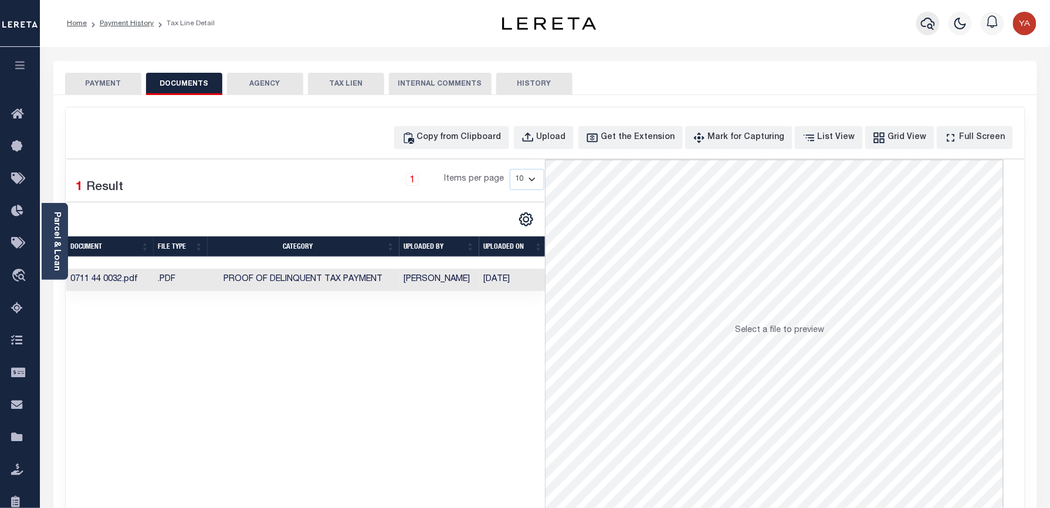
click at [925, 22] on icon "button" at bounding box center [928, 23] width 14 height 14
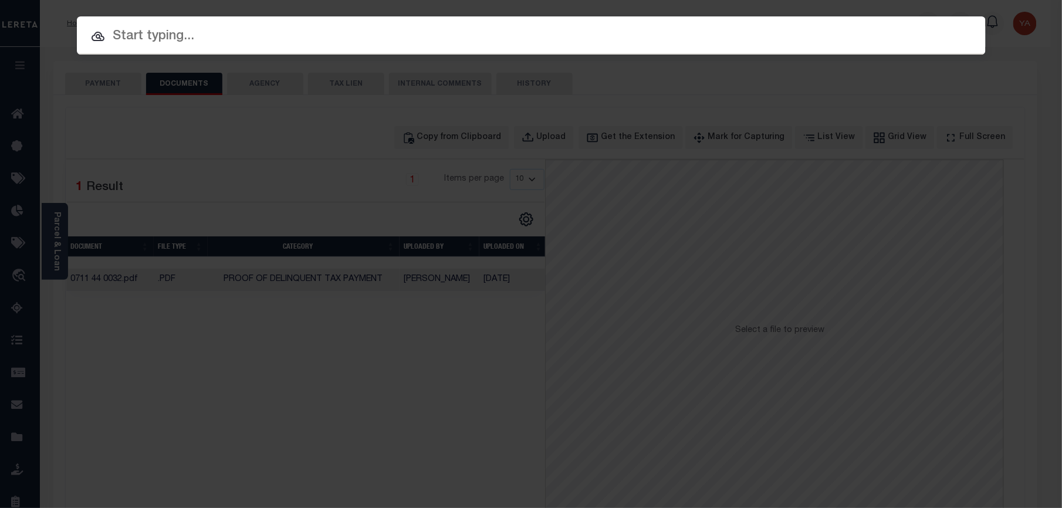
click at [641, 52] on div at bounding box center [531, 35] width 909 height 38
click at [641, 41] on input "text" at bounding box center [531, 36] width 909 height 21
paste input "7197187"
type input "7197187"
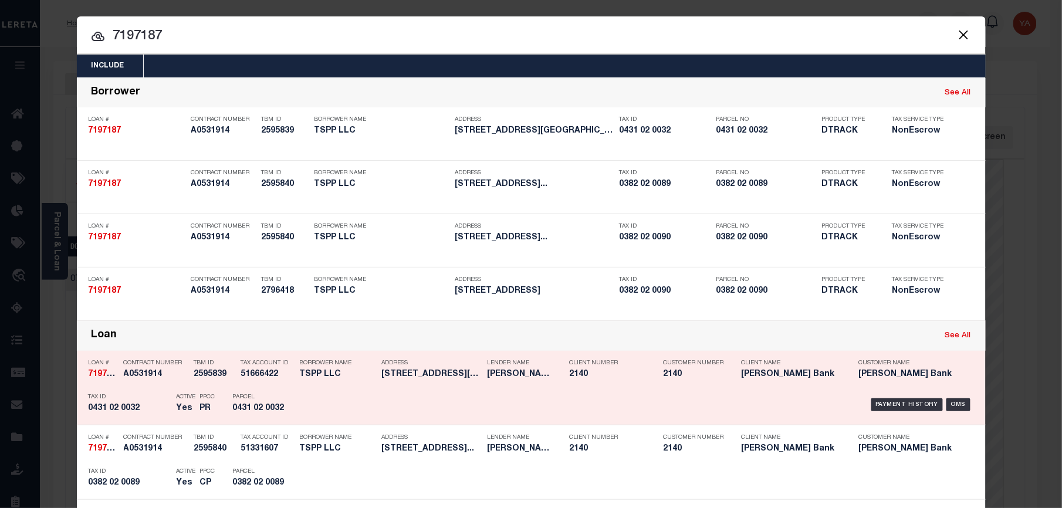
scroll to position [304, 0]
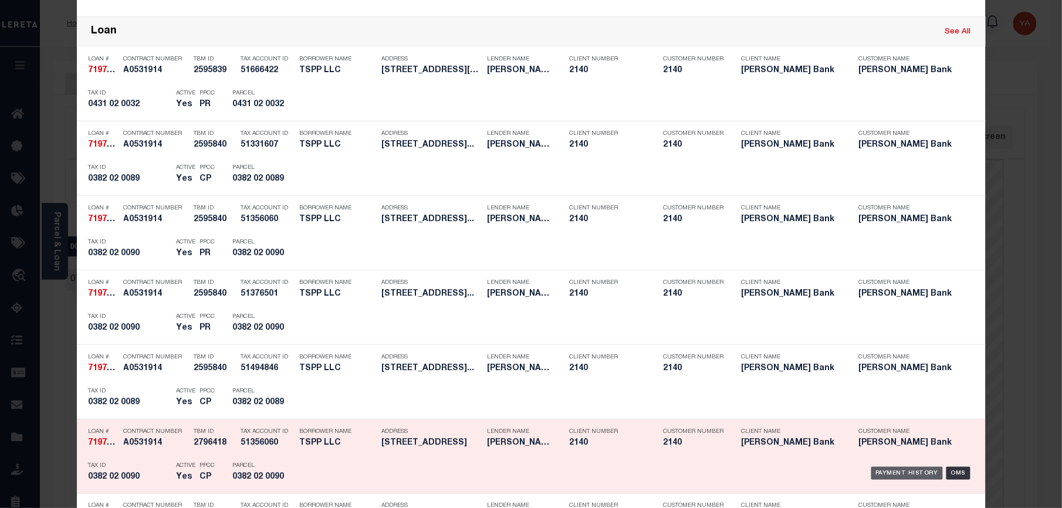
click at [897, 474] on div "Payment History" at bounding box center [907, 473] width 72 height 13
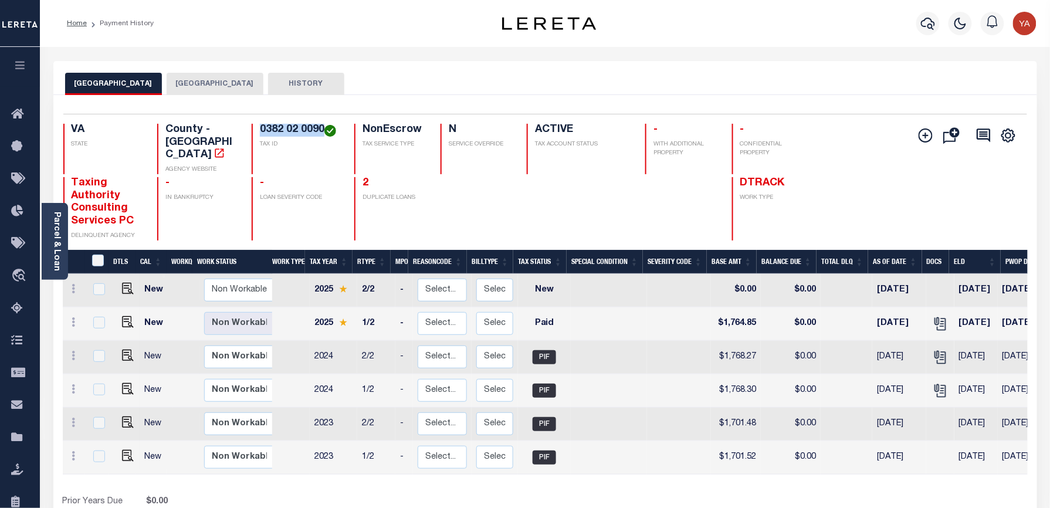
drag, startPoint x: 259, startPoint y: 126, endPoint x: 323, endPoint y: 130, distance: 63.5
click at [323, 130] on h4 "0382 02 0090" at bounding box center [300, 130] width 80 height 13
copy h4 "0382 02 0090"
click at [122, 316] on img "" at bounding box center [128, 322] width 12 height 12
checkbox input "true"
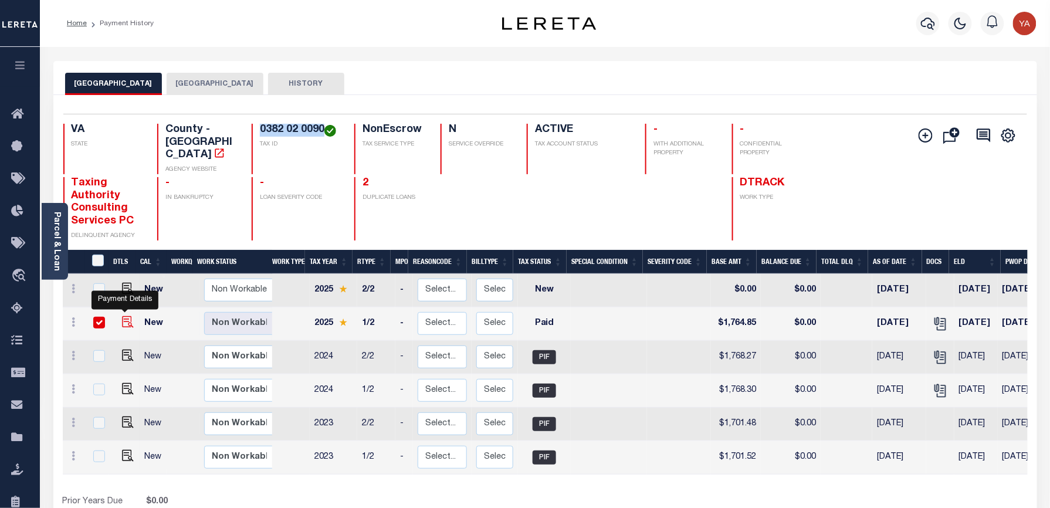
checkbox input "true"
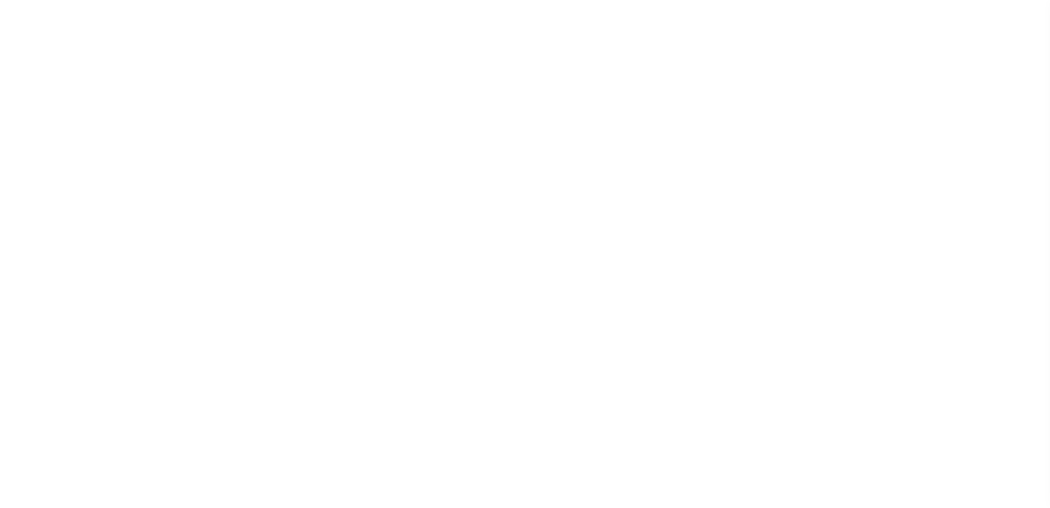
select select "PYD"
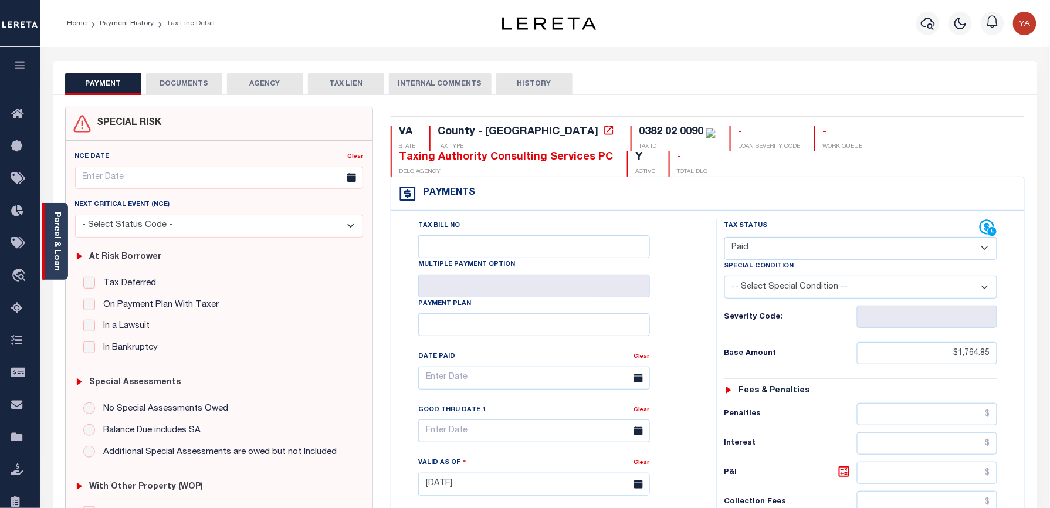
click at [59, 238] on link "Parcel & Loan" at bounding box center [56, 241] width 8 height 59
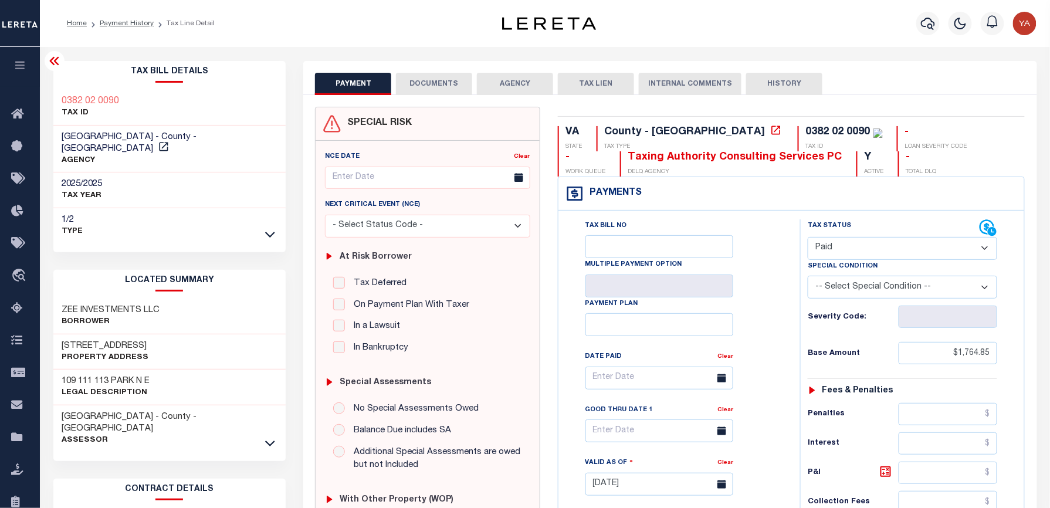
drag, startPoint x: 422, startPoint y: 89, endPoint x: 419, endPoint y: 121, distance: 31.9
click at [422, 89] on button "DOCUMENTS" at bounding box center [434, 84] width 76 height 22
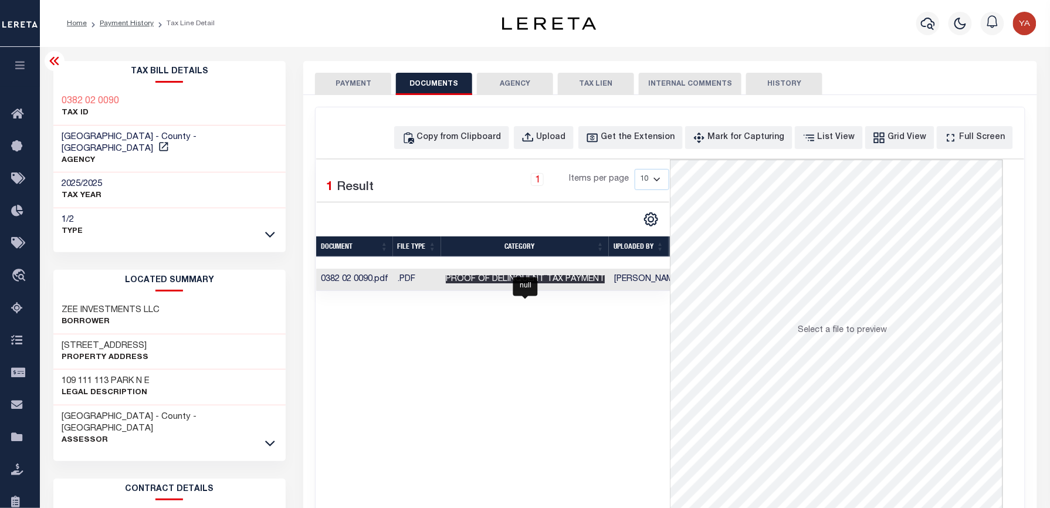
click at [503, 279] on span "Proof of Delinquent Tax Payment" at bounding box center [525, 279] width 159 height 8
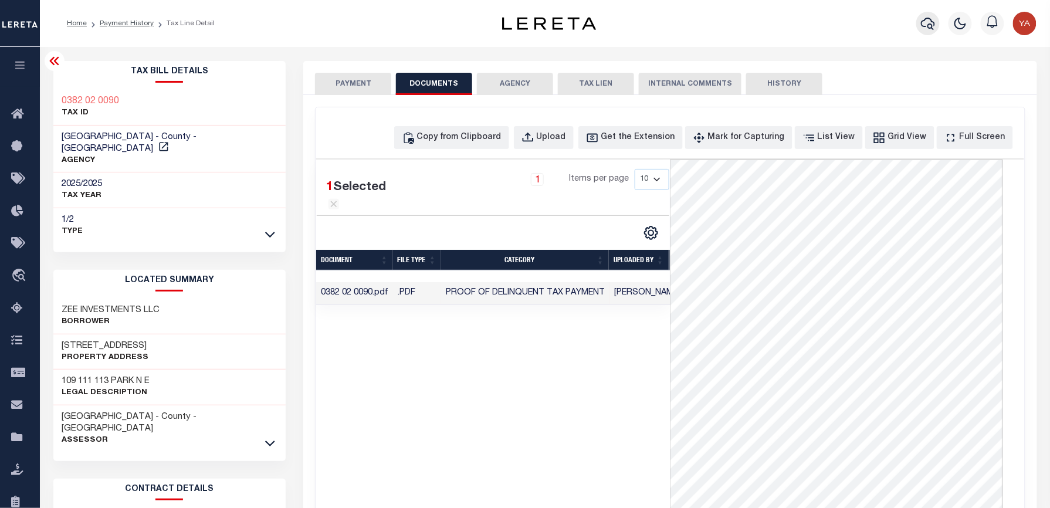
click at [929, 24] on icon "button" at bounding box center [928, 23] width 14 height 14
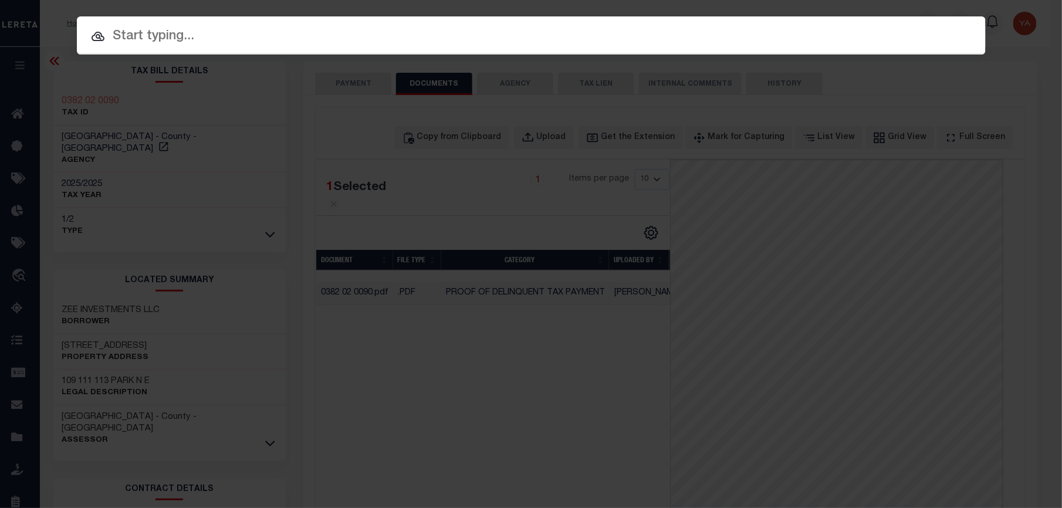
click at [688, 40] on input "text" at bounding box center [531, 36] width 909 height 21
paste input "183591"
type input "183591"
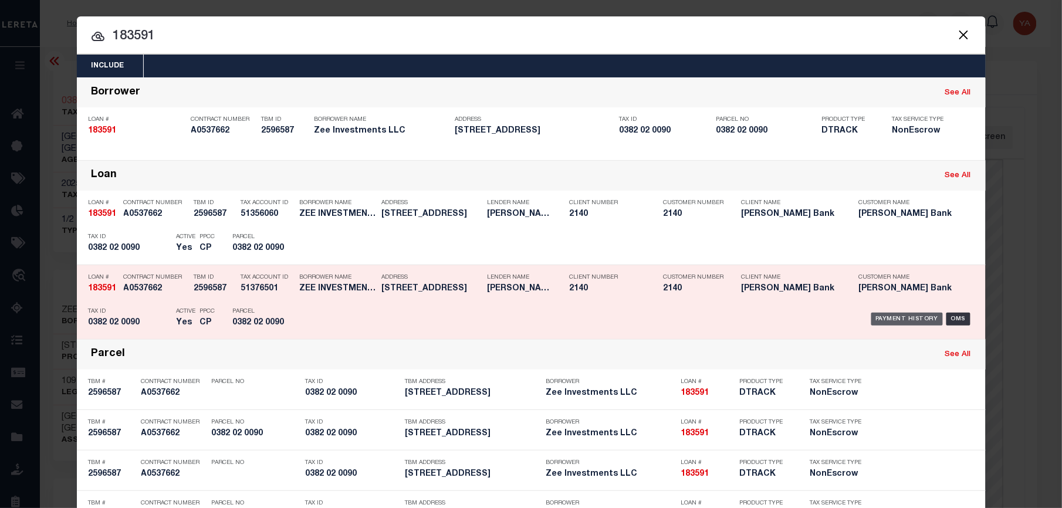
click at [907, 315] on div "Payment History" at bounding box center [907, 319] width 72 height 13
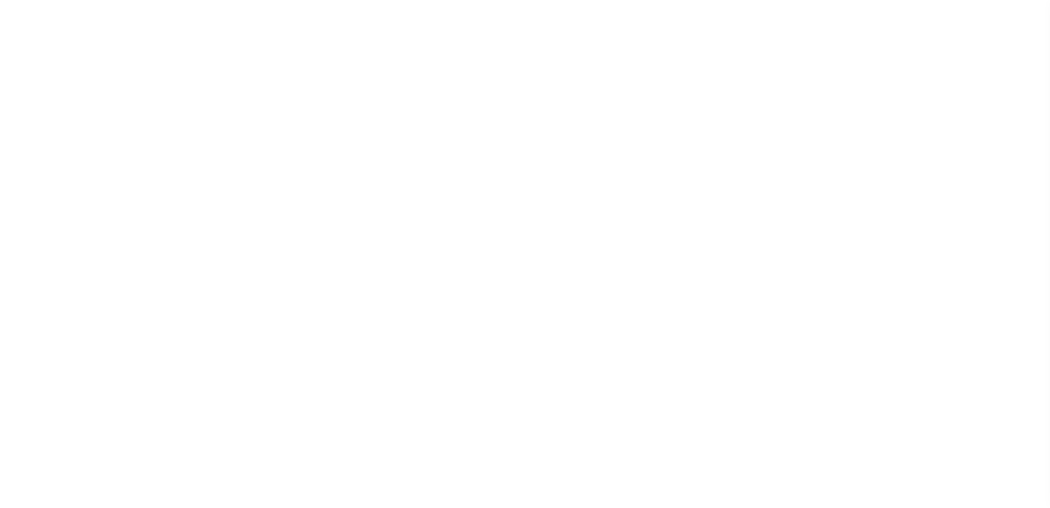
select select "PYD"
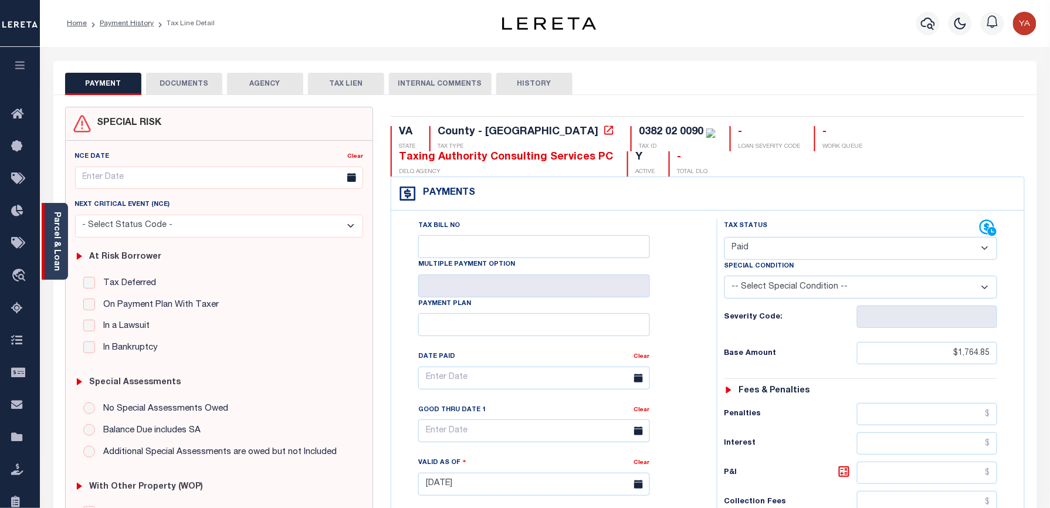
click at [54, 252] on link "Parcel & Loan" at bounding box center [56, 241] width 8 height 59
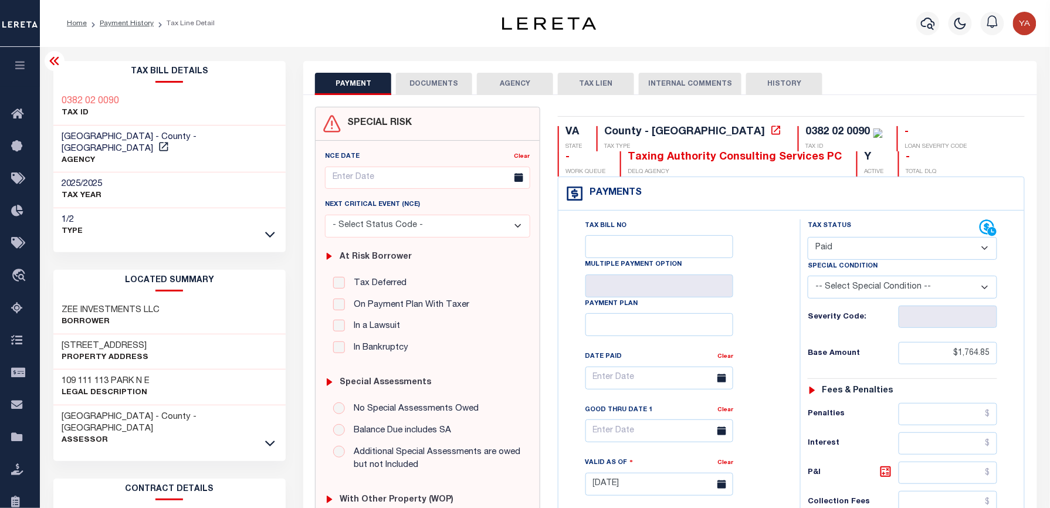
click at [422, 85] on button "DOCUMENTS" at bounding box center [434, 84] width 76 height 22
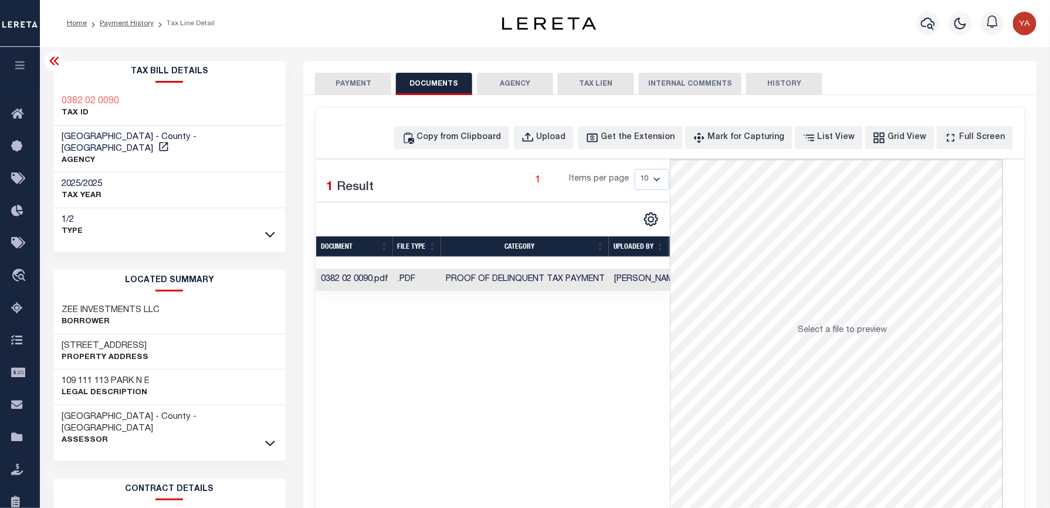
click at [630, 283] on td "Shobha Rani" at bounding box center [648, 280] width 76 height 23
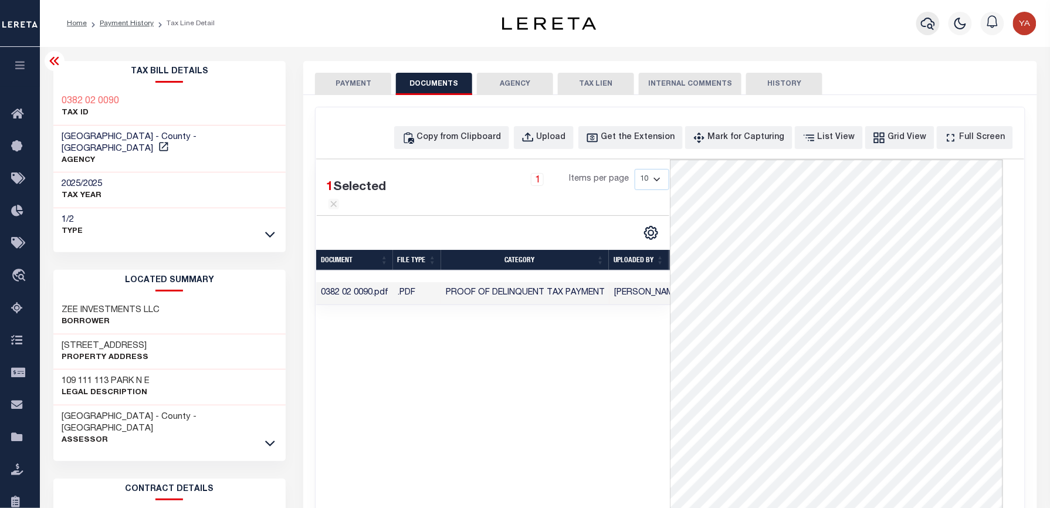
click at [923, 28] on icon "button" at bounding box center [928, 23] width 14 height 14
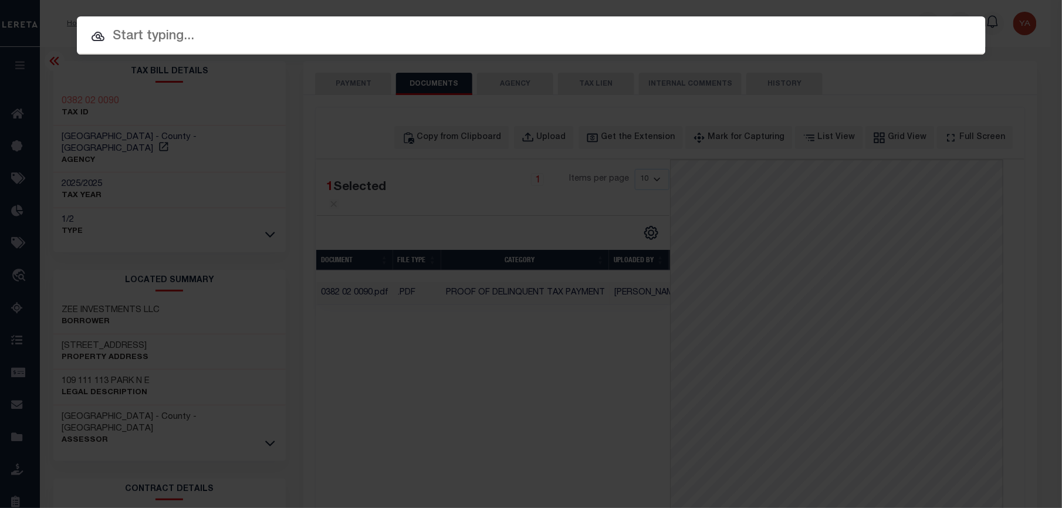
click at [663, 40] on input "text" at bounding box center [531, 36] width 909 height 21
paste input "7210660"
type input "7210660"
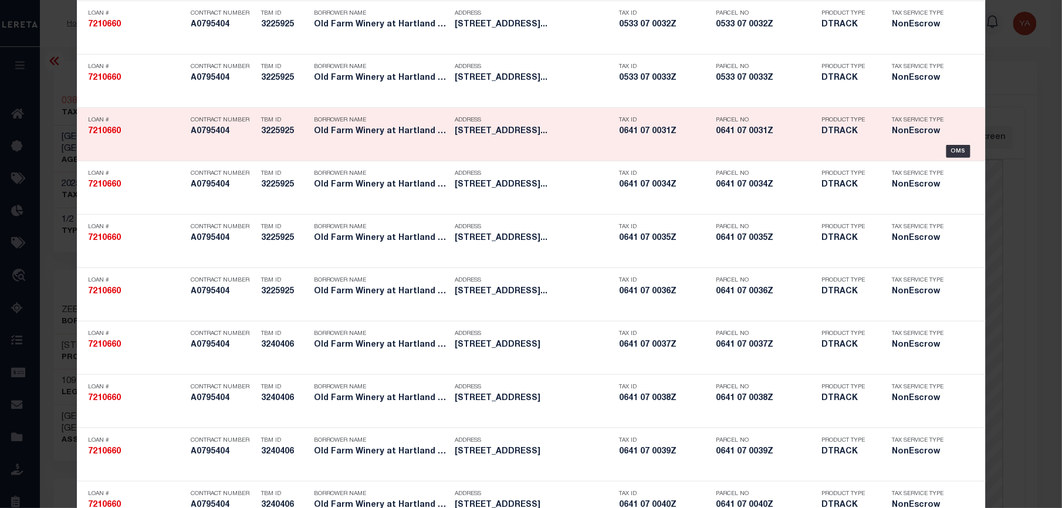
scroll to position [1160, 0]
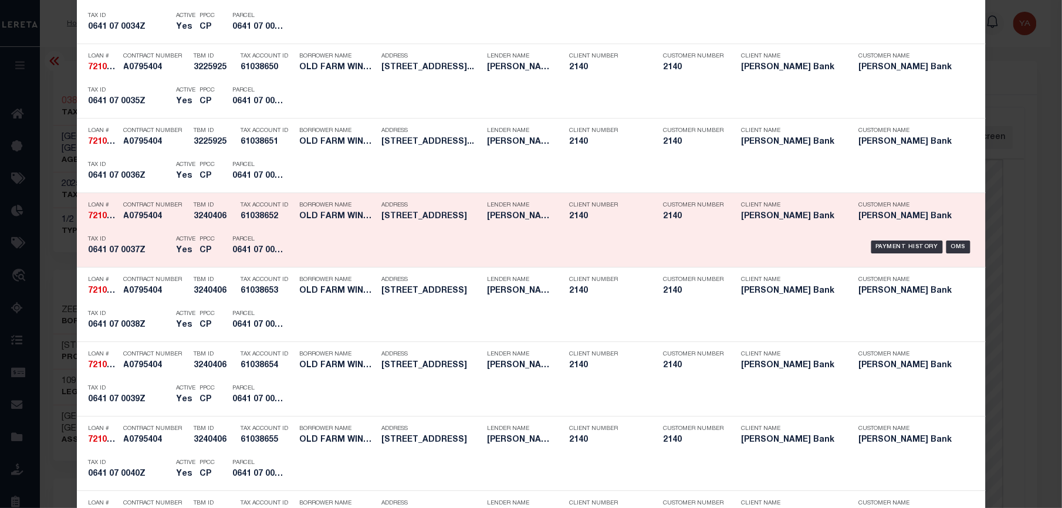
click at [893, 248] on div "Payment History" at bounding box center [907, 247] width 72 height 13
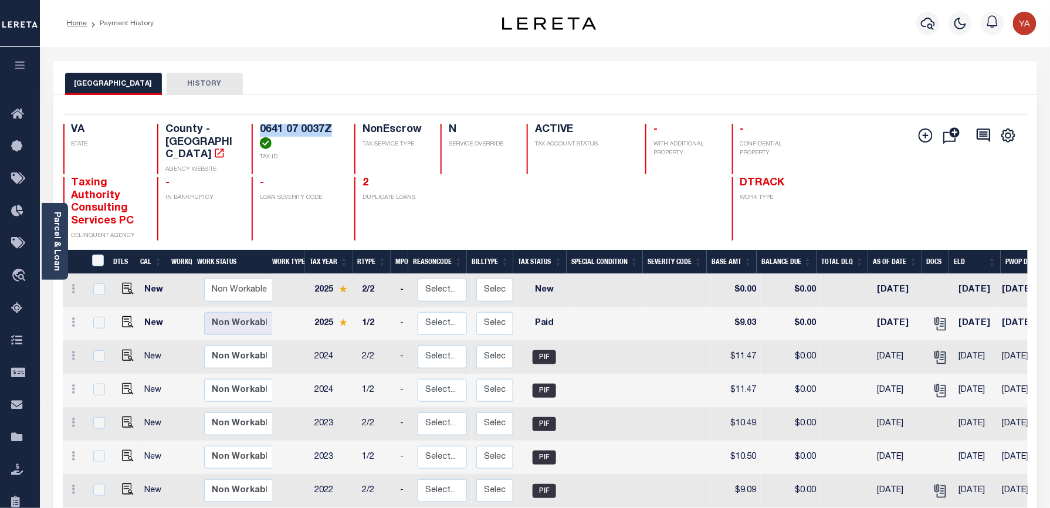
drag, startPoint x: 253, startPoint y: 123, endPoint x: 331, endPoint y: 130, distance: 77.8
click at [331, 130] on div "0641 07 0037Z TAX ID" at bounding box center [296, 149] width 89 height 50
copy h4 "0641 07 0037Z"
click at [127, 316] on img "" at bounding box center [128, 322] width 12 height 12
checkbox input "true"
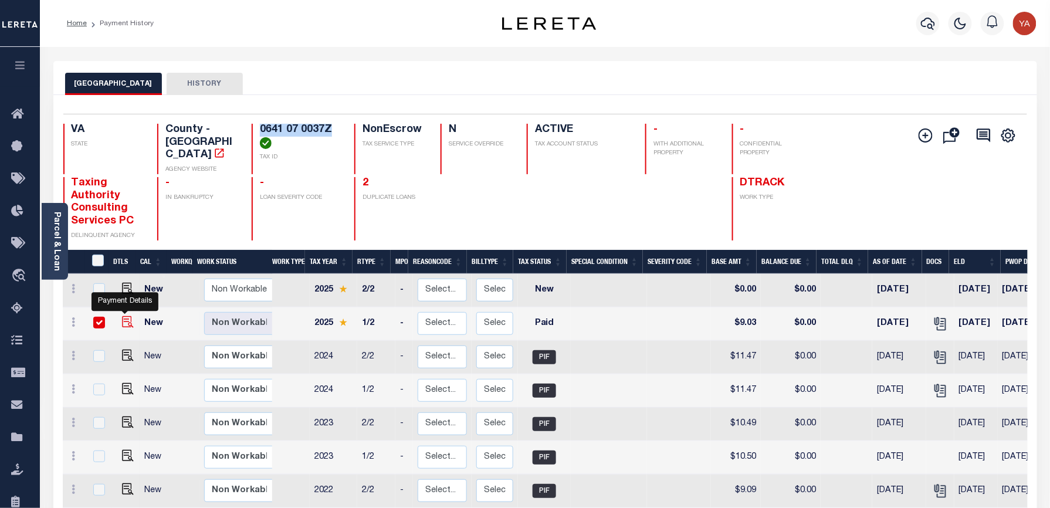
checkbox input "true"
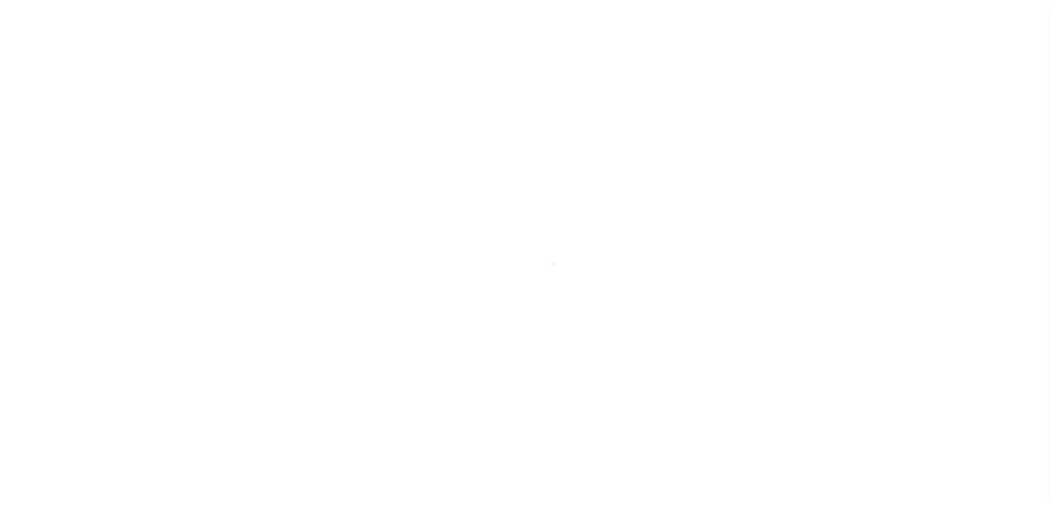
select select "PYD"
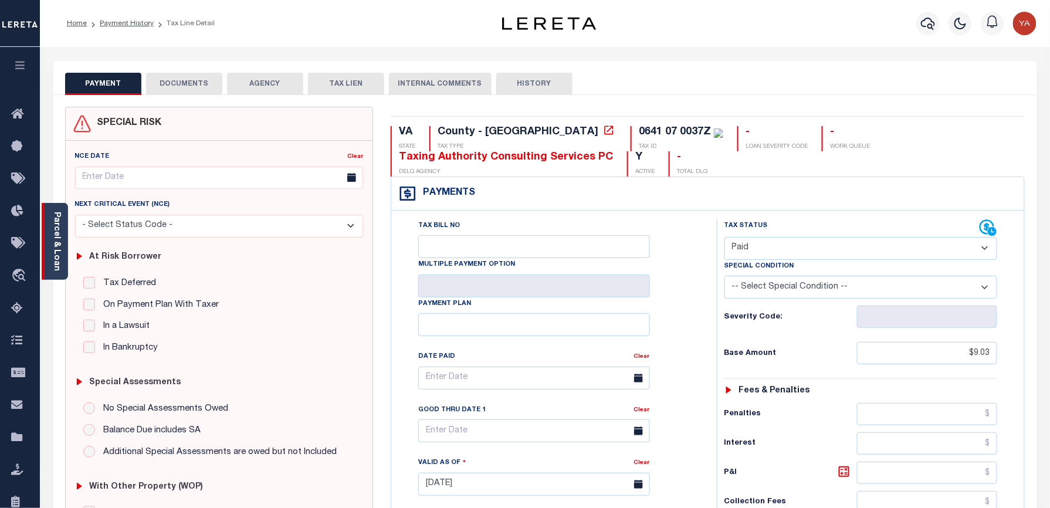
click at [54, 248] on link "Parcel & Loan" at bounding box center [56, 241] width 8 height 59
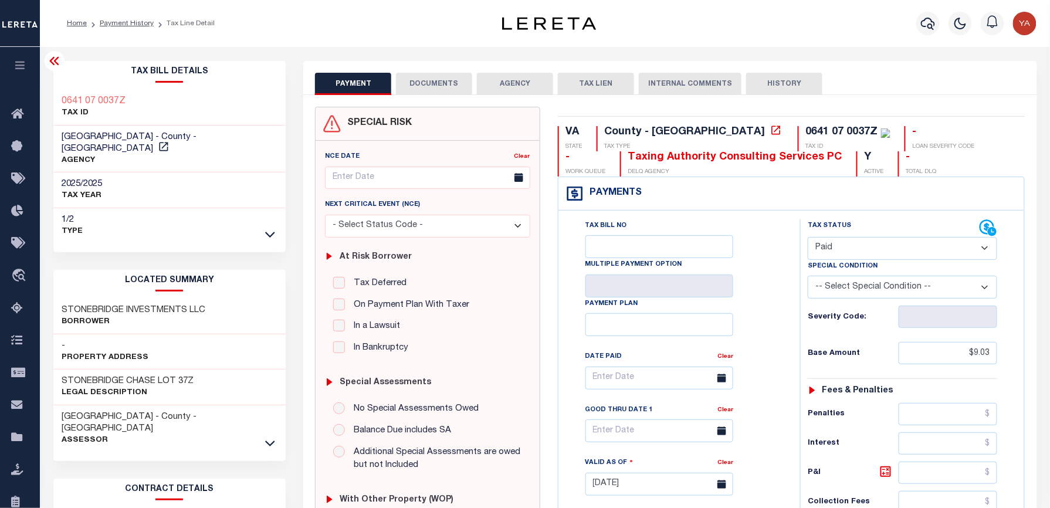
click at [445, 81] on button "DOCUMENTS" at bounding box center [434, 84] width 76 height 22
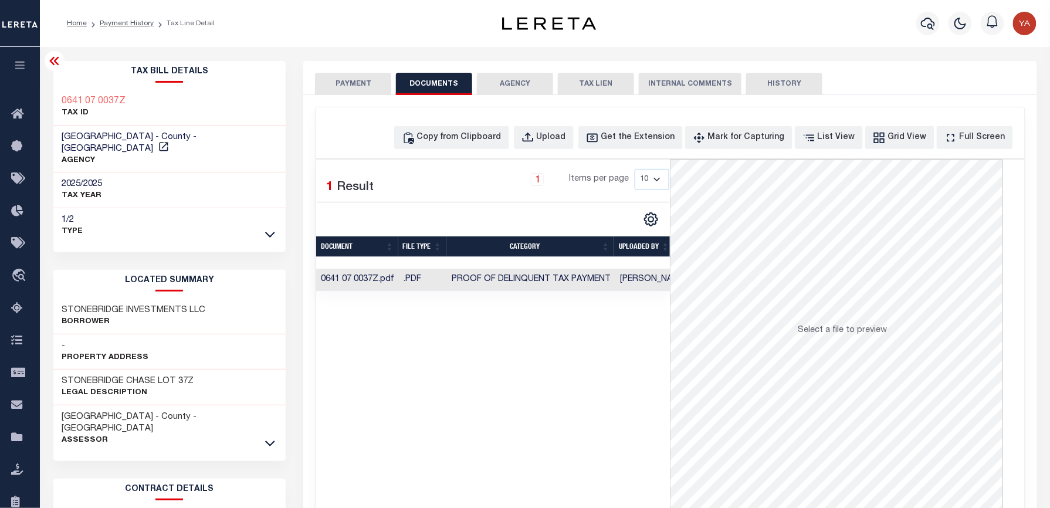
click at [639, 283] on td "Shobha Rani" at bounding box center [653, 280] width 76 height 23
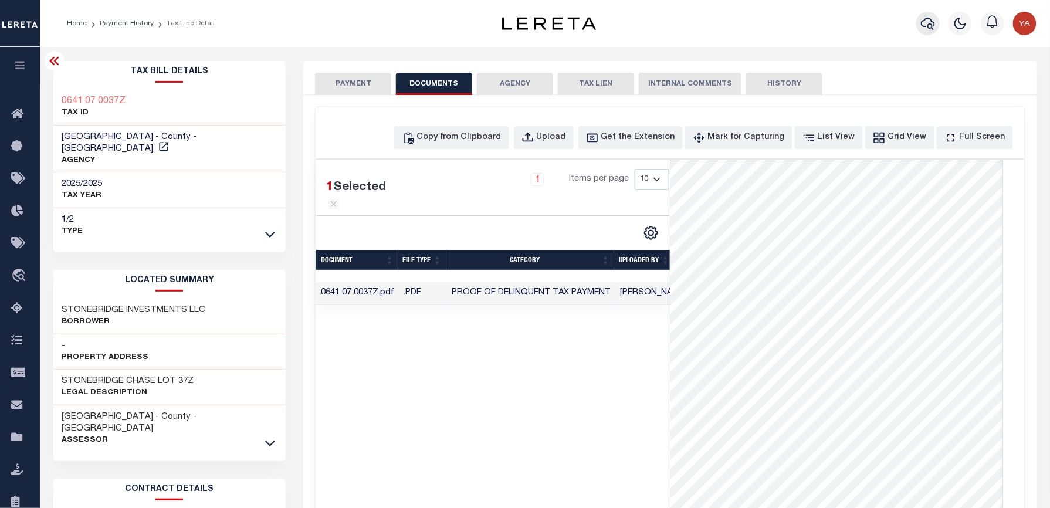
click at [932, 15] on button "button" at bounding box center [927, 23] width 23 height 23
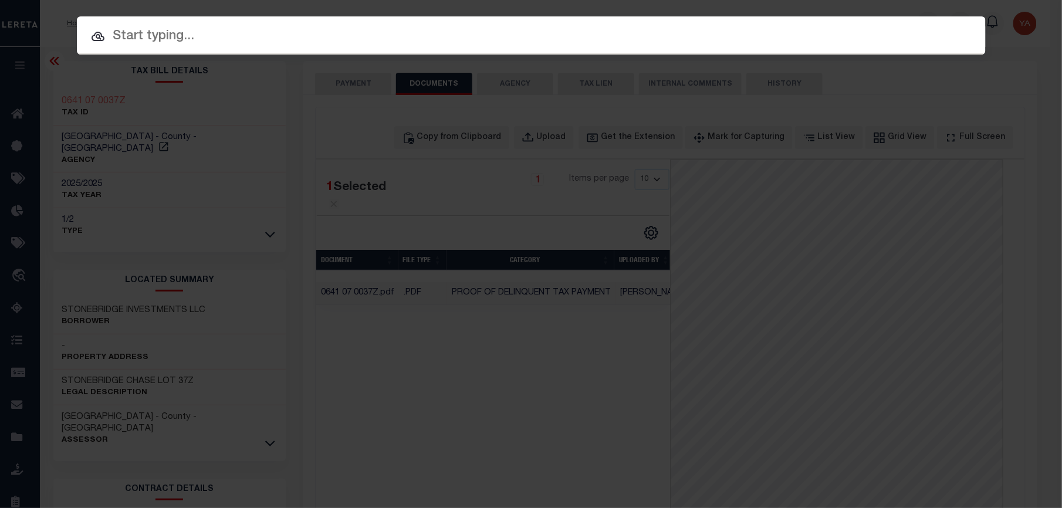
click at [747, 40] on input "text" at bounding box center [531, 36] width 909 height 21
paste input "7198485"
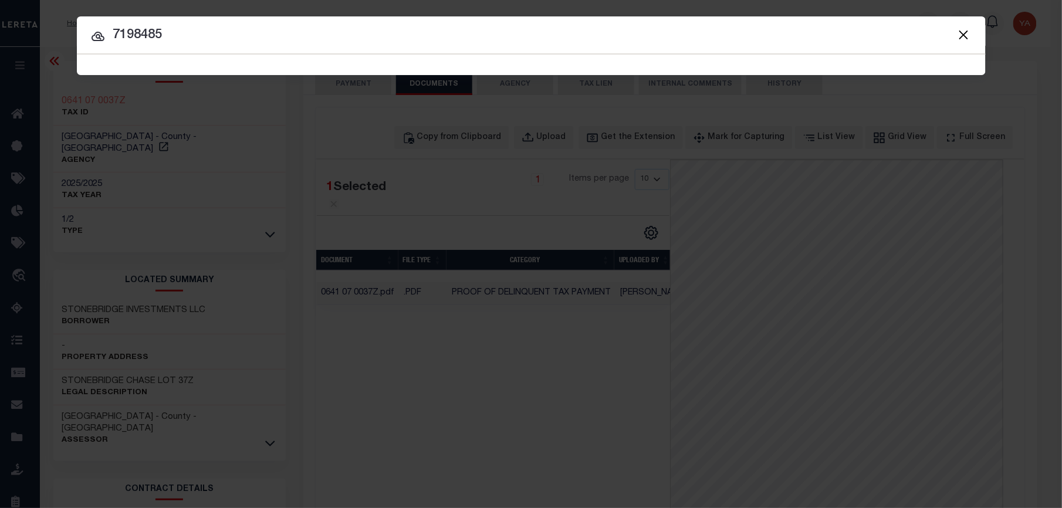
type input "7198485"
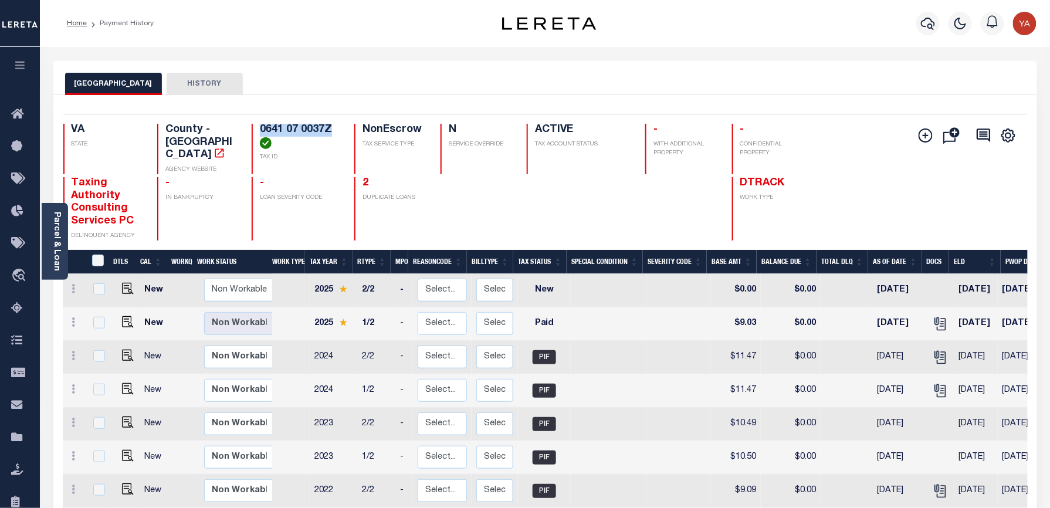
drag, startPoint x: 249, startPoint y: 123, endPoint x: 327, endPoint y: 122, distance: 78.6
click at [327, 122] on div "Selected 16 Results 1 Items per page 25 50 100 VA STATE County - VA AGENCY WEBS…" at bounding box center [545, 177] width 983 height 127
copy h4 "0641 07 0037Z"
click at [126, 316] on img "" at bounding box center [128, 322] width 12 height 12
checkbox input "true"
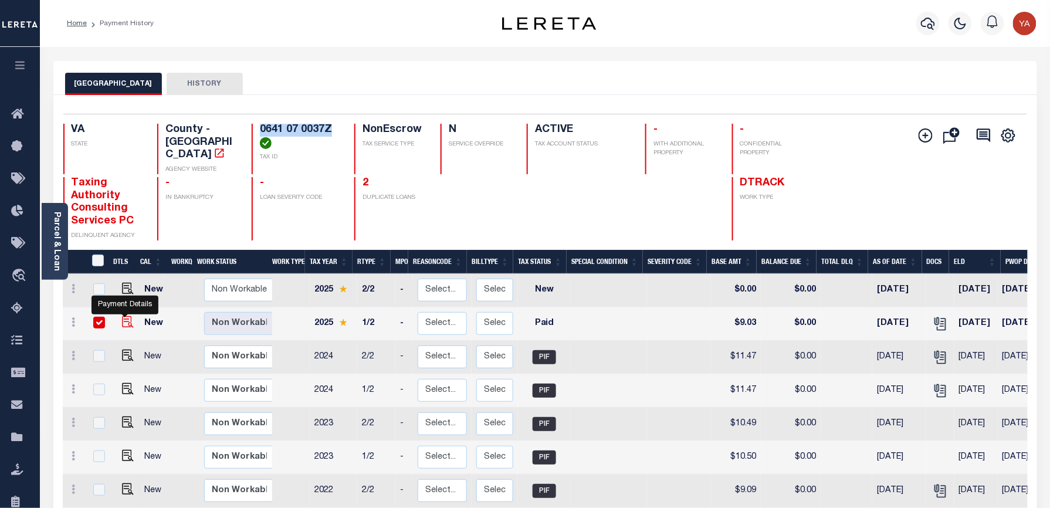
checkbox input "true"
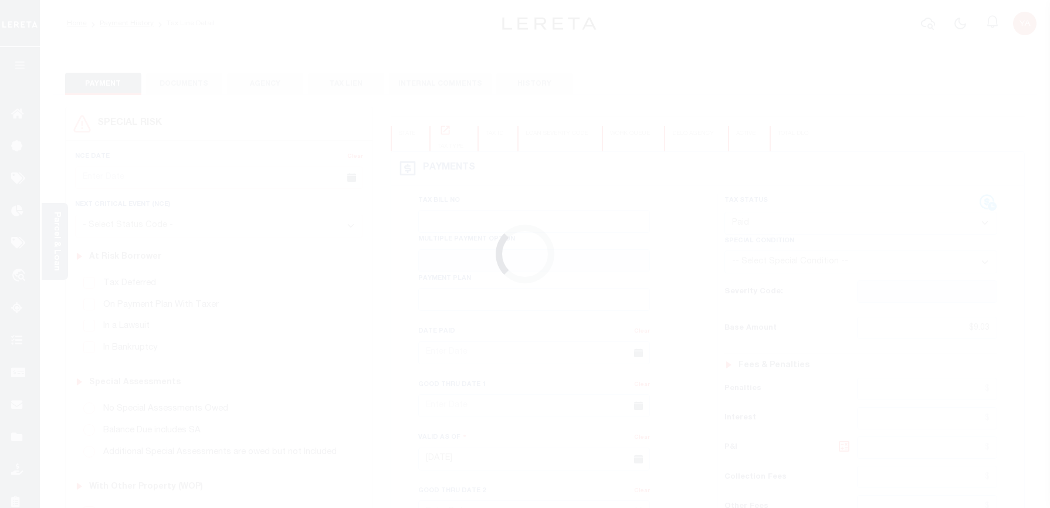
select select "PYD"
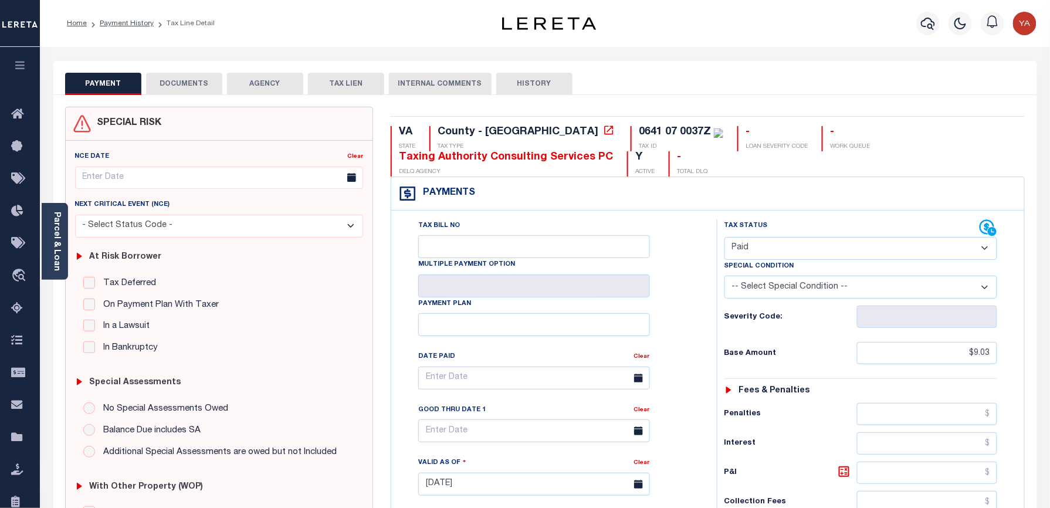
drag, startPoint x: 194, startPoint y: 80, endPoint x: 231, endPoint y: 84, distance: 37.8
click button "DOCUMENTS"
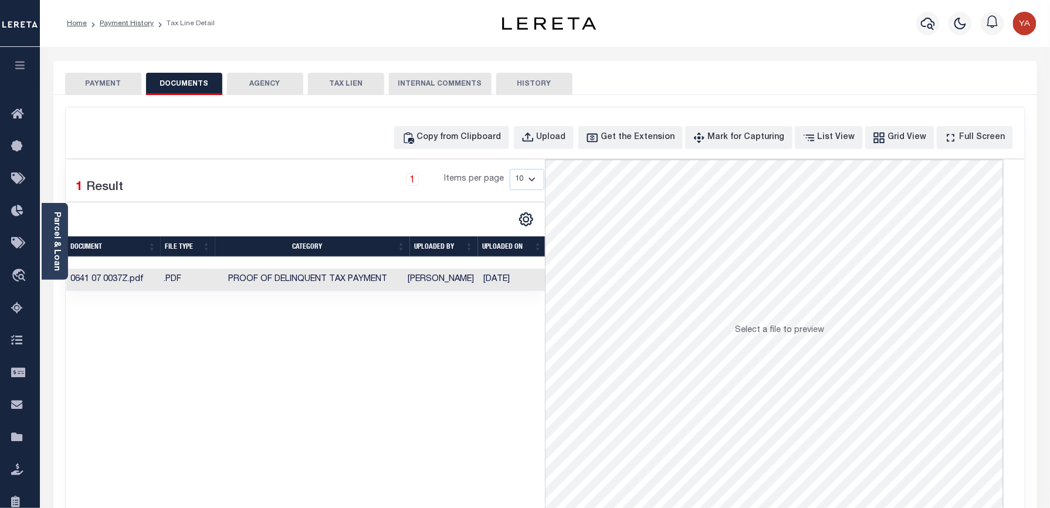
click td "[DATE]"
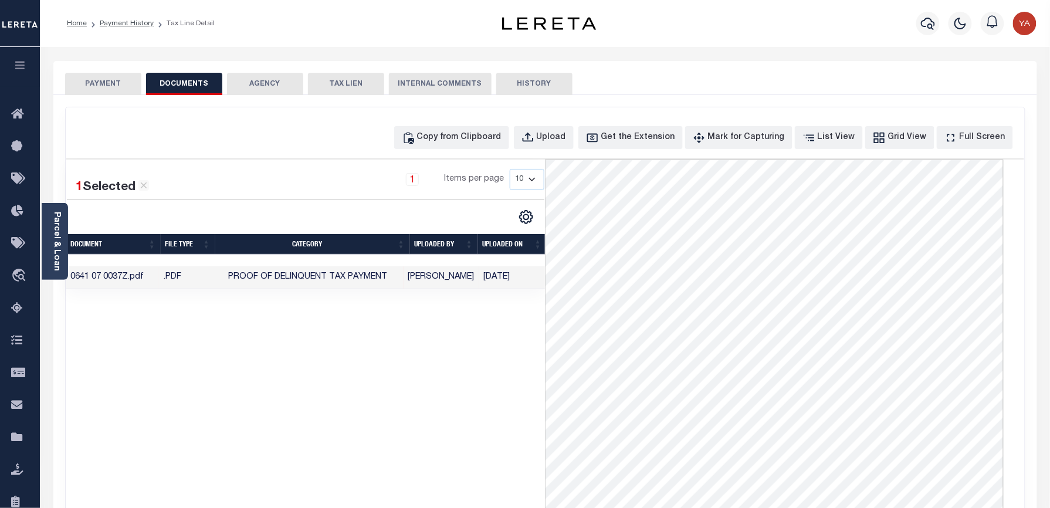
drag, startPoint x: 536, startPoint y: 408, endPoint x: 539, endPoint y: 425, distance: 16.7
click div "1 Selected 1 Result 1 Items per page 10 25 50 100"
click button "button"
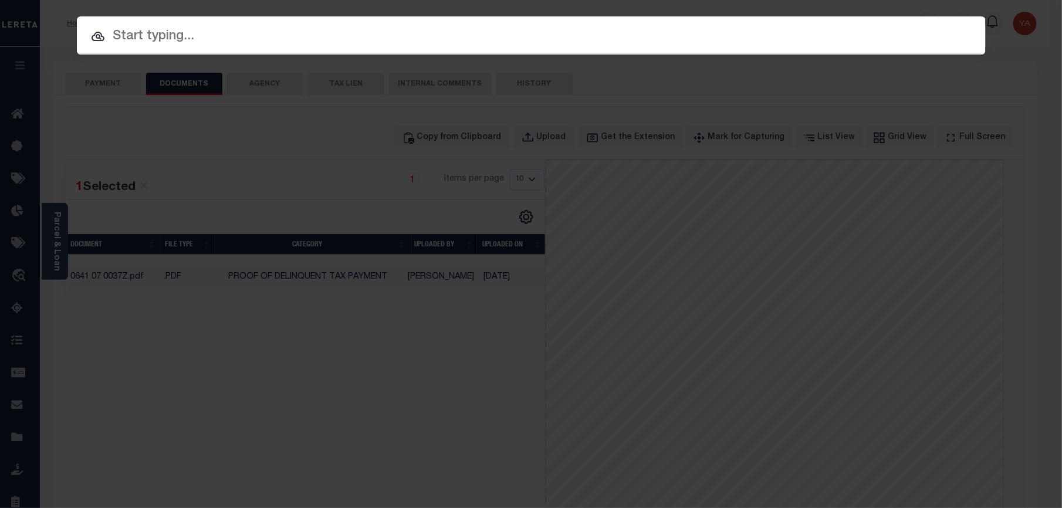
click input "text"
paste input "7300062"
type input "7300062"
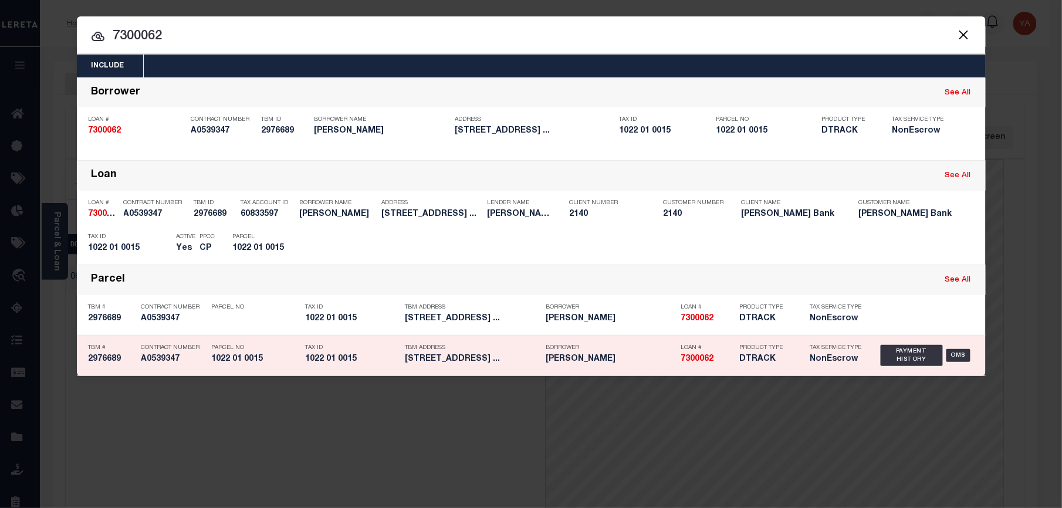
drag, startPoint x: 896, startPoint y: 236, endPoint x: 983, endPoint y: 331, distance: 129.2
click div "Payment History OMS"
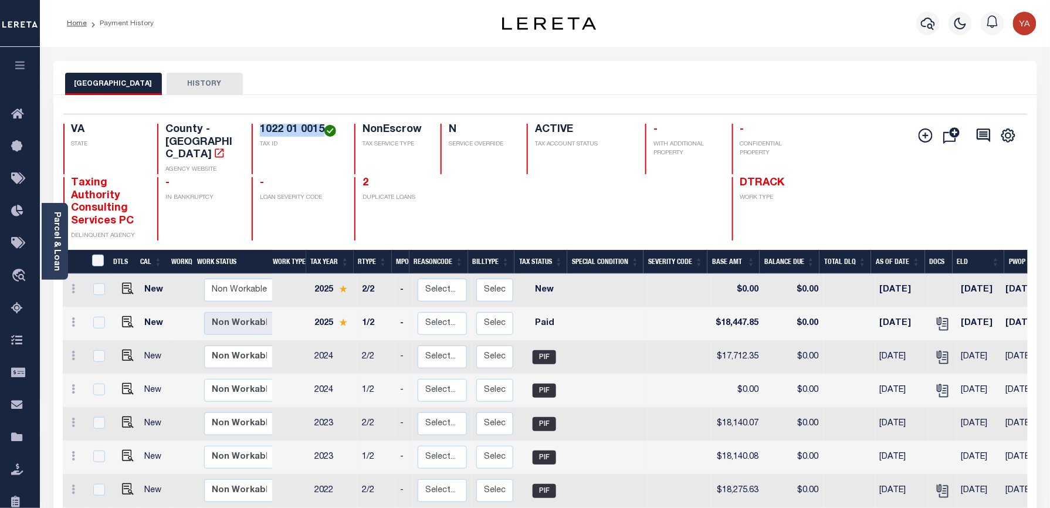
drag, startPoint x: 259, startPoint y: 129, endPoint x: 324, endPoint y: 126, distance: 64.6
click at [324, 126] on h4 "1022 01 0015" at bounding box center [300, 130] width 80 height 13
copy h4 "1022 01 0015"
drag, startPoint x: 123, startPoint y: 312, endPoint x: 207, endPoint y: 286, distance: 87.8
click at [123, 316] on img "" at bounding box center [128, 322] width 12 height 12
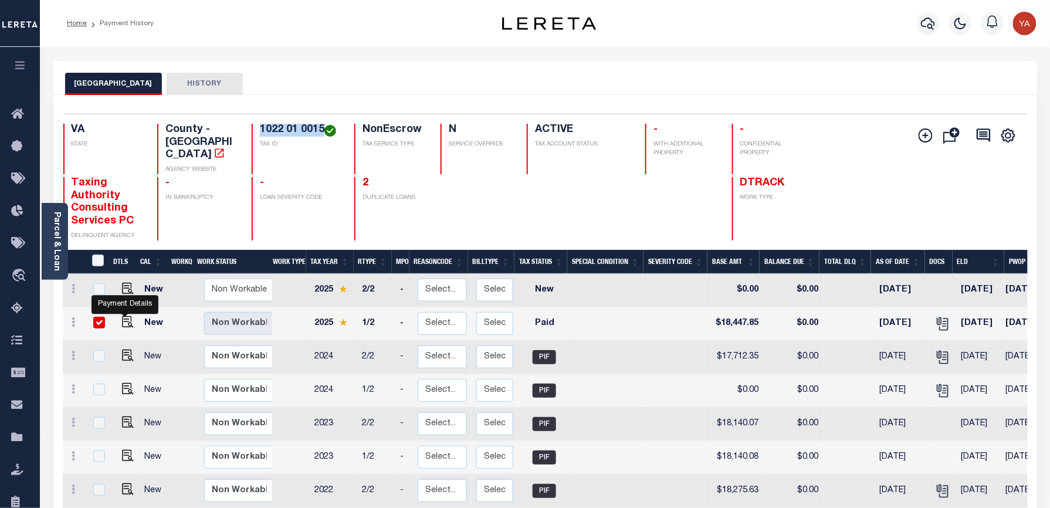
checkbox input "true"
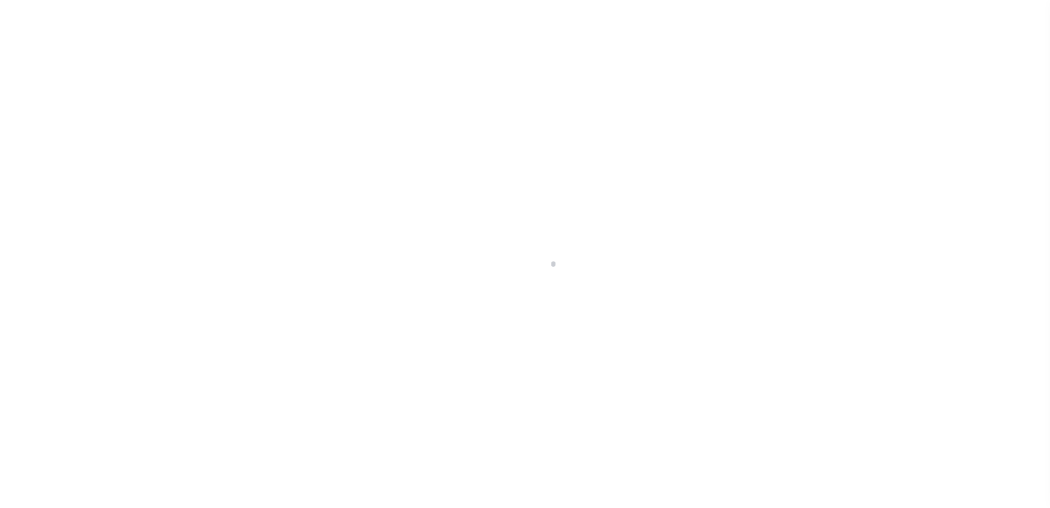
checkbox input "false"
type input "[DATE]"
select select "PYD"
type input "$18,447.85"
type input "$0"
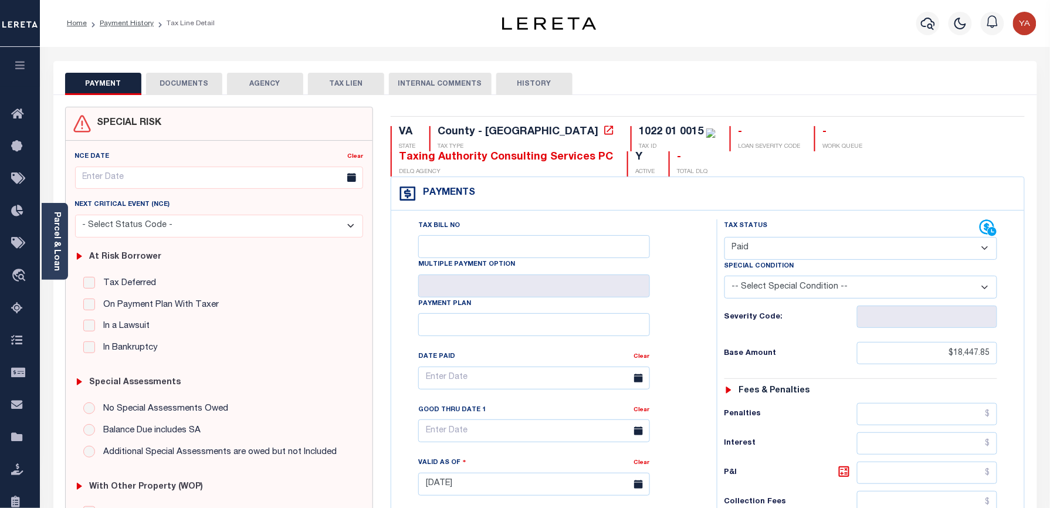
drag, startPoint x: 207, startPoint y: 84, endPoint x: 225, endPoint y: 110, distance: 31.6
click at [207, 84] on button "DOCUMENTS" at bounding box center [184, 84] width 76 height 22
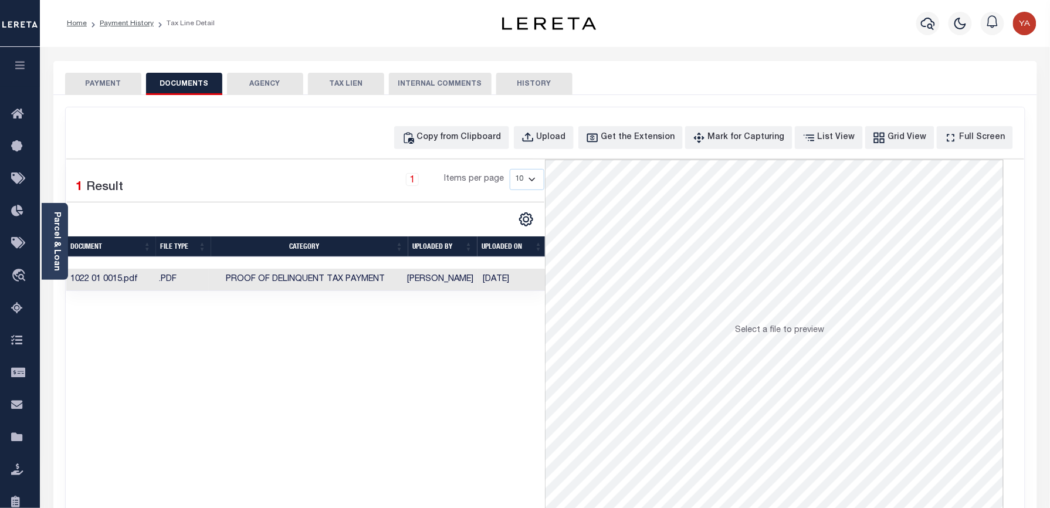
click at [496, 282] on td "[DATE]" at bounding box center [512, 280] width 69 height 23
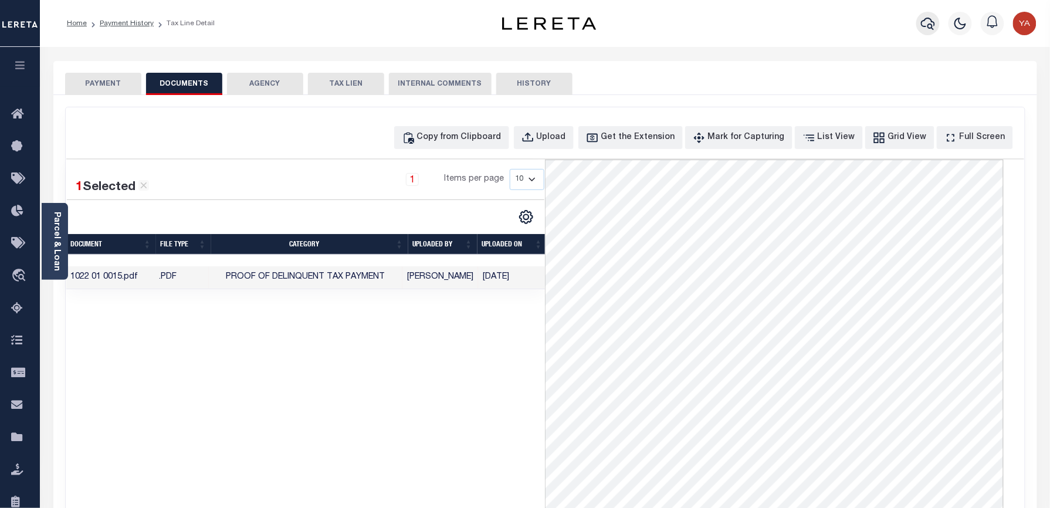
click at [922, 21] on icon "button" at bounding box center [928, 23] width 14 height 14
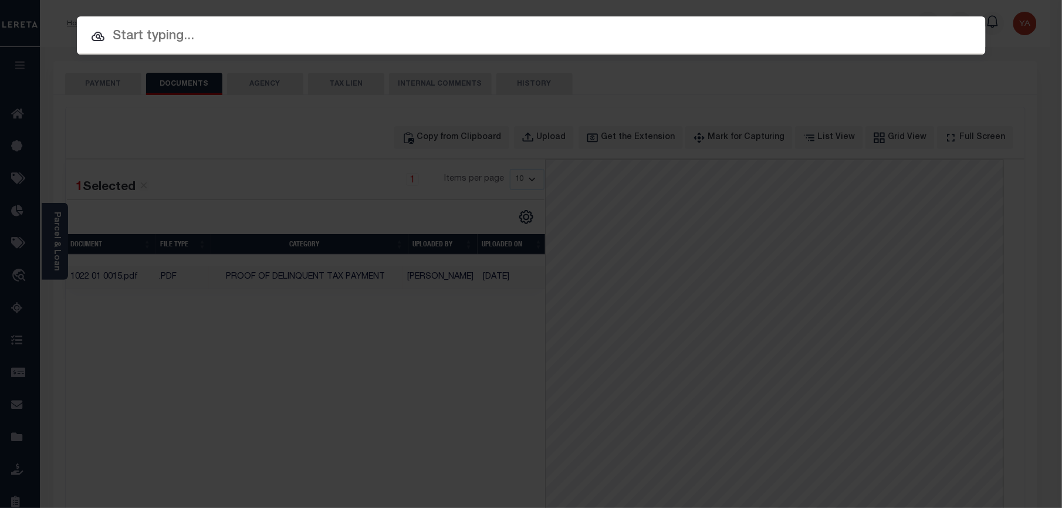
click at [472, 22] on div at bounding box center [531, 35] width 909 height 38
click at [468, 25] on div at bounding box center [531, 35] width 909 height 38
click at [472, 38] on input "text" at bounding box center [531, 36] width 909 height 21
paste input "7300063"
type input "7300063"
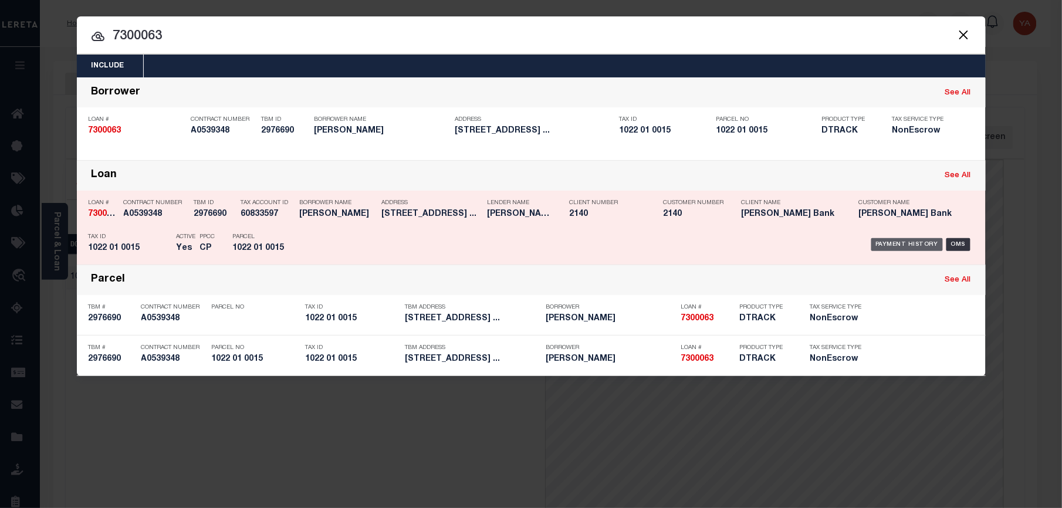
click at [906, 239] on div "Payment History" at bounding box center [907, 244] width 72 height 13
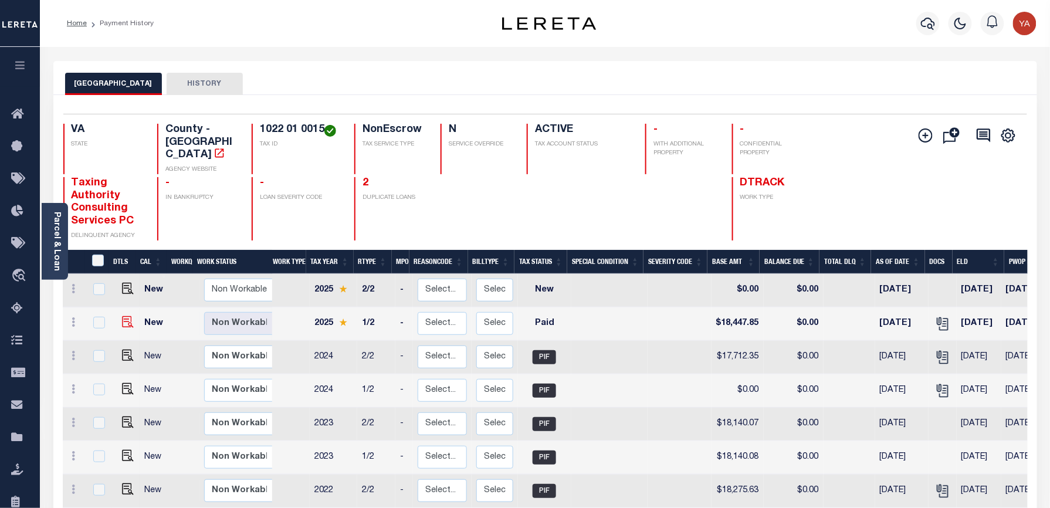
click at [124, 305] on body "Home Payment History Profile Sign out" at bounding box center [525, 422] width 1050 height 844
click at [122, 316] on img "" at bounding box center [128, 322] width 12 height 12
checkbox input "true"
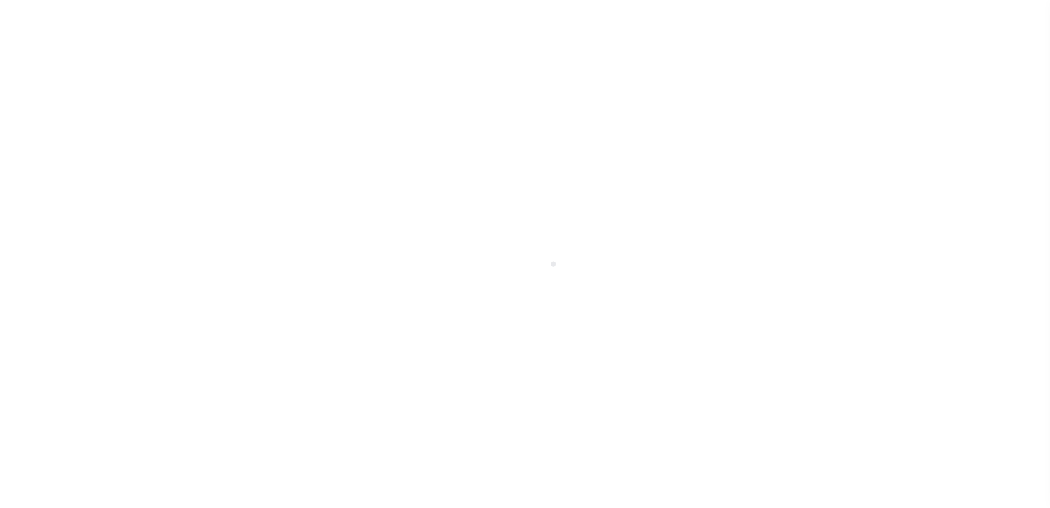
select select "PYD"
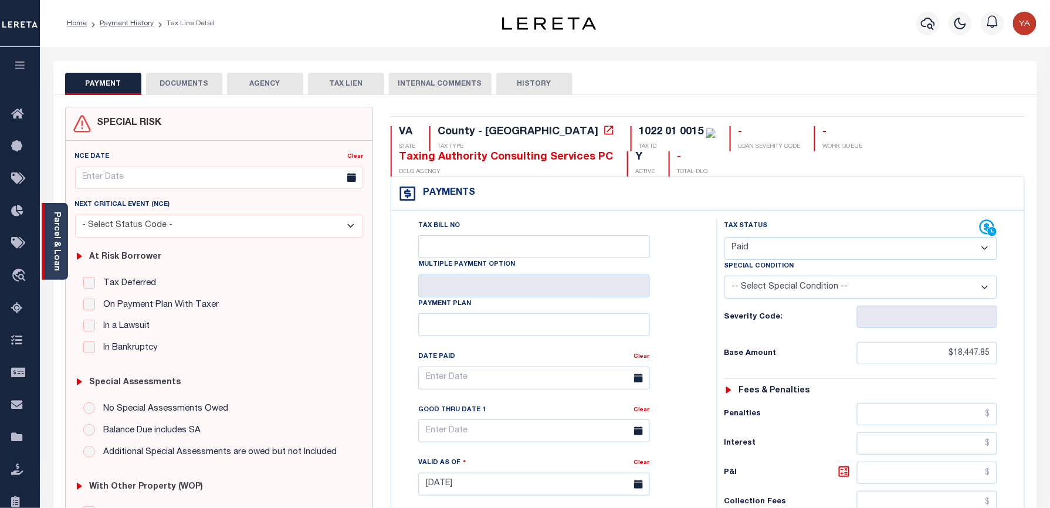
click at [59, 240] on link "Parcel & Loan" at bounding box center [56, 241] width 8 height 59
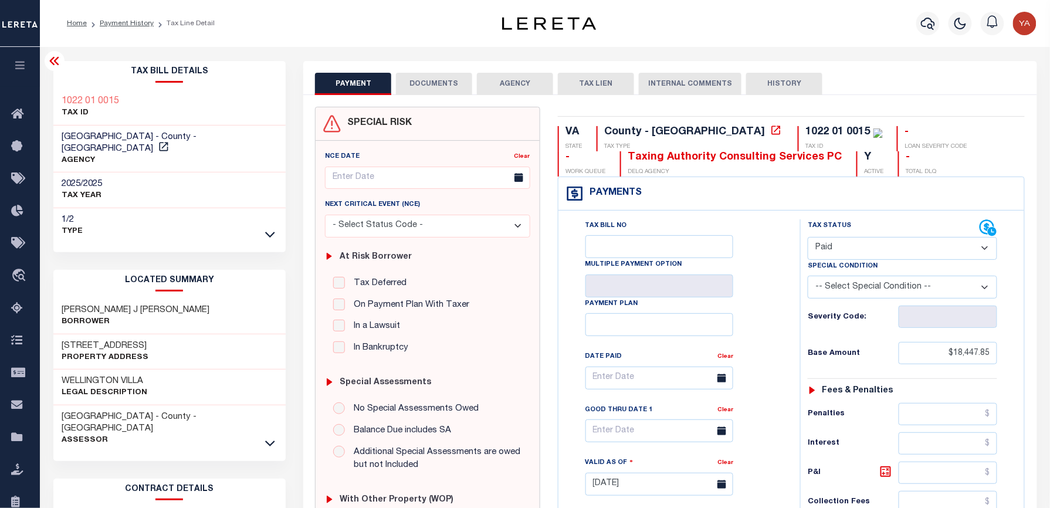
click at [56, 64] on icon at bounding box center [53, 61] width 9 height 8
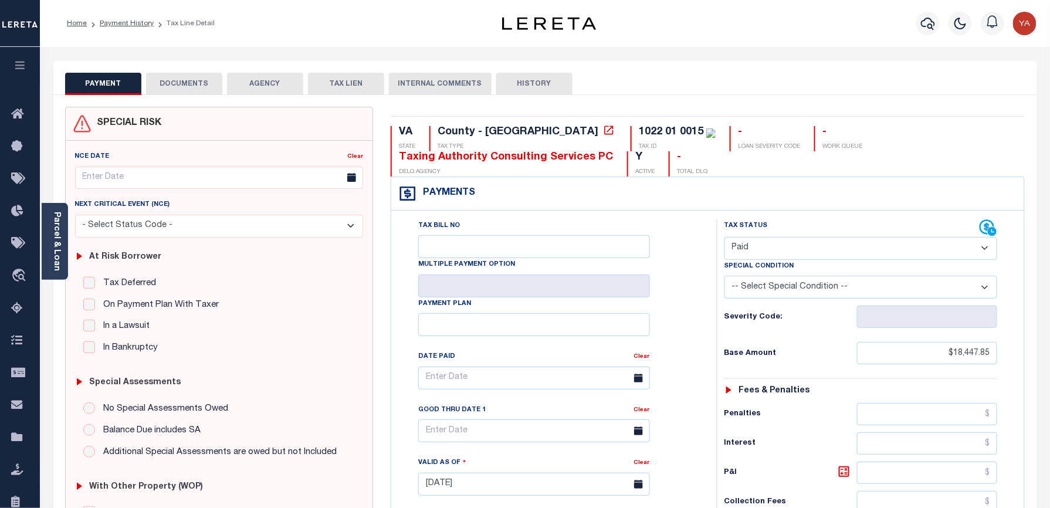
click at [182, 86] on button "DOCUMENTS" at bounding box center [184, 84] width 76 height 22
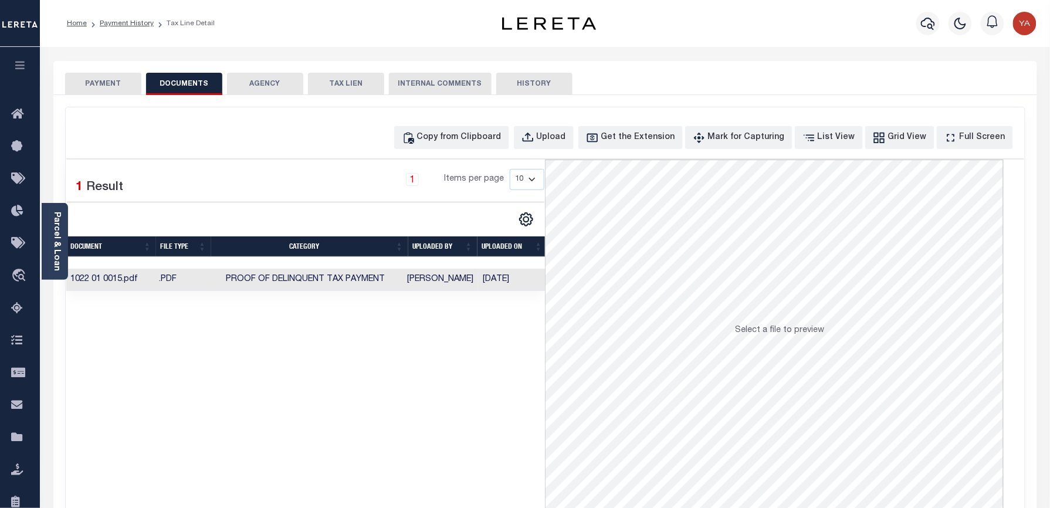
click at [493, 280] on td "[DATE]" at bounding box center [512, 280] width 69 height 23
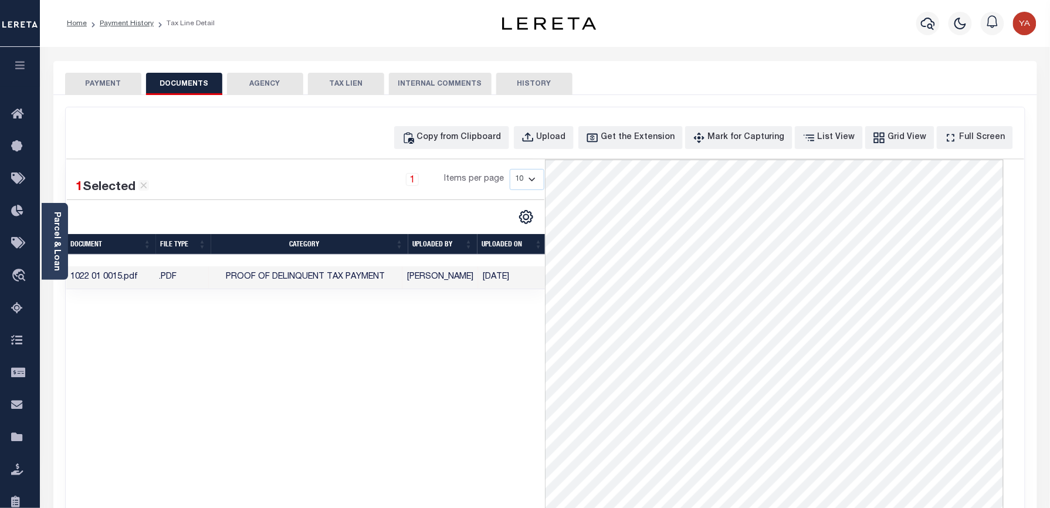
click at [1033, 29] on img "button" at bounding box center [1024, 23] width 23 height 23
click at [979, 87] on span "Sign out" at bounding box center [978, 83] width 33 height 8
